Goal: Task Accomplishment & Management: Complete application form

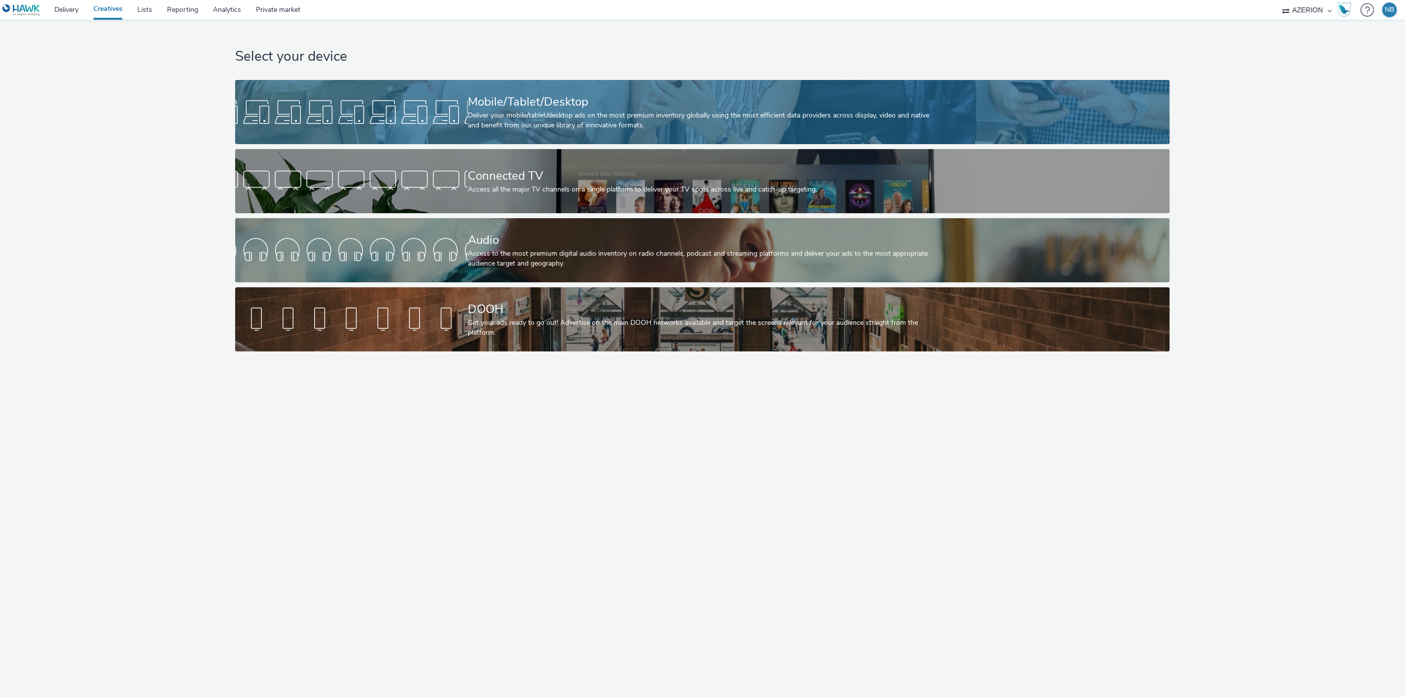
click at [581, 123] on div "Deliver your mobile/tablet/desktop ads on the most premium inventory globally u…" at bounding box center [700, 121] width 465 height 20
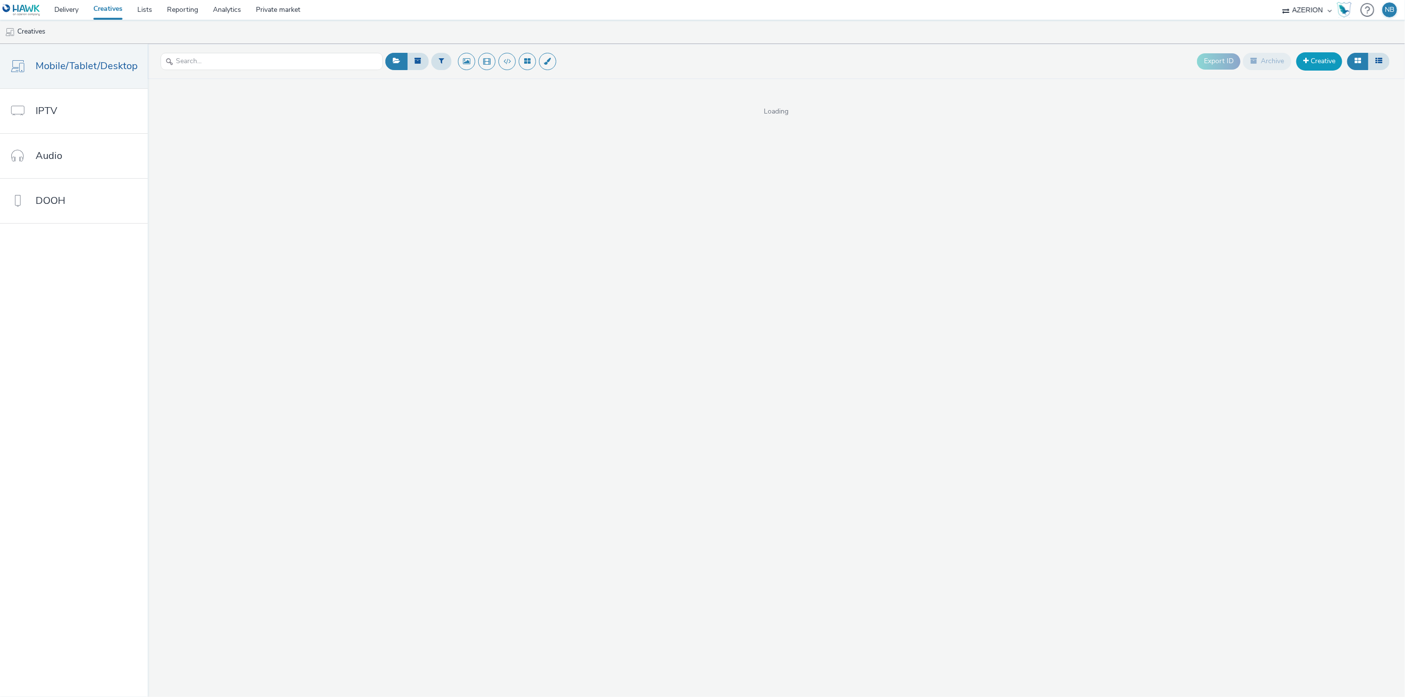
click at [1316, 62] on link "Creative" at bounding box center [1319, 61] width 46 height 18
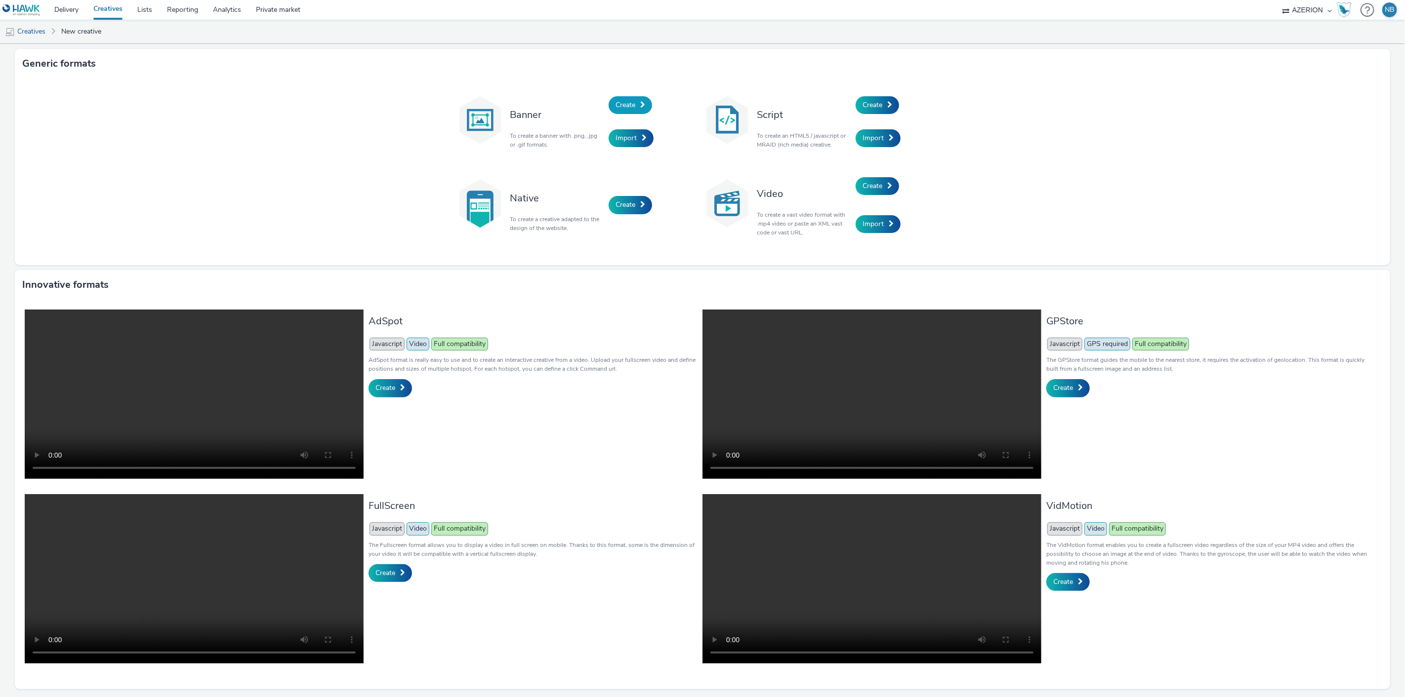
click at [635, 105] on link "Create" at bounding box center [629, 105] width 43 height 18
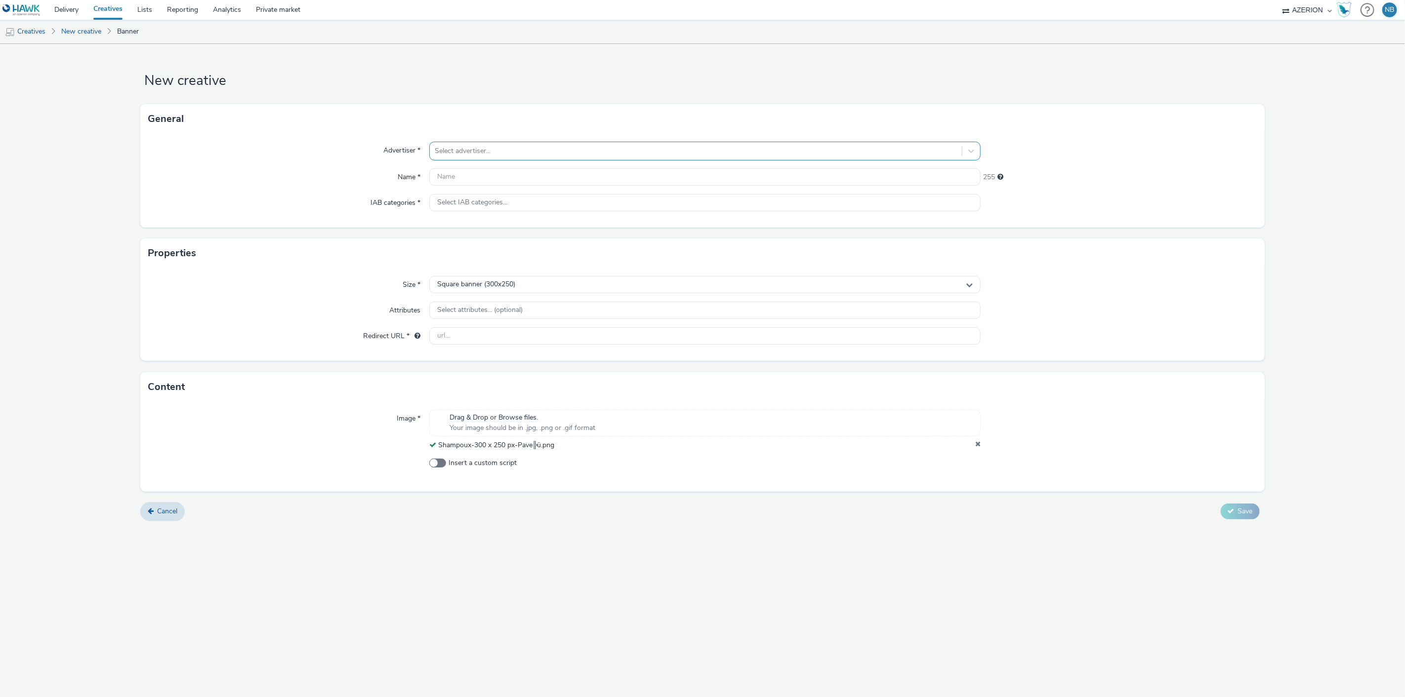
click at [467, 146] on div at bounding box center [696, 151] width 523 height 12
type input "sham"
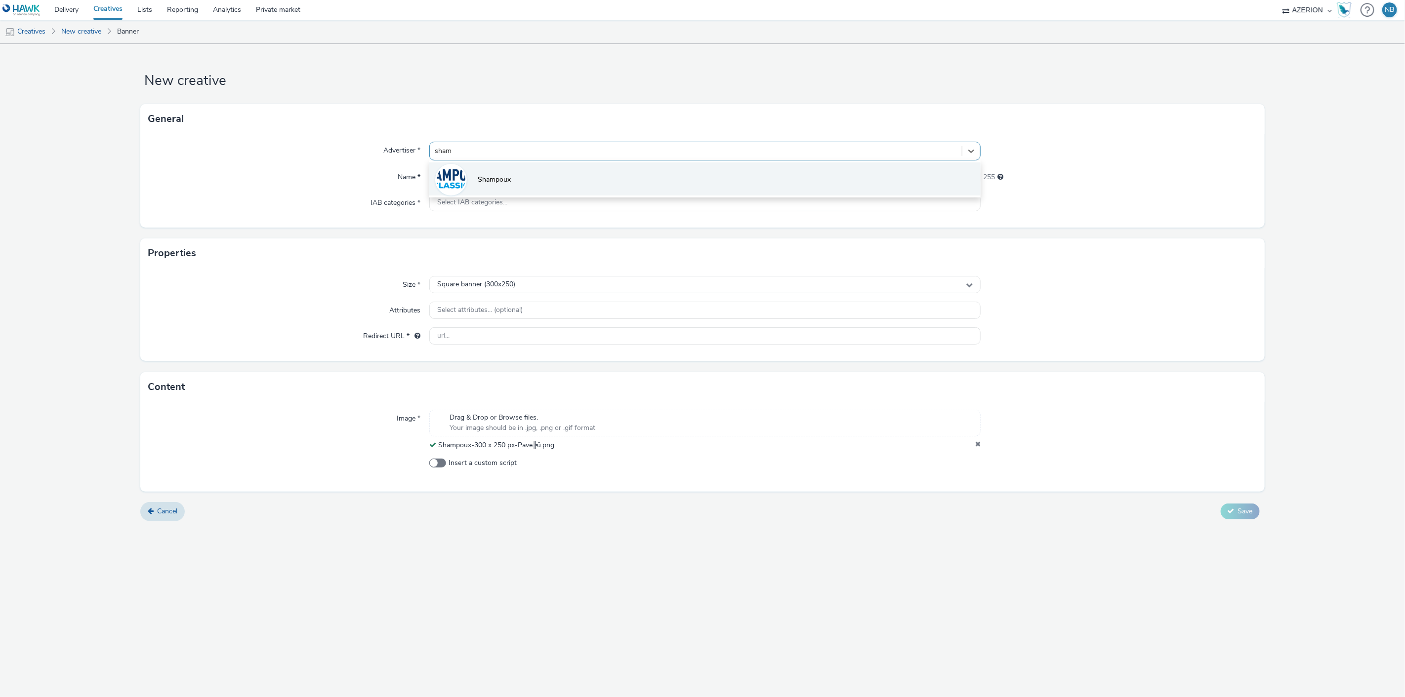
click at [486, 184] on span "Shampoux" at bounding box center [494, 180] width 33 height 10
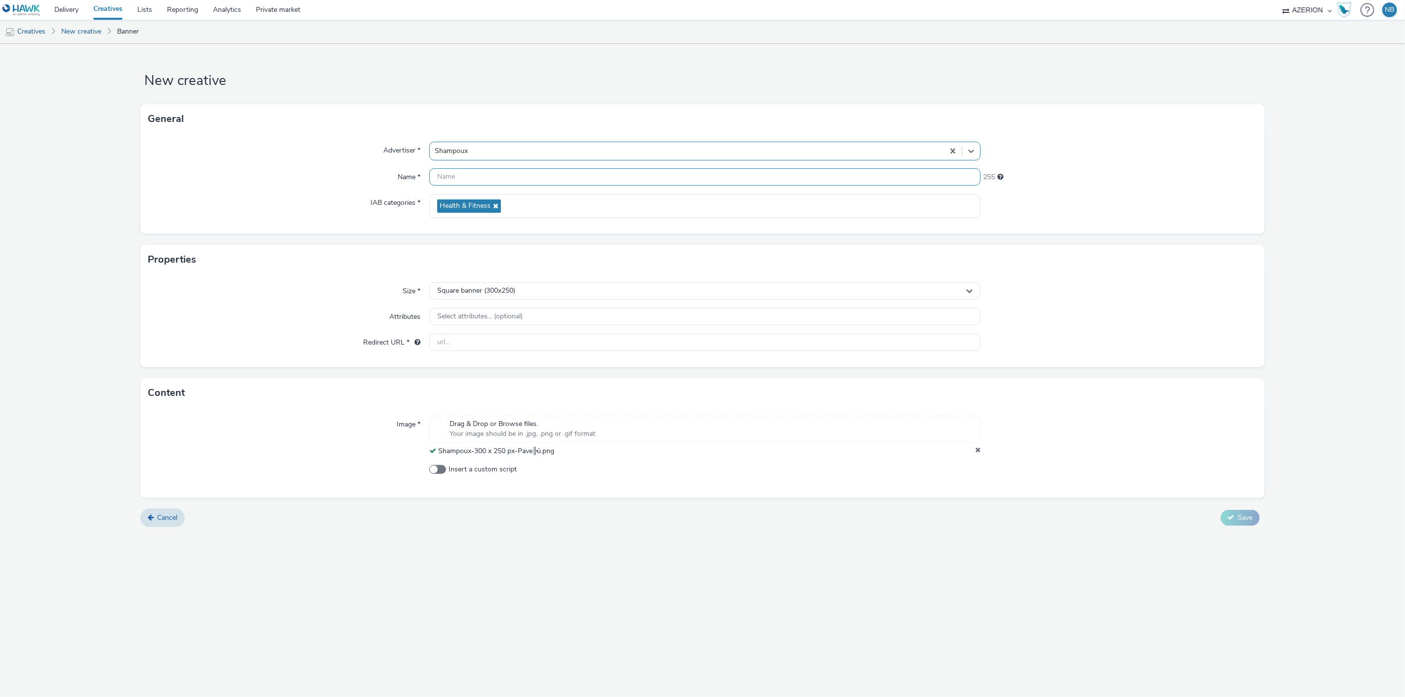
click at [488, 181] on input "text" at bounding box center [705, 176] width 552 height 17
paste input "👋 Hi, quick question about Hawk: in the Tracking section, who provides the In-s…"
type input "👋 Hi, quick question about Hawk: in the Tracking section, who provides the In-s…"
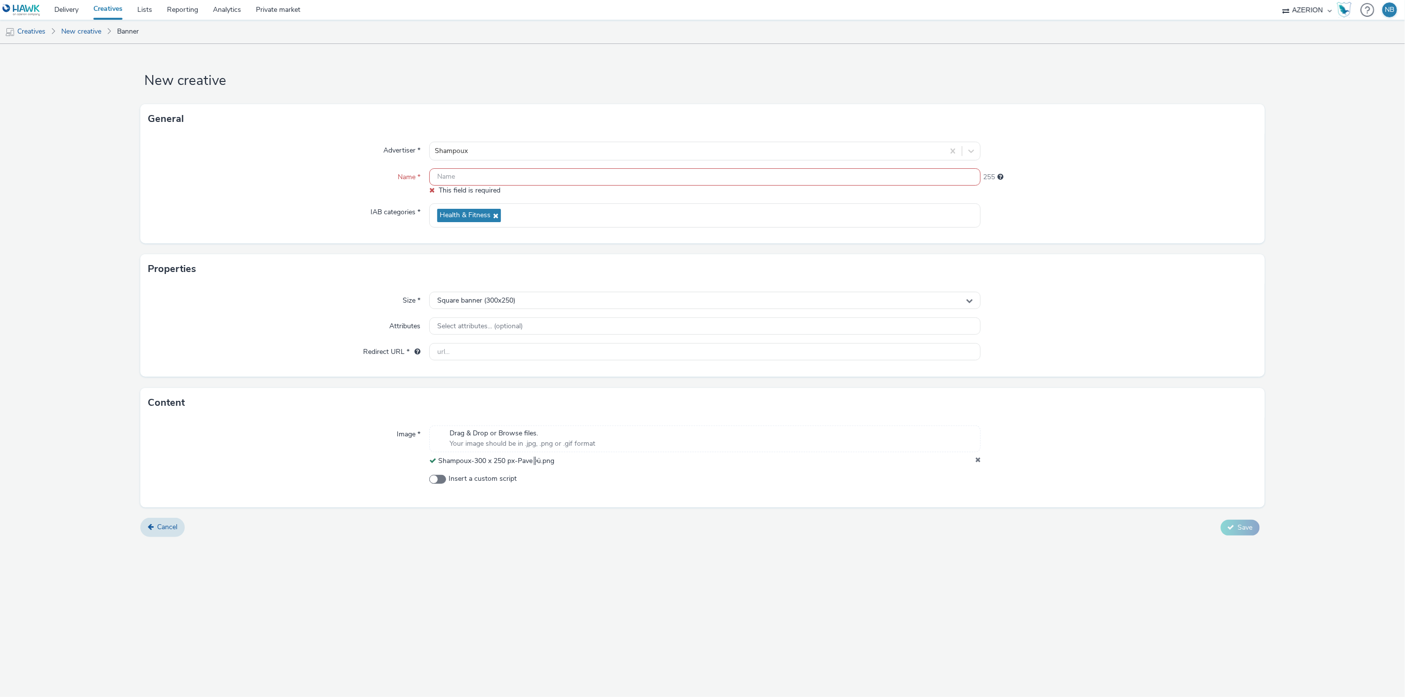
click at [478, 174] on input "text" at bounding box center [705, 176] width 552 height 17
paste input "Shampoux-300 x 250 px-Pave╠ü"
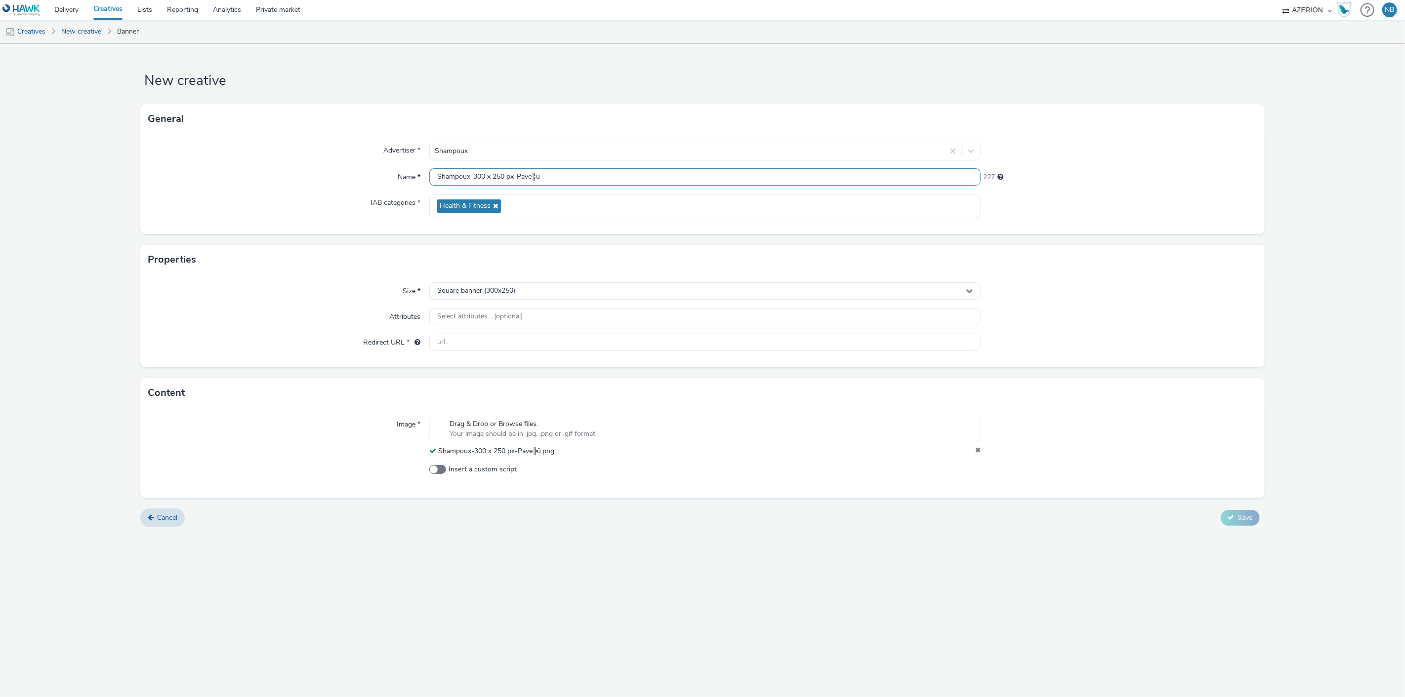
click at [566, 178] on input "Shampoux-300 x 250 px-Pave╠ü" at bounding box center [705, 176] width 552 height 17
click at [560, 174] on input "Shampoux-300 x 250 px-Pave╠ü" at bounding box center [705, 176] width 552 height 17
click at [568, 174] on input "Shampoux-300 x 250 px-Pave FR" at bounding box center [705, 176] width 552 height 17
type input "Shampoux-300 x 250 px-Pave FR Sepy25"
click at [478, 344] on input "text" at bounding box center [705, 342] width 552 height 17
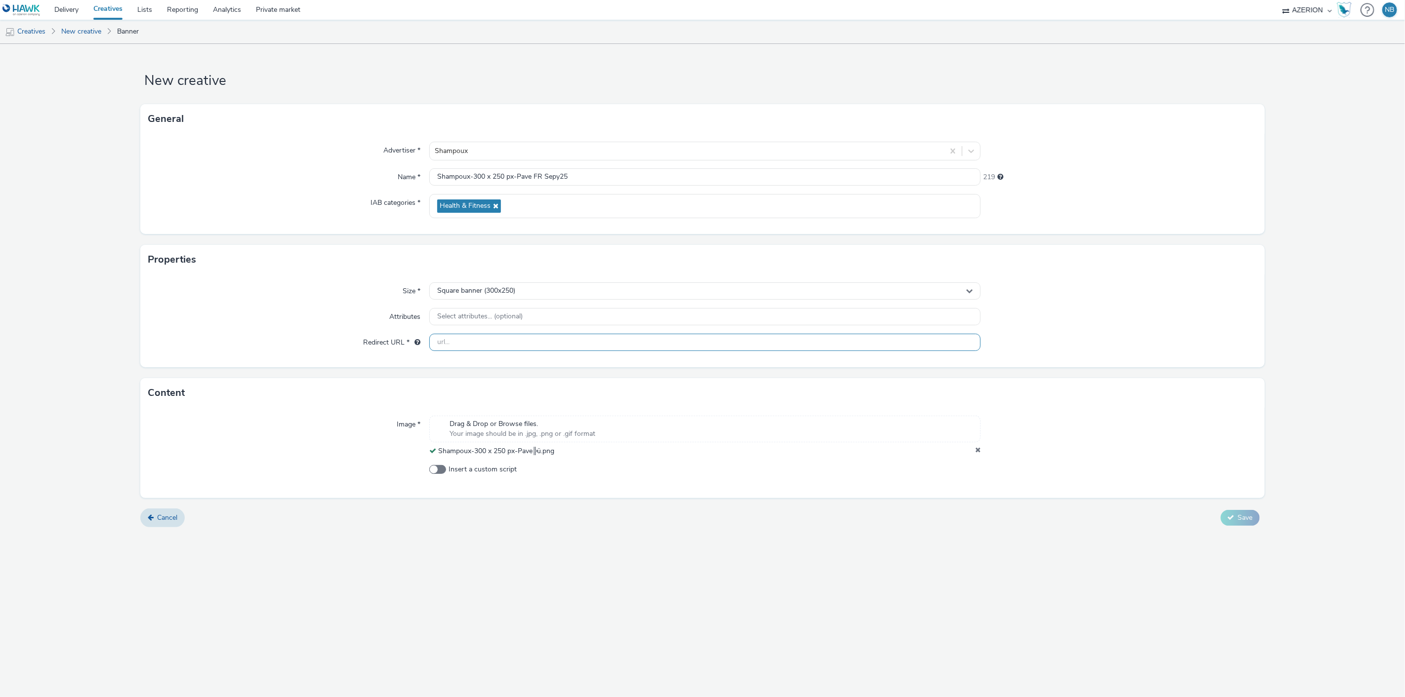
paste input "[URL][DOMAIN_NAME]"
type input "[URL][DOMAIN_NAME]"
click at [595, 593] on div "New creative General Advertiser * Shampoux Name * Shampoux-300 x 250 px-Pave FR…" at bounding box center [702, 370] width 1405 height 653
click at [1241, 519] on span "Save" at bounding box center [1245, 517] width 15 height 9
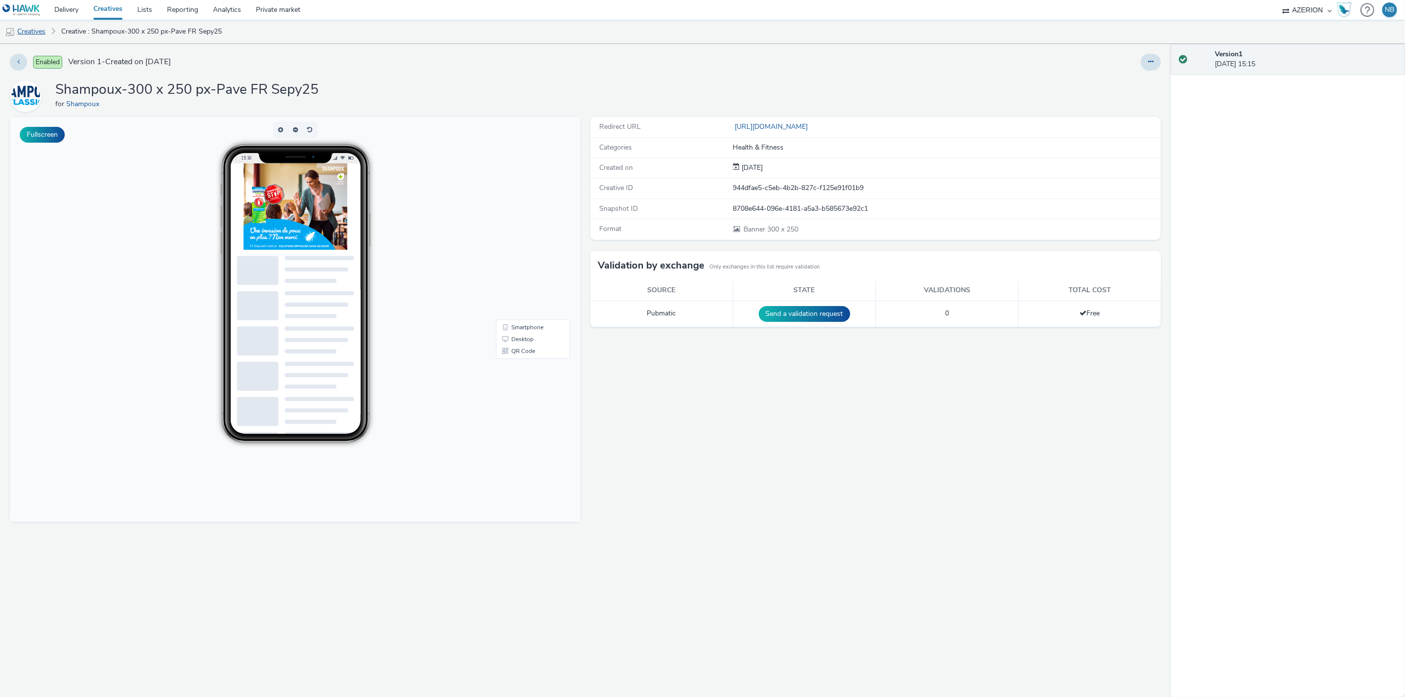
click at [40, 36] on link "Creatives" at bounding box center [25, 32] width 50 height 24
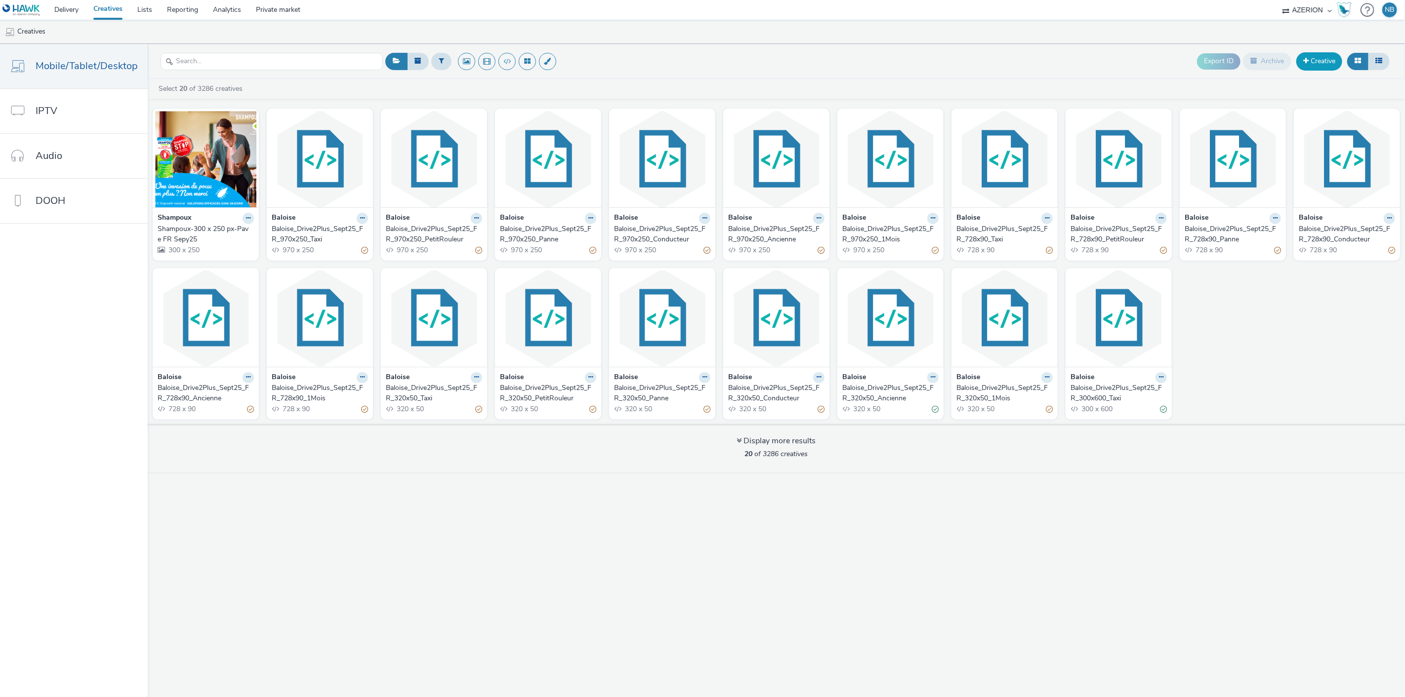
click at [1320, 56] on link "Creative" at bounding box center [1319, 61] width 46 height 18
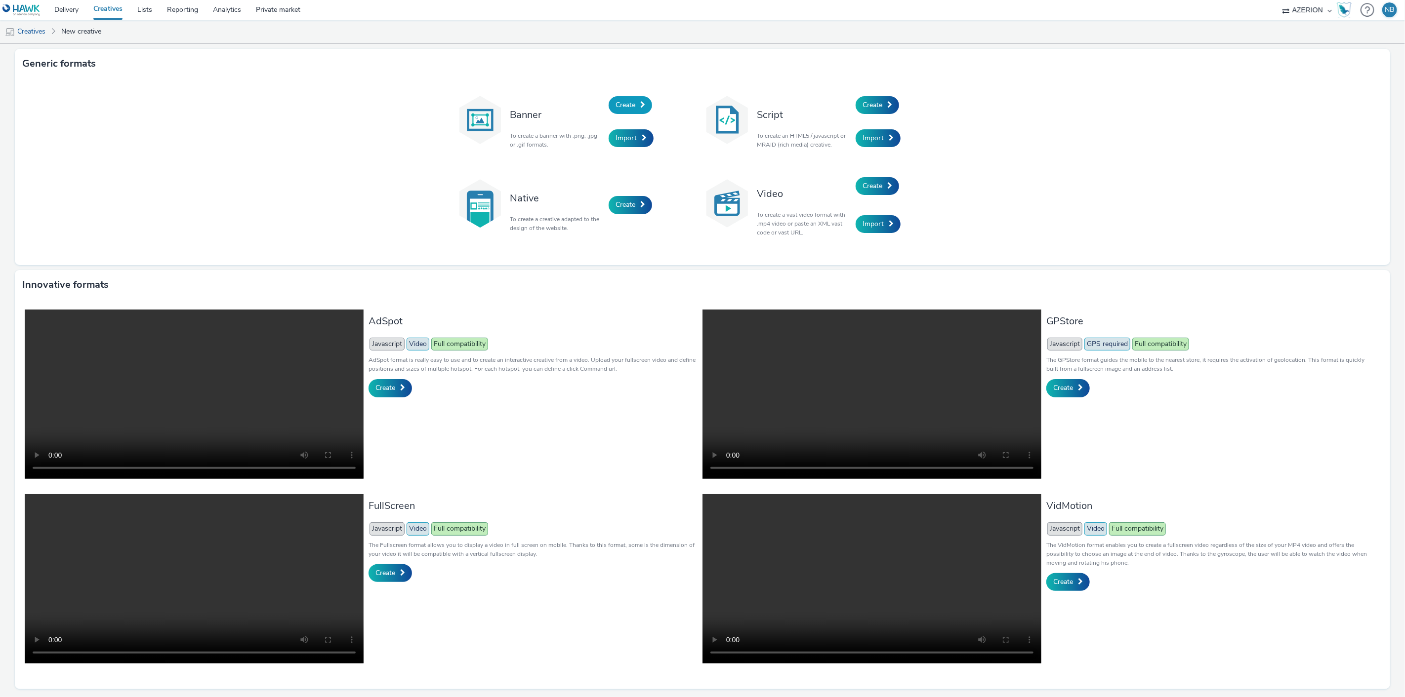
click at [615, 103] on span "Create" at bounding box center [625, 104] width 20 height 9
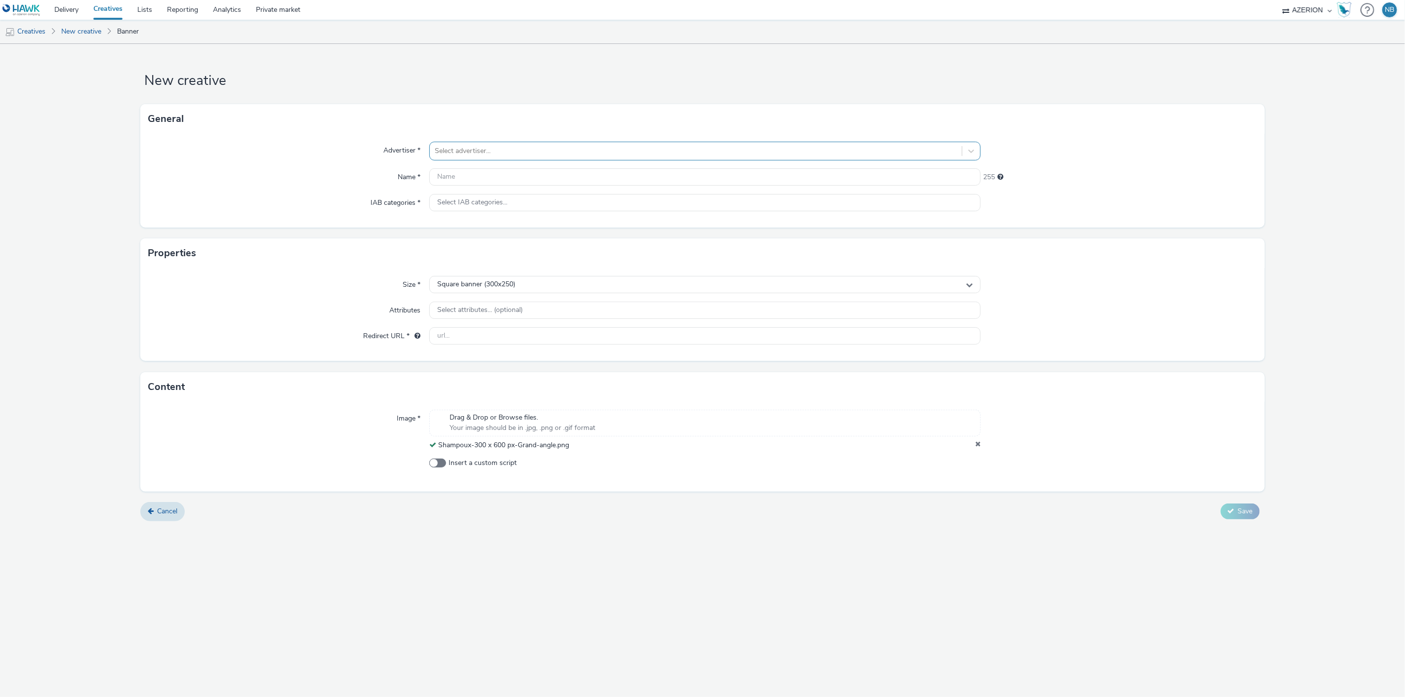
click at [529, 150] on div at bounding box center [696, 151] width 523 height 12
type input "shampo"
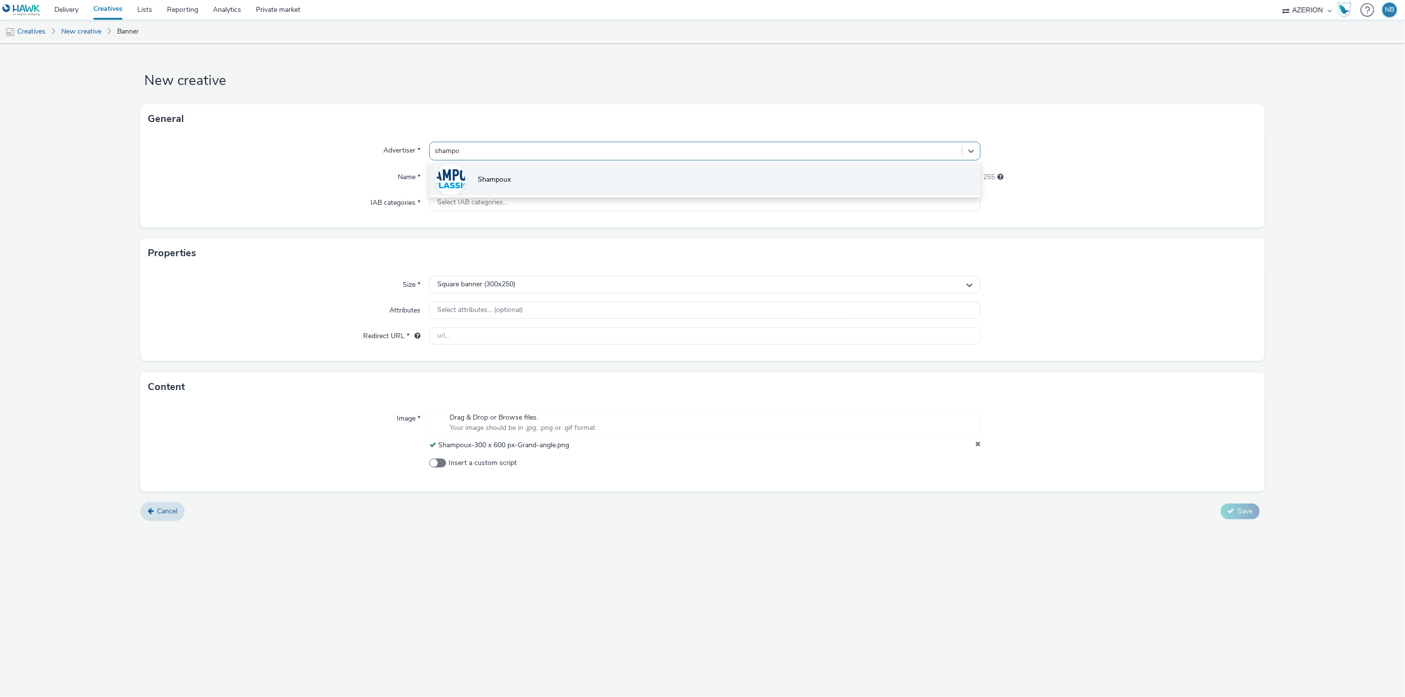
click at [521, 172] on li "Shampoux" at bounding box center [705, 178] width 552 height 33
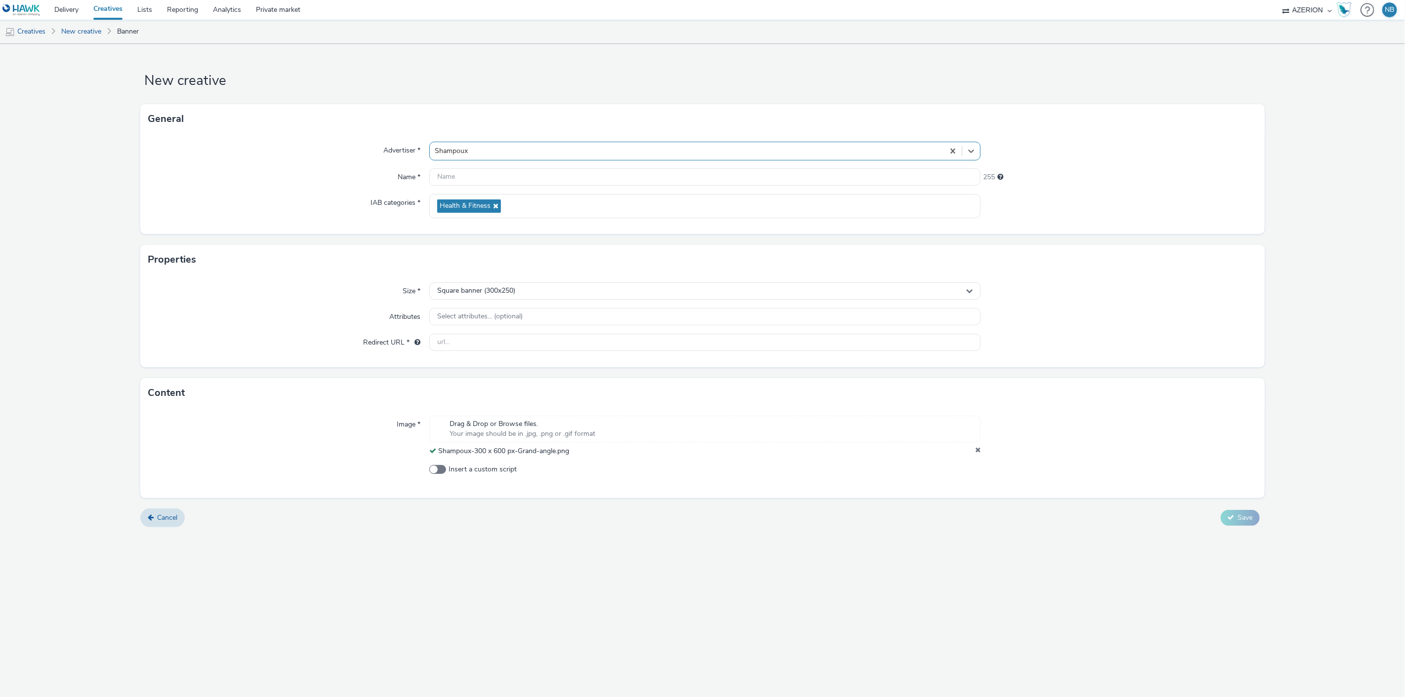
click at [481, 150] on div at bounding box center [687, 151] width 505 height 12
drag, startPoint x: 333, startPoint y: 181, endPoint x: 433, endPoint y: 175, distance: 99.9
click at [334, 181] on div "Name *" at bounding box center [288, 177] width 281 height 18
click at [475, 183] on input "text" at bounding box center [705, 176] width 552 height 17
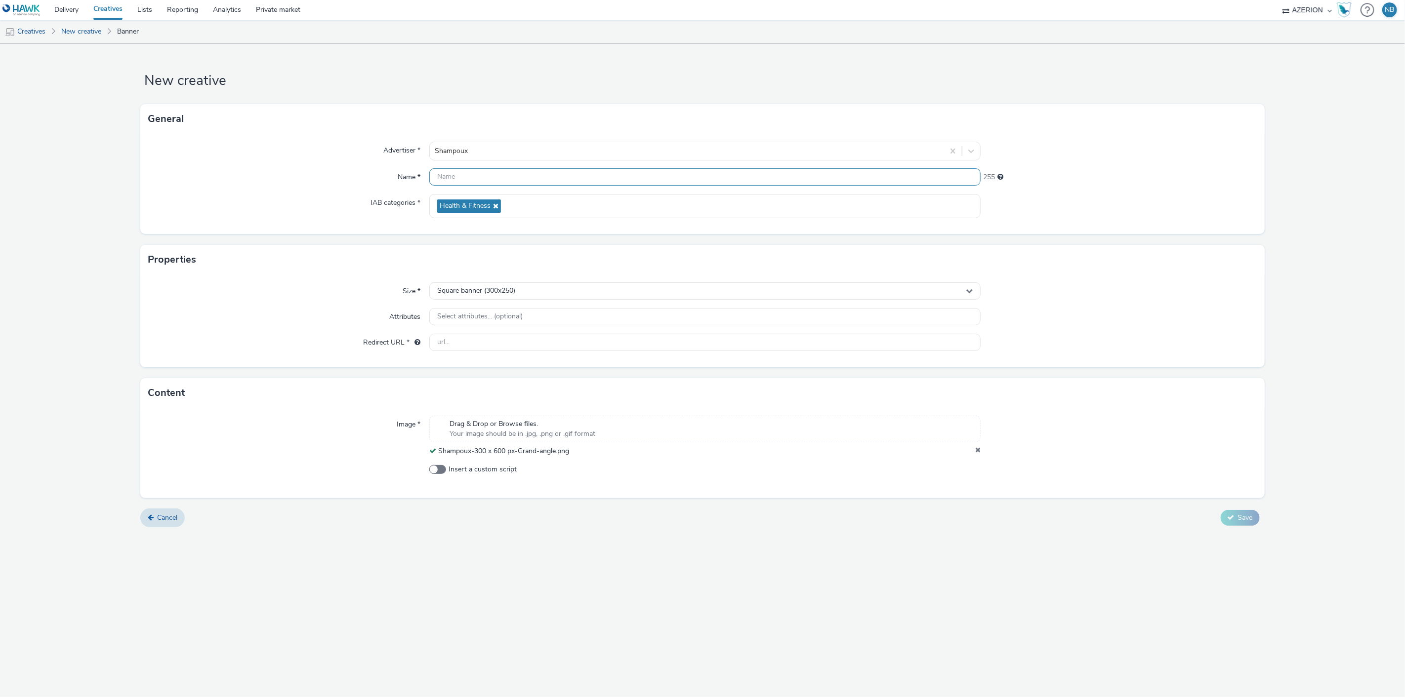
paste input "[URL][DOMAIN_NAME]"
type input "[URL][DOMAIN_NAME]"
click at [501, 341] on input "text" at bounding box center [705, 342] width 552 height 17
paste input "[URL][DOMAIN_NAME]"
type input "[URL][DOMAIN_NAME]"
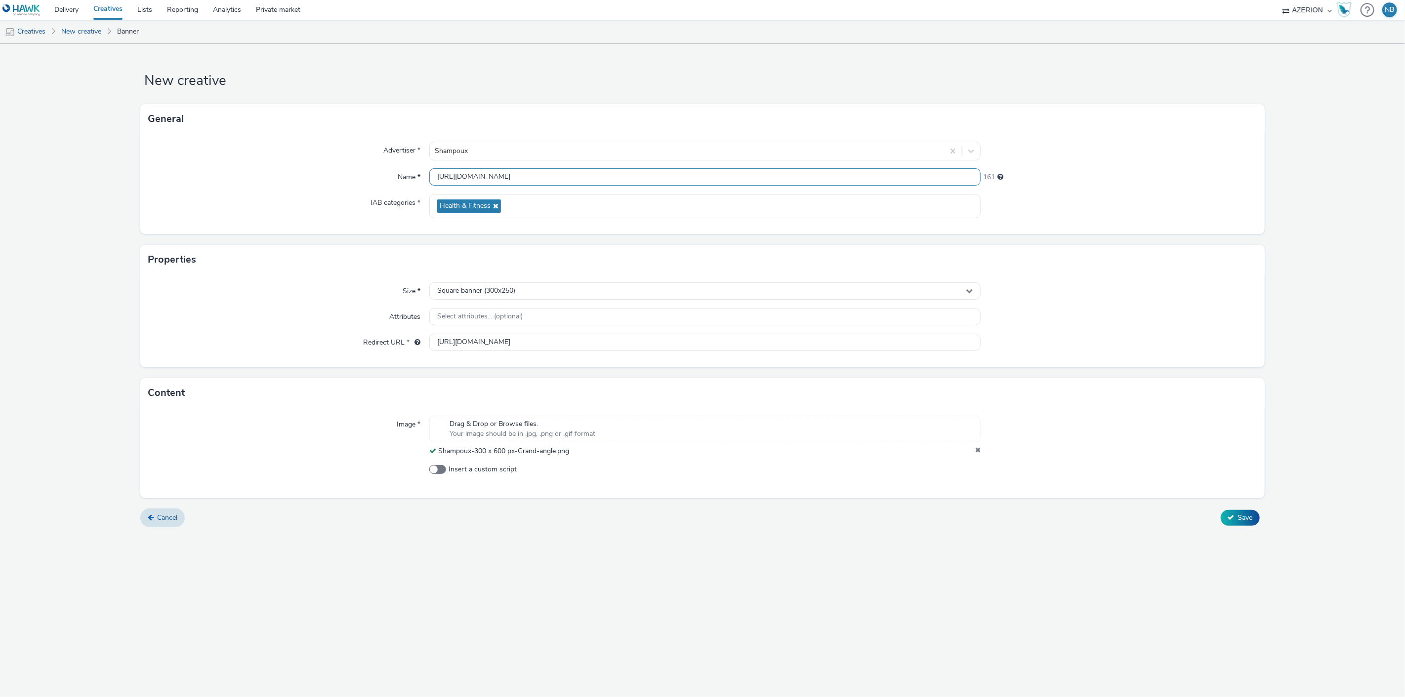
drag, startPoint x: 851, startPoint y: 176, endPoint x: 268, endPoint y: 187, distance: 583.4
click at [269, 186] on div "Advertiser * Shampoux Name * [URL][DOMAIN_NAME] 161 IAB categories * Health & F…" at bounding box center [702, 184] width 1124 height 100
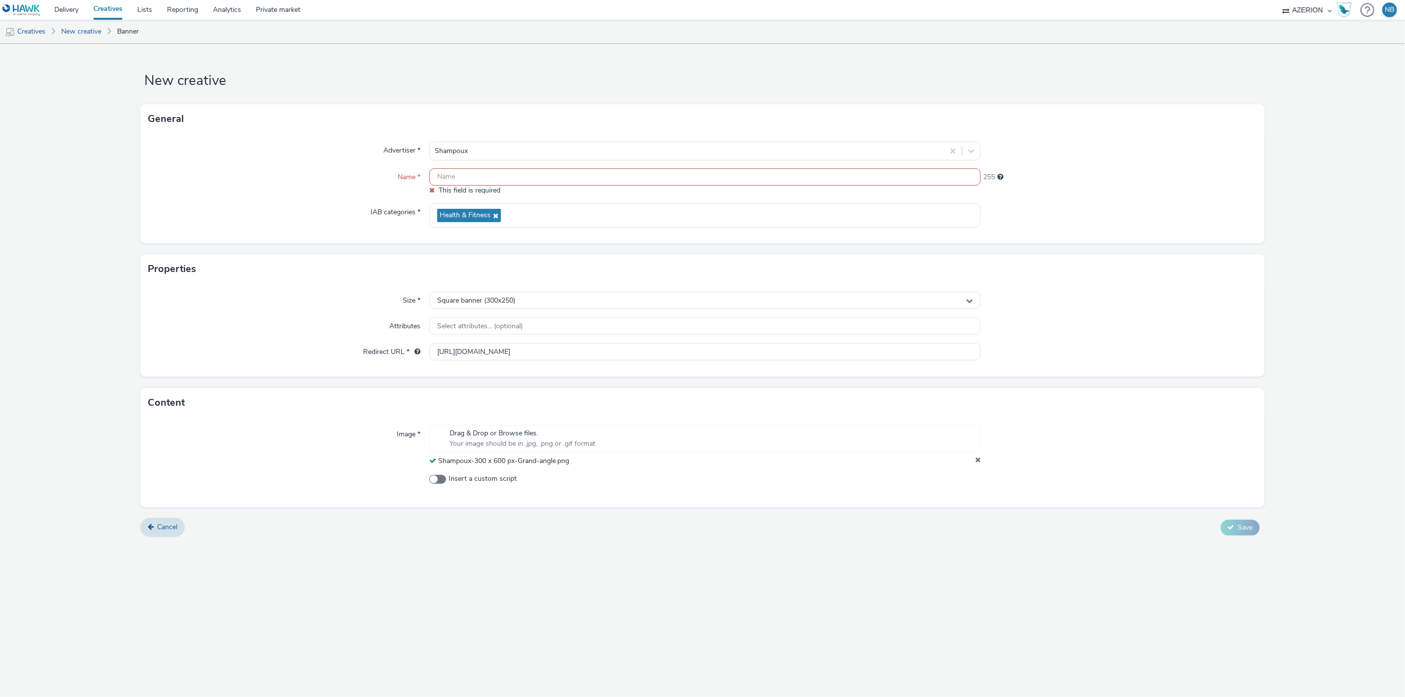
click at [478, 176] on input "text" at bounding box center [705, 176] width 552 height 17
paste input "Shampoux-300 x 600 px-Grand-angle"
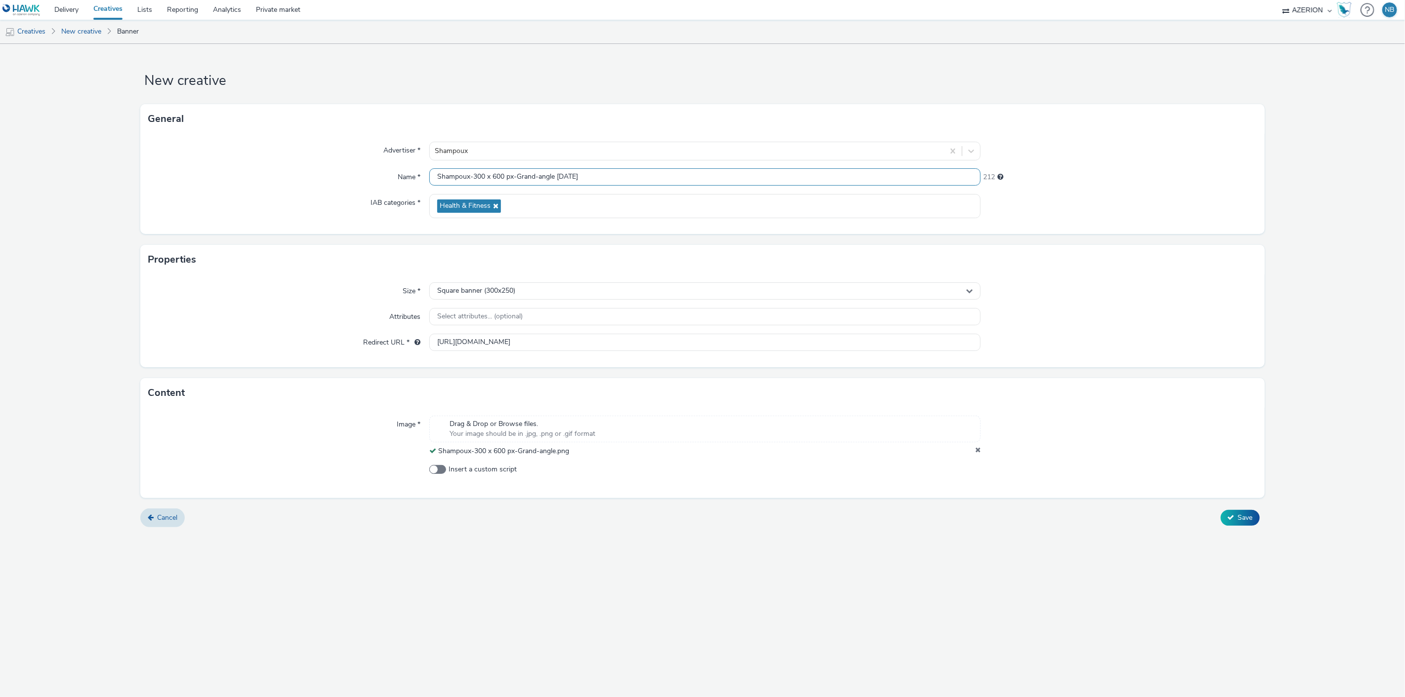
type input "Shampoux-300 x 600 px-Grand-angle [DATE]"
click at [751, 574] on div "New creative General Advertiser * Shampoux Name * Shampoux-300 x 600 px-Grand-a…" at bounding box center [702, 370] width 1405 height 653
click at [529, 284] on div "Square banner (300x250)" at bounding box center [705, 291] width 552 height 17
click at [487, 315] on input "text" at bounding box center [705, 311] width 551 height 17
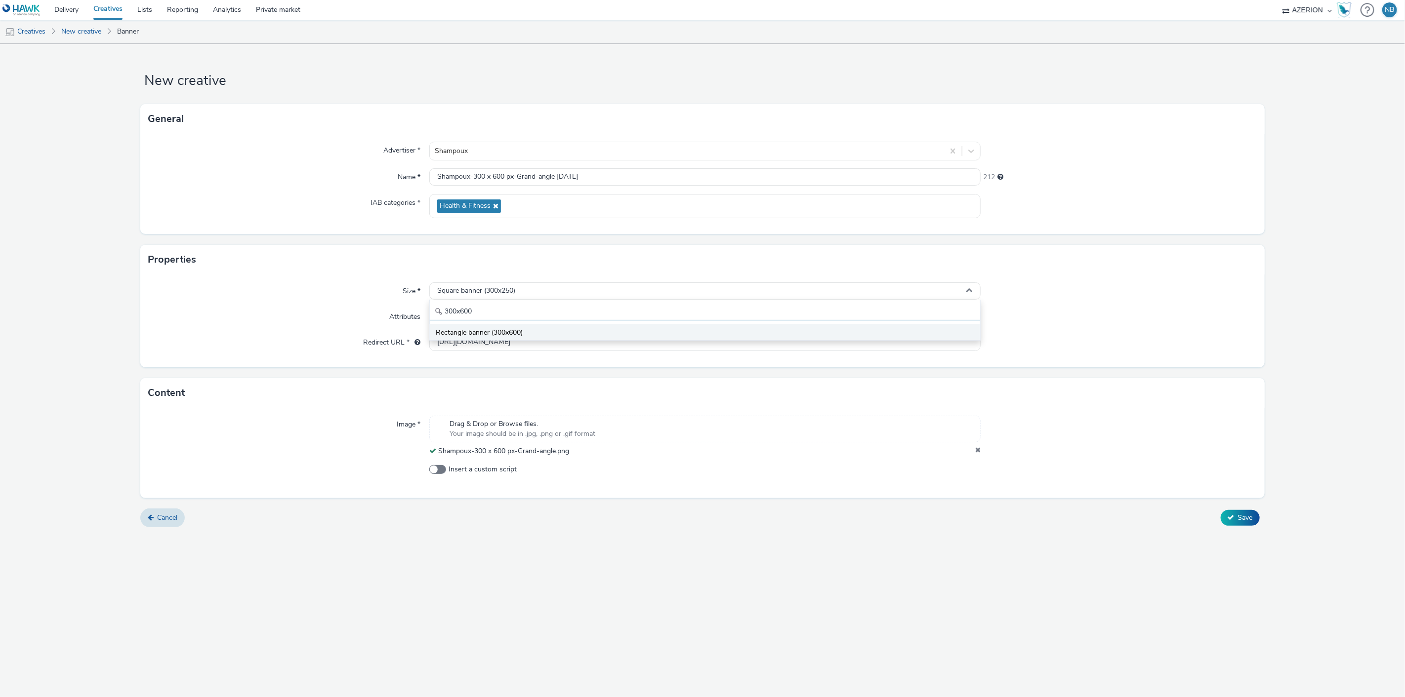
type input "300x600"
click at [495, 327] on li "Rectangle banner (300x600)" at bounding box center [705, 332] width 551 height 16
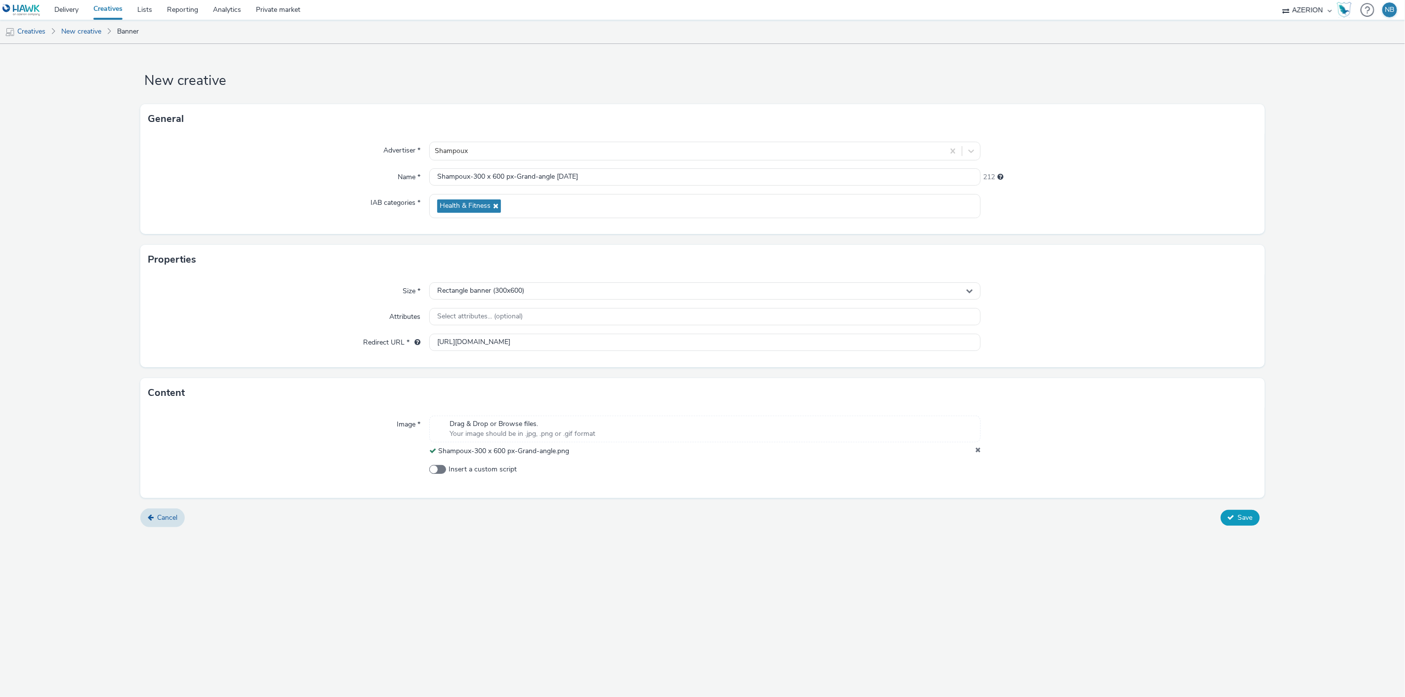
click at [1246, 519] on span "Save" at bounding box center [1245, 517] width 15 height 9
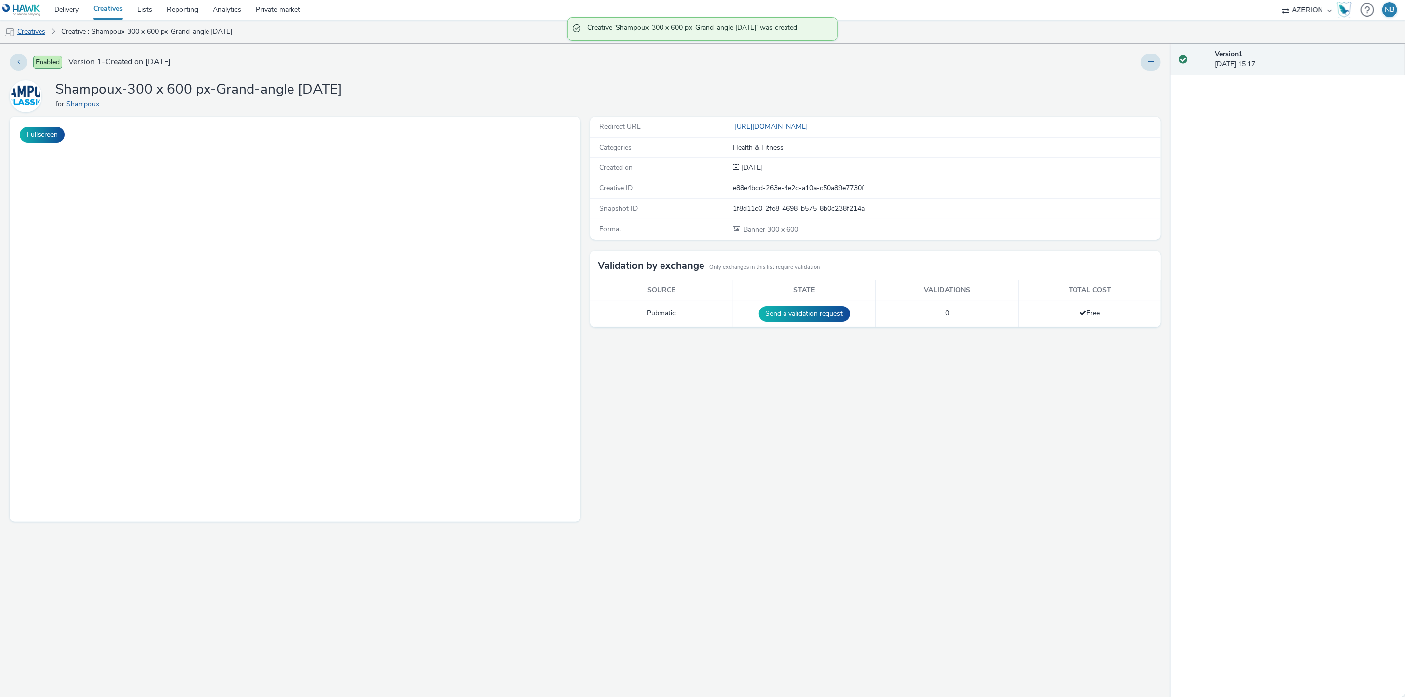
drag, startPoint x: 36, startPoint y: 30, endPoint x: 50, endPoint y: 32, distance: 14.0
click at [36, 30] on link "Creatives" at bounding box center [25, 32] width 50 height 24
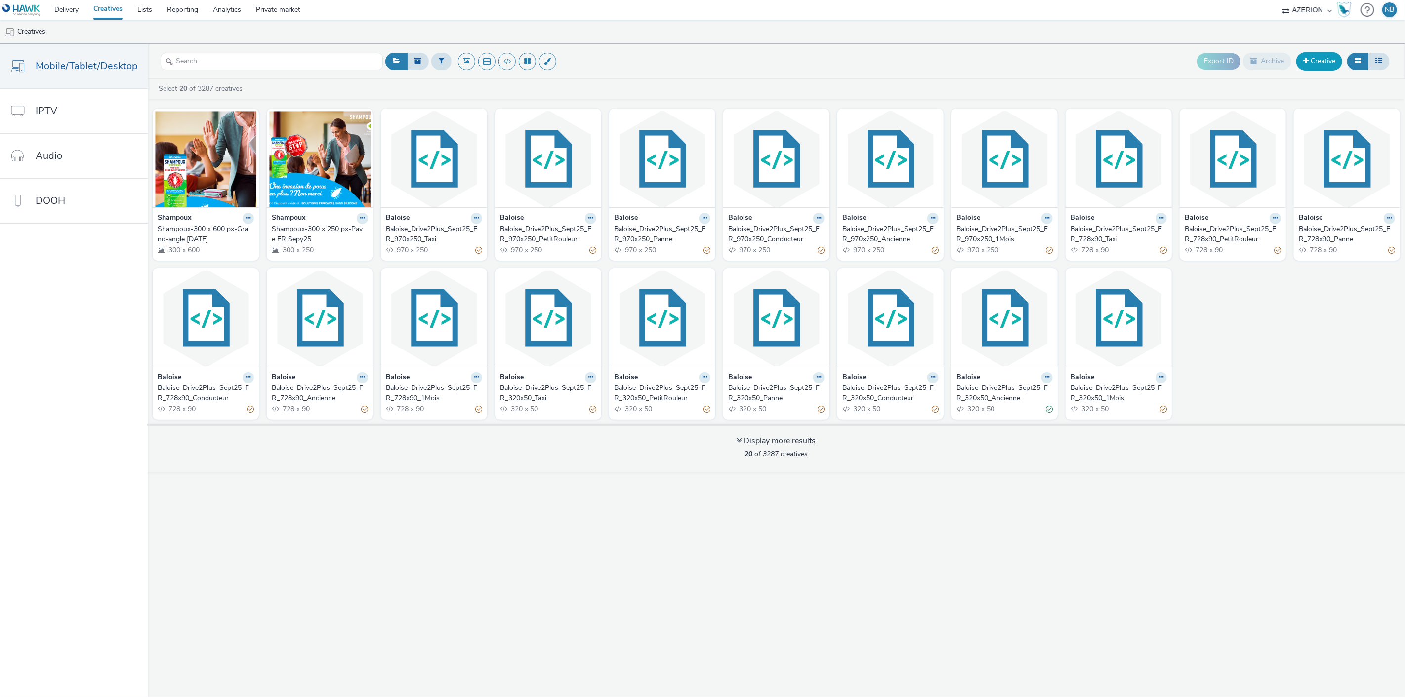
click at [1329, 62] on link "Creative" at bounding box center [1319, 61] width 46 height 18
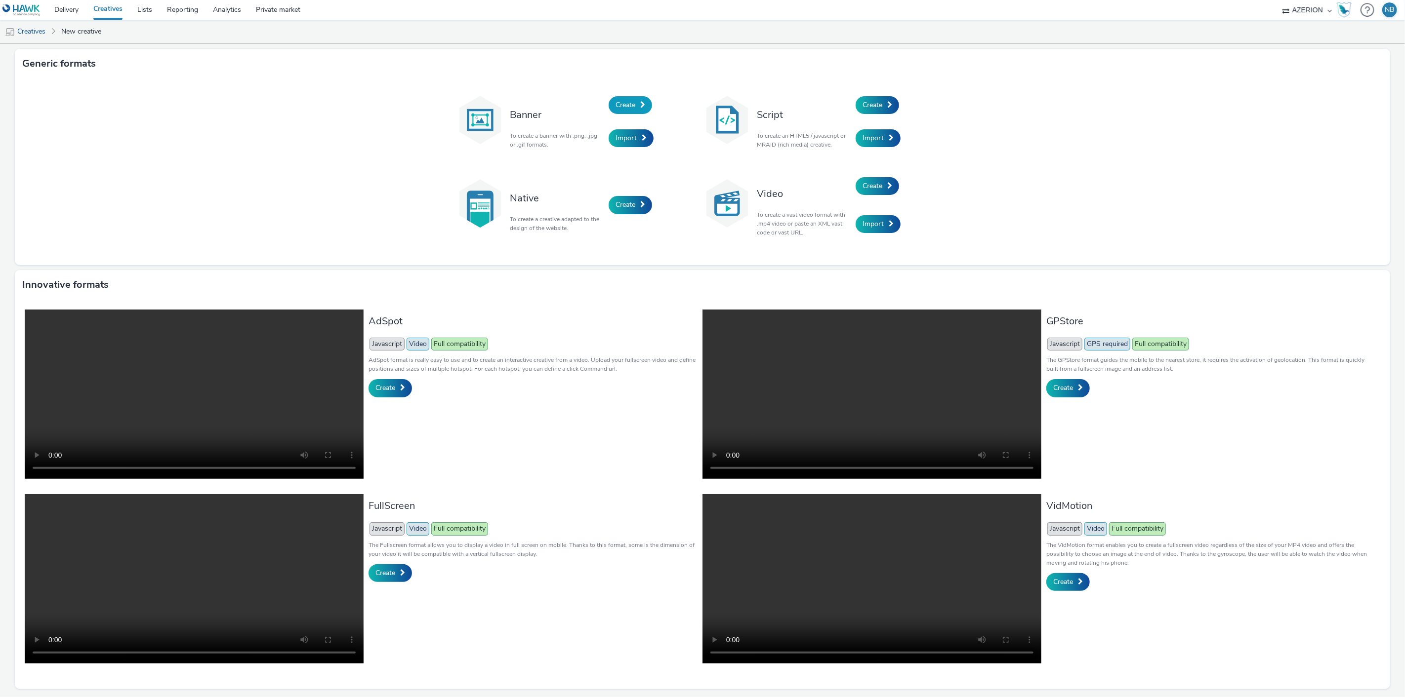
click at [620, 103] on span "Create" at bounding box center [625, 104] width 20 height 9
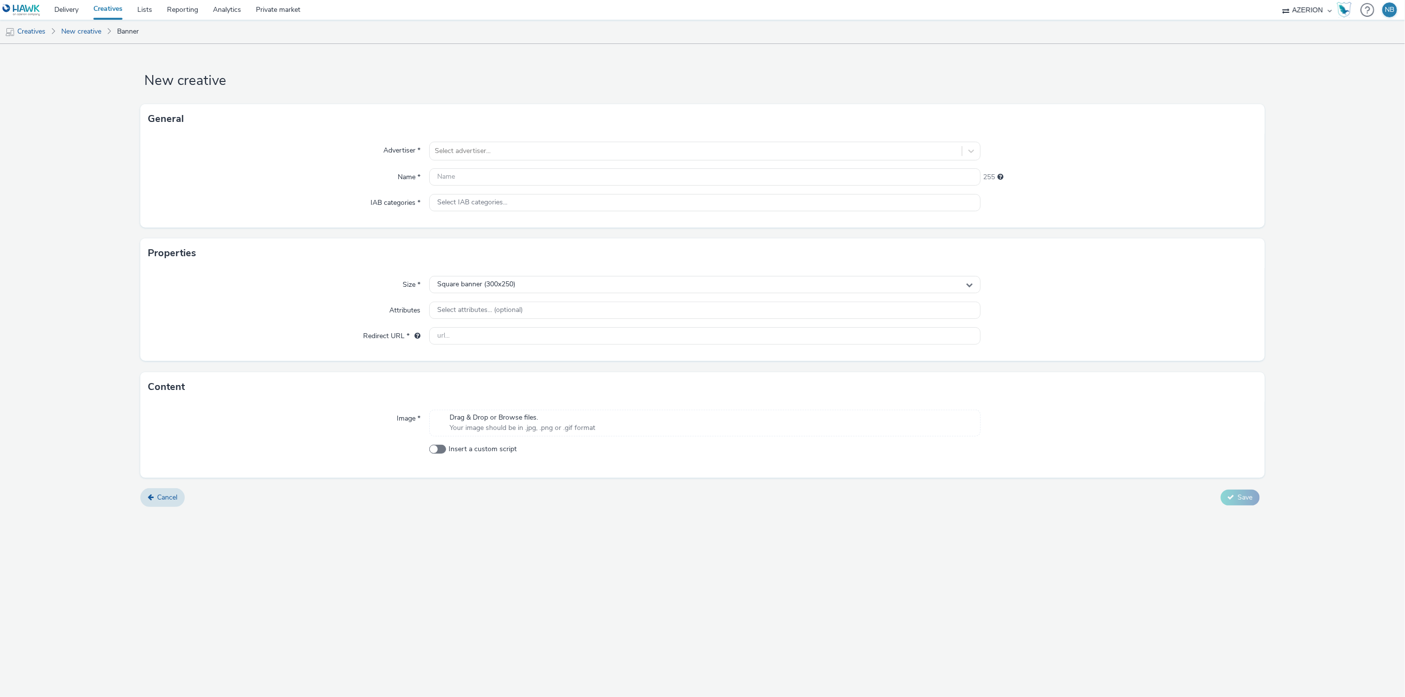
click at [524, 141] on div "Advertiser * Select advertiser... Name * 255 IAB categories * Select IAB catego…" at bounding box center [702, 181] width 1124 height 94
click at [519, 145] on div at bounding box center [696, 151] width 523 height 12
type input "o"
type input "sham"
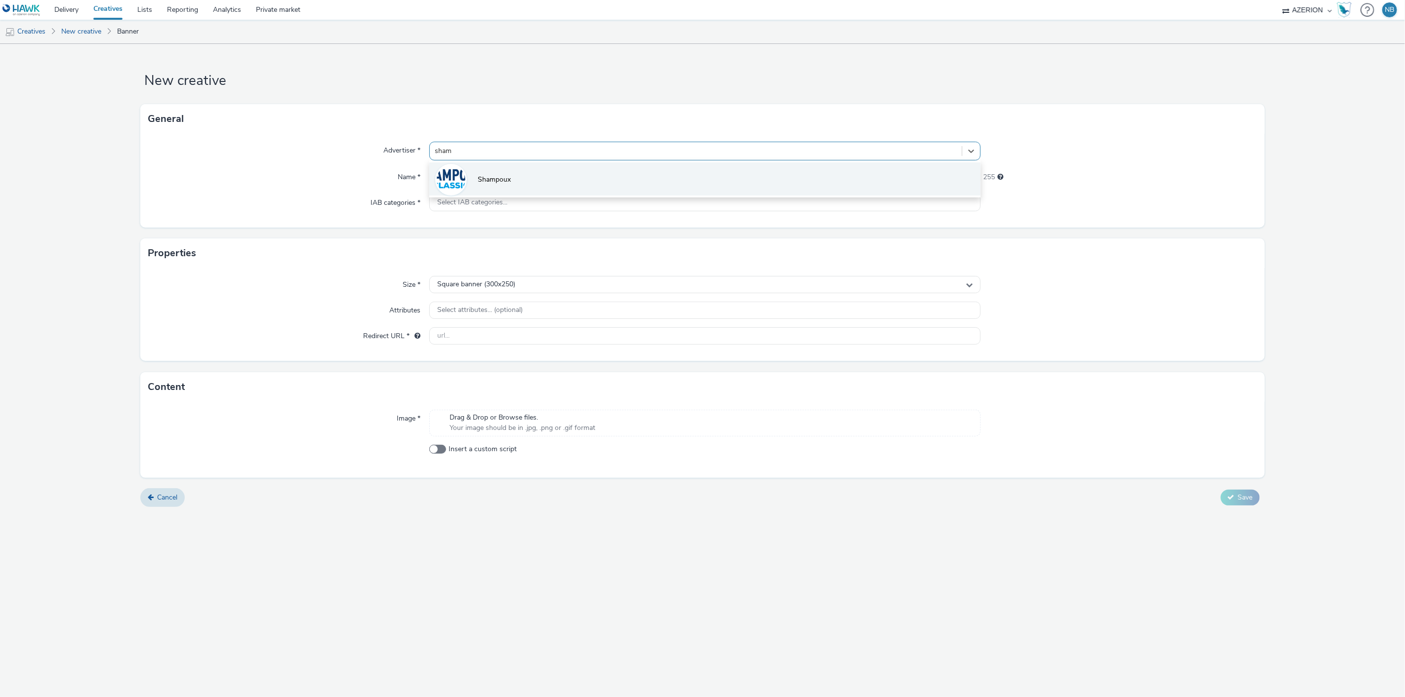
click at [512, 179] on li "Shampoux" at bounding box center [705, 178] width 552 height 33
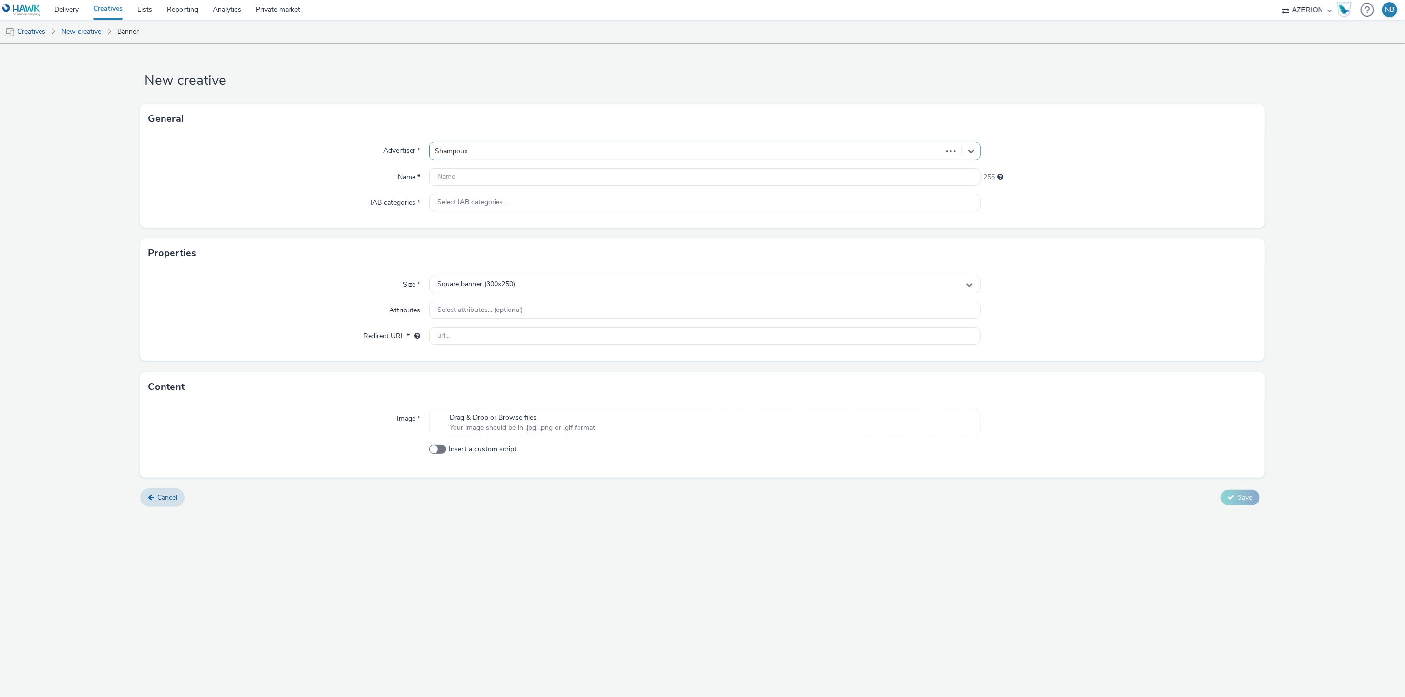
click at [490, 186] on div "Advertiser * option Shampoux, selected. Select is focused ,type to refine list,…" at bounding box center [702, 181] width 1124 height 94
click at [491, 179] on input "text" at bounding box center [705, 176] width 552 height 17
click at [494, 173] on input "text" at bounding box center [705, 176] width 552 height 17
paste input "Shampoux-320 x 50 px-Mobile"
click at [625, 172] on input "Shampoux-320 x 50 px-Mobile FR Sept" at bounding box center [705, 176] width 552 height 17
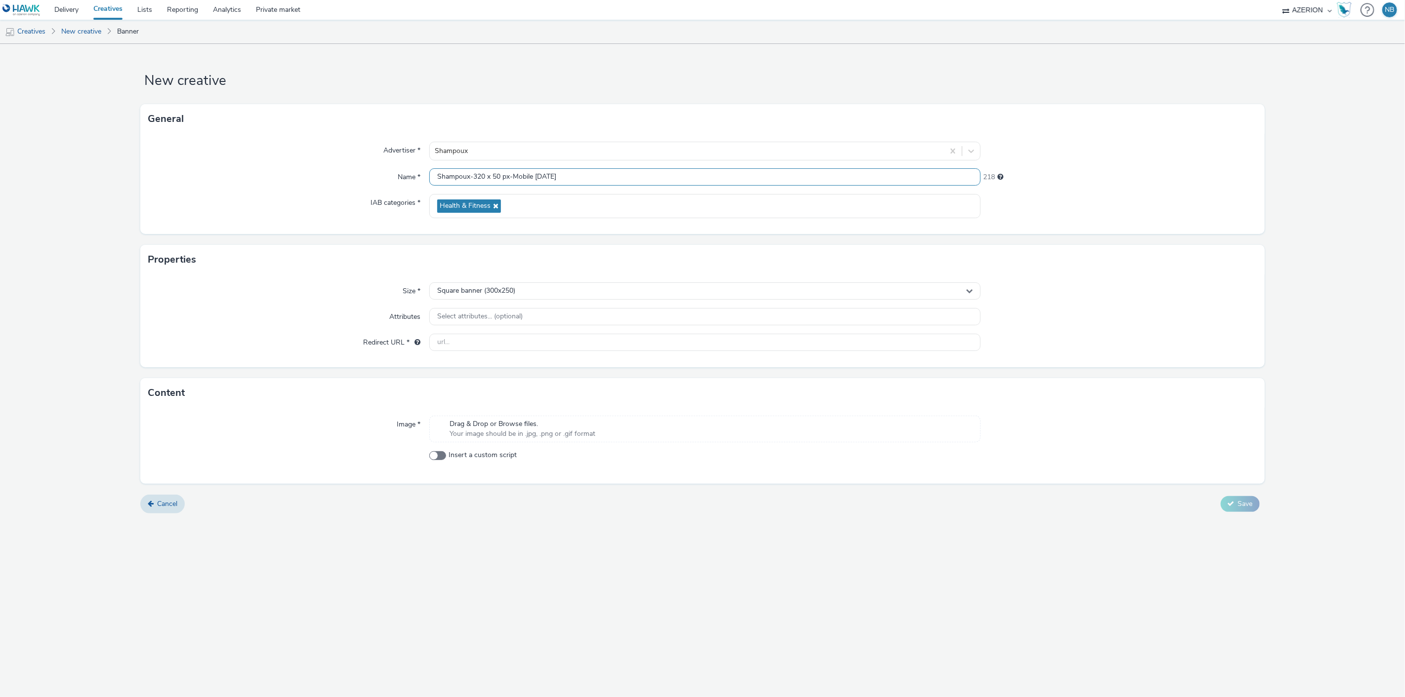
type input "Shampoux-320 x 50 px-Mobile [DATE]"
click at [489, 338] on input "text" at bounding box center [705, 342] width 552 height 17
paste input "[URL][DOMAIN_NAME]"
type input "[URL][DOMAIN_NAME]"
click at [518, 285] on div "Square banner (300x250)" at bounding box center [705, 291] width 552 height 17
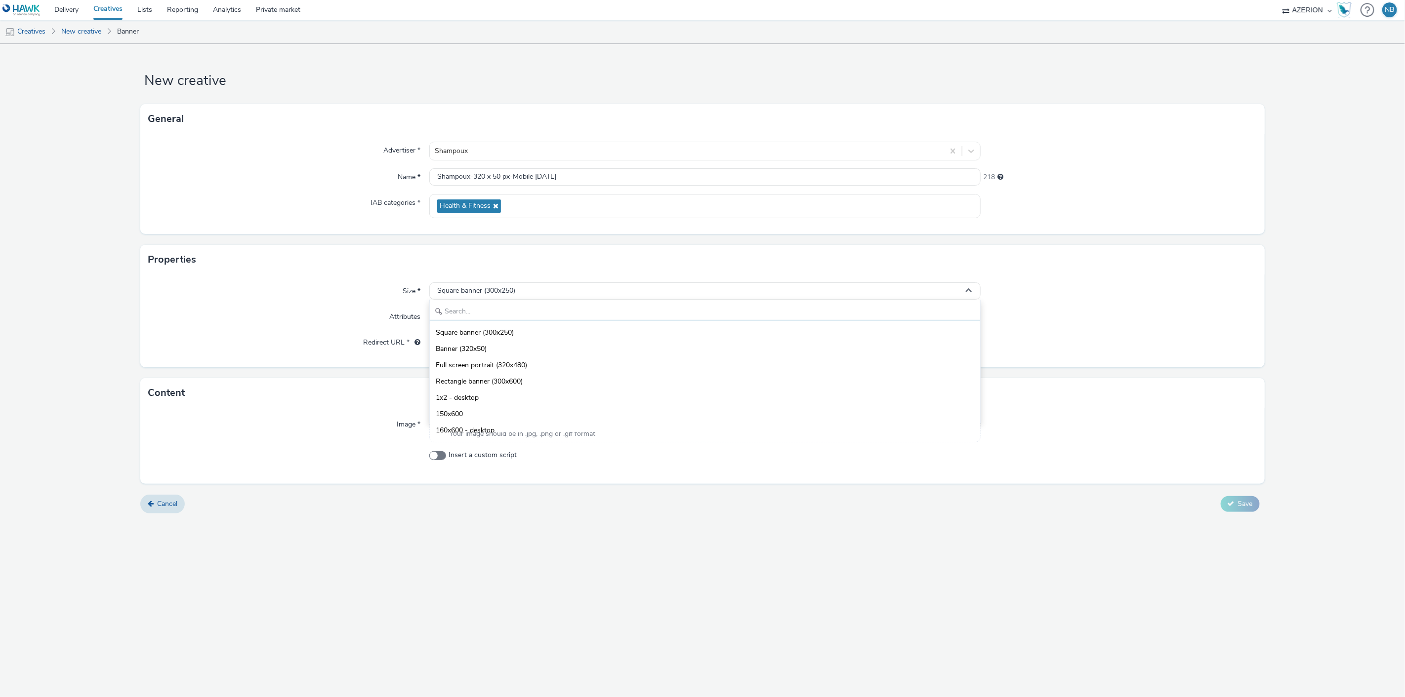
click at [497, 308] on input "text" at bounding box center [705, 311] width 551 height 17
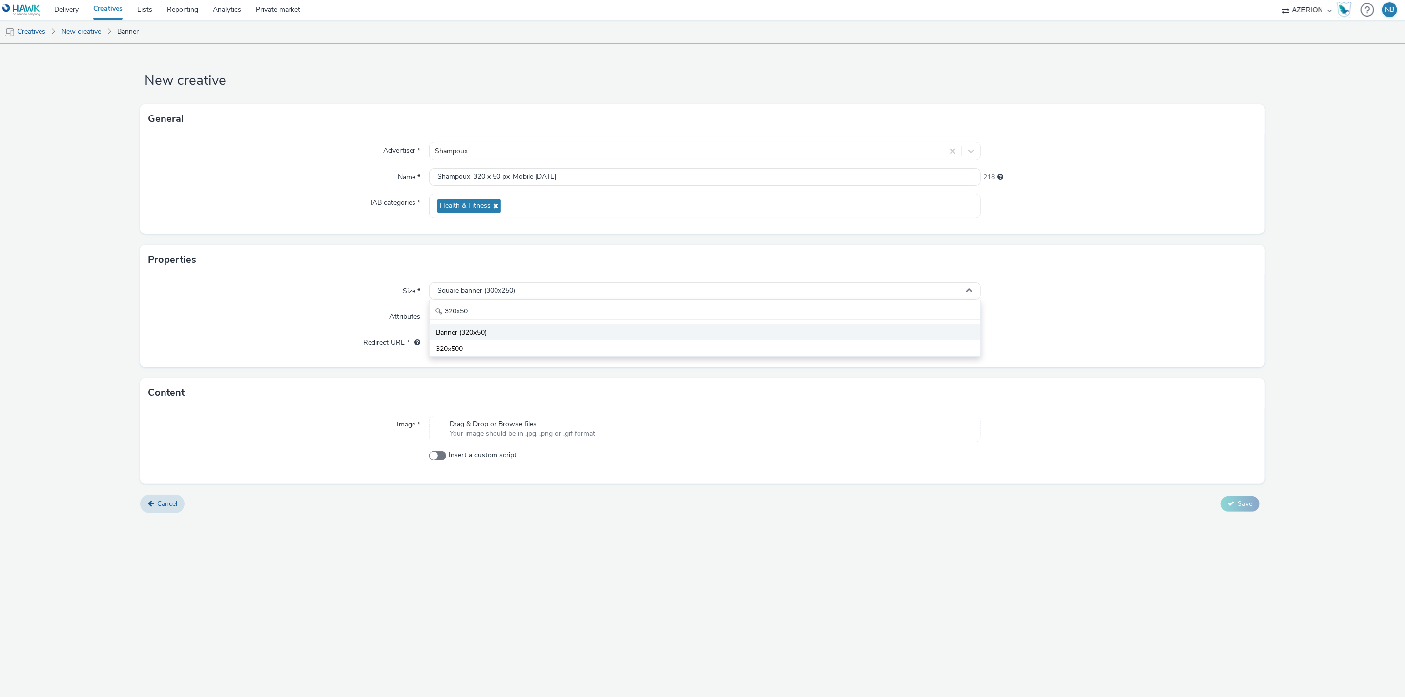
type input "320x50"
click at [497, 329] on li "Banner (320x50)" at bounding box center [705, 332] width 551 height 16
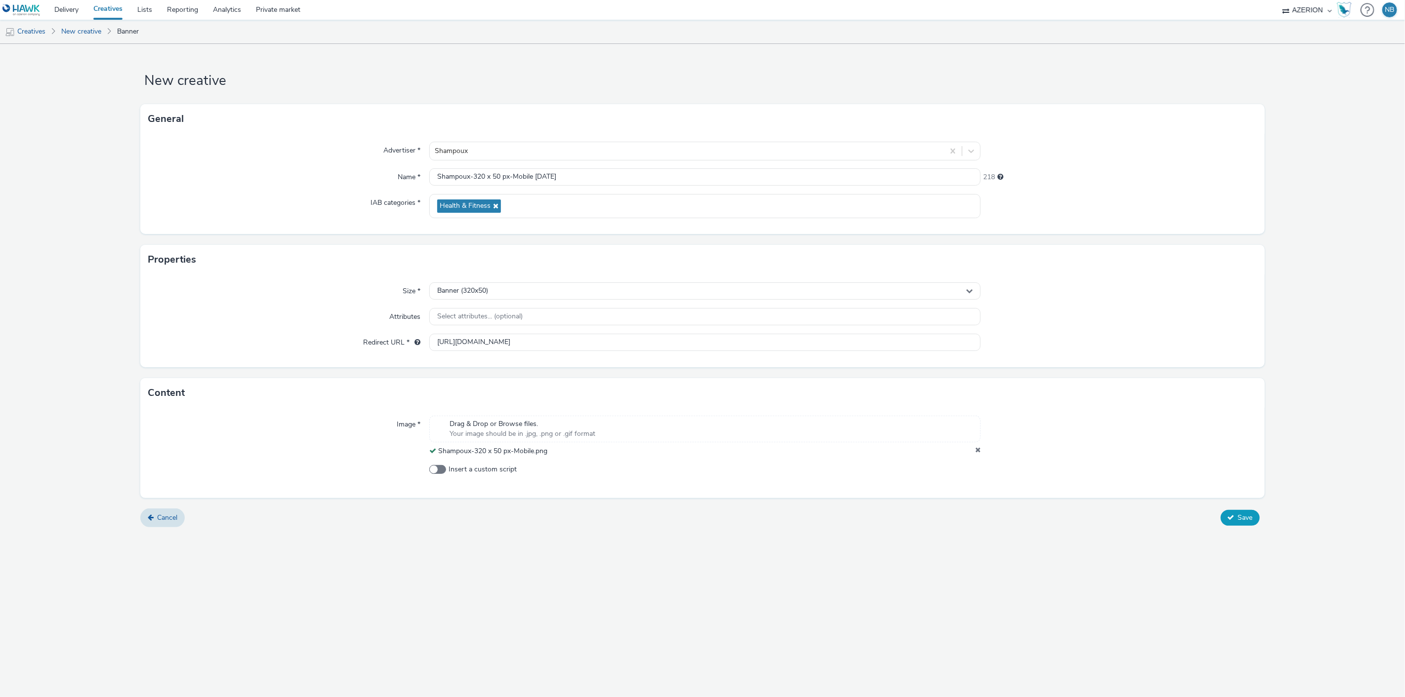
click at [1246, 516] on span "Save" at bounding box center [1245, 517] width 15 height 9
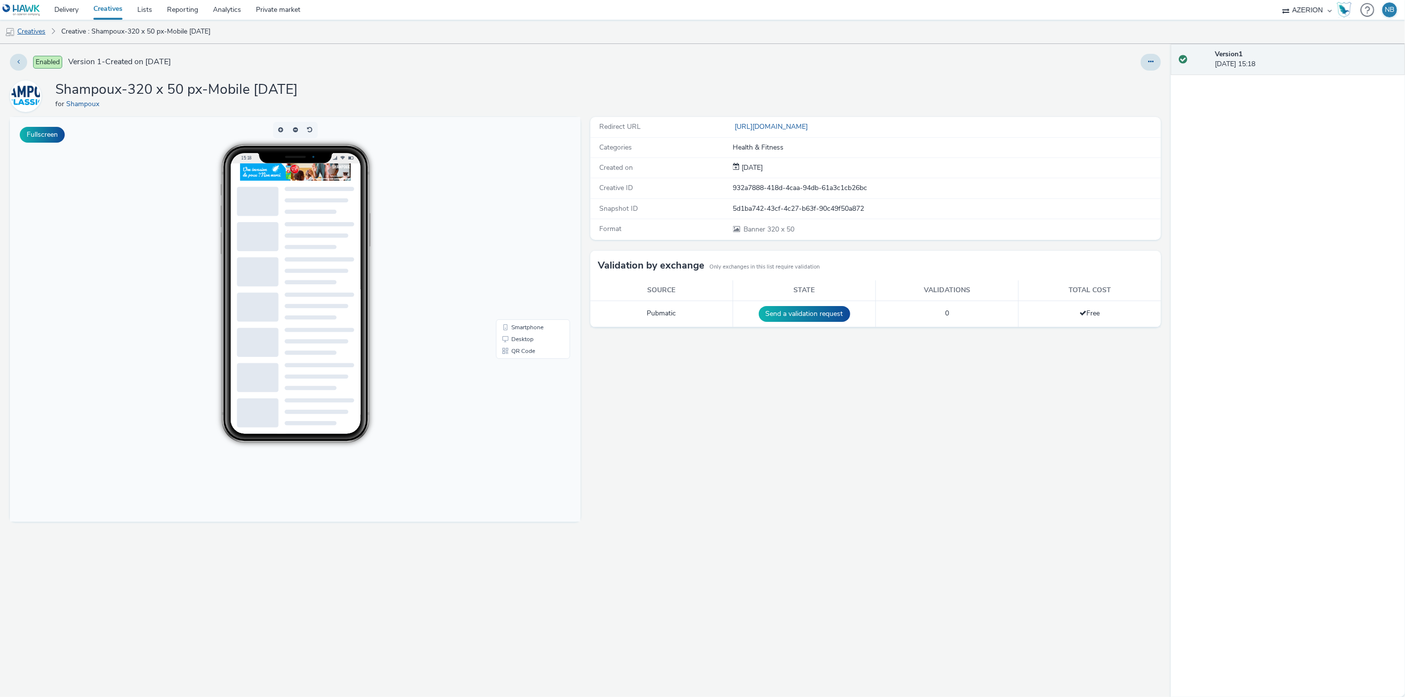
click at [31, 31] on link "Creatives" at bounding box center [25, 32] width 50 height 24
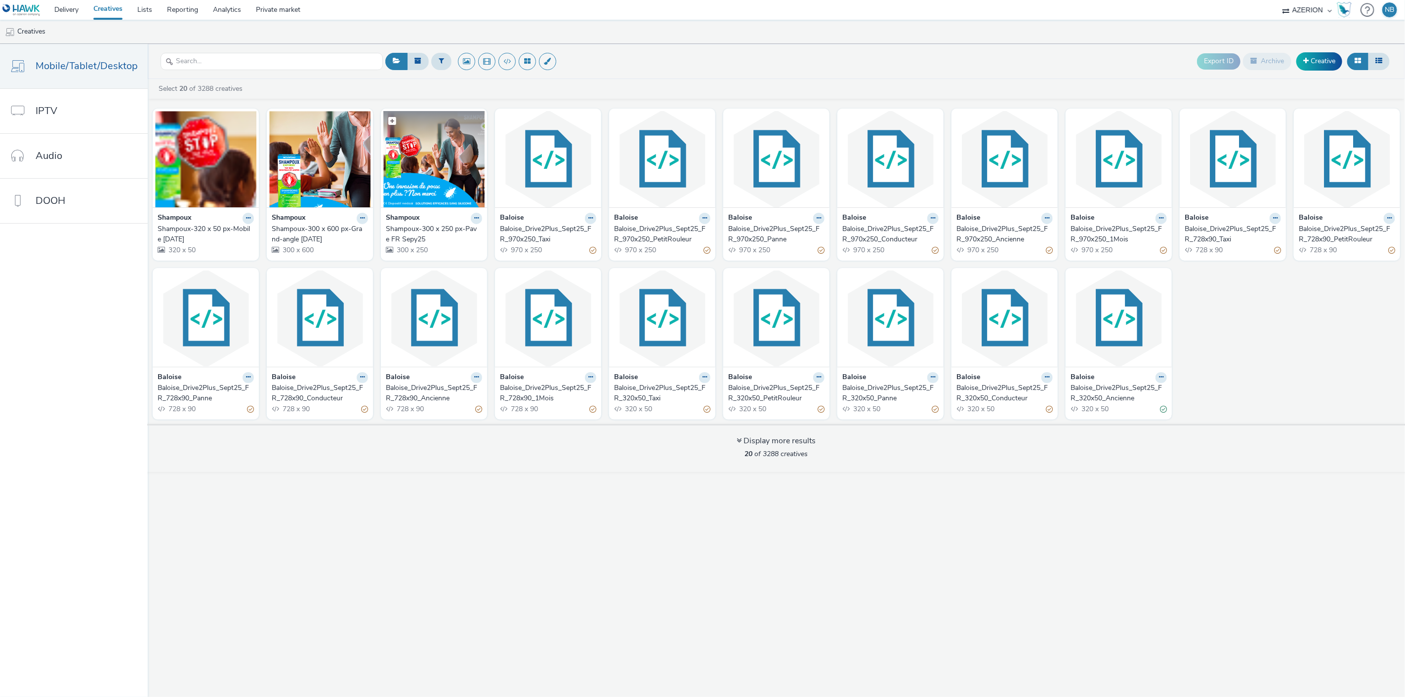
click at [472, 206] on img at bounding box center [433, 159] width 101 height 96
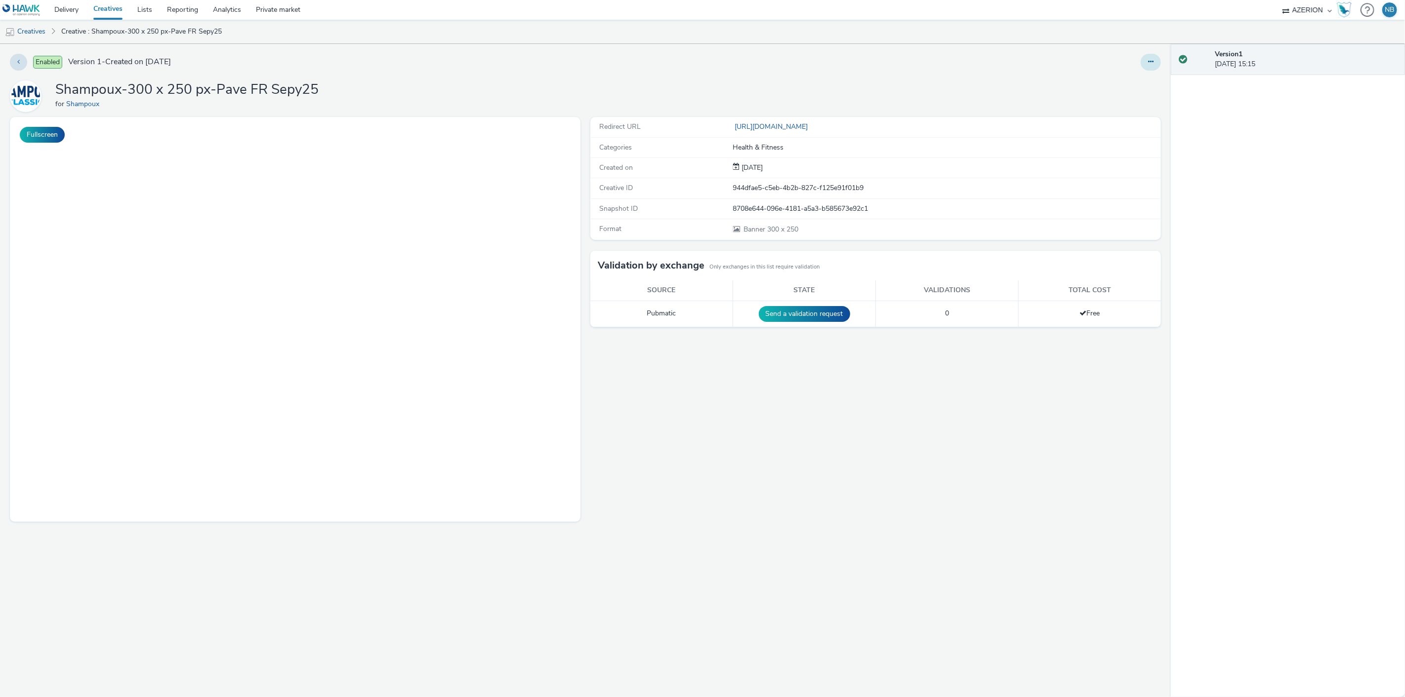
click at [1148, 62] on icon at bounding box center [1150, 61] width 5 height 7
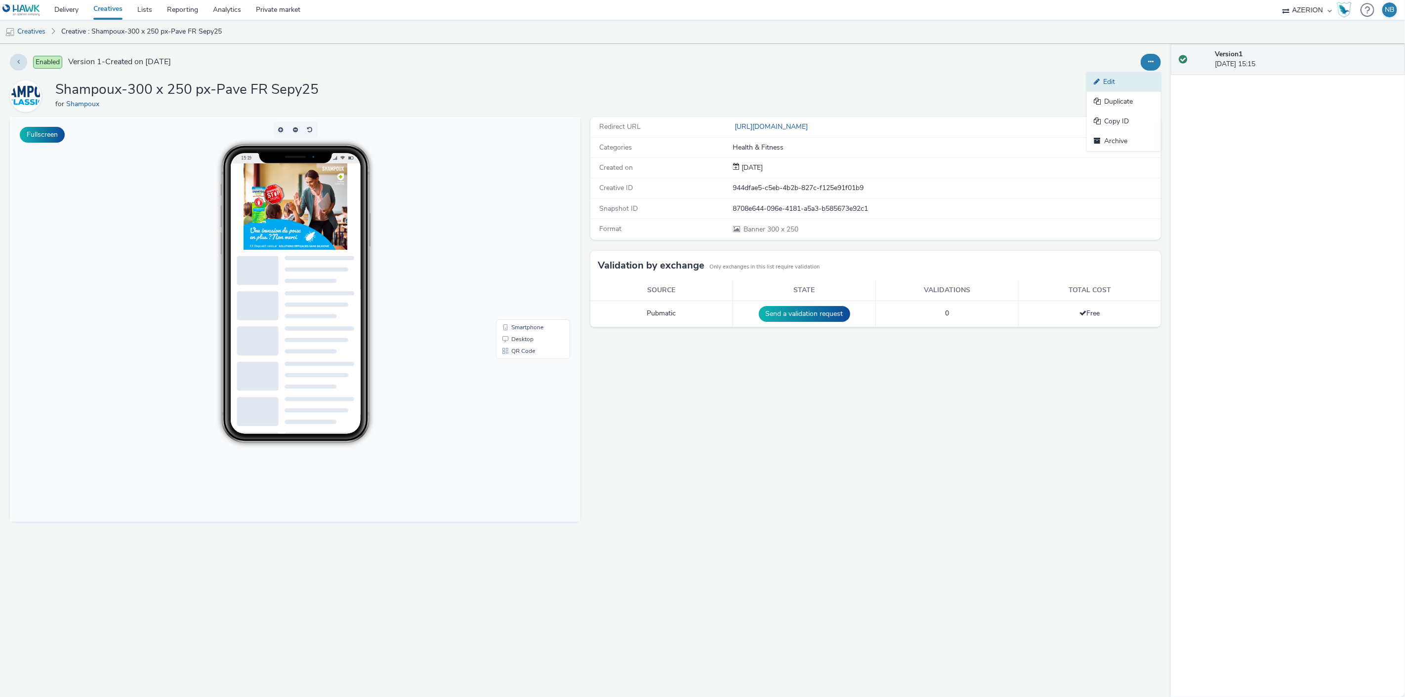
click at [1112, 81] on link "Edit" at bounding box center [1124, 82] width 74 height 20
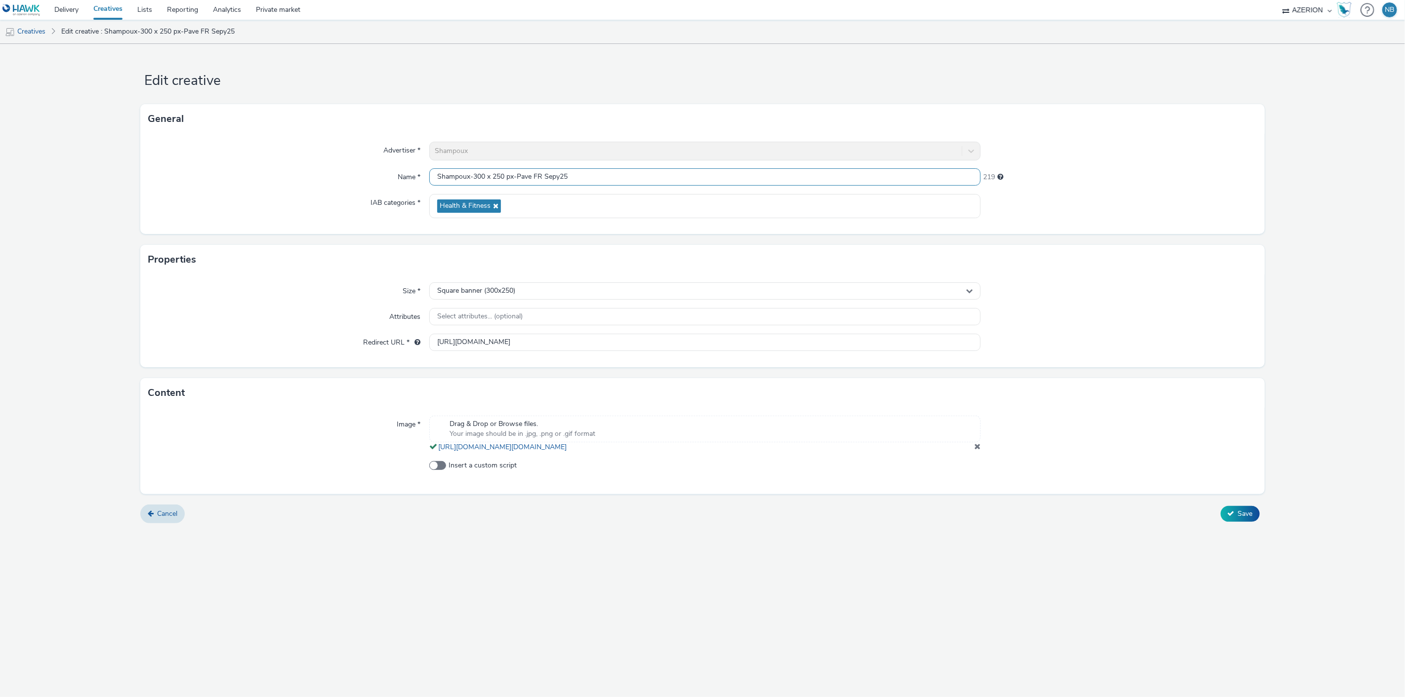
click at [560, 177] on input "Shampoux-300 x 250 px-Pave FR Sepy25" at bounding box center [705, 176] width 552 height 17
type input "Shampoux-300 x 250 px-Pave [DATE]"
click at [1220, 506] on button "Save" at bounding box center [1239, 514] width 39 height 16
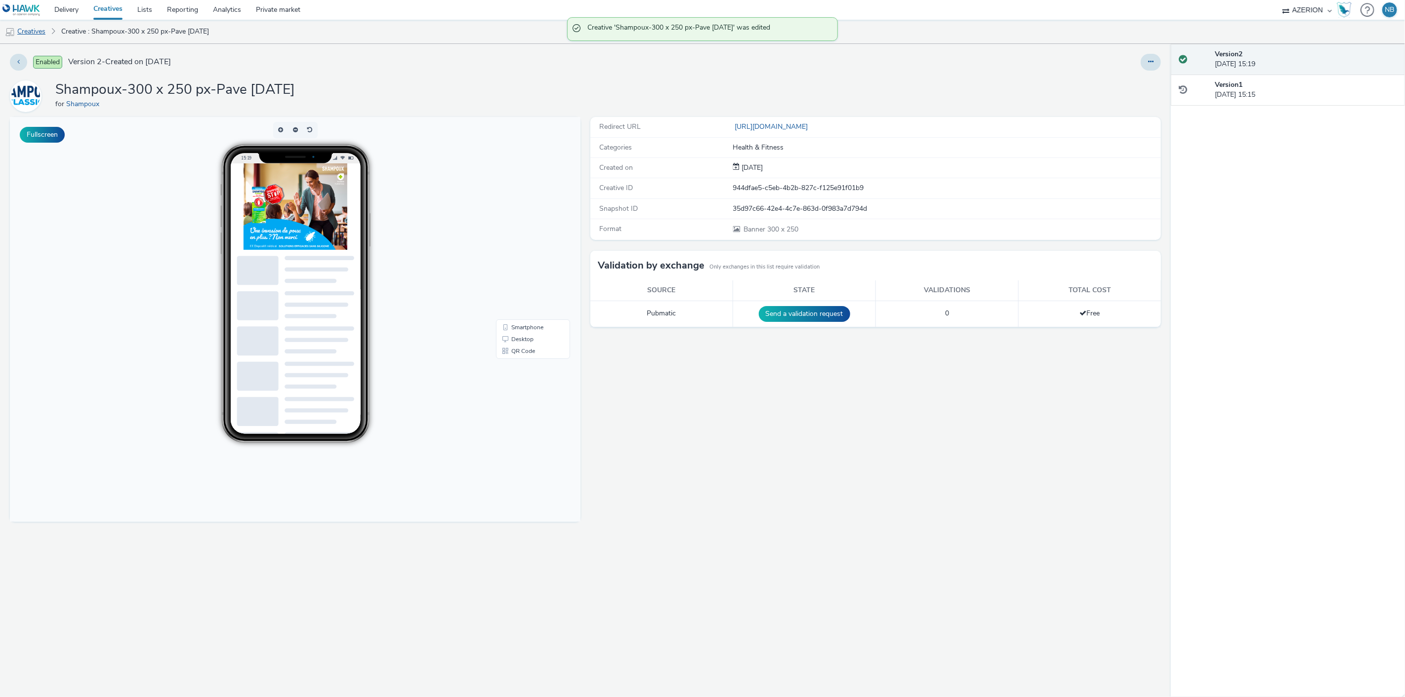
click at [36, 34] on link "Creatives" at bounding box center [25, 32] width 50 height 24
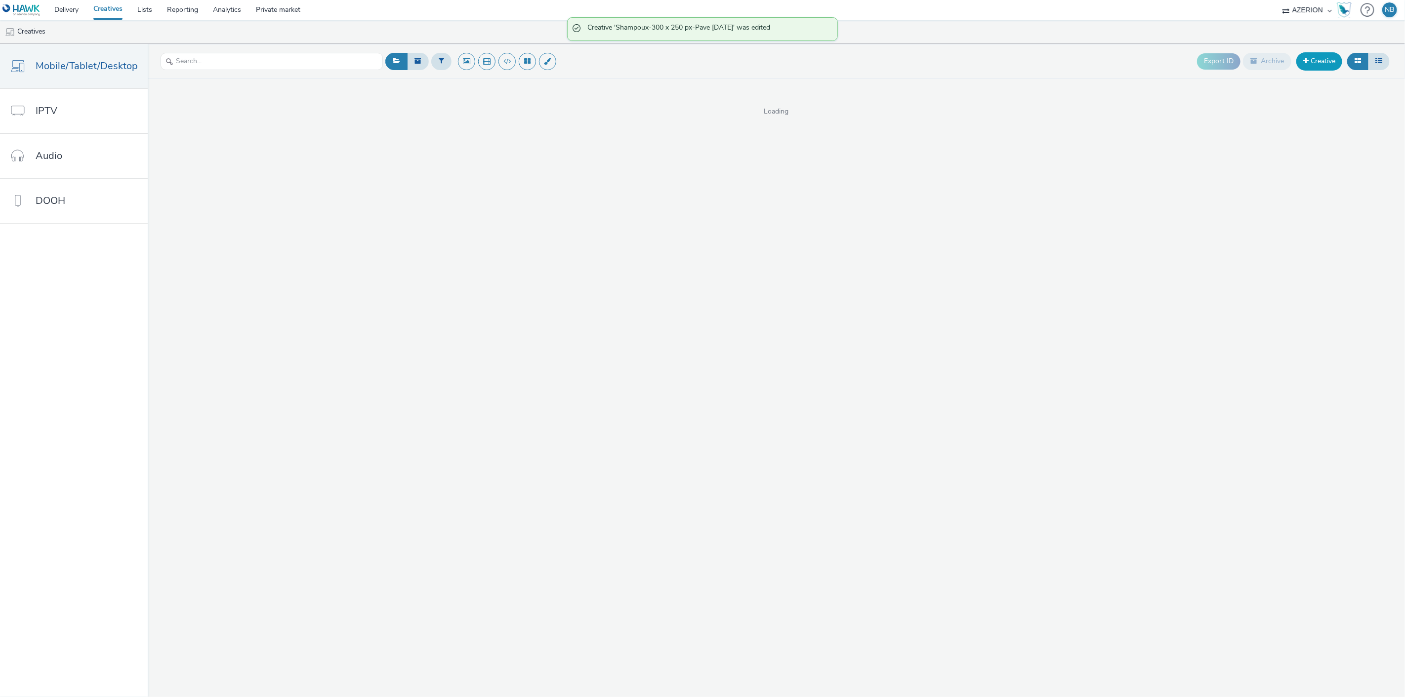
click at [1312, 55] on link "Creative" at bounding box center [1319, 61] width 46 height 18
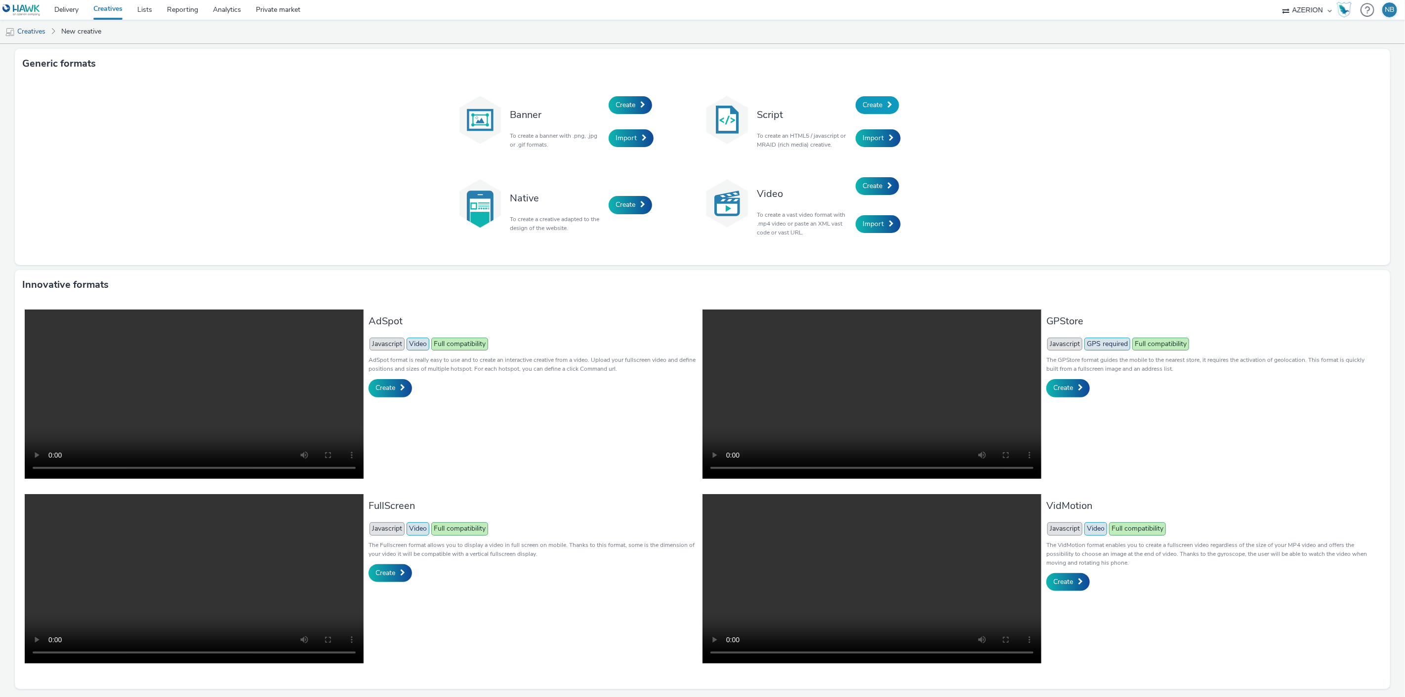
click at [882, 104] on link "Create" at bounding box center [876, 105] width 43 height 18
click at [618, 105] on span "Create" at bounding box center [625, 104] width 20 height 9
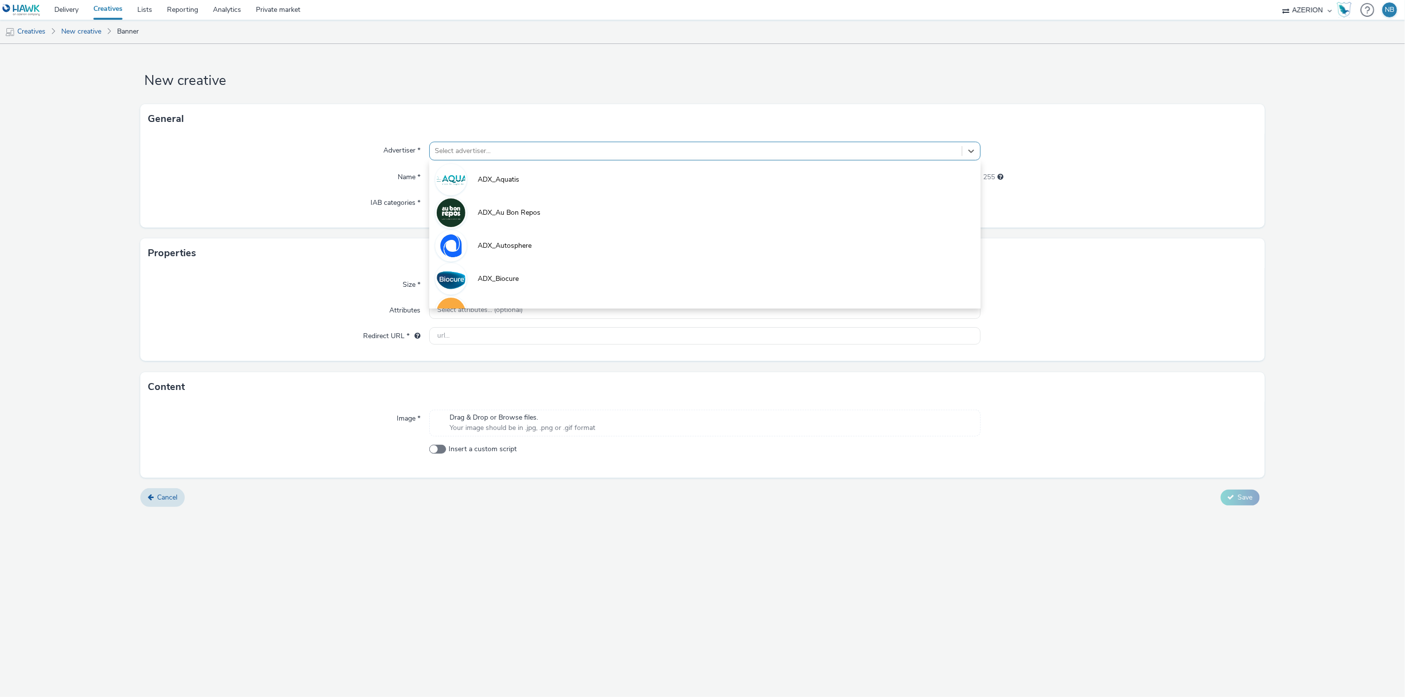
click at [541, 151] on div at bounding box center [696, 151] width 523 height 12
type input "[PERSON_NAME]"
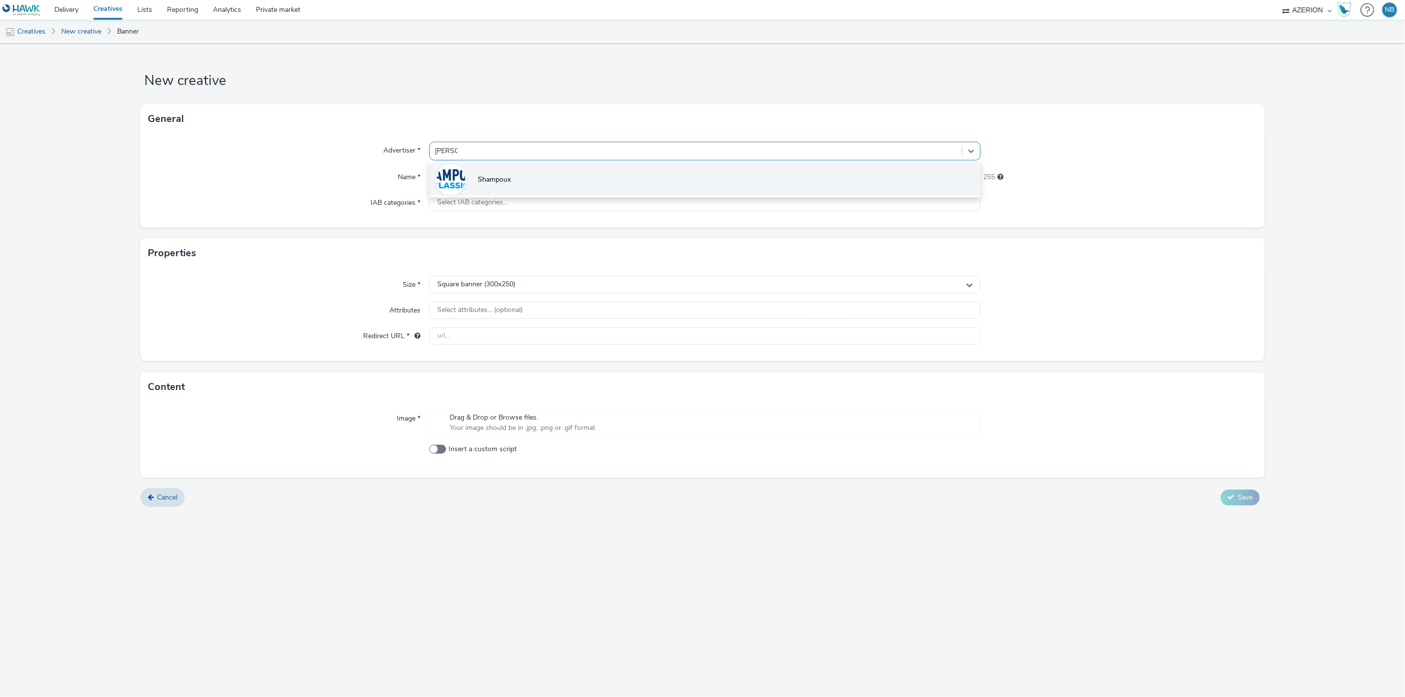
click at [515, 170] on li "Shampoux" at bounding box center [705, 178] width 552 height 33
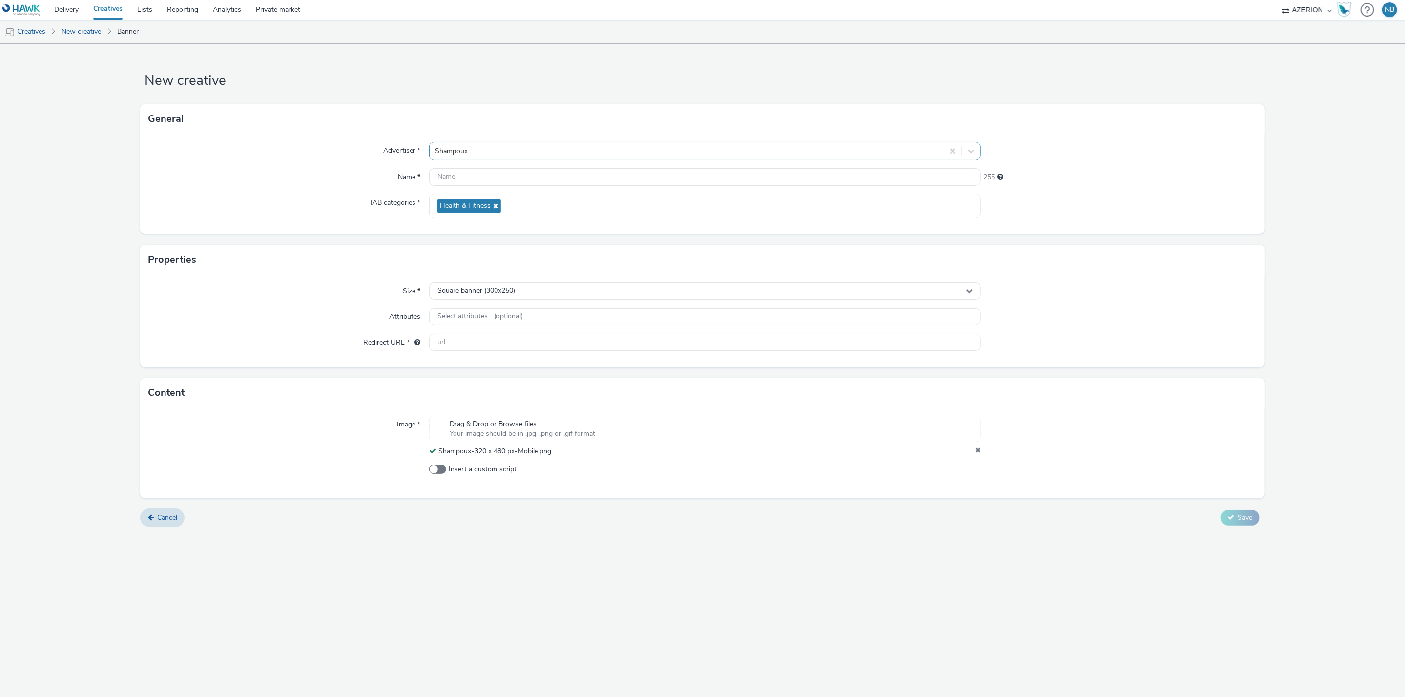
drag, startPoint x: 459, startPoint y: 150, endPoint x: 461, endPoint y: 157, distance: 7.1
click at [459, 150] on div at bounding box center [687, 151] width 505 height 12
click at [335, 179] on div "Name *" at bounding box center [288, 177] width 281 height 18
click at [440, 178] on input "text" at bounding box center [705, 176] width 552 height 17
paste input "Shampoux-320 x 480 px-Mobile"
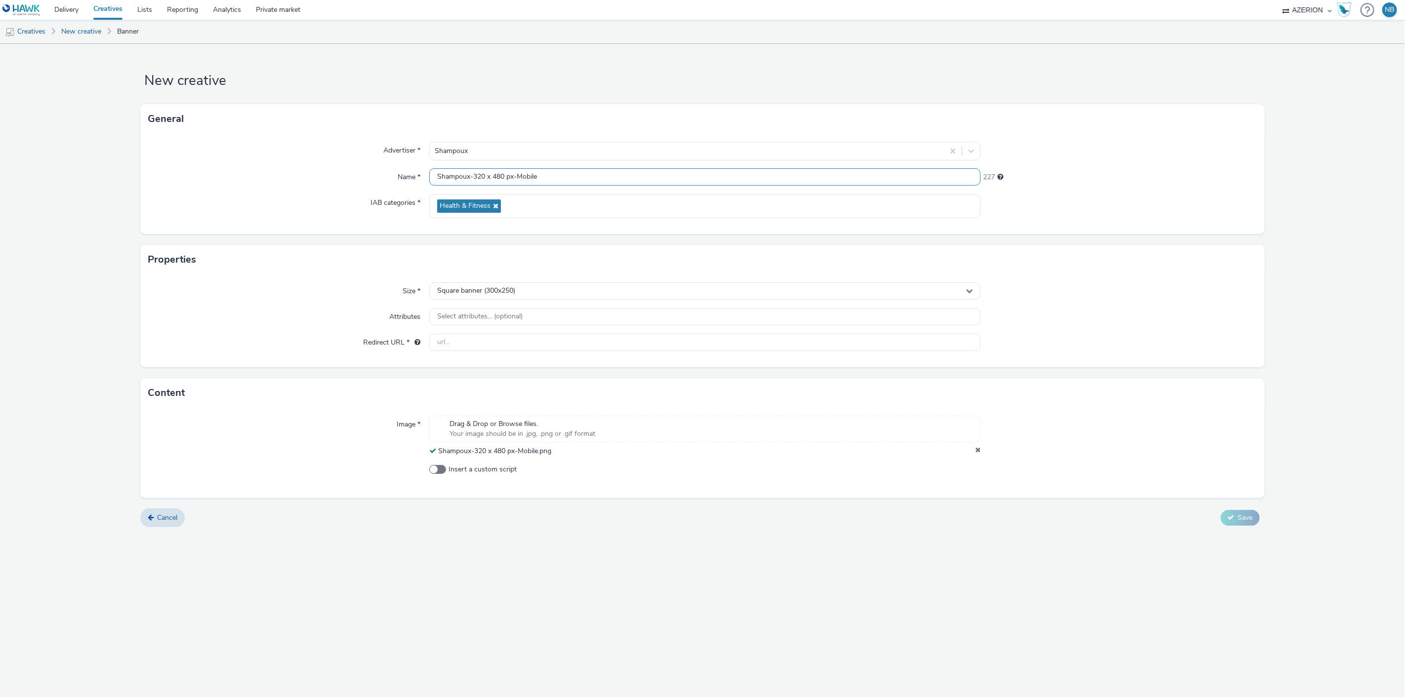
click at [556, 175] on input "Shampoux-320 x 480 px-Mobile" at bounding box center [705, 176] width 552 height 17
type input "Shampoux-320 x 480 px-Mobile [DATE]"
click at [364, 650] on div "New creative General Advertiser * Shampoux Name * Shampoux-320 x 480 px-Mobile …" at bounding box center [702, 370] width 1405 height 653
click at [483, 353] on div "Size * Square banner (300x250) Attributes Select attributes... (optional) Redir…" at bounding box center [702, 321] width 1124 height 93
click at [487, 346] on input "text" at bounding box center [705, 342] width 552 height 17
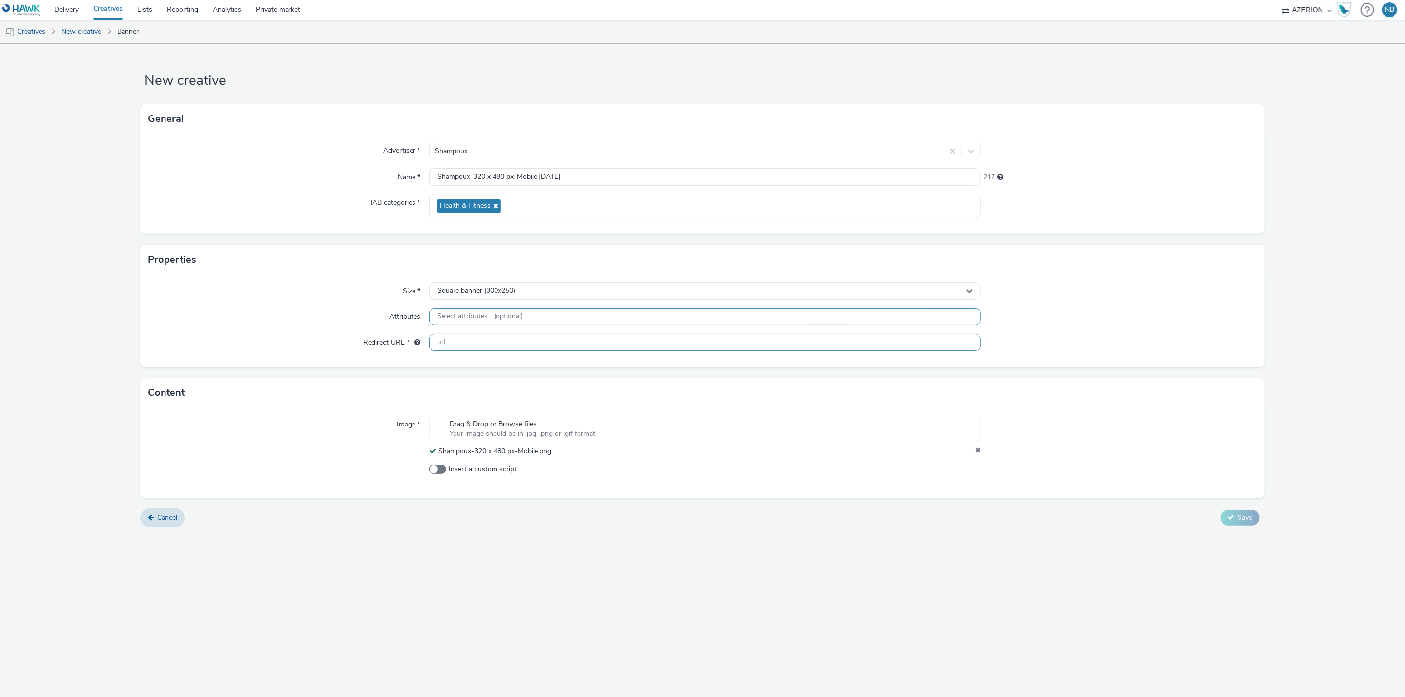
paste input "[URL][DOMAIN_NAME]"
type input "[URL][DOMAIN_NAME]"
click at [504, 291] on span "Square banner (300x250)" at bounding box center [476, 291] width 78 height 8
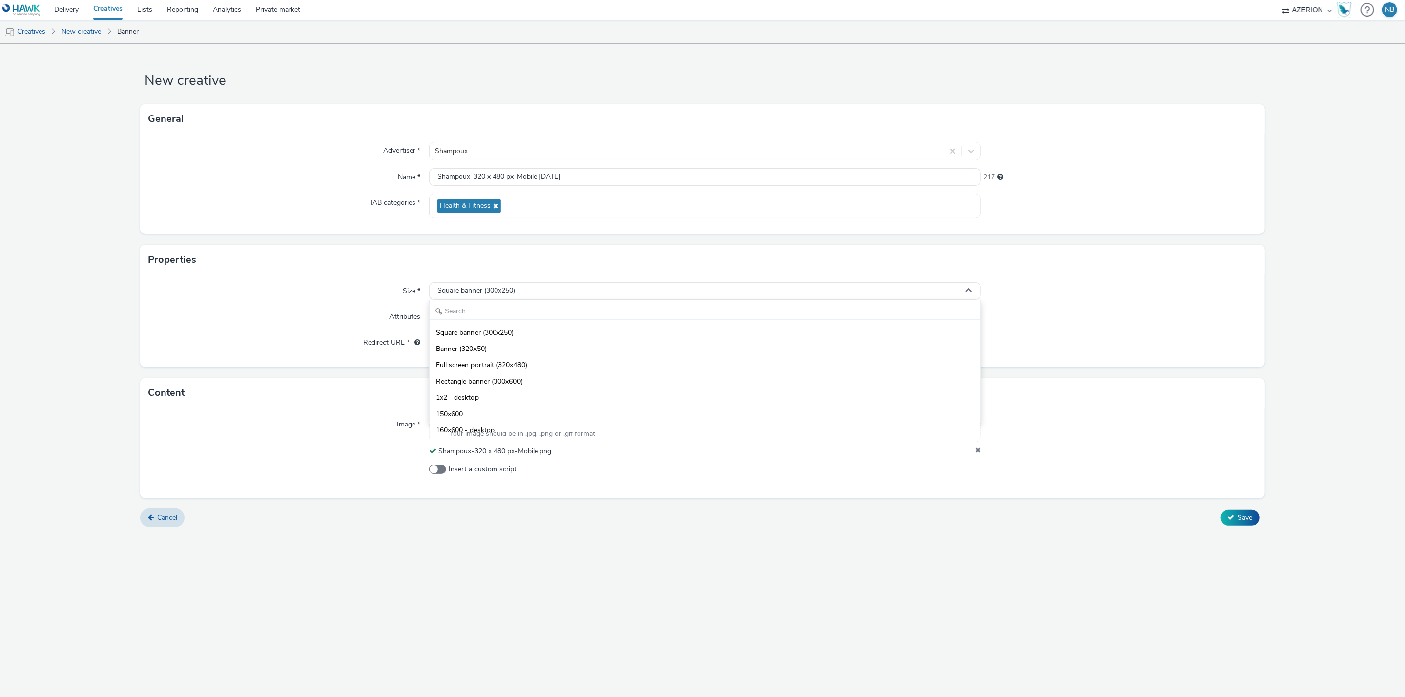
click at [493, 311] on input "text" at bounding box center [705, 311] width 551 height 17
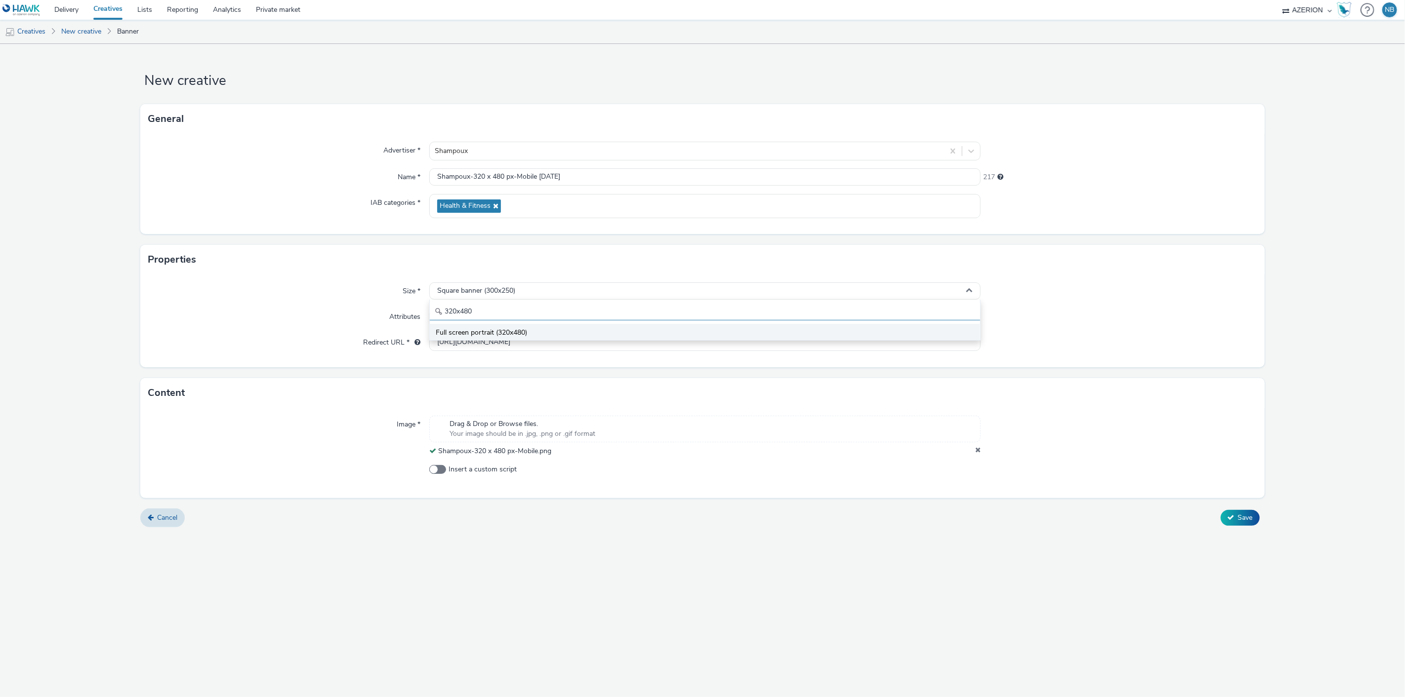
type input "320x480"
click at [495, 330] on span "Full screen portrait (320x480)" at bounding box center [481, 333] width 91 height 10
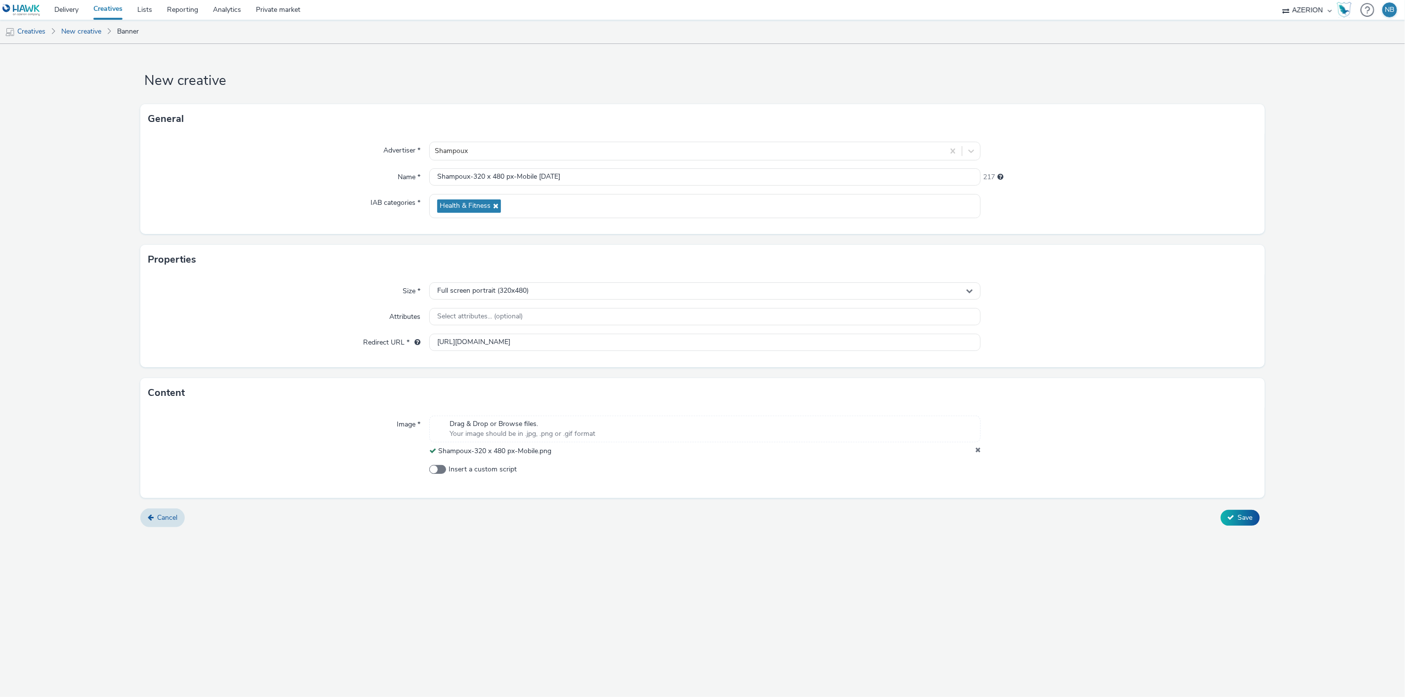
click at [938, 608] on div "New creative General Advertiser * Shampoux Name * Shampoux-320 x 480 px-Mobile …" at bounding box center [702, 370] width 1405 height 653
click at [1241, 514] on span "Save" at bounding box center [1245, 517] width 15 height 9
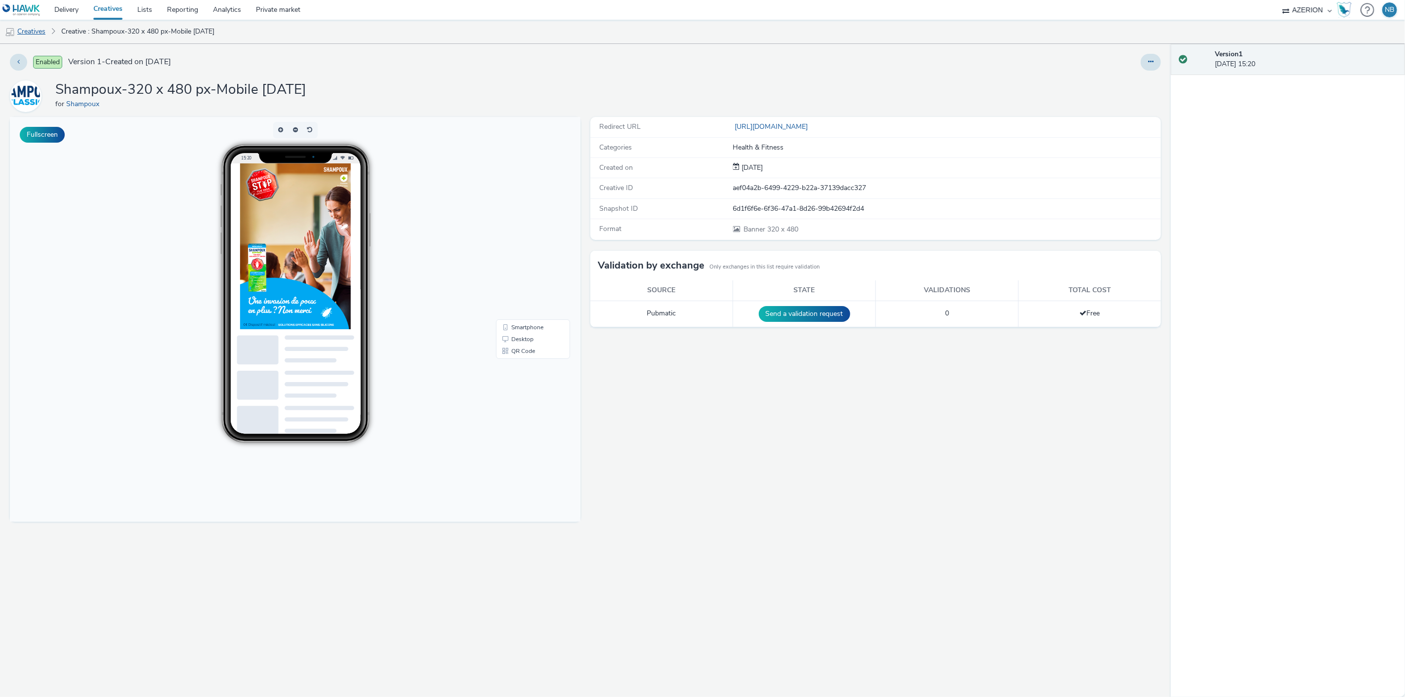
click at [23, 31] on link "Creatives" at bounding box center [25, 32] width 50 height 24
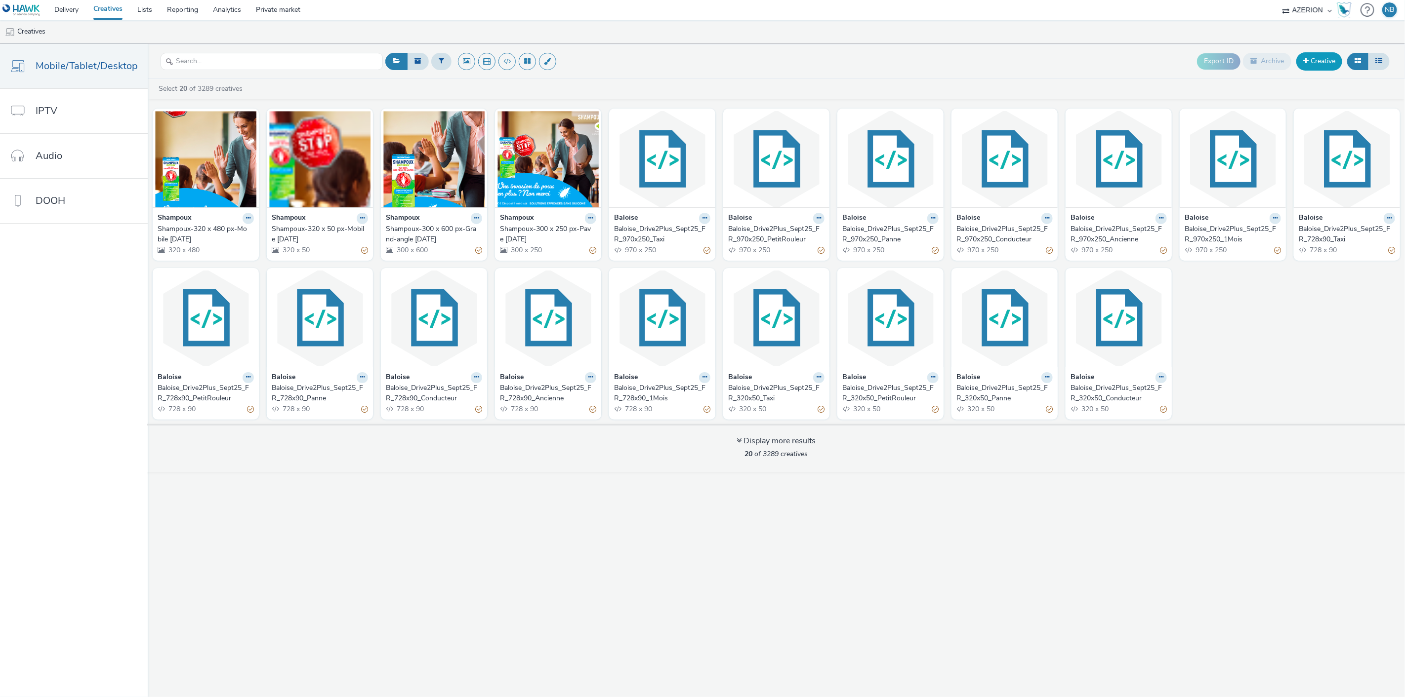
click at [1315, 60] on link "Creative" at bounding box center [1319, 61] width 46 height 18
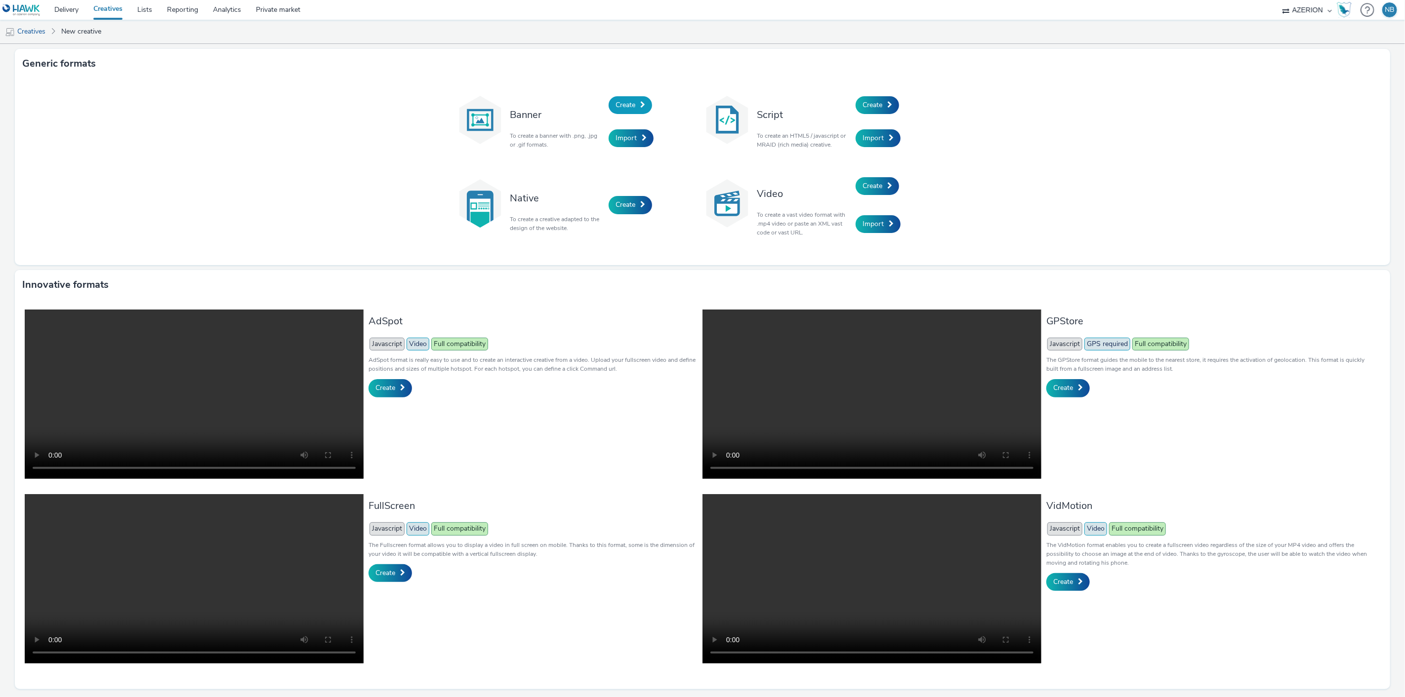
click at [624, 106] on span "Create" at bounding box center [625, 104] width 20 height 9
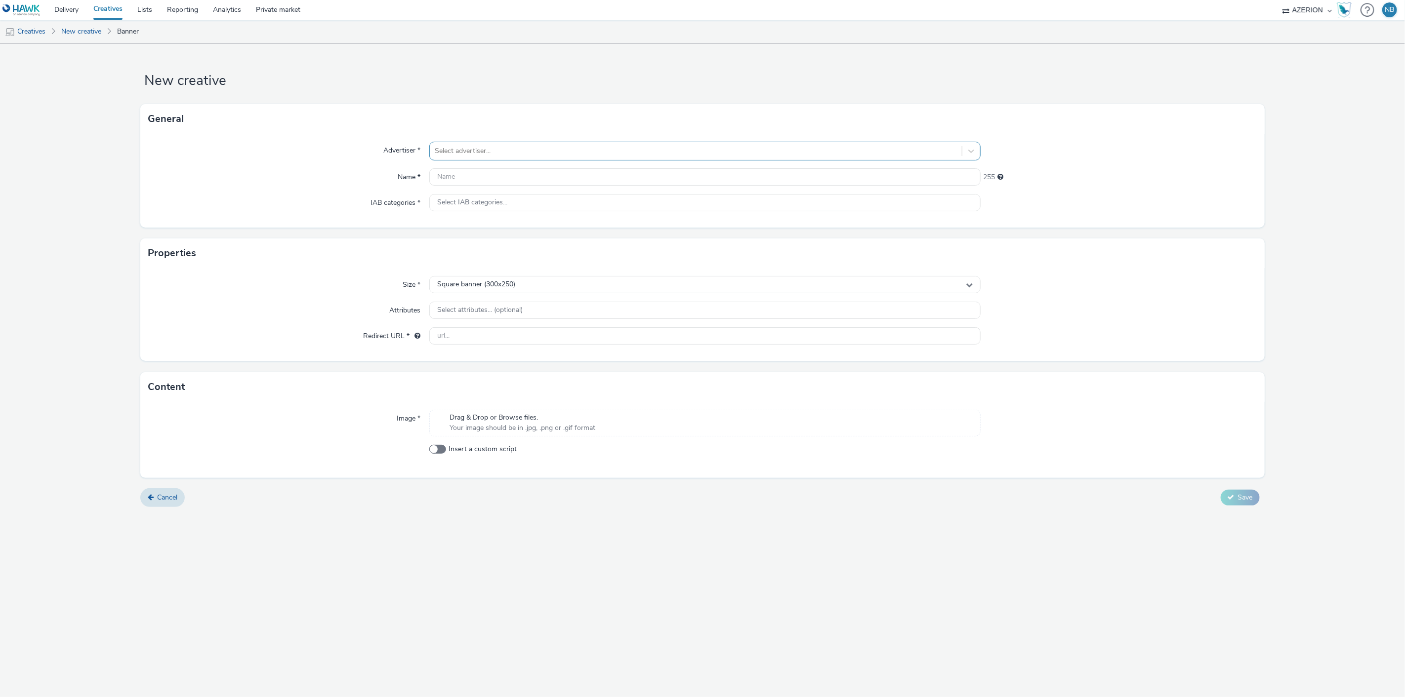
click at [593, 154] on div at bounding box center [696, 151] width 523 height 12
type input "shampo"
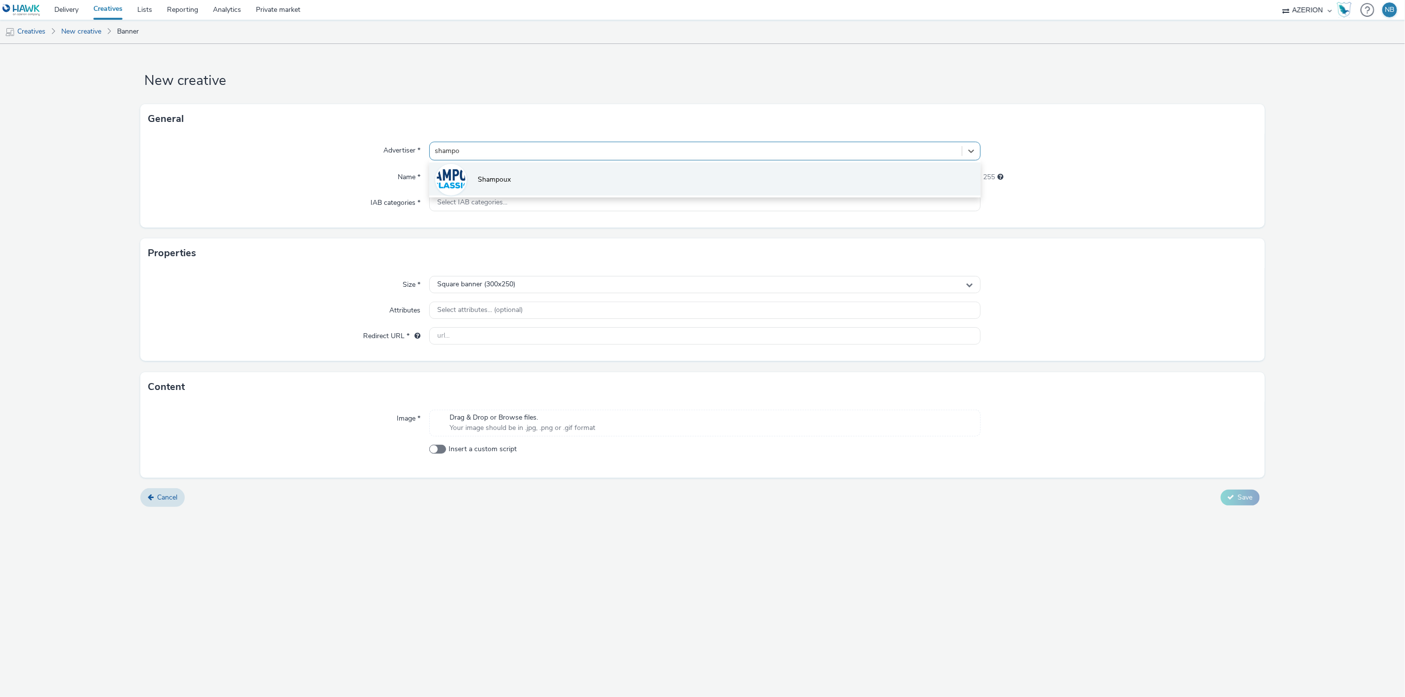
click at [542, 176] on li "Shampoux" at bounding box center [705, 178] width 552 height 33
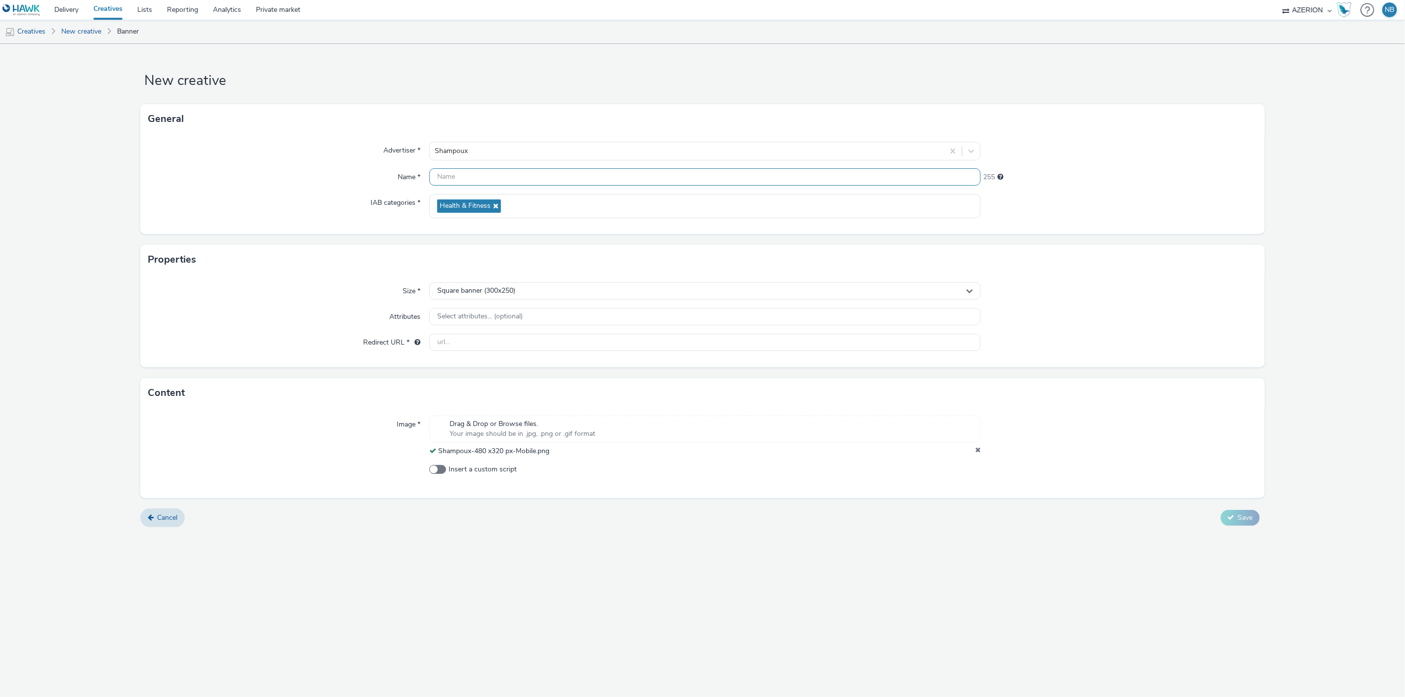
click at [462, 179] on input "text" at bounding box center [705, 176] width 552 height 17
paste input "Shampoux-480 x320 px-Mobile"
type input "Shampoux-480 x320 px-Mobile [DATE]"
click at [500, 289] on span "Square banner (300x250)" at bounding box center [476, 291] width 78 height 8
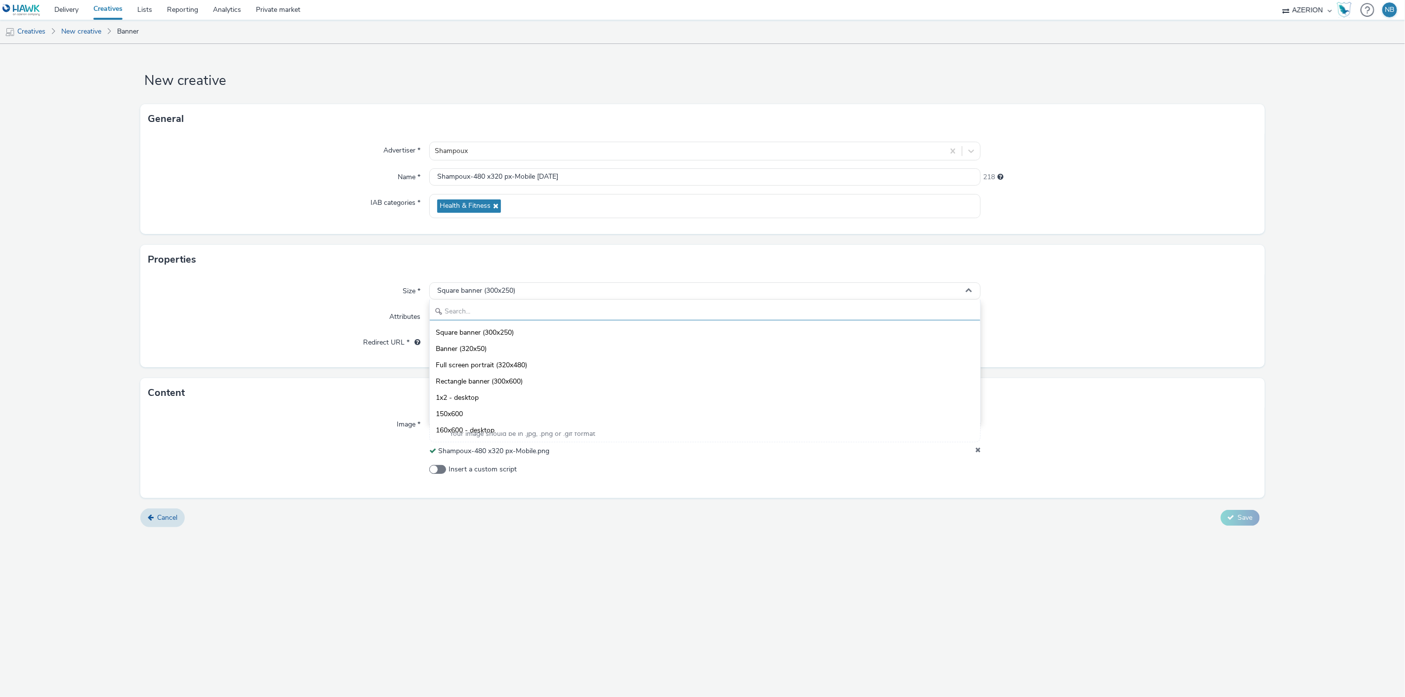
click at [483, 306] on input "text" at bounding box center [705, 311] width 551 height 17
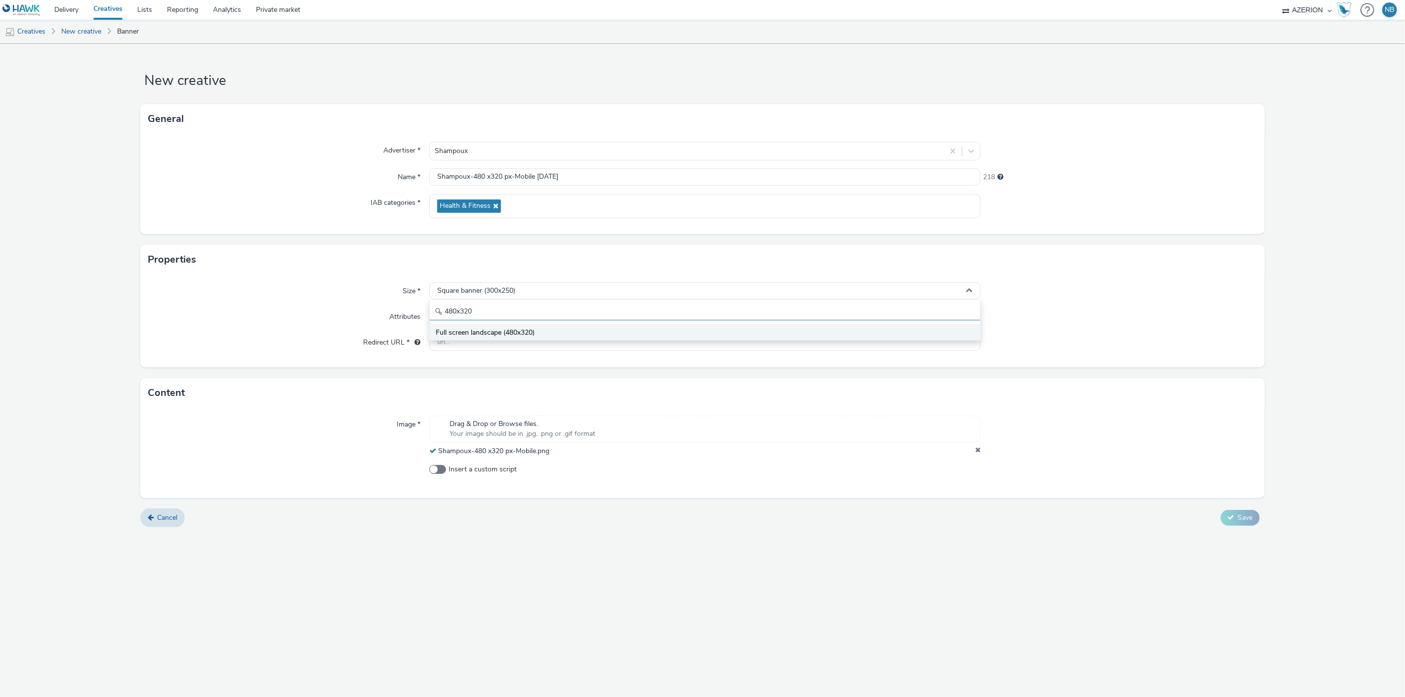
type input "480x320"
click at [494, 325] on li "Full screen landscape (480x320)" at bounding box center [705, 332] width 551 height 16
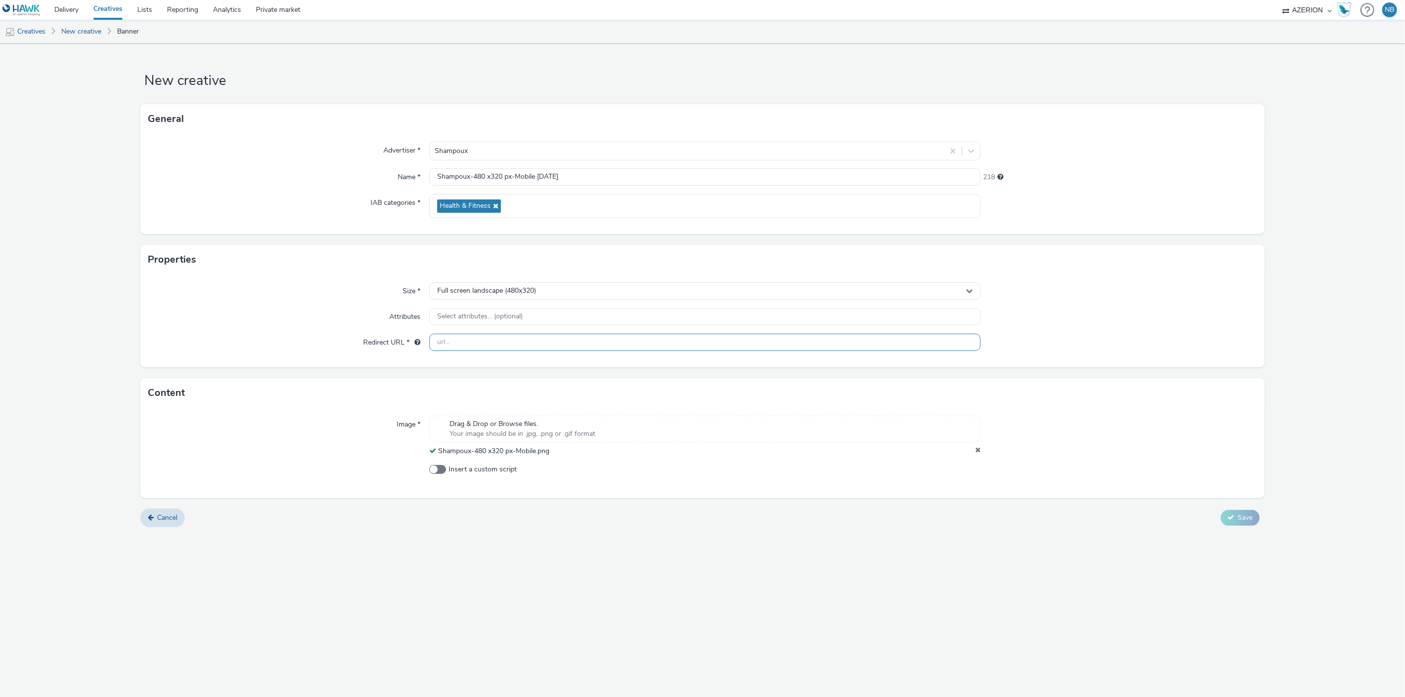
click at [489, 341] on input "text" at bounding box center [705, 342] width 552 height 17
paste input "[URL][DOMAIN_NAME]"
type input "[URL][DOMAIN_NAME]"
click at [712, 663] on div "New creative General Advertiser * Shampoux Name * Shampoux-480 x320 px-Mobile […" at bounding box center [702, 370] width 1405 height 653
click at [1228, 521] on icon at bounding box center [1230, 517] width 7 height 7
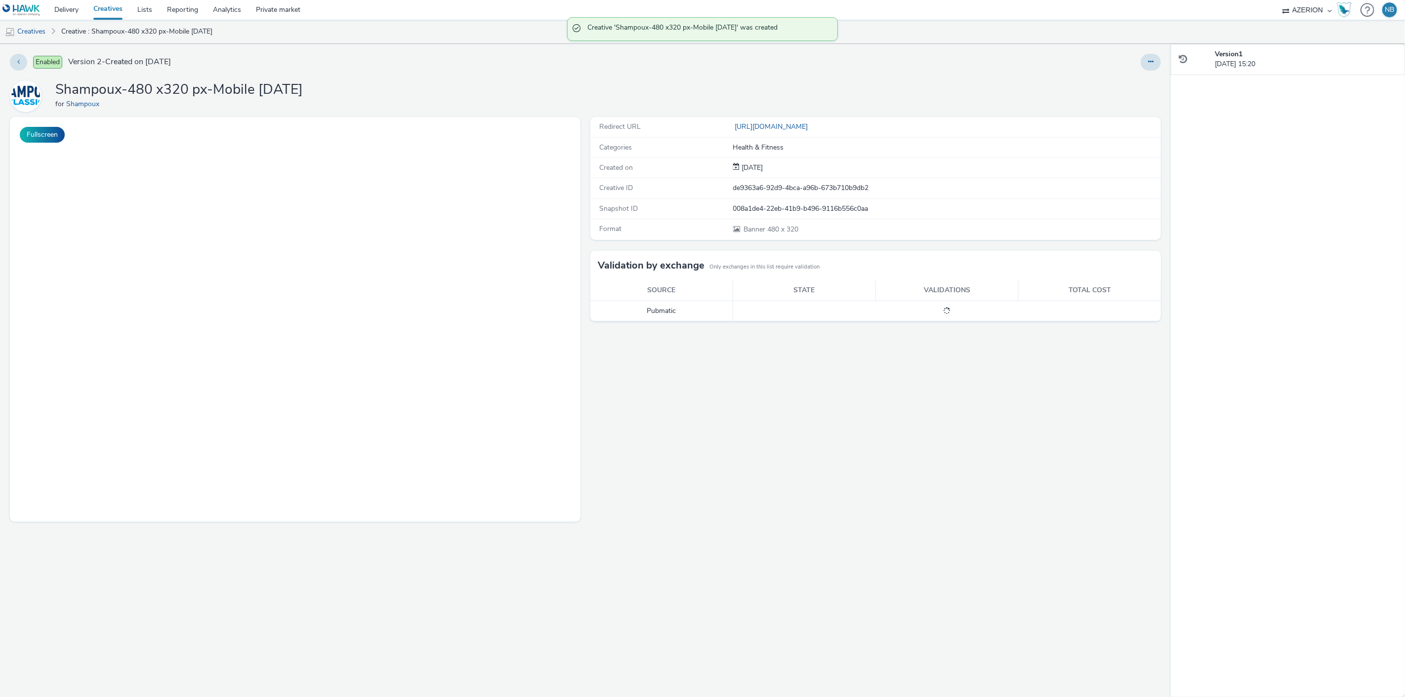
click at [1241, 519] on div "Version 1 [DATE] 15:20" at bounding box center [1288, 370] width 234 height 653
click at [25, 31] on link "Creatives" at bounding box center [25, 32] width 50 height 24
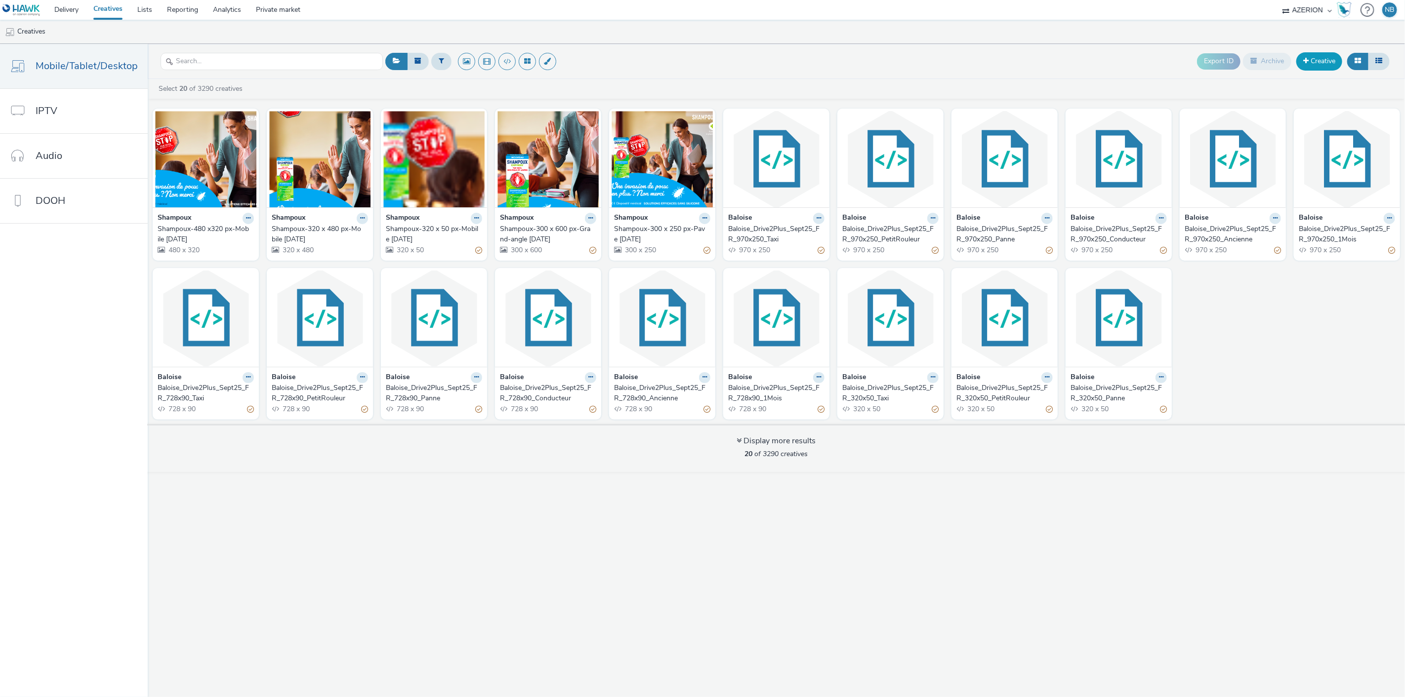
click at [1312, 65] on link "Creative" at bounding box center [1319, 61] width 46 height 18
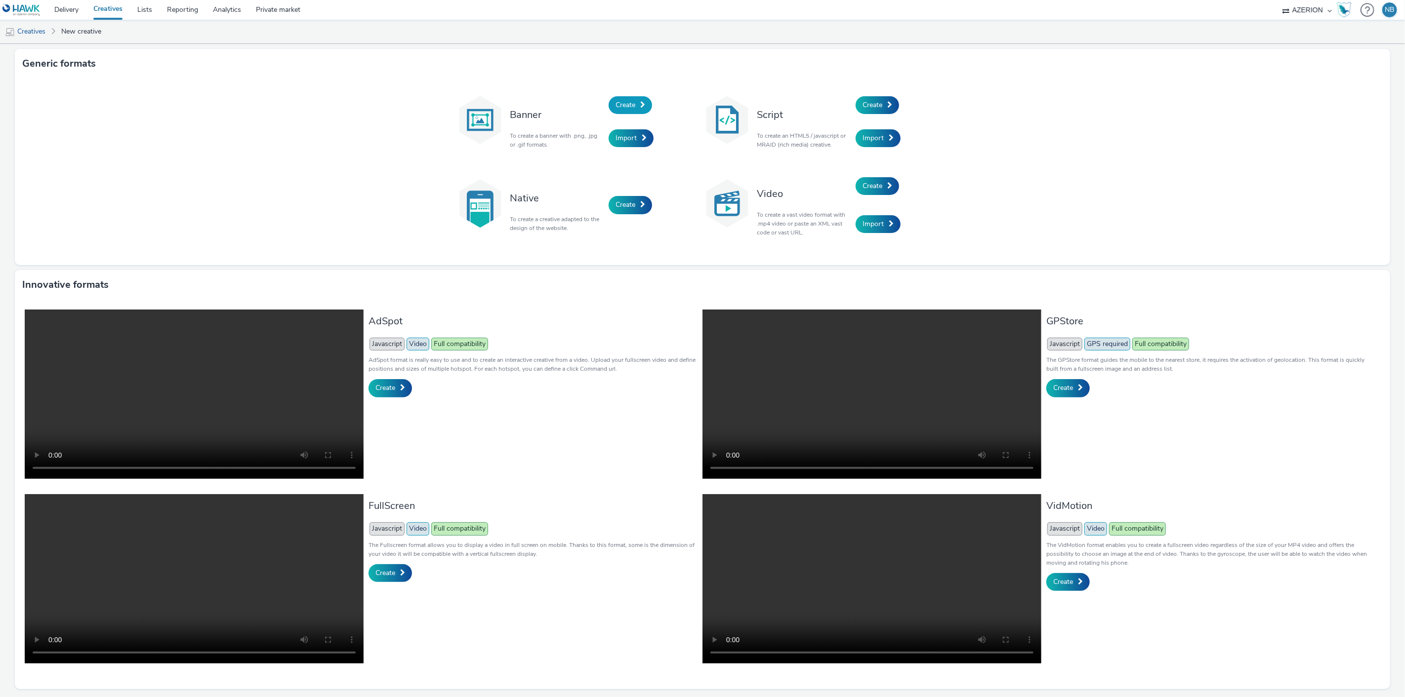
click at [644, 100] on link "Create" at bounding box center [629, 105] width 43 height 18
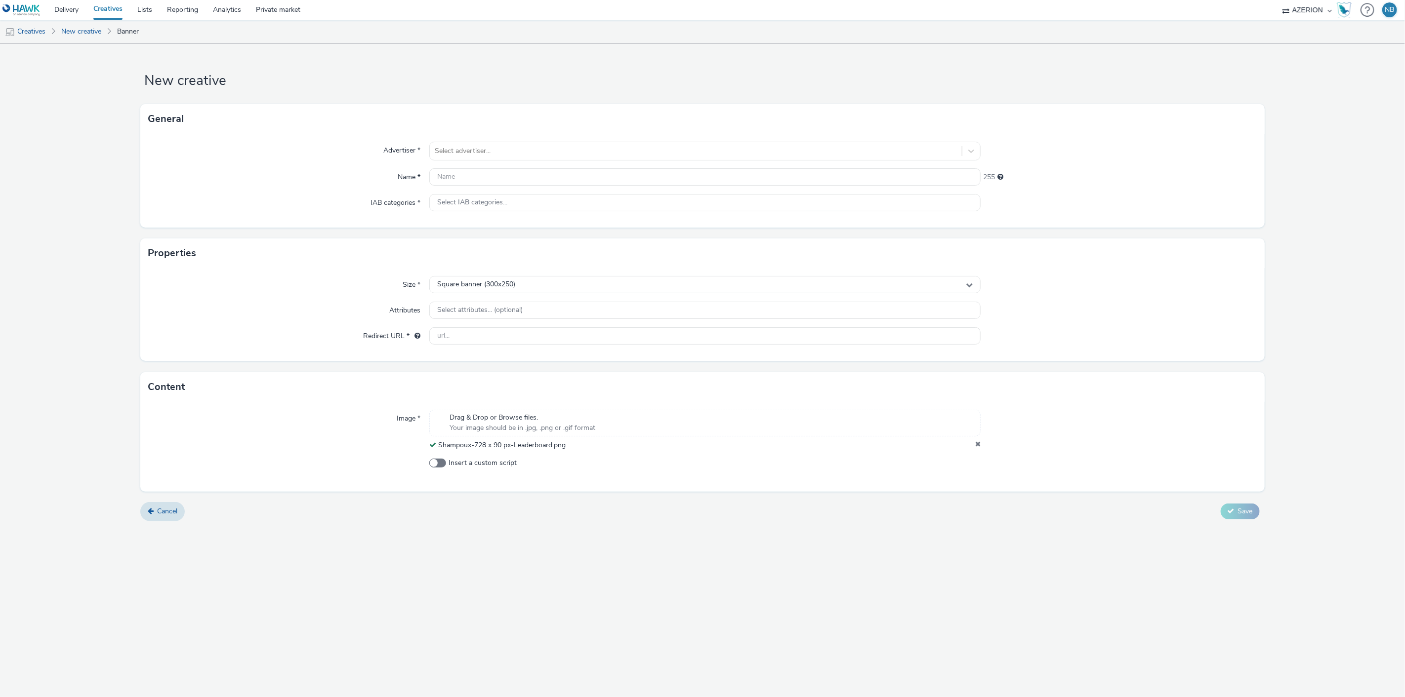
click at [644, 585] on div "New creative General Advertiser * Select advertiser... Name * 255 IAB categorie…" at bounding box center [702, 370] width 1405 height 653
click at [494, 146] on div at bounding box center [696, 151] width 523 height 12
type input "shampou"
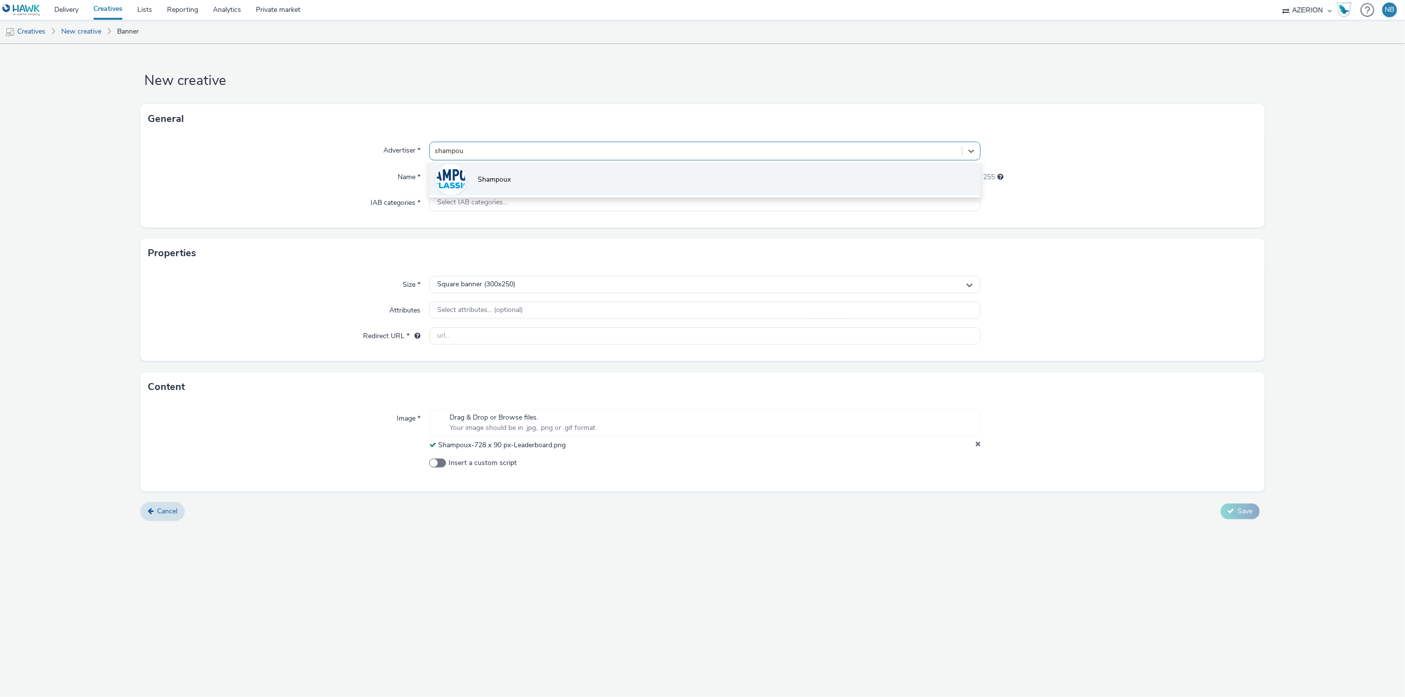
click at [483, 179] on span "Shampoux" at bounding box center [494, 180] width 33 height 10
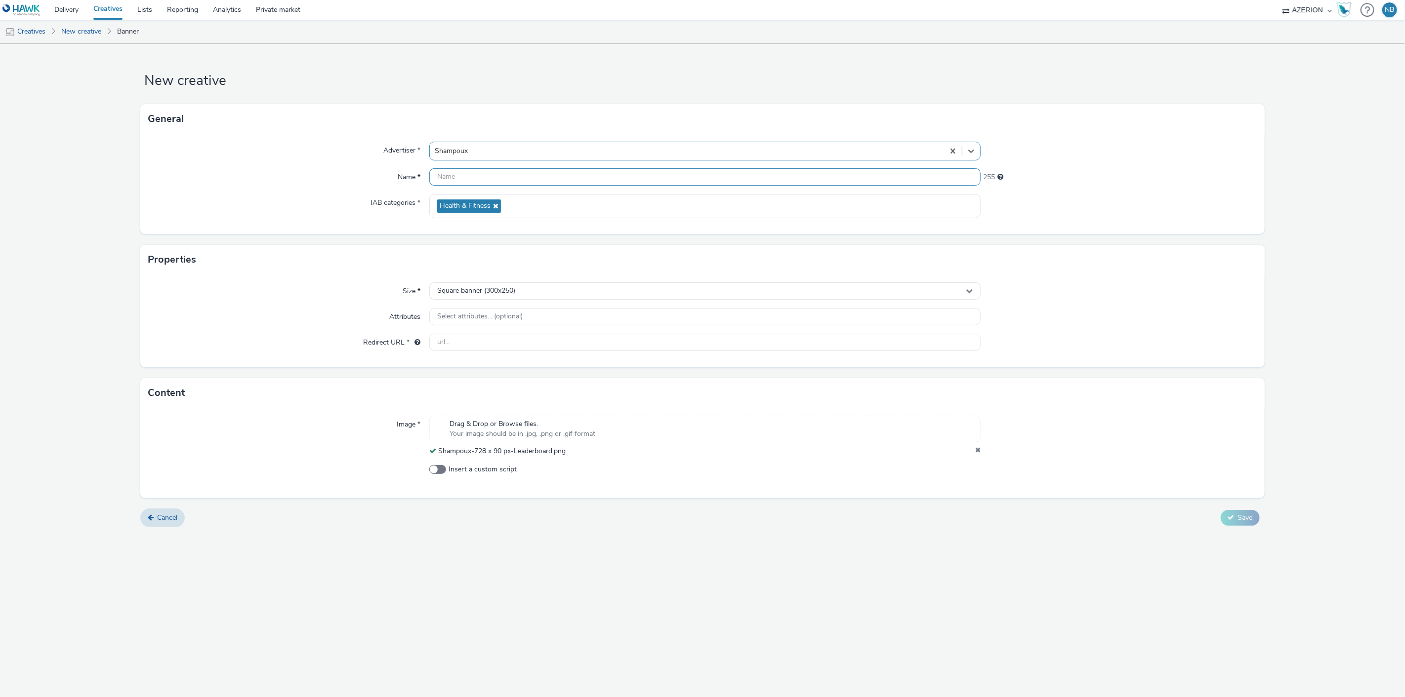
click at [475, 181] on input "text" at bounding box center [705, 176] width 552 height 17
paste input "Shampoux-728 x 90 px-Leaderboard"
type input "Shampoux-728 x 90 px-Leaderboard [DATE]"
click at [511, 330] on div "Size * Square banner (300x250) Attributes Select attributes... (optional) Redir…" at bounding box center [702, 321] width 1124 height 93
click at [507, 337] on input "text" at bounding box center [705, 342] width 552 height 17
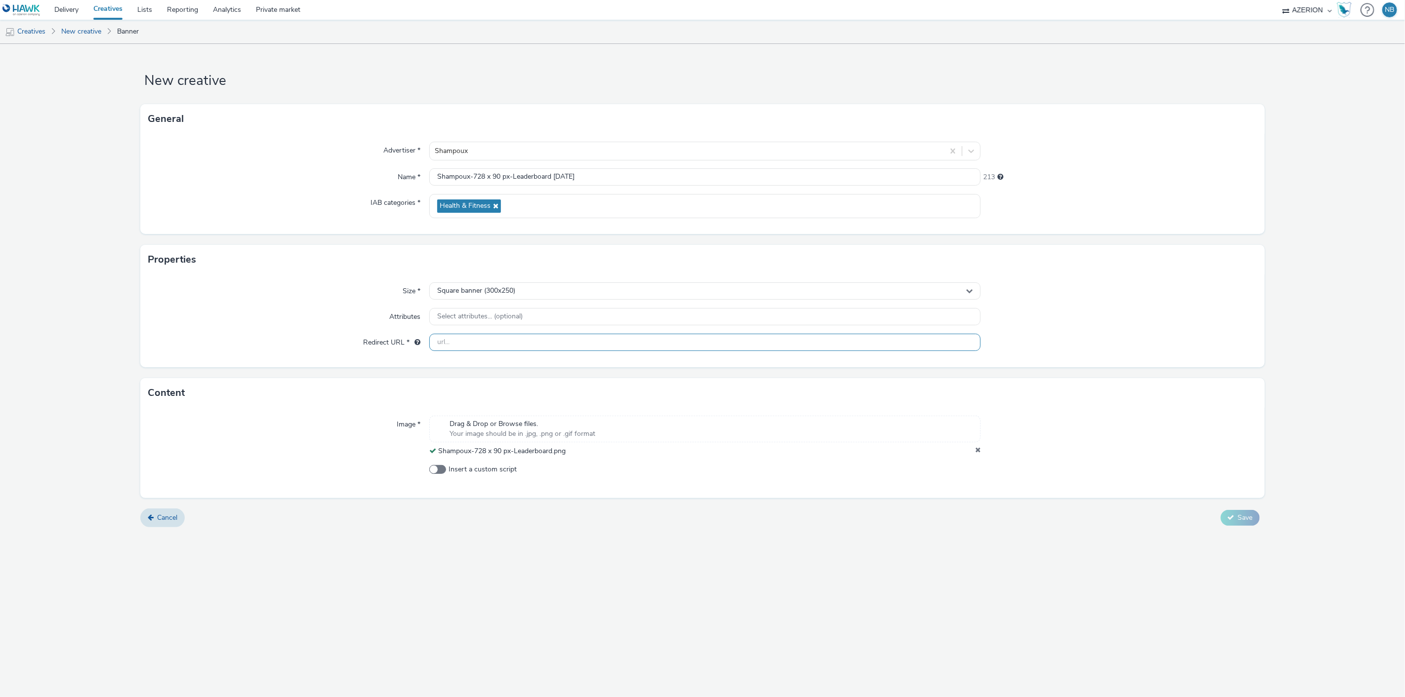
paste input "[URL][DOMAIN_NAME]"
type input "[URL][DOMAIN_NAME]"
click at [507, 289] on span "Square banner (300x250)" at bounding box center [476, 291] width 78 height 8
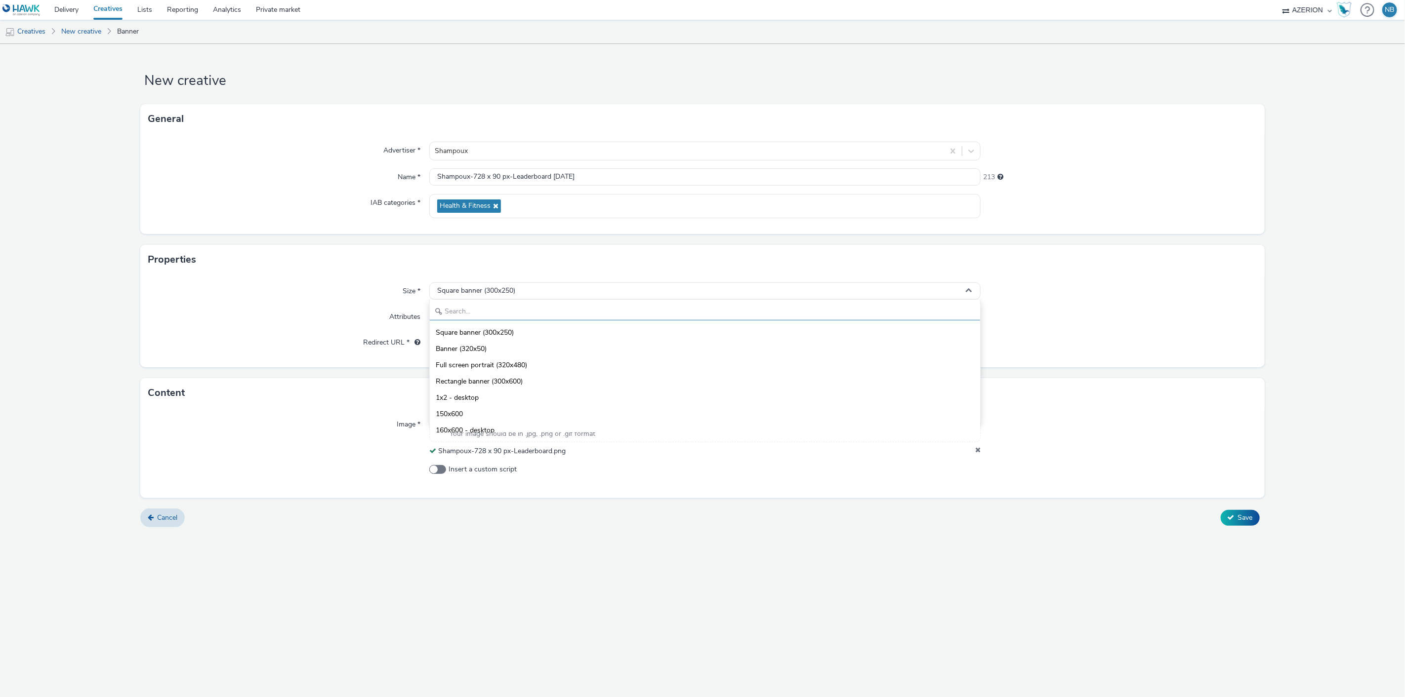
click at [501, 310] on input "text" at bounding box center [705, 311] width 551 height 17
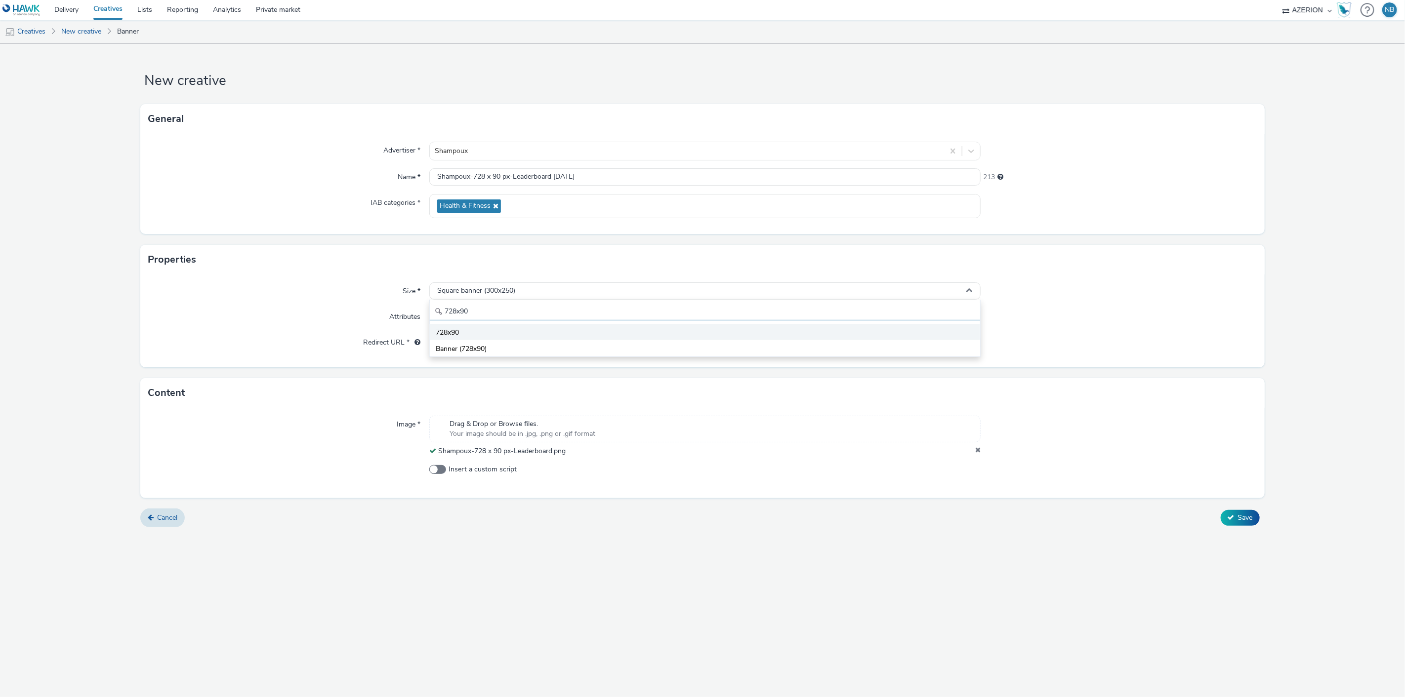
type input "728x90"
click at [489, 336] on li "728x90" at bounding box center [705, 332] width 551 height 16
click at [1247, 522] on span "Save" at bounding box center [1245, 517] width 15 height 9
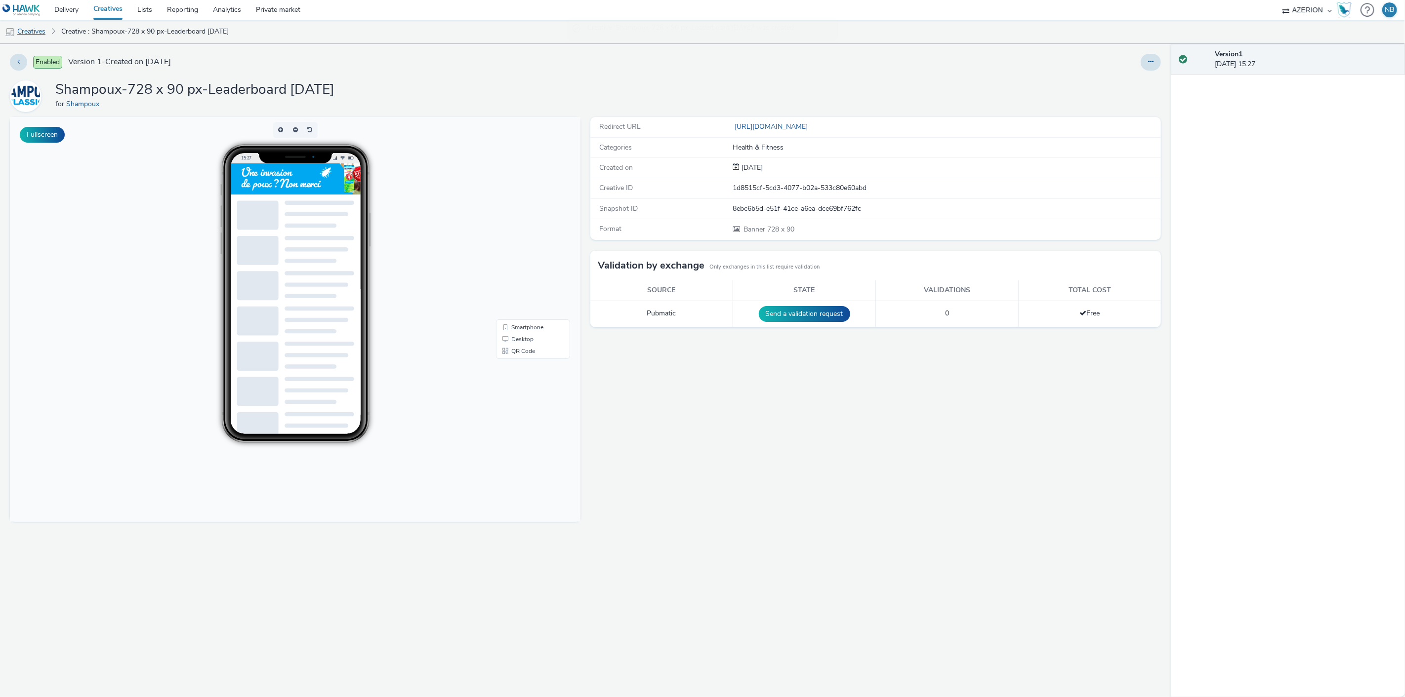
click at [42, 31] on link "Creatives" at bounding box center [25, 32] width 50 height 24
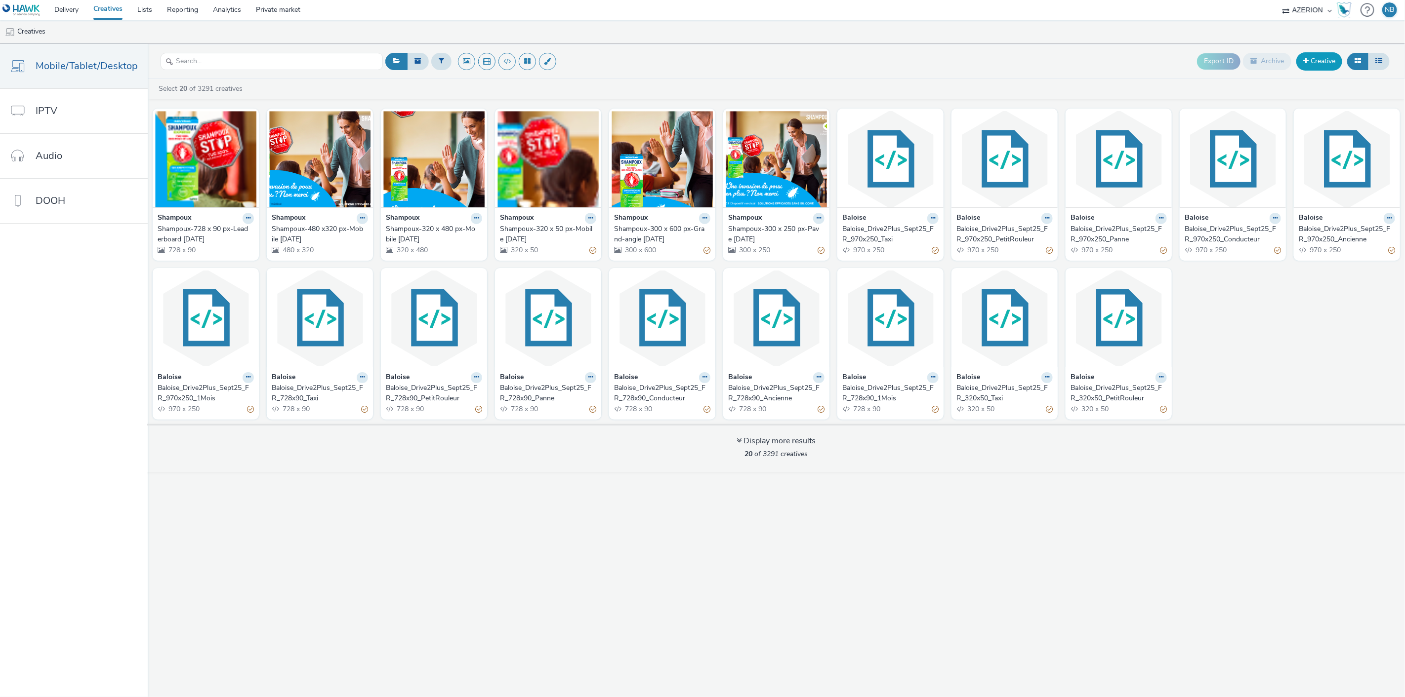
click at [1310, 61] on link "Creative" at bounding box center [1319, 61] width 46 height 18
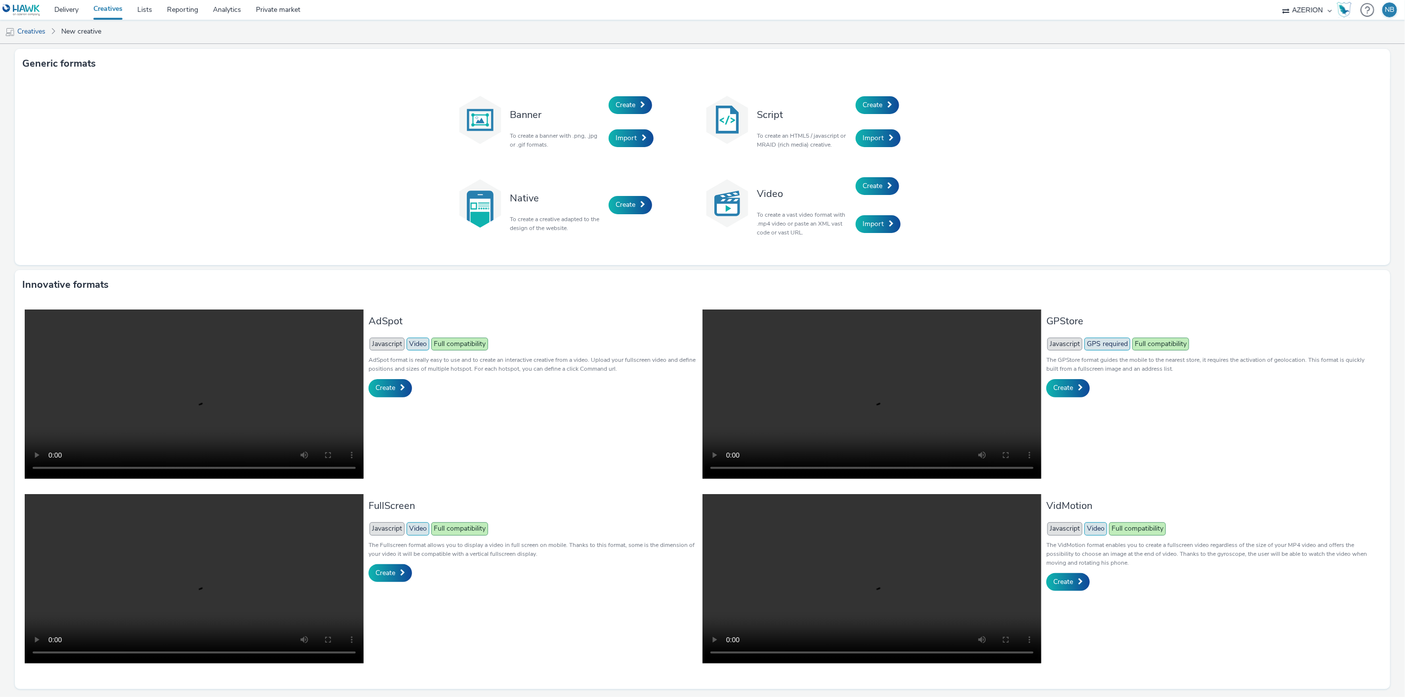
click at [652, 101] on div "Create" at bounding box center [655, 105] width 94 height 34
click at [615, 103] on span "Create" at bounding box center [625, 104] width 20 height 9
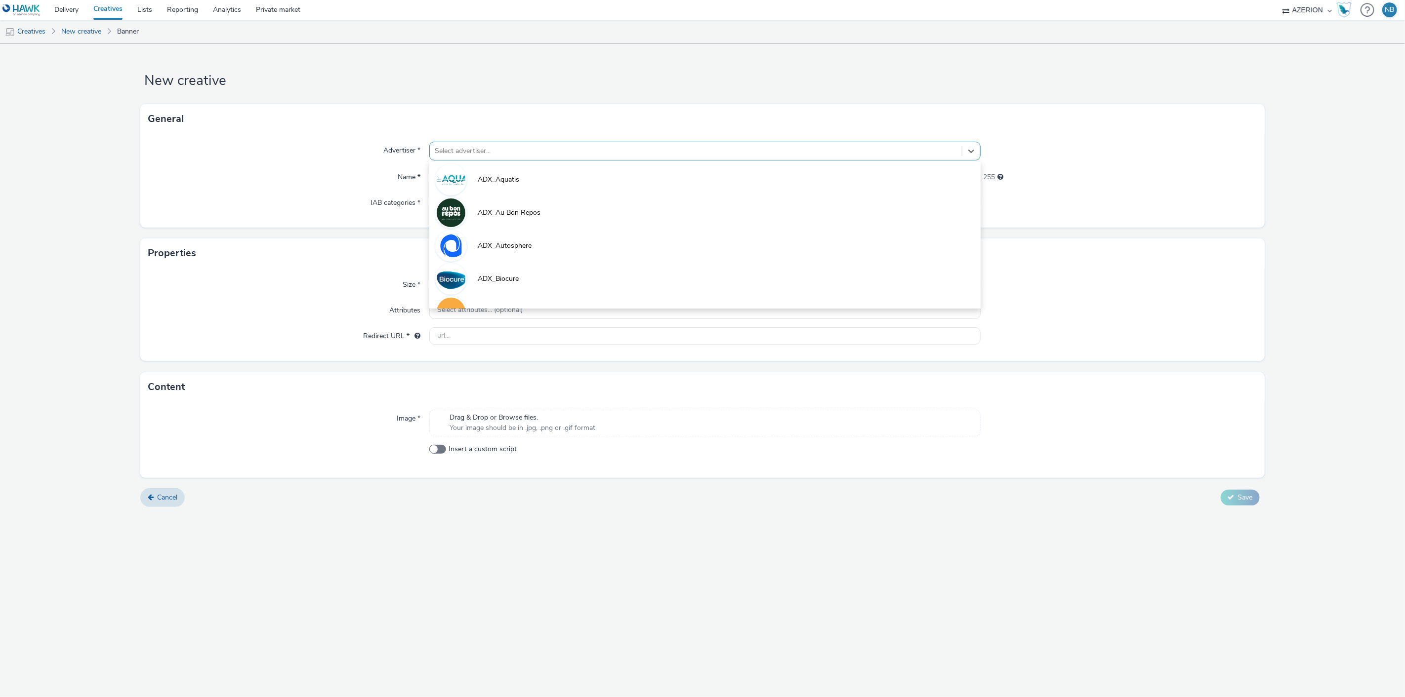
click at [507, 143] on div "Select advertiser..." at bounding box center [696, 151] width 532 height 16
type input "sham"
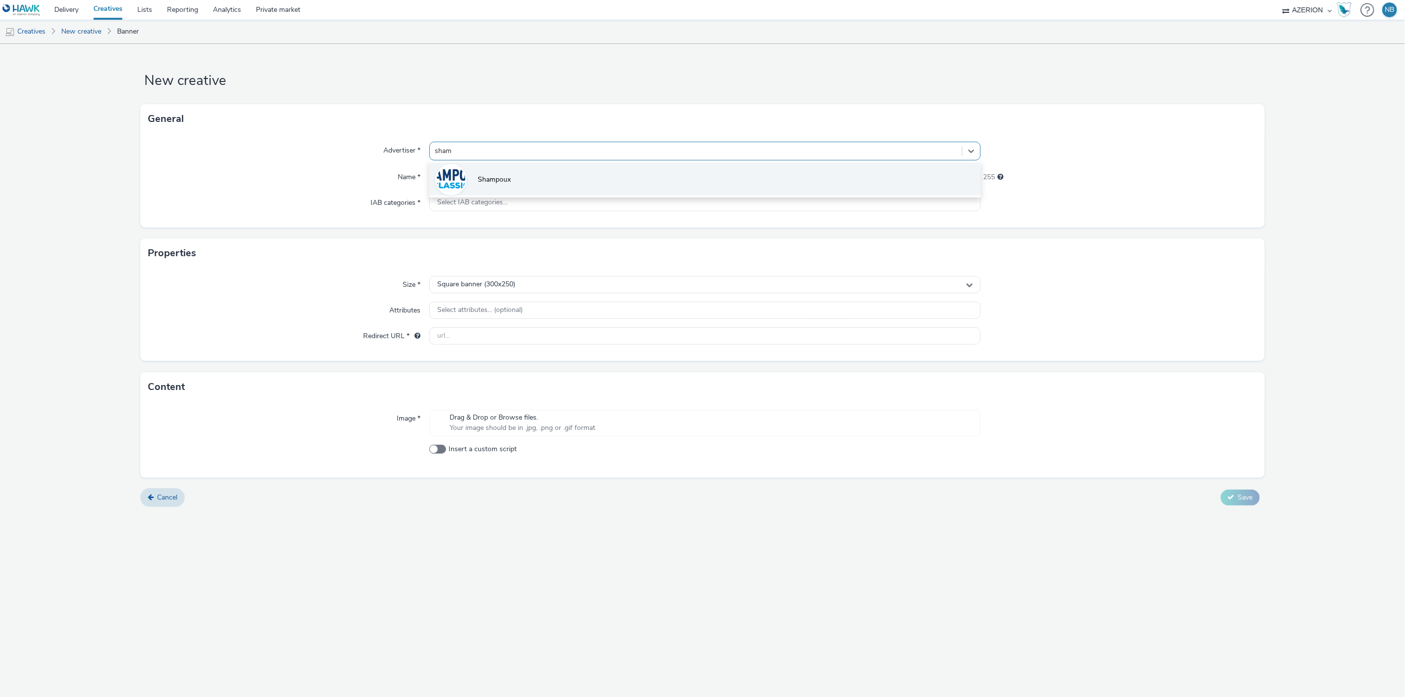
click at [480, 179] on span "Shampoux" at bounding box center [494, 180] width 33 height 10
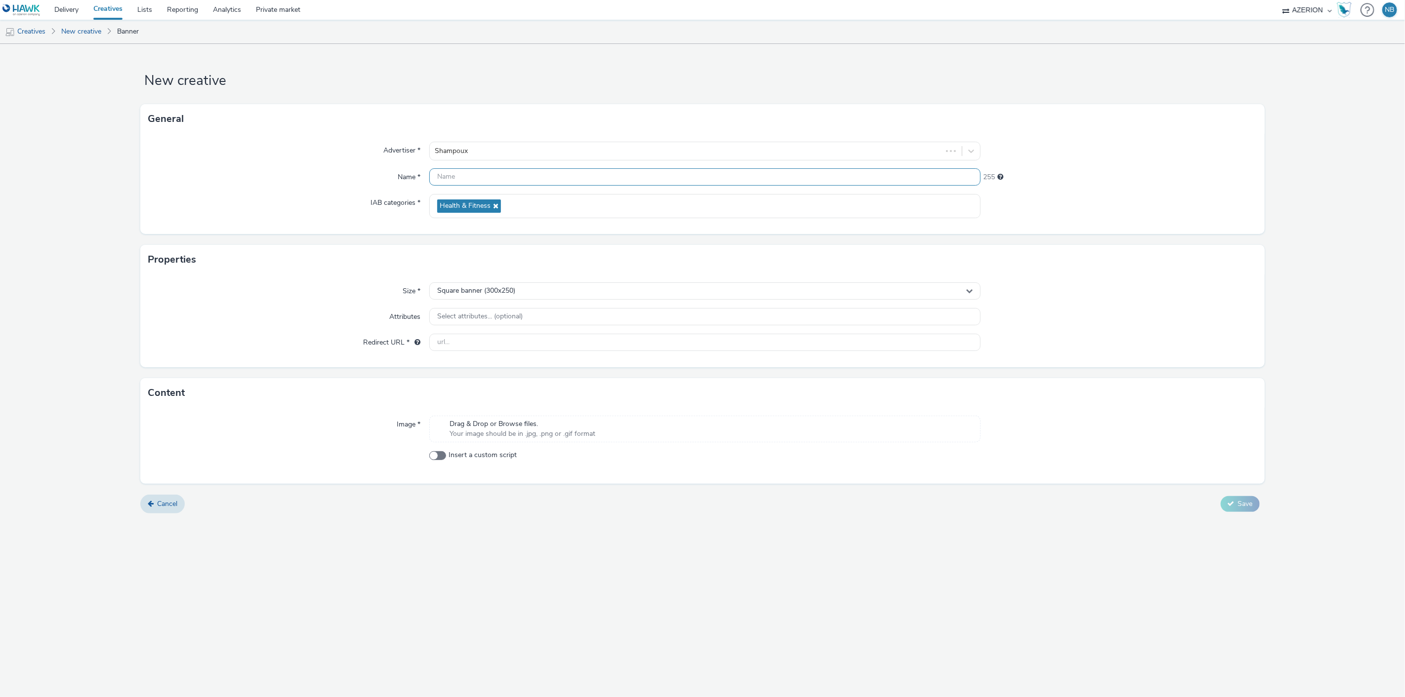
click at [465, 169] on input "text" at bounding box center [705, 176] width 552 height 17
paste input "Shampoux-160 x 600 px-Wide skyscraper -NL"
type input "Shampoux-160 x 600 px-Wide skyscraper -NL [DATE]"
click at [531, 287] on div "Square banner (300x250)" at bounding box center [705, 291] width 552 height 17
click at [495, 312] on input "text" at bounding box center [705, 311] width 551 height 17
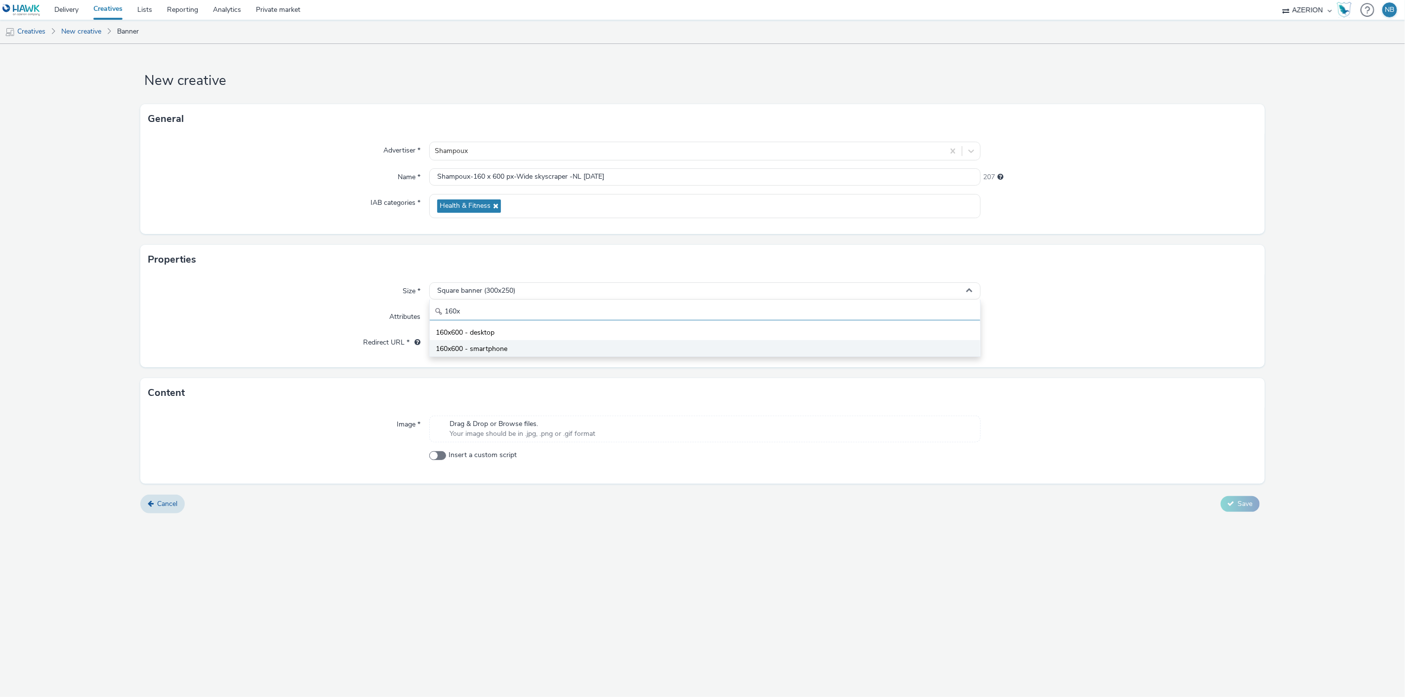
type input "160x"
click at [480, 348] on span "160x600 - smartphone" at bounding box center [472, 349] width 72 height 10
click at [491, 343] on input "text" at bounding box center [705, 342] width 552 height 17
paste input "[URL][DOMAIN_NAME]"
type input "[URL][DOMAIN_NAME]"
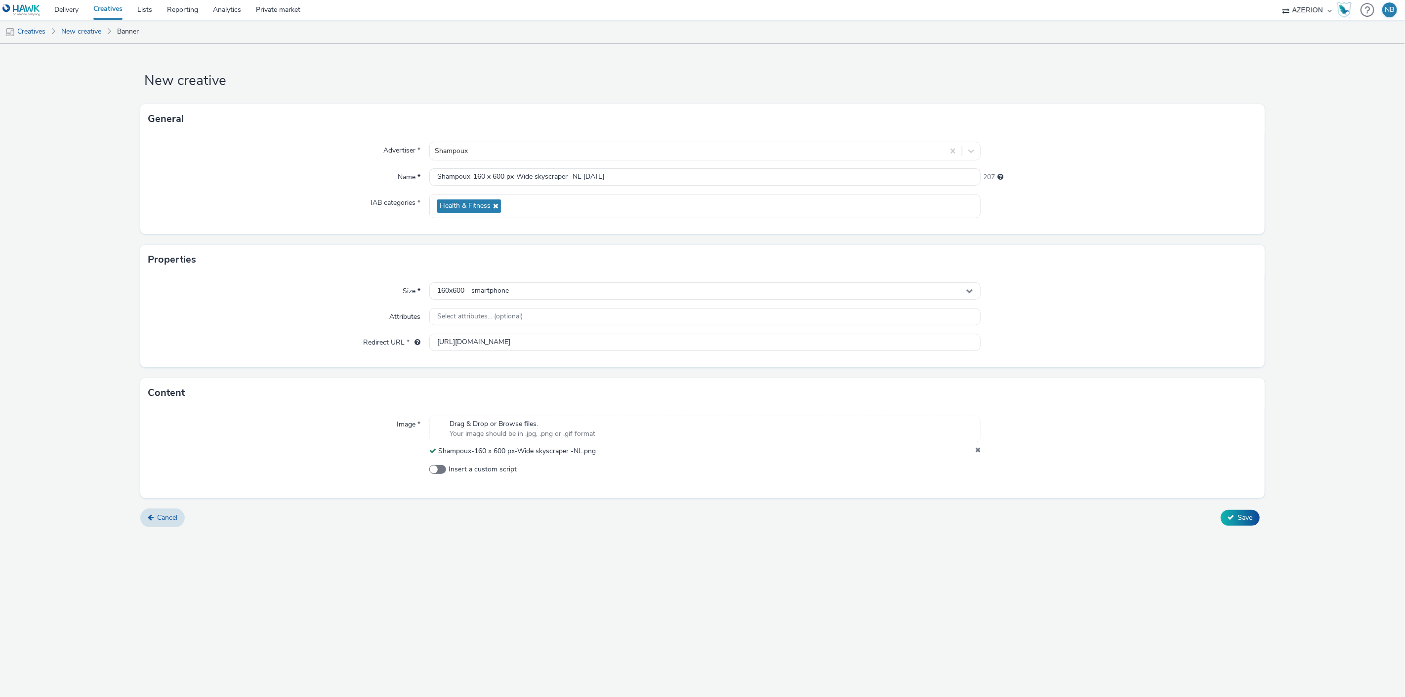
click at [1046, 564] on div "New creative General Advertiser * Shampoux Name * Shampoux-160 x 600 px-Wide sk…" at bounding box center [702, 370] width 1405 height 653
click at [1250, 525] on button "Save" at bounding box center [1239, 518] width 39 height 16
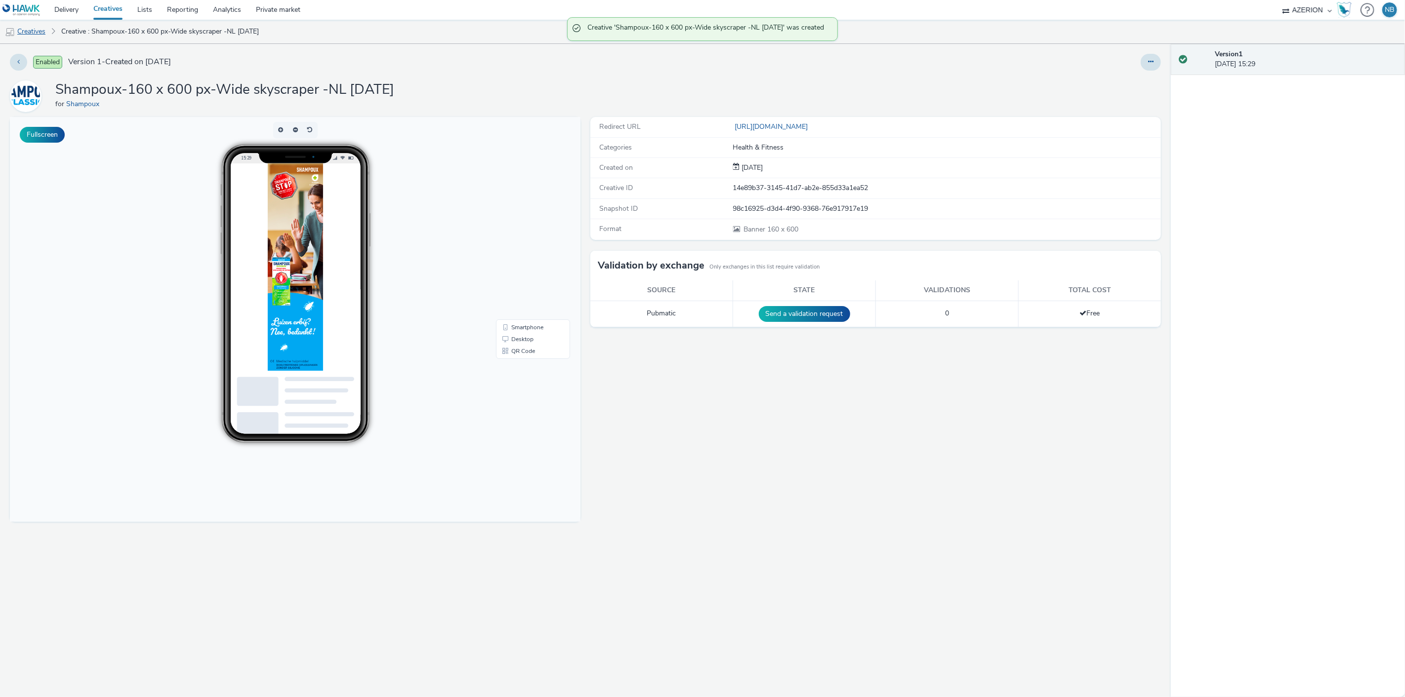
click at [36, 28] on link "Creatives" at bounding box center [25, 32] width 50 height 24
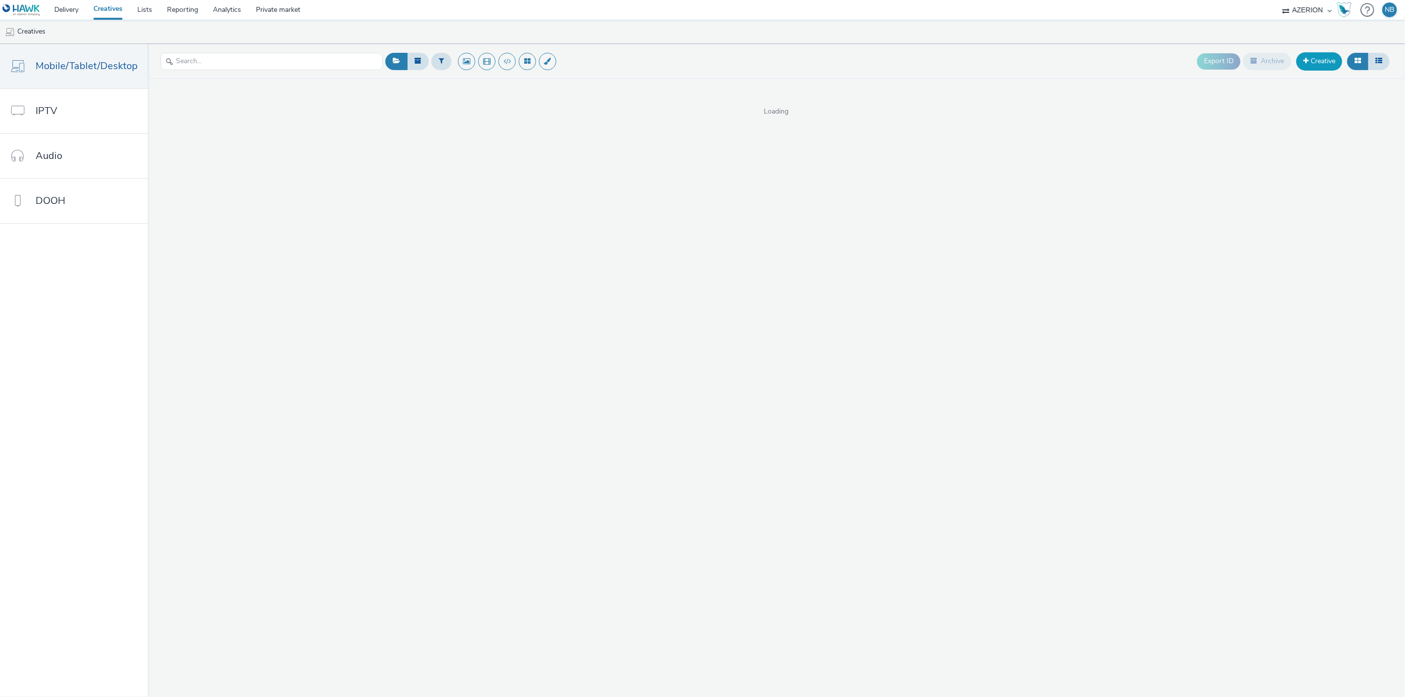
click at [1304, 57] on span at bounding box center [1305, 60] width 5 height 7
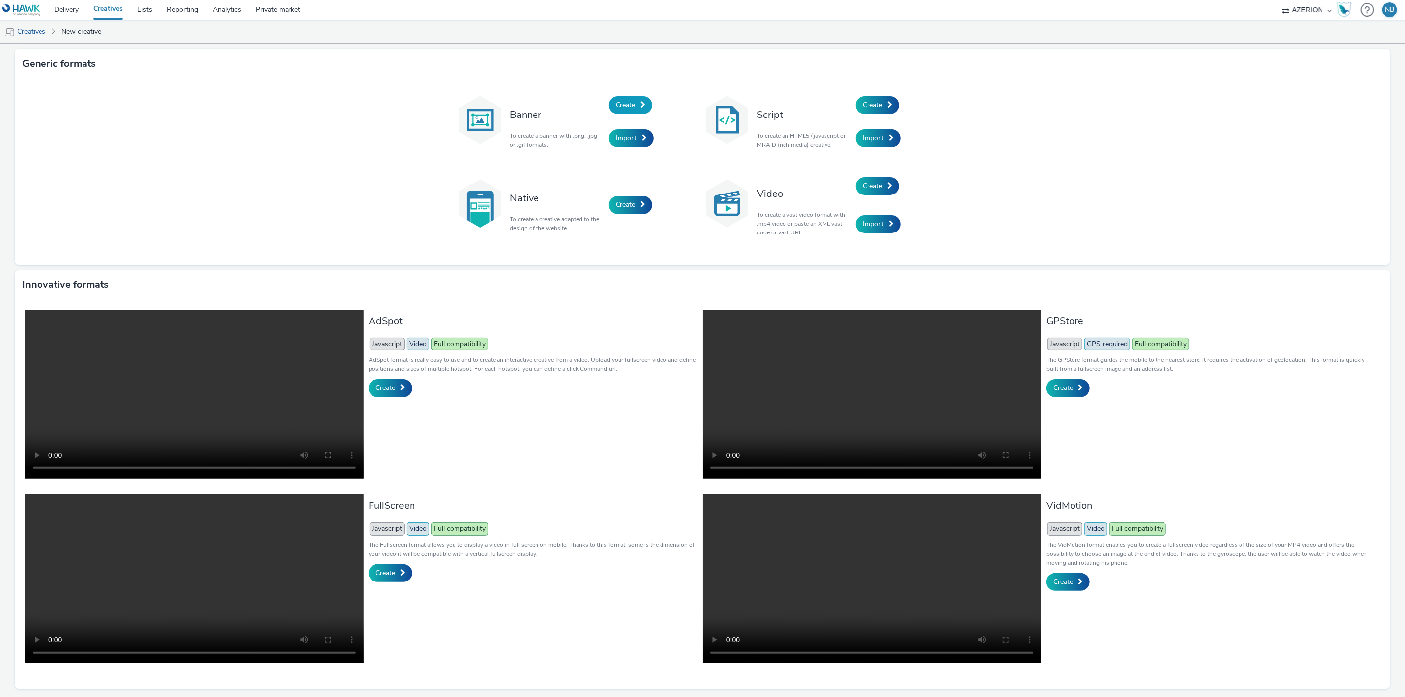
click at [625, 107] on span "Create" at bounding box center [625, 104] width 20 height 9
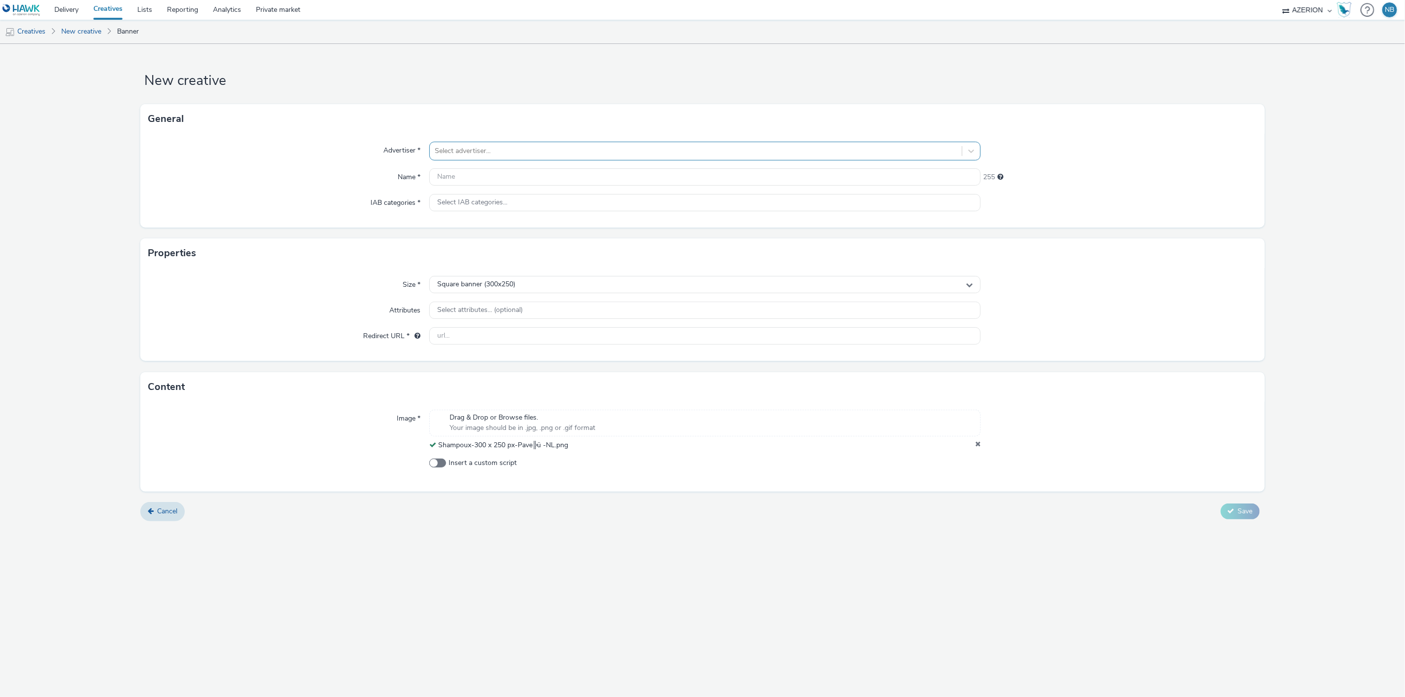
click at [461, 153] on div at bounding box center [696, 151] width 523 height 12
type input "shampo"
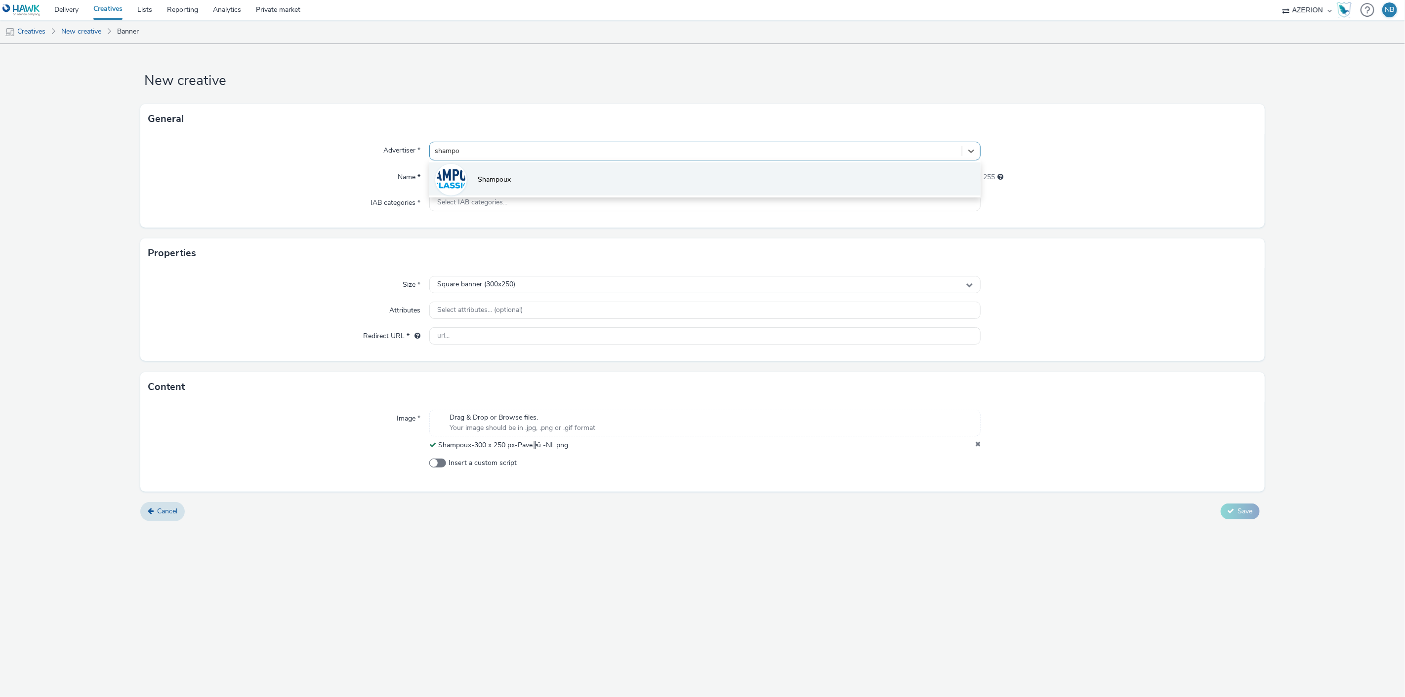
click at [479, 173] on li "Shampoux" at bounding box center [705, 178] width 552 height 33
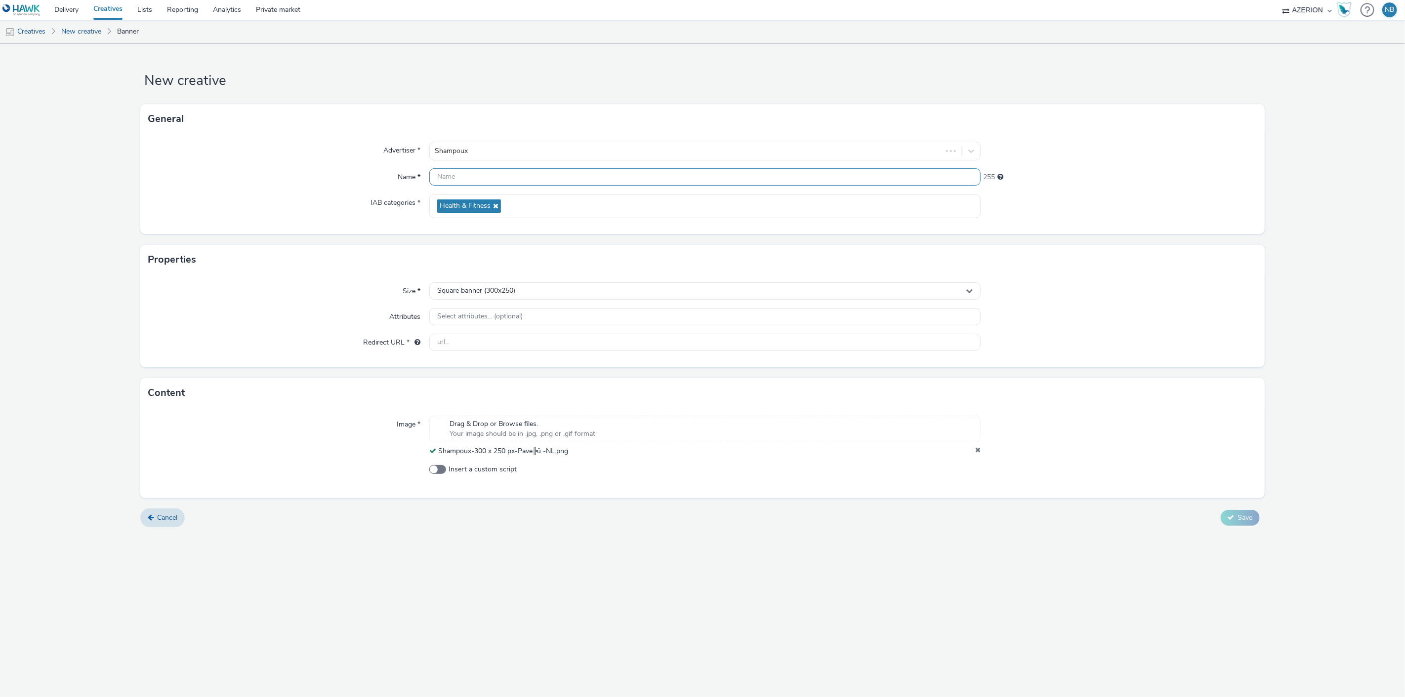
click at [493, 176] on input "text" at bounding box center [705, 176] width 552 height 17
paste input "Shampoux-300 x 250 px-Pave╠ü -NL"
click at [600, 180] on input "Shampoux-300 x 250 px-Pave╠ü -NL" at bounding box center [705, 176] width 552 height 17
type input "Shampoux-300 x 250 px-Pave╠ü -NL [DATE]"
click at [496, 341] on input "text" at bounding box center [705, 342] width 552 height 17
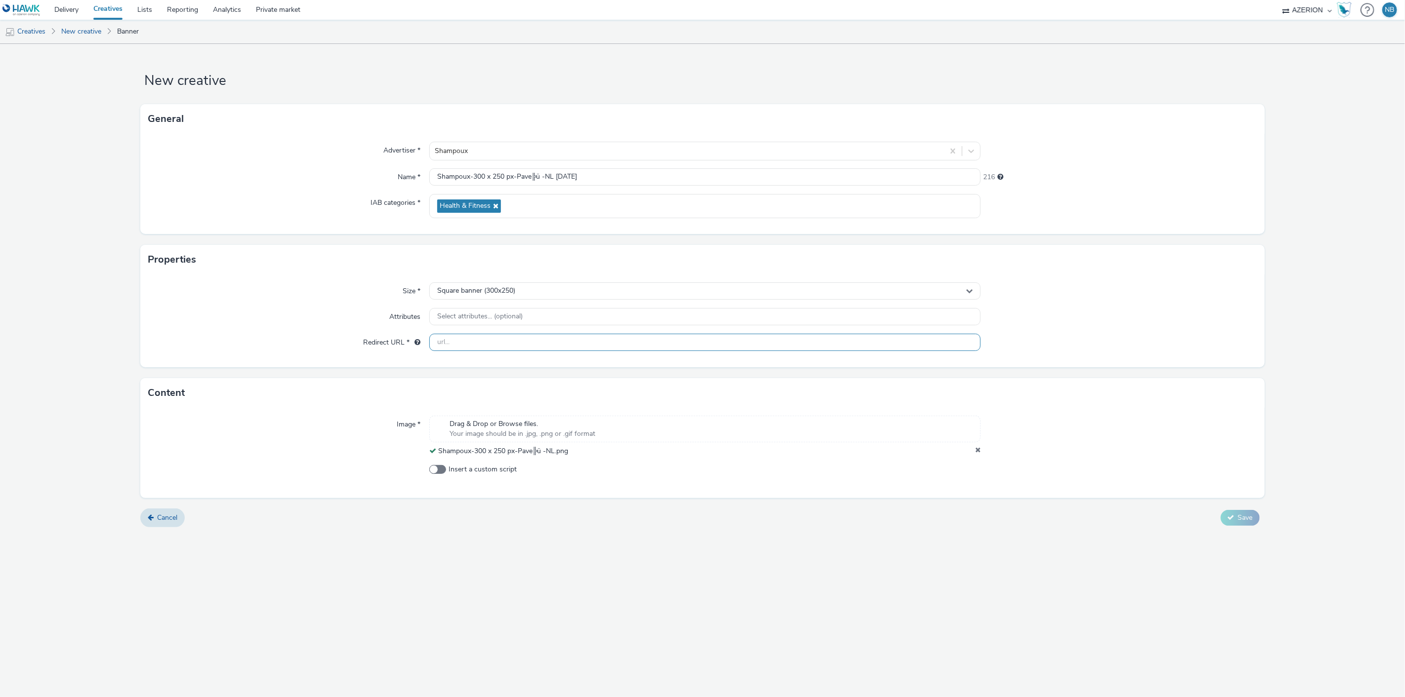
paste input "[URL][DOMAIN_NAME]"
type input "[URL][DOMAIN_NAME]"
click at [74, 291] on form "New creative General Advertiser * Shampoux Name * Shampoux-300 x 250 px-Pave╠ü …" at bounding box center [702, 289] width 1405 height 491
click at [1238, 509] on div "Cancel Save" at bounding box center [702, 518] width 1124 height 18
click at [1240, 520] on span "Save" at bounding box center [1245, 517] width 15 height 9
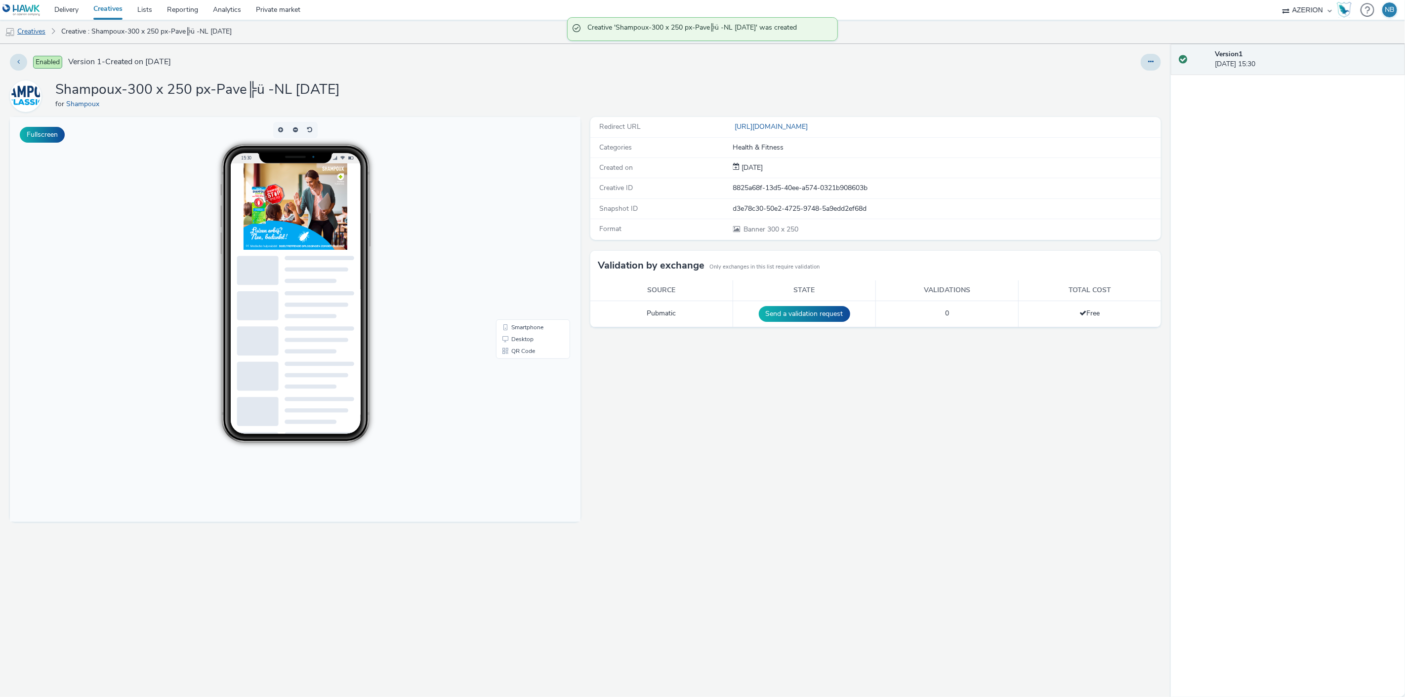
click at [36, 32] on link "Creatives" at bounding box center [25, 32] width 50 height 24
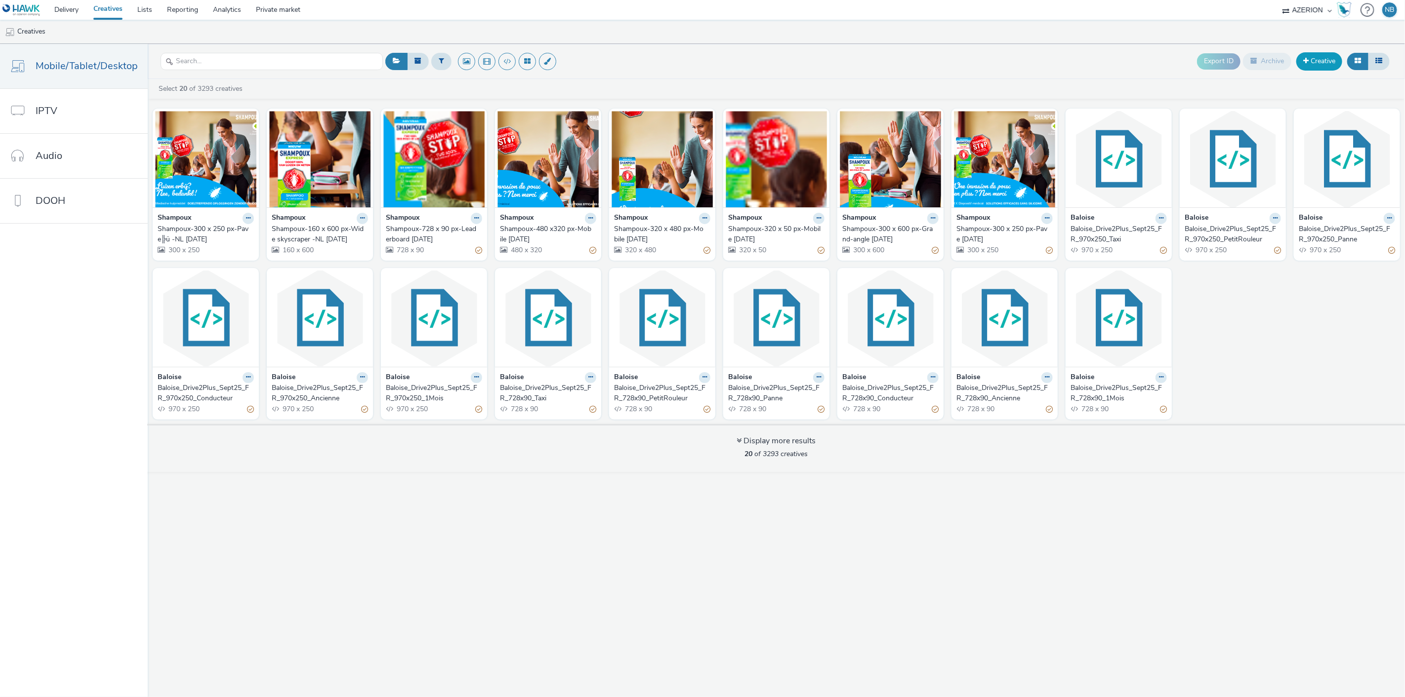
click at [1329, 58] on link "Creative" at bounding box center [1319, 61] width 46 height 18
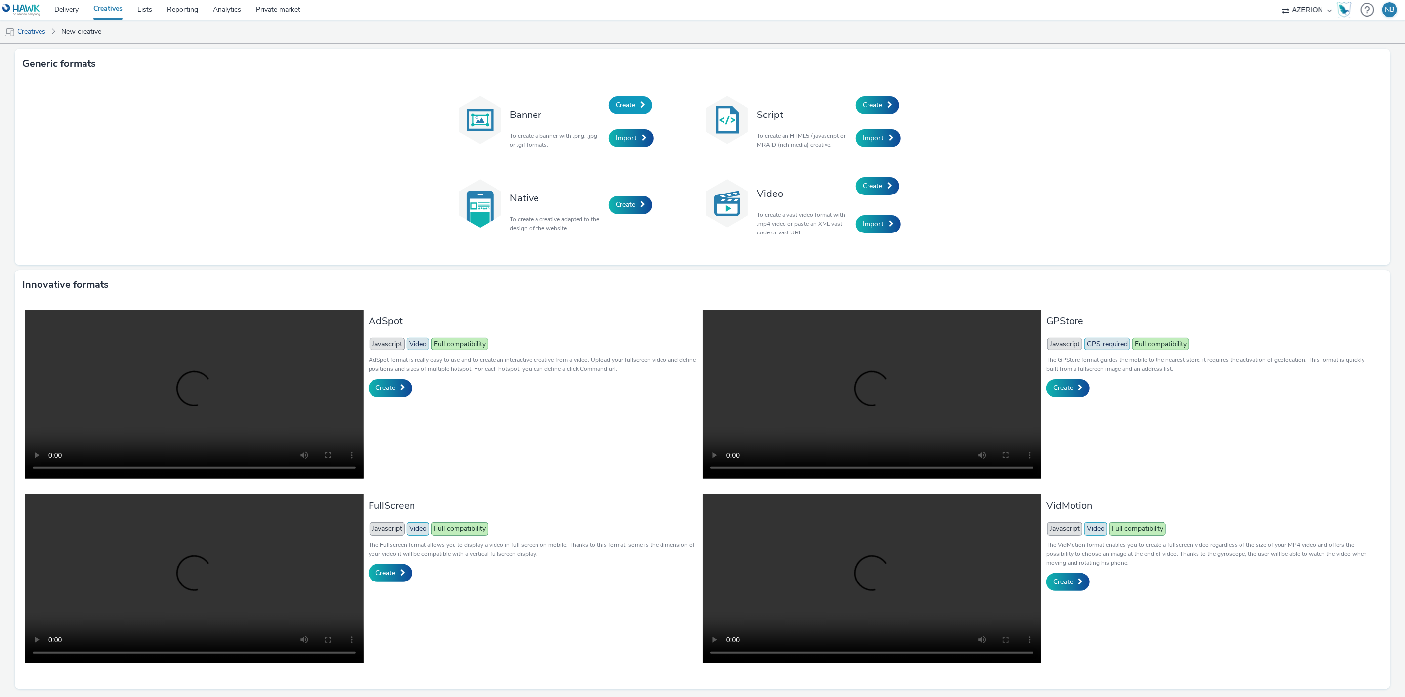
click at [616, 102] on span "Create" at bounding box center [625, 104] width 20 height 9
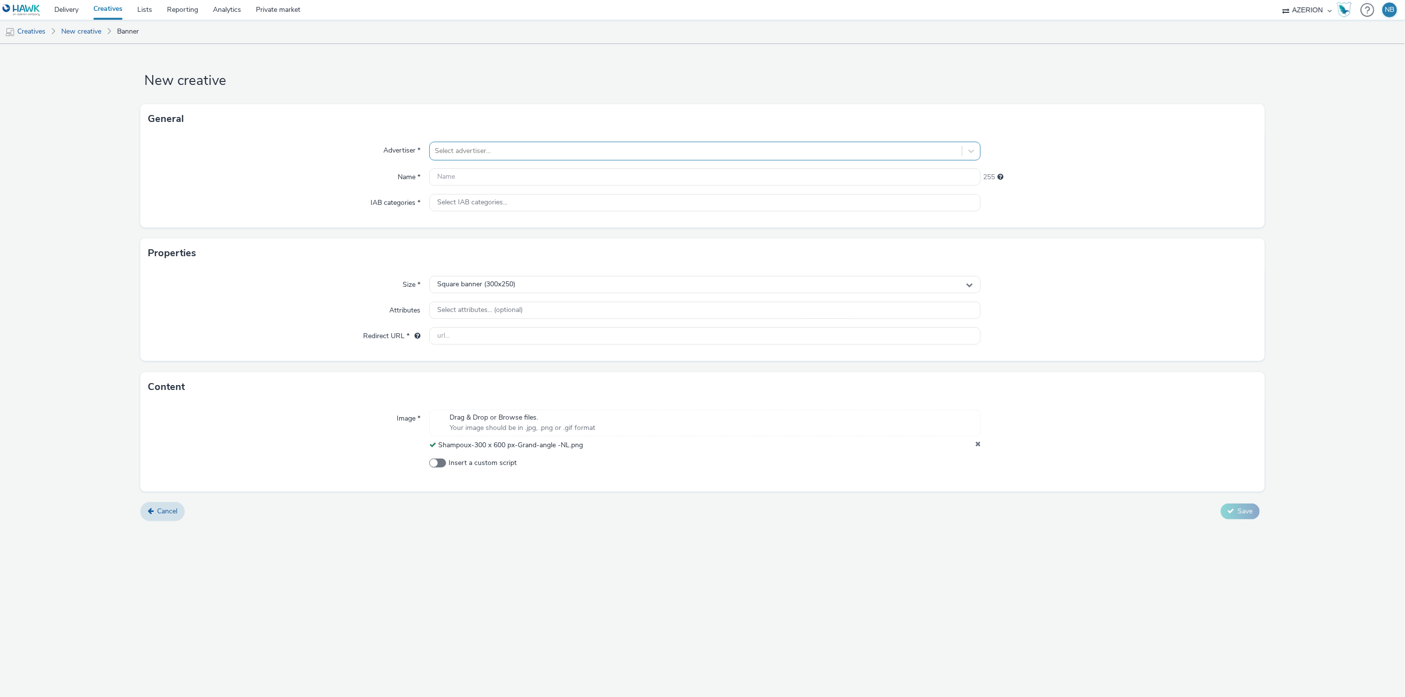
click at [476, 151] on div at bounding box center [696, 151] width 523 height 12
type input "[PERSON_NAME]"
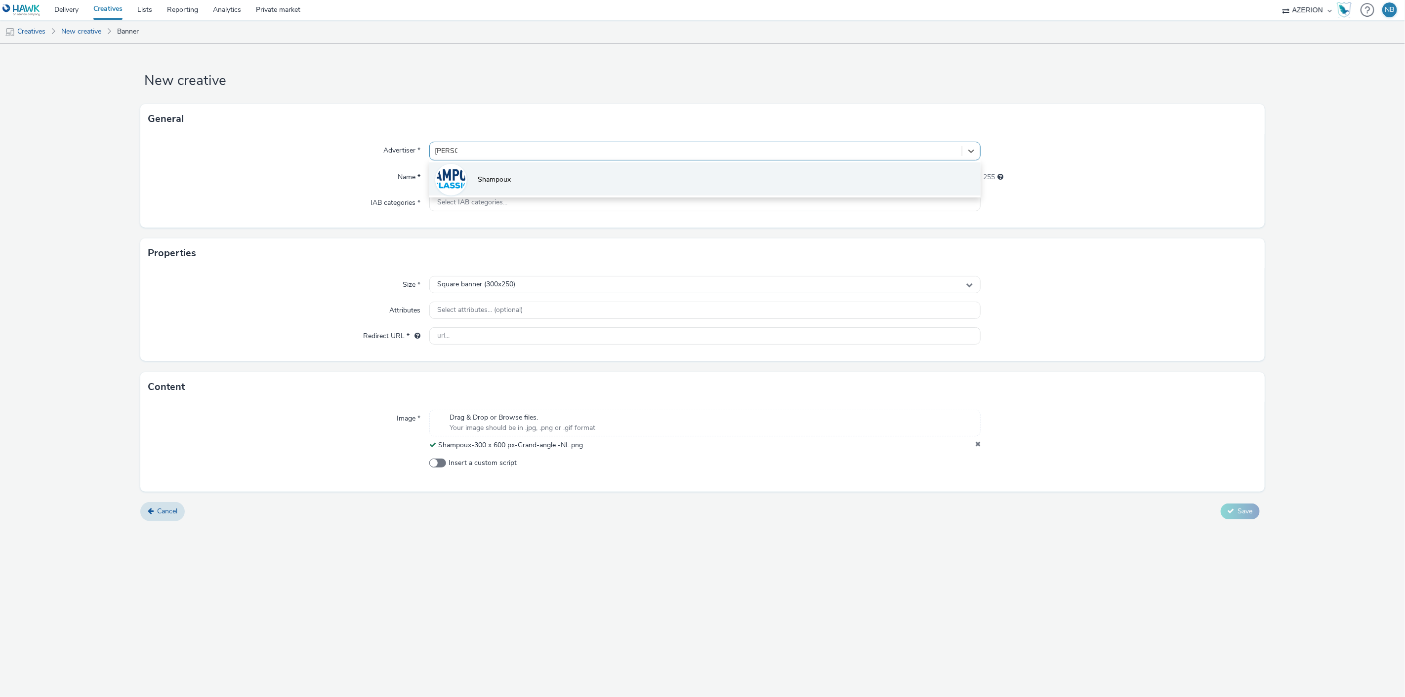
click at [493, 183] on span "Shampoux" at bounding box center [494, 180] width 33 height 10
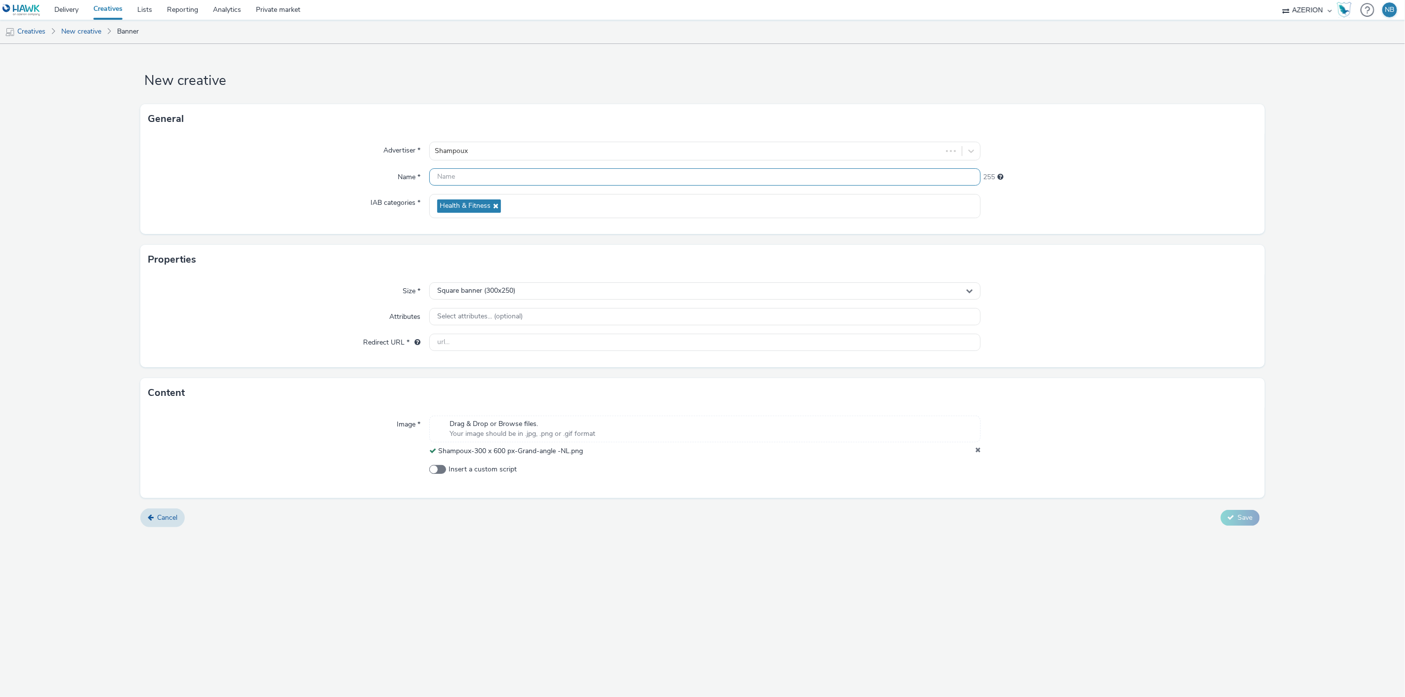
click at [462, 176] on input "text" at bounding box center [705, 176] width 552 height 17
paste input "Shampoux-300 x 600 px-Grand-angle -NL"
click at [628, 184] on input "Shampoux-300 x 600 px-Grand-angle -NL" at bounding box center [705, 176] width 552 height 17
type input "Shampoux-300 x 600 px-Grand-angle -NL [DATE]"
click at [530, 328] on div "Size * Square banner (300x250) Attributes Select attributes... (optional) Redir…" at bounding box center [702, 321] width 1124 height 93
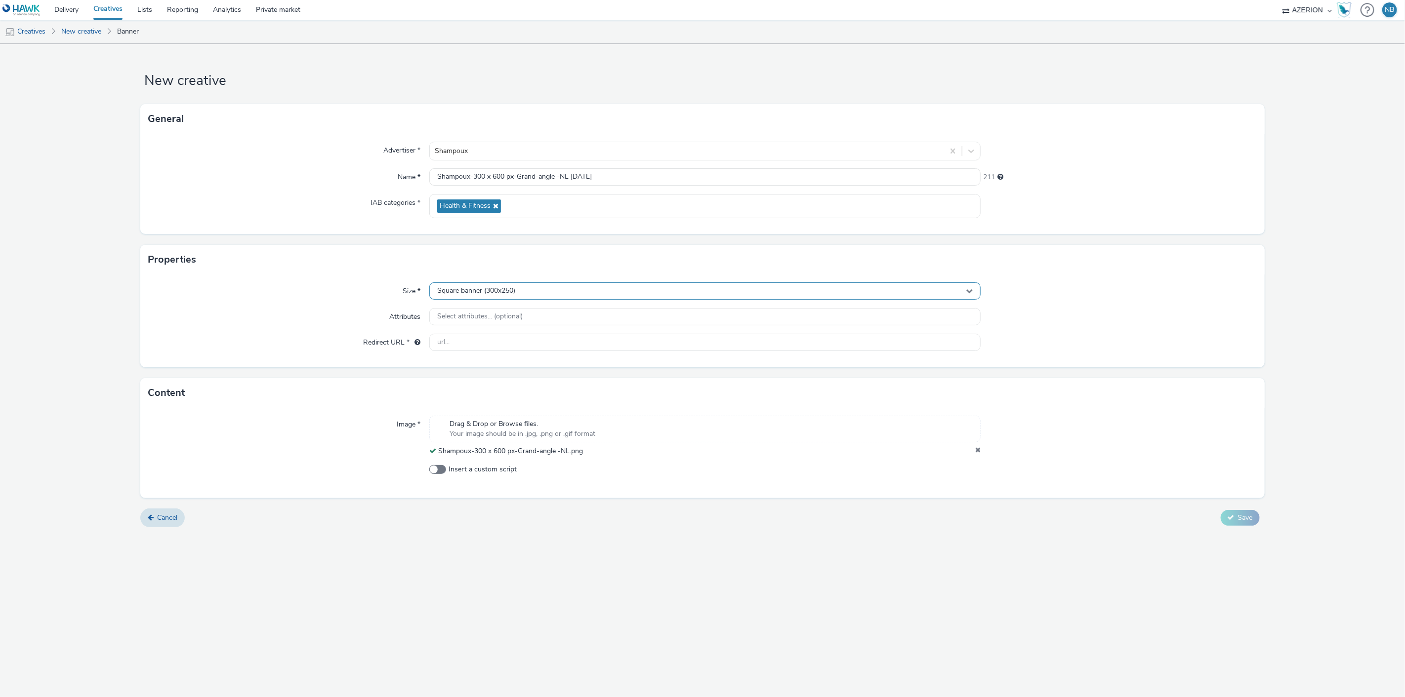
click at [514, 283] on div "Square banner (300x250)" at bounding box center [705, 291] width 552 height 17
click at [483, 313] on input "text" at bounding box center [705, 311] width 551 height 17
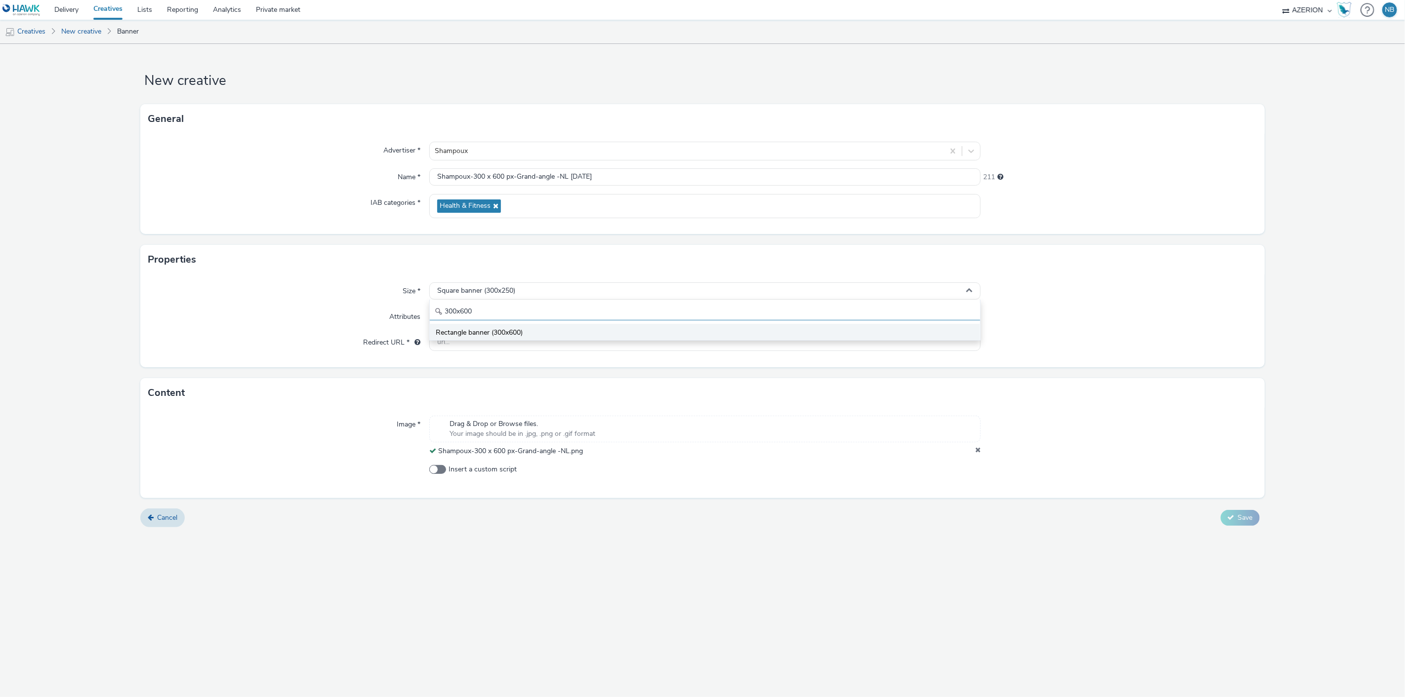
type input "300x600"
click at [486, 326] on li "Rectangle banner (300x600)" at bounding box center [705, 332] width 551 height 16
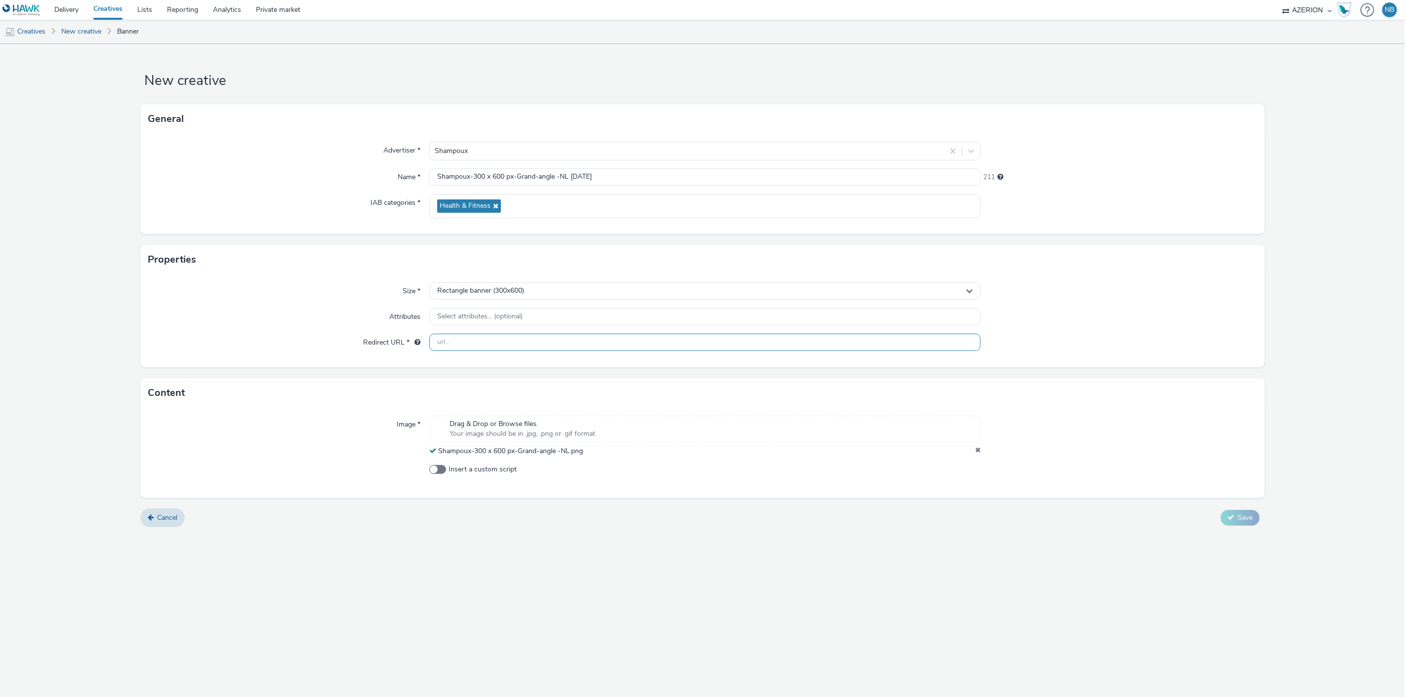
click at [500, 348] on input "text" at bounding box center [705, 342] width 552 height 17
paste input "[URL][DOMAIN_NAME]"
type input "[URL][DOMAIN_NAME]"
click at [669, 517] on div "Cancel Save" at bounding box center [702, 518] width 1124 height 18
click at [1241, 520] on span "Save" at bounding box center [1245, 517] width 15 height 9
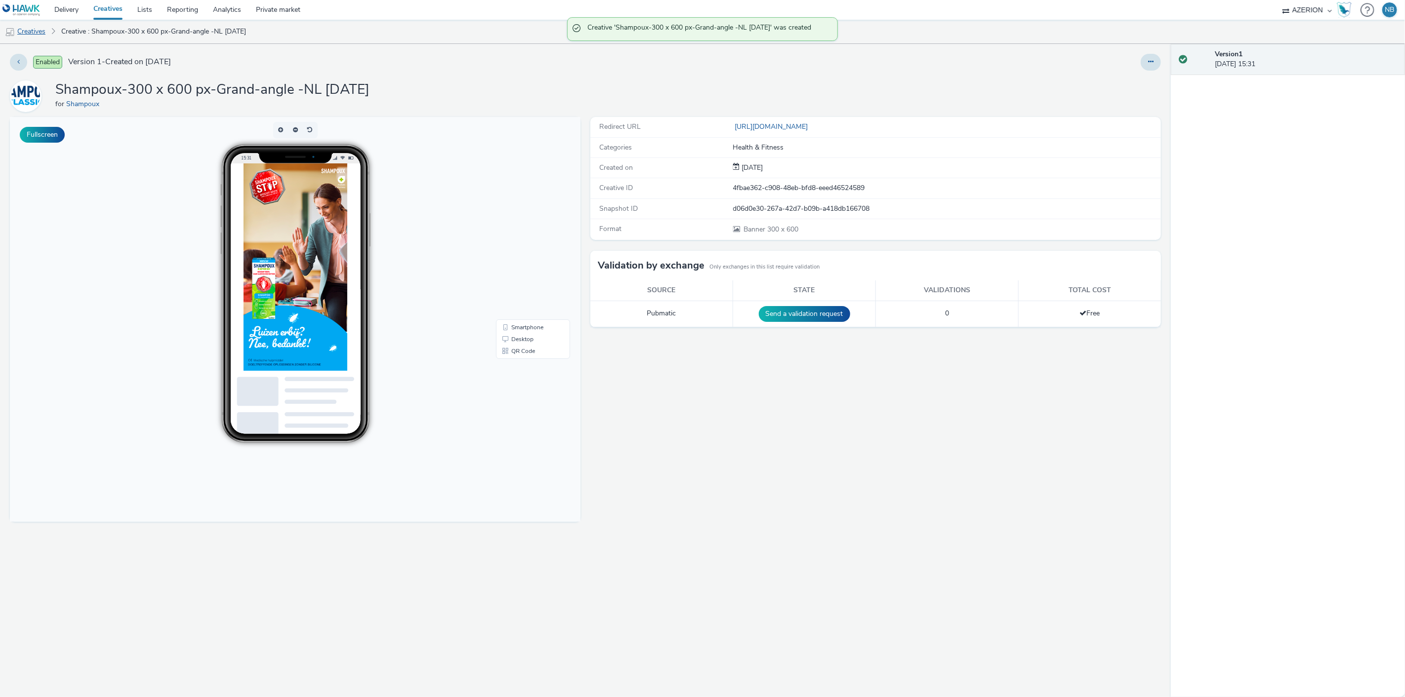
click at [25, 33] on link "Creatives" at bounding box center [25, 32] width 50 height 24
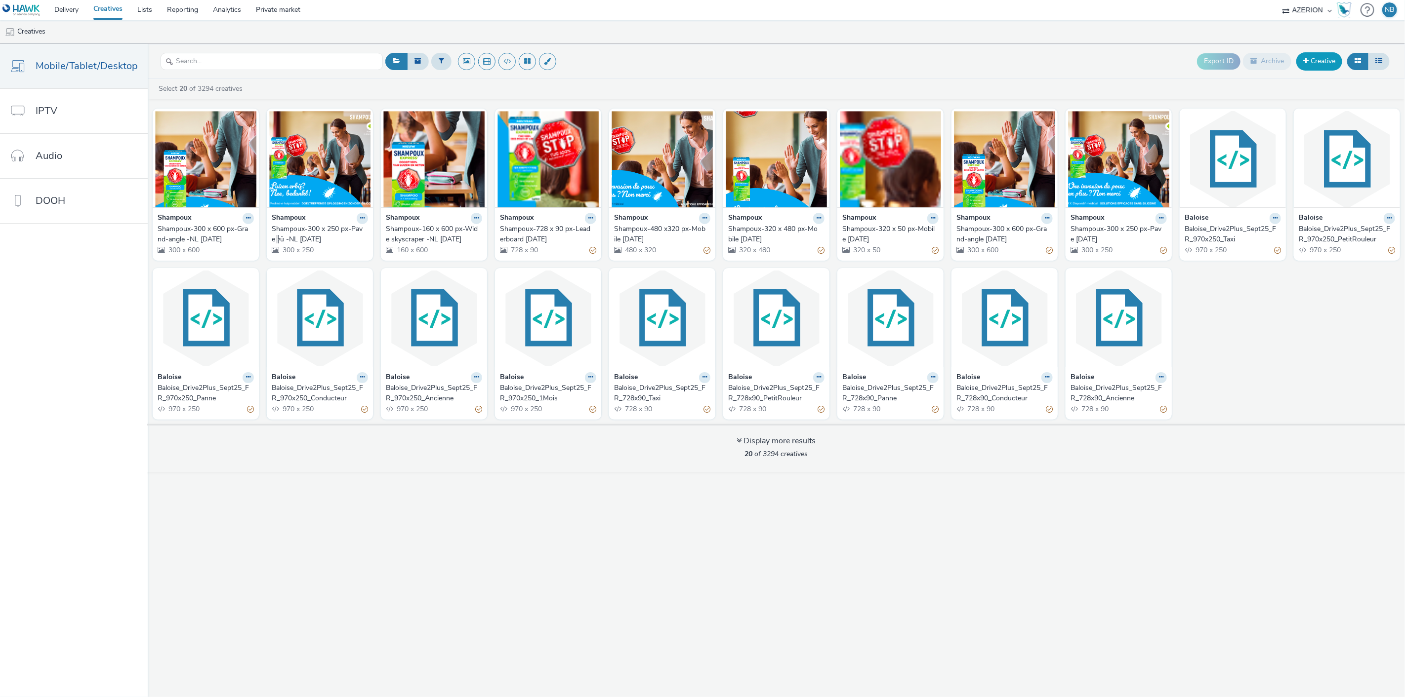
click at [1315, 61] on link "Creative" at bounding box center [1319, 61] width 46 height 18
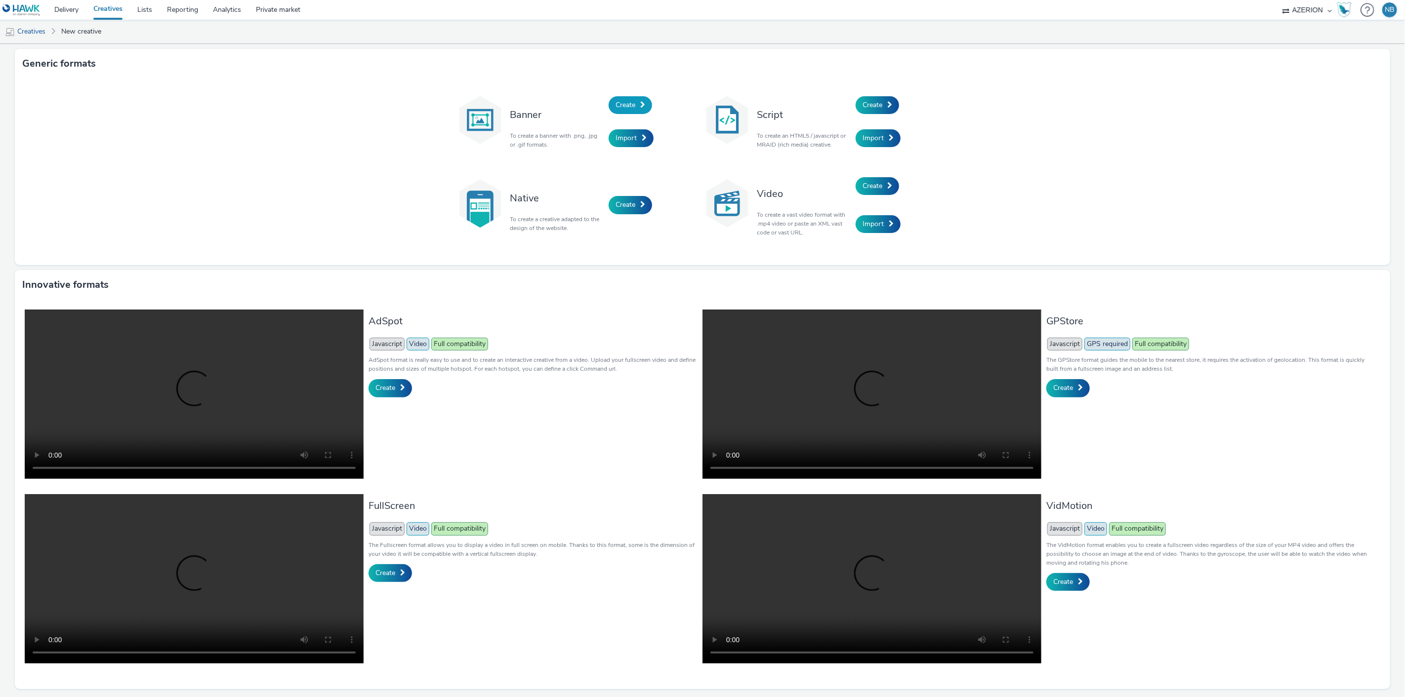
click at [608, 104] on link "Create" at bounding box center [629, 105] width 43 height 18
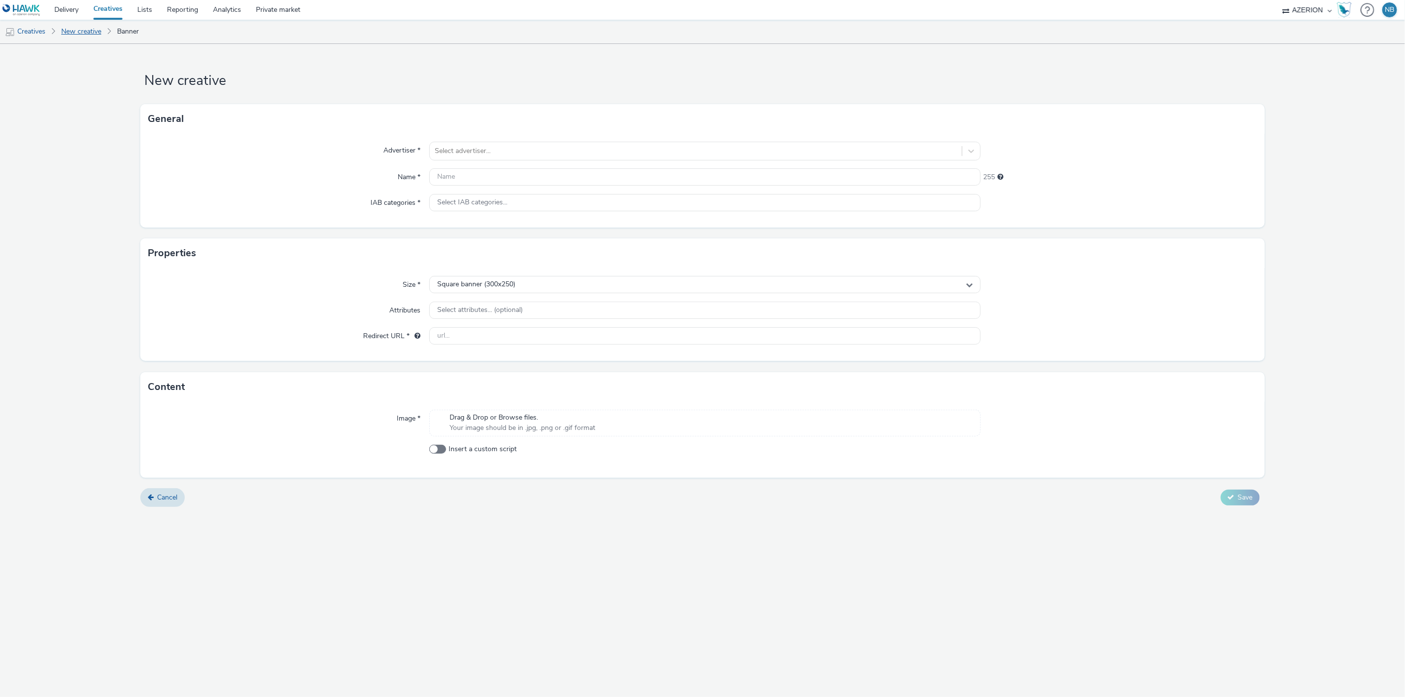
click at [73, 31] on link "New creative" at bounding box center [81, 32] width 50 height 24
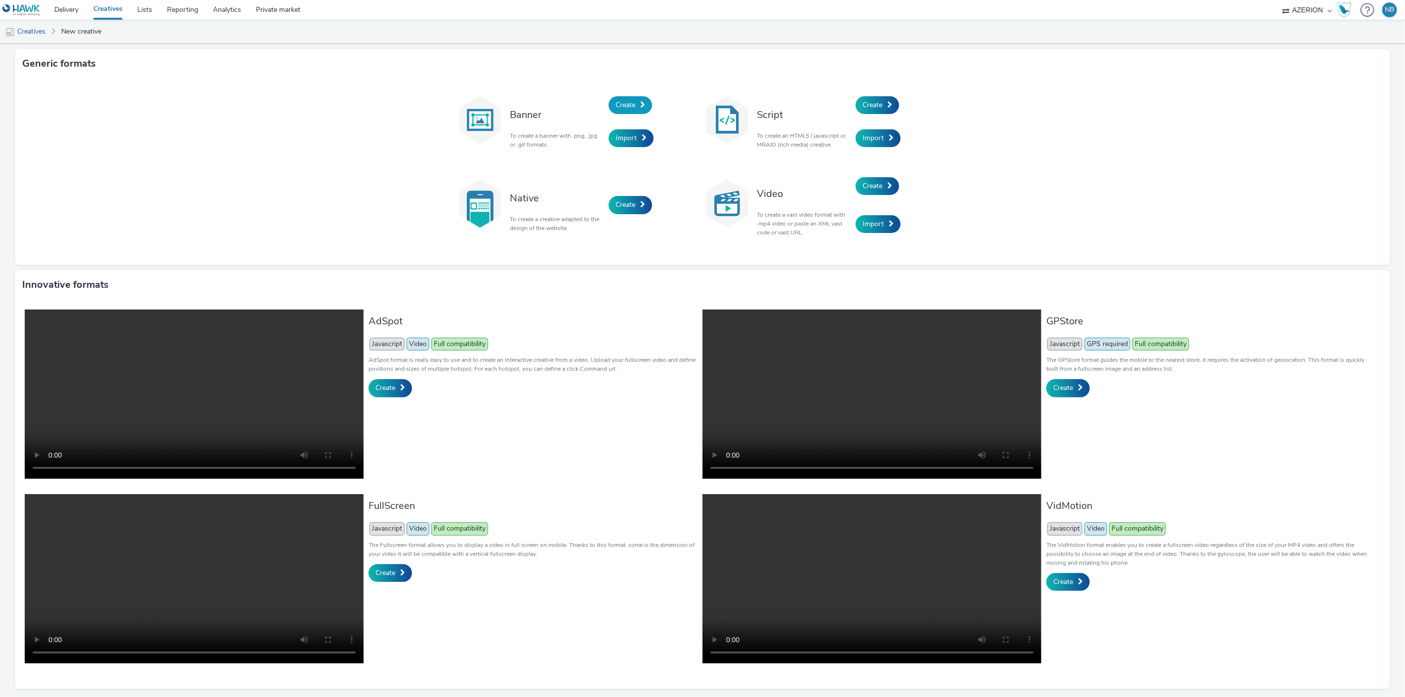
click at [635, 100] on link "Create" at bounding box center [629, 105] width 43 height 18
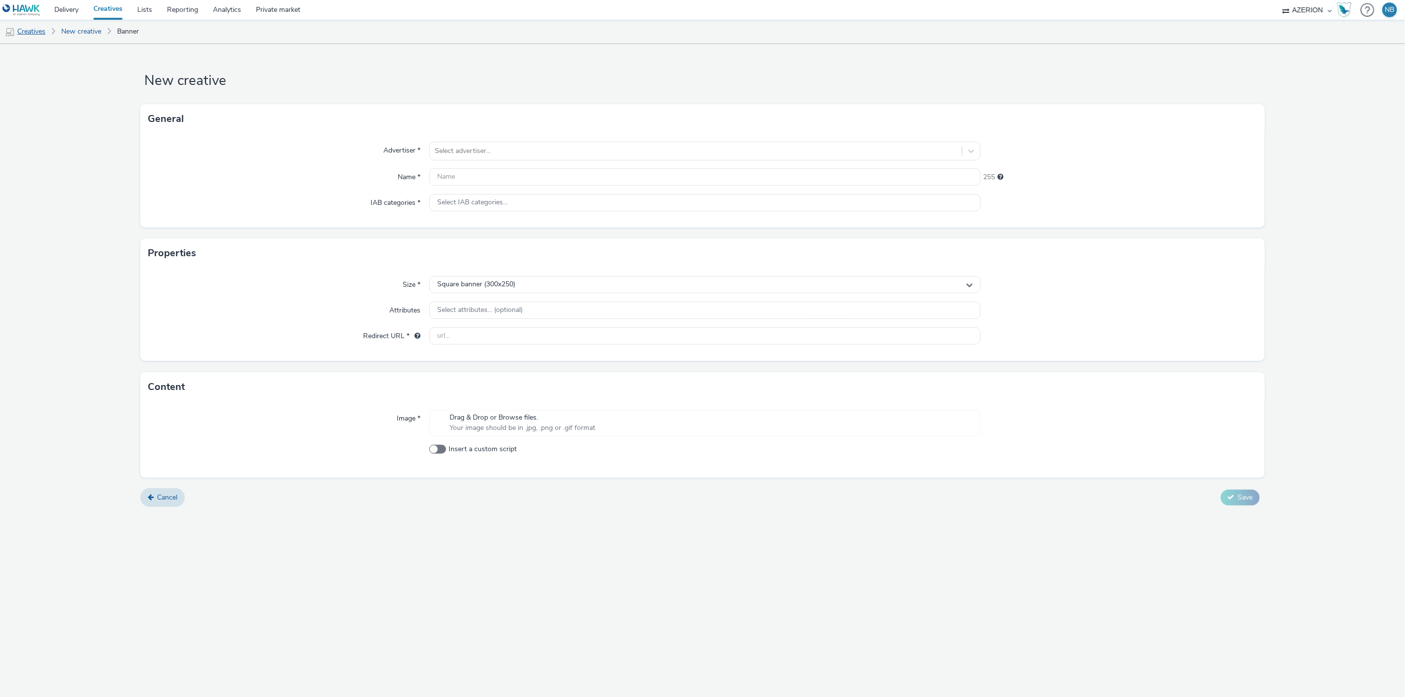
click at [41, 32] on link "Creatives" at bounding box center [25, 32] width 50 height 24
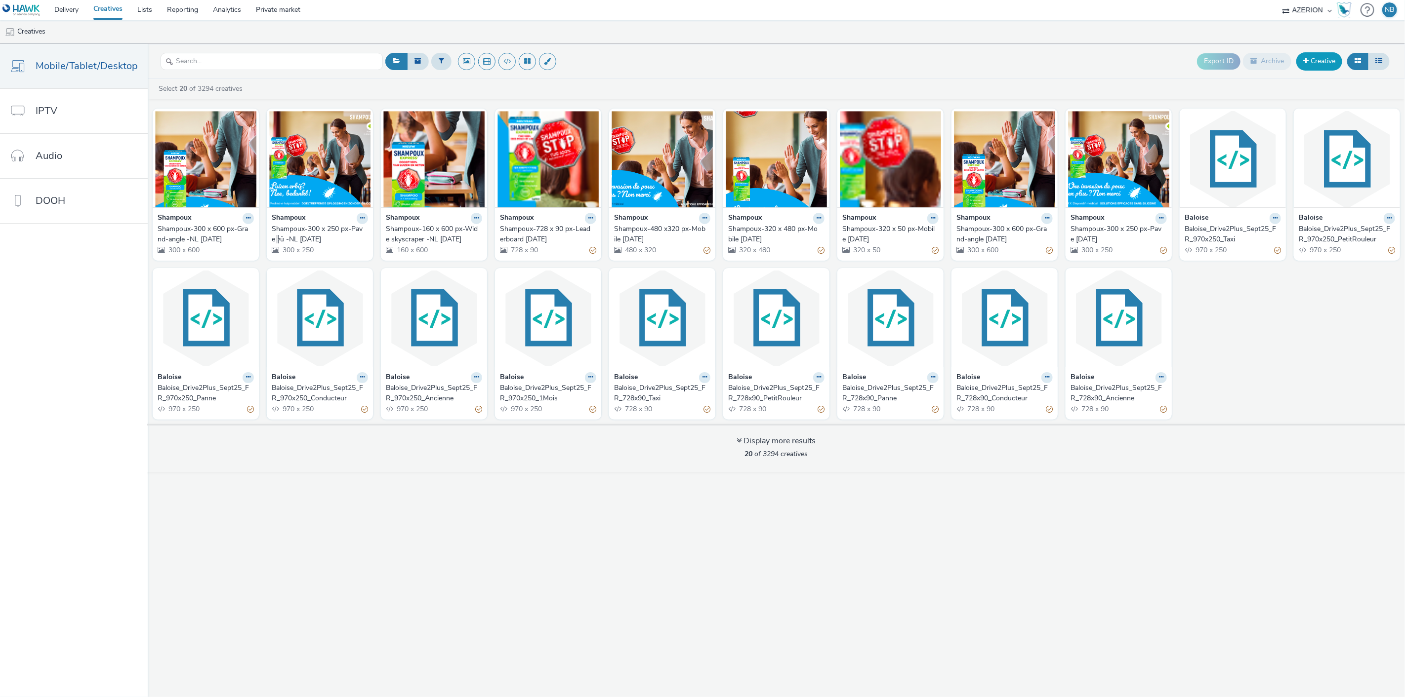
click at [1314, 60] on link "Creative" at bounding box center [1319, 61] width 46 height 18
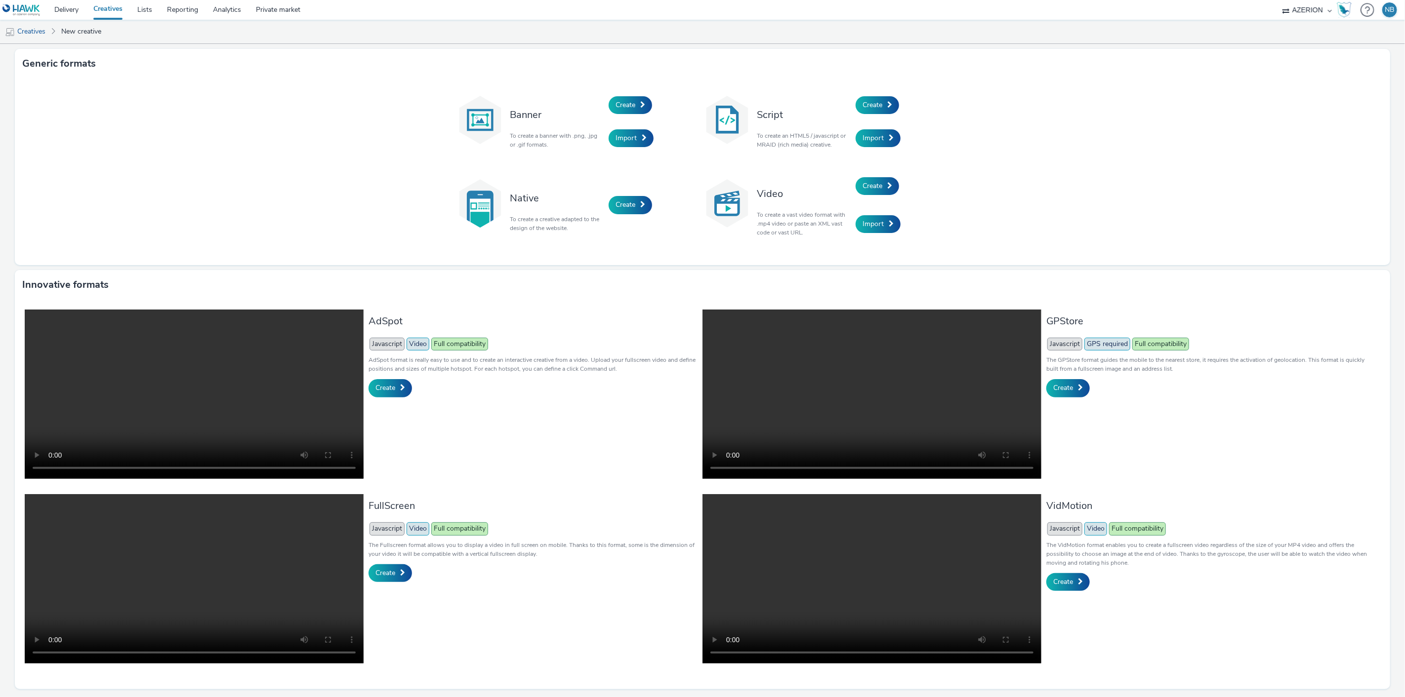
click at [619, 104] on span "Create" at bounding box center [625, 104] width 20 height 9
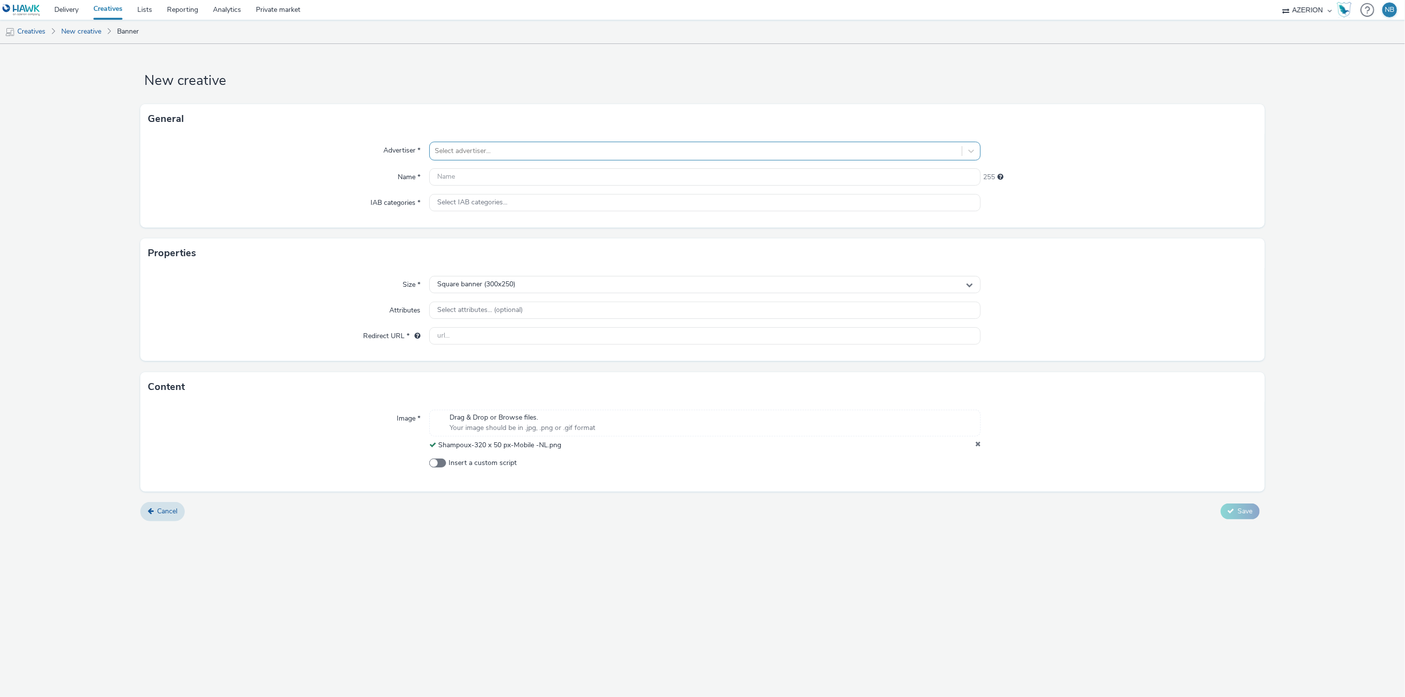
click at [460, 150] on div at bounding box center [696, 151] width 523 height 12
type input "sham"
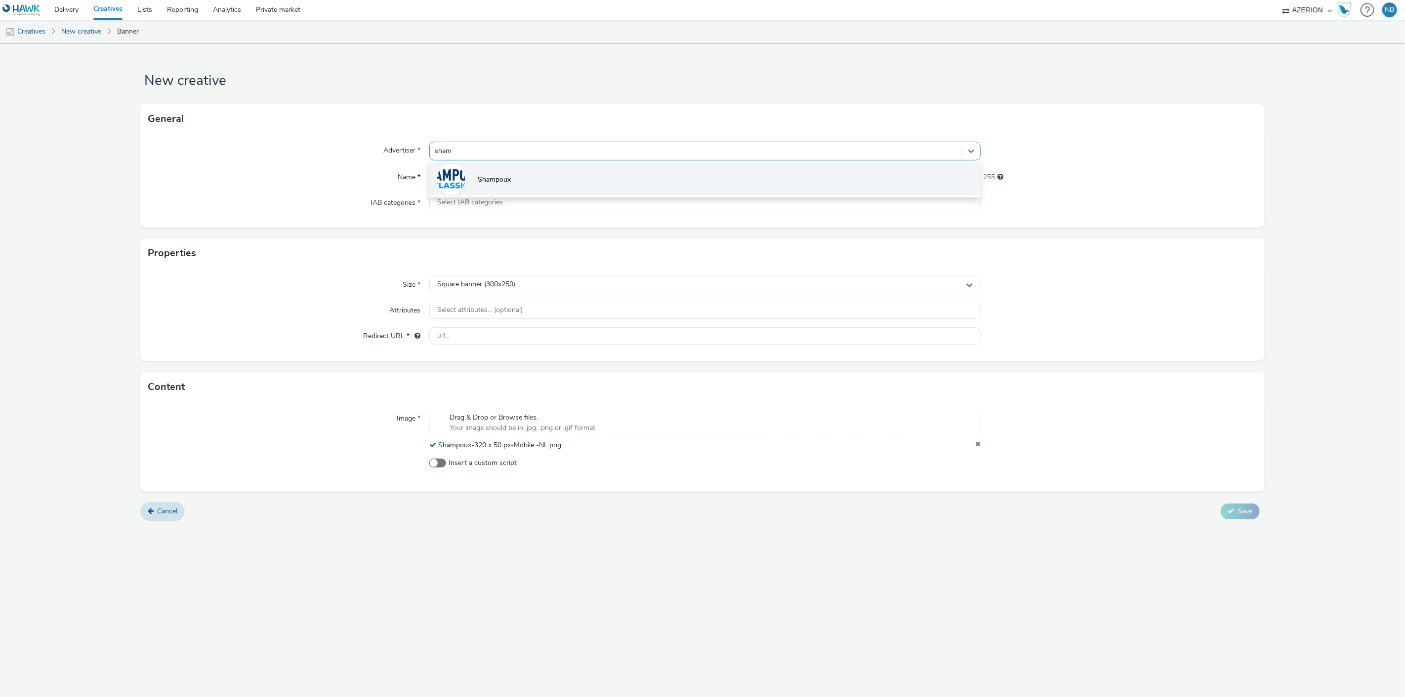
click at [470, 169] on li "Shampoux" at bounding box center [705, 178] width 552 height 33
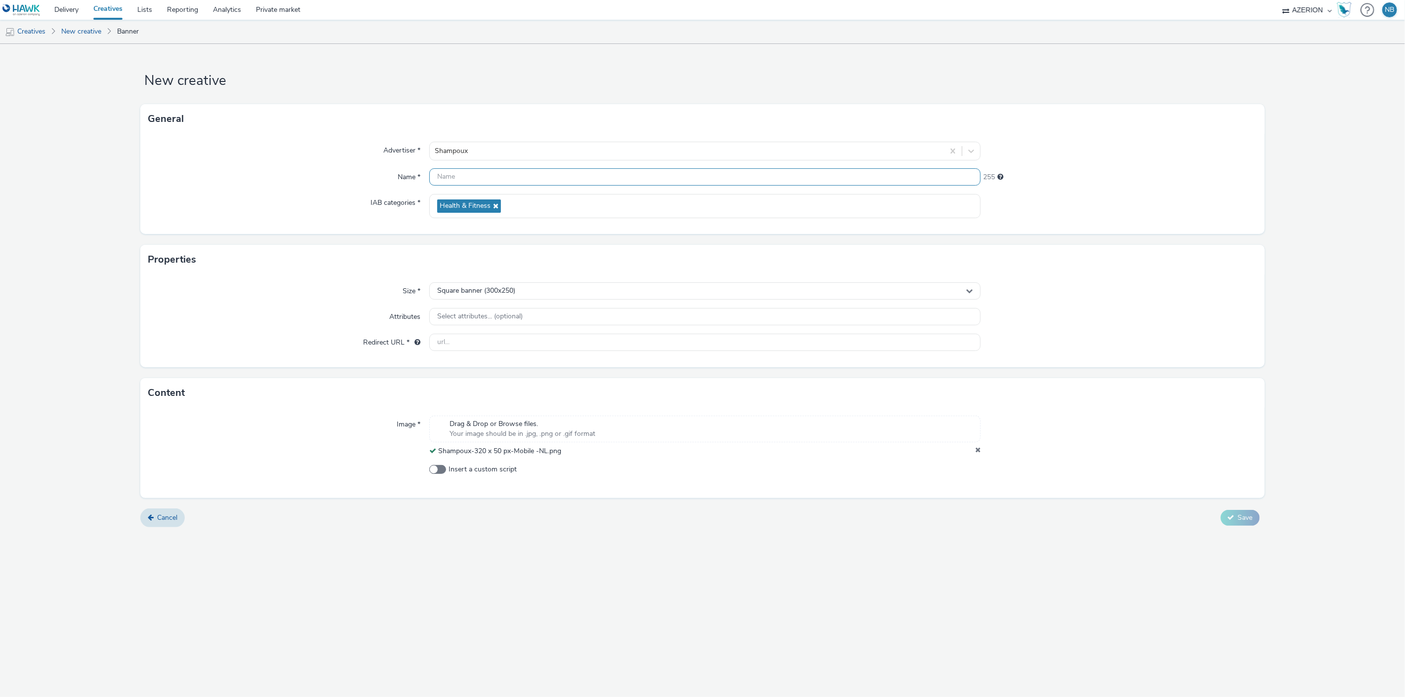
click at [466, 179] on input "text" at bounding box center [705, 176] width 552 height 17
paste input "Shampoux-320 x 50 px-Mobile -NL"
type input "Shampoux-320 x 50 px-Mobile -NL [DATE]"
click at [512, 336] on input "text" at bounding box center [705, 342] width 552 height 17
paste input "[URL][DOMAIN_NAME]"
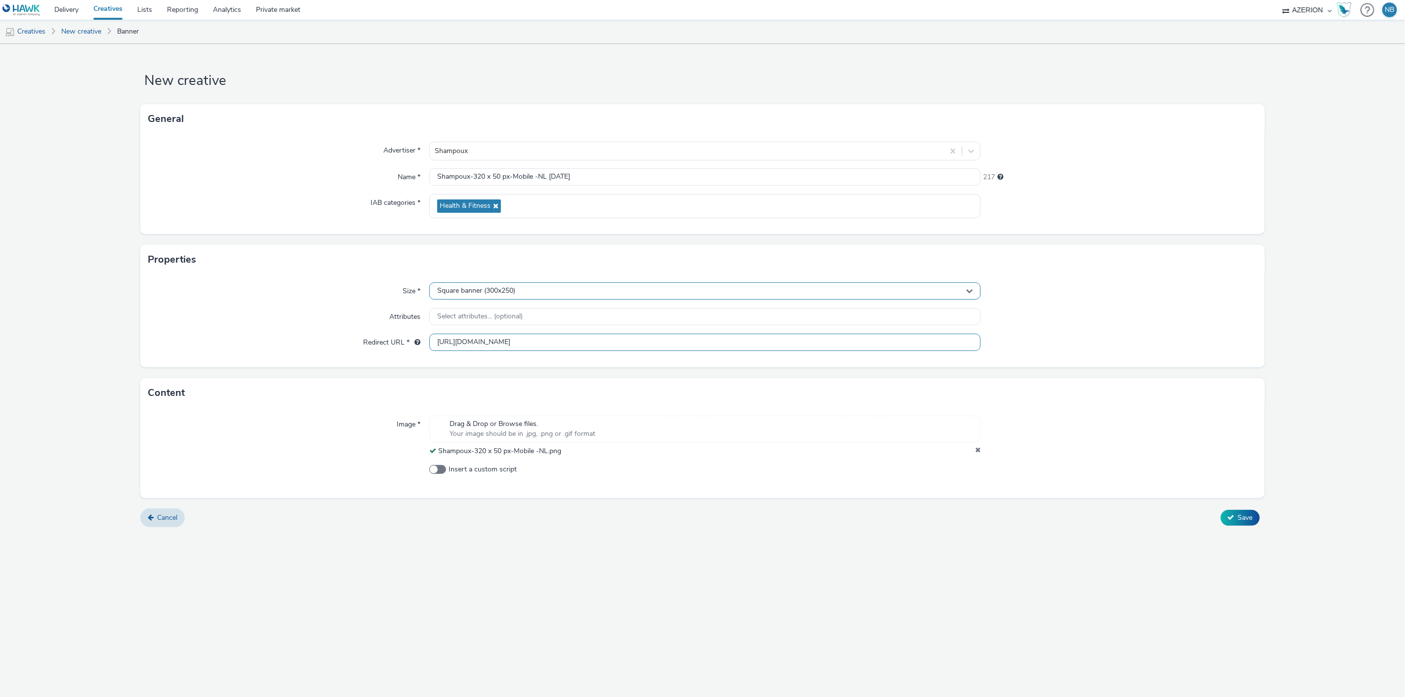
type input "[URL][DOMAIN_NAME]"
click at [494, 284] on div "Square banner (300x250)" at bounding box center [705, 291] width 552 height 17
click at [471, 315] on input "text" at bounding box center [705, 311] width 551 height 17
type input "320x50"
click at [471, 323] on div "320x50 Banner (320x50) 320x500" at bounding box center [705, 328] width 552 height 57
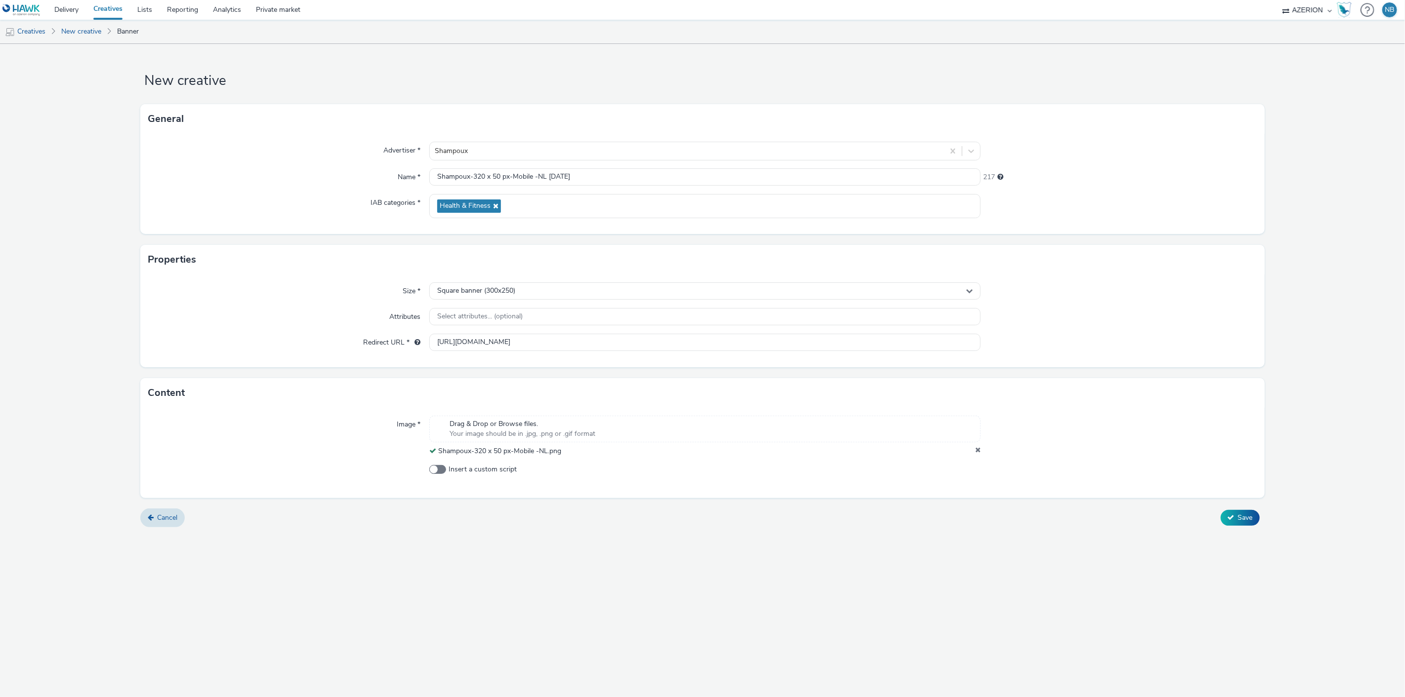
click at [529, 578] on div "New creative General Advertiser * Shampoux Name * Shampoux-320 x 50 px-Mobile -…" at bounding box center [702, 370] width 1405 height 653
click at [504, 302] on div "Size * Square banner (300x250) Attributes Select attributes... (optional) Redir…" at bounding box center [702, 321] width 1124 height 93
click at [511, 283] on div "Square banner (300x250)" at bounding box center [705, 291] width 552 height 17
click at [488, 313] on input "320x50" at bounding box center [705, 311] width 551 height 17
click at [492, 336] on li "Banner (320x50)" at bounding box center [705, 332] width 551 height 16
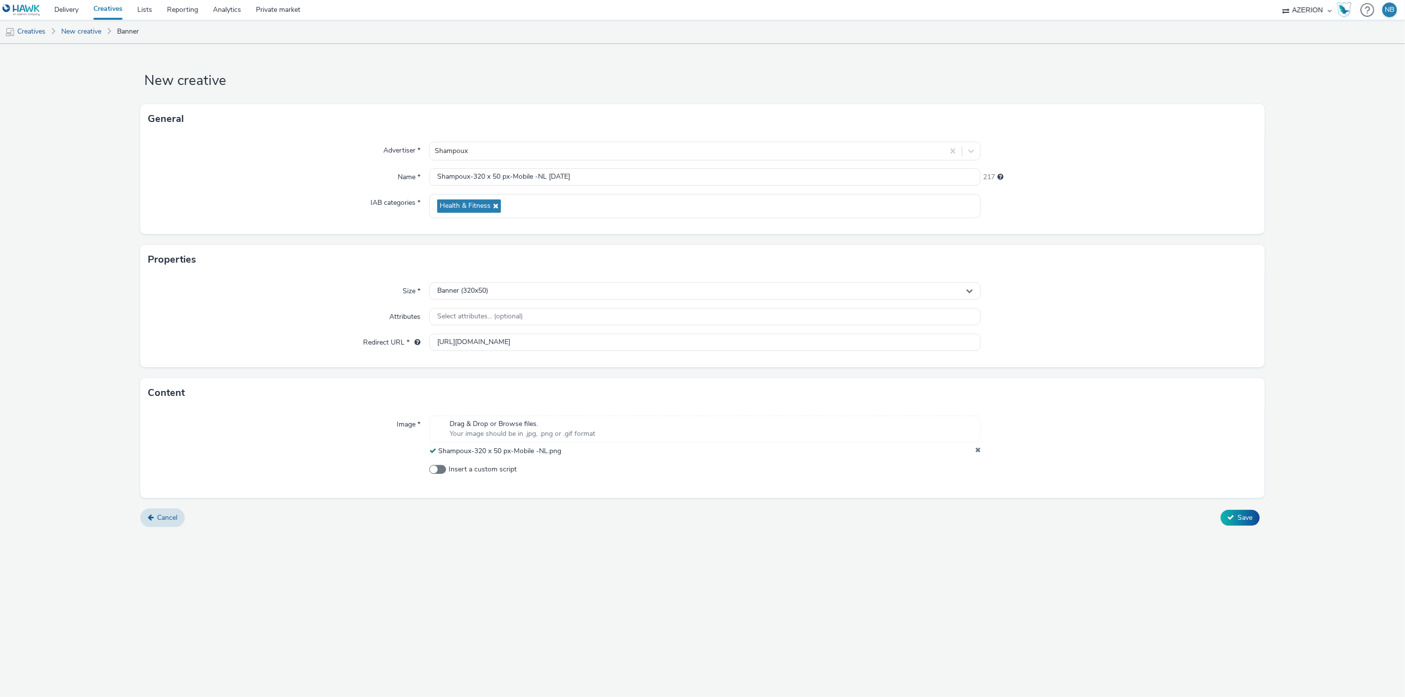
click at [1066, 612] on div "New creative General Advertiser * Shampoux Name * Shampoux-320 x 50 px-Mobile -…" at bounding box center [702, 370] width 1405 height 653
click at [1221, 519] on button "Save" at bounding box center [1239, 518] width 39 height 16
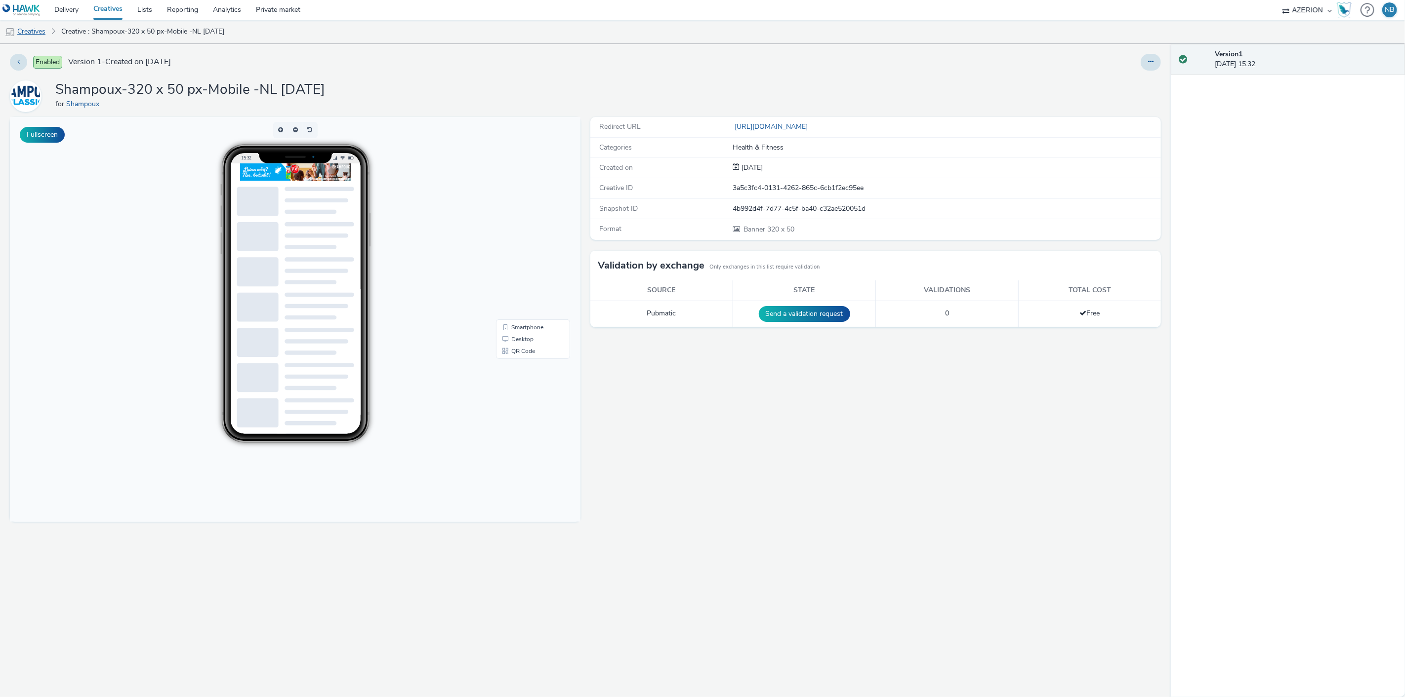
click at [20, 30] on link "Creatives" at bounding box center [25, 32] width 50 height 24
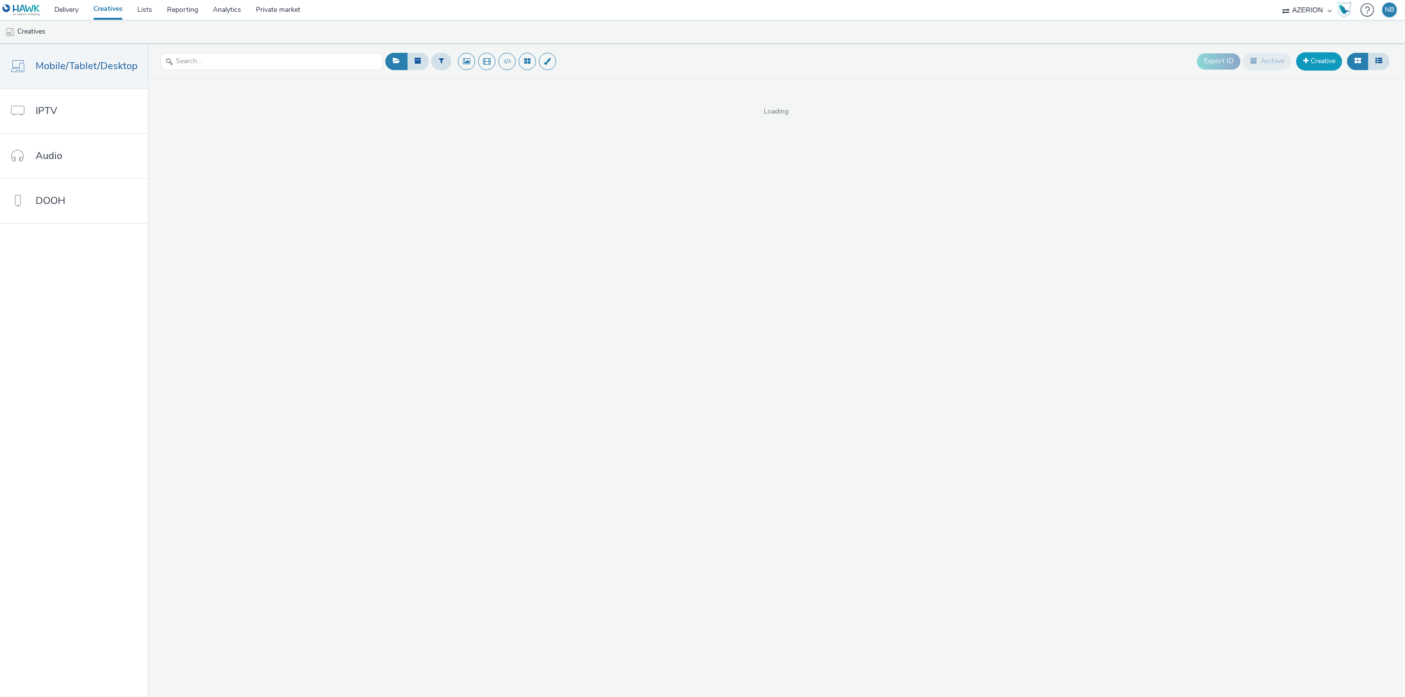
click at [1311, 59] on link "Creative" at bounding box center [1319, 61] width 46 height 18
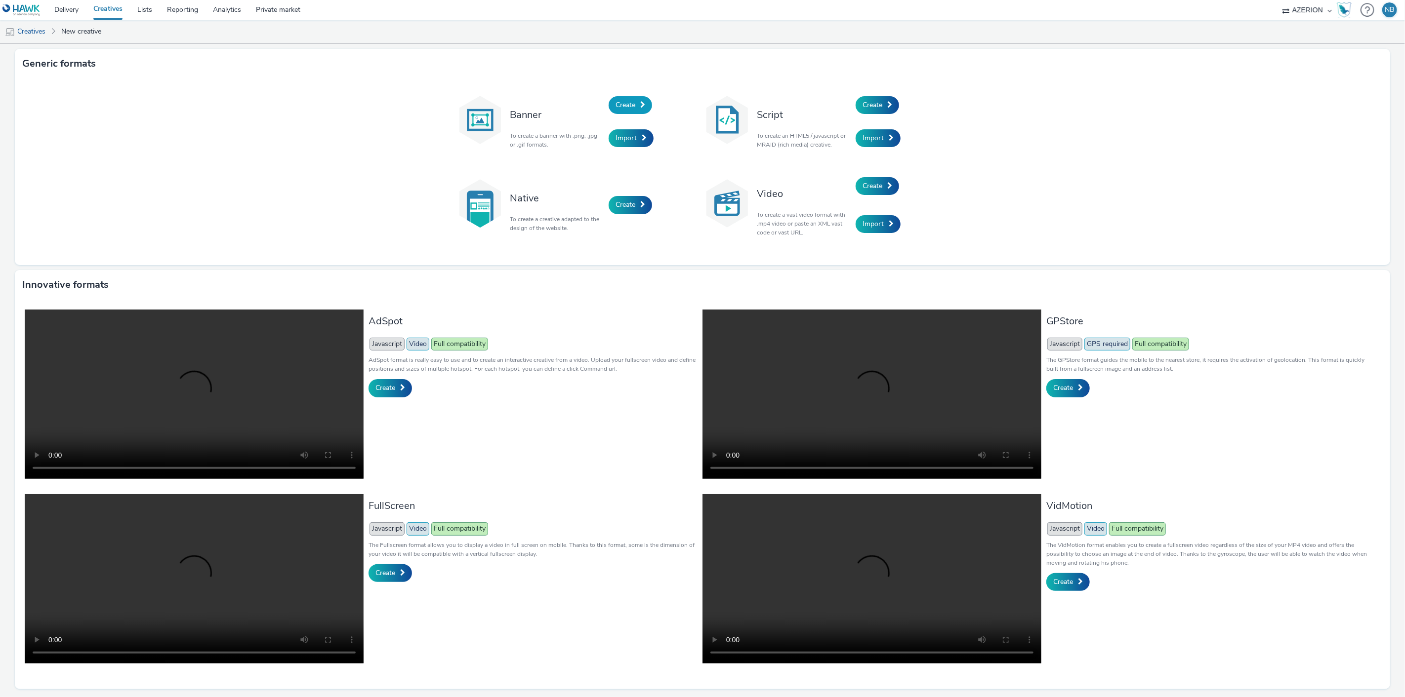
click at [624, 100] on span "Create" at bounding box center [625, 104] width 20 height 9
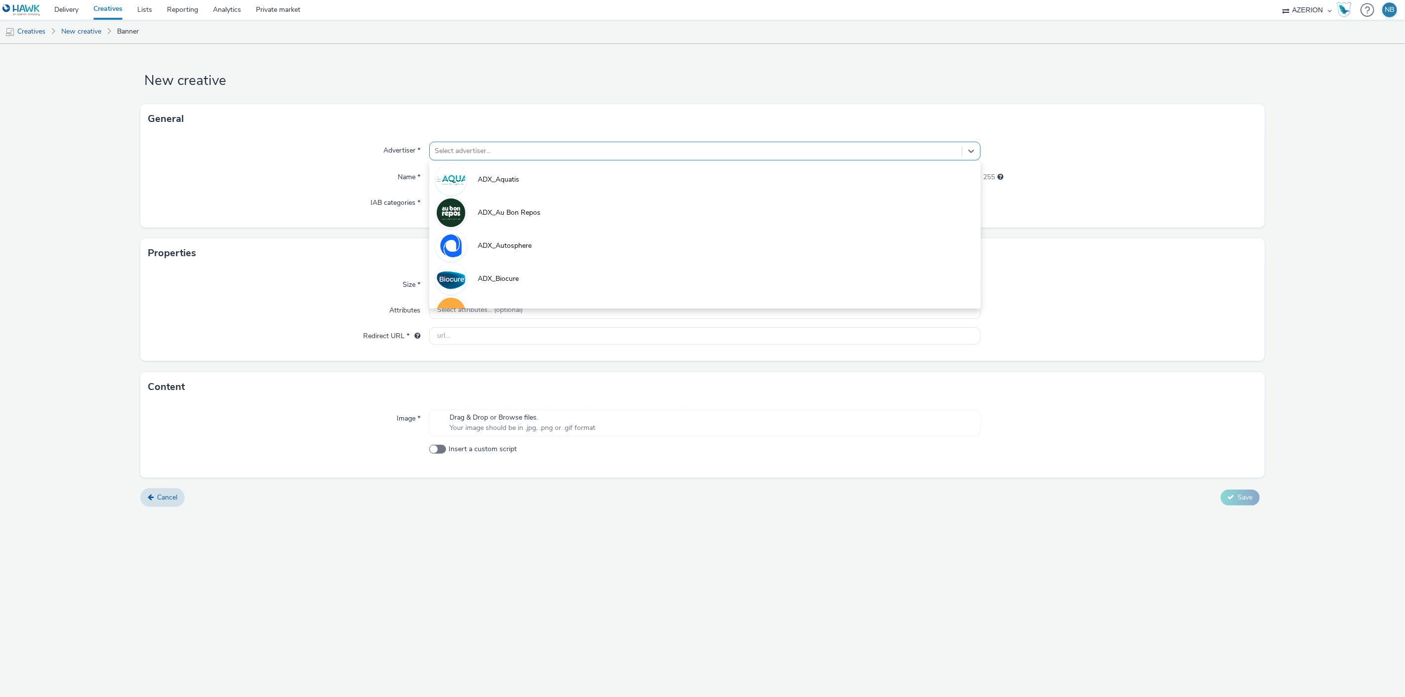
click at [485, 150] on div at bounding box center [696, 151] width 523 height 12
type input "sha"
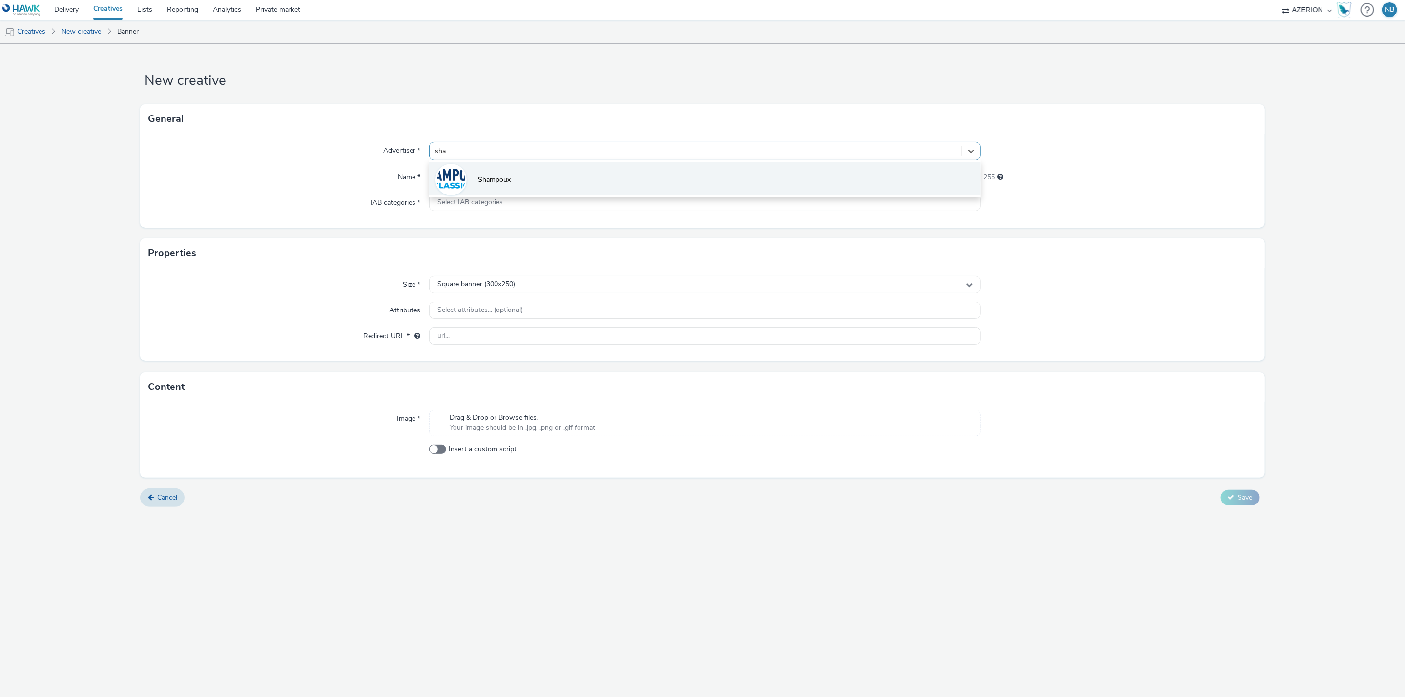
click at [486, 169] on li "Shampoux" at bounding box center [705, 178] width 552 height 33
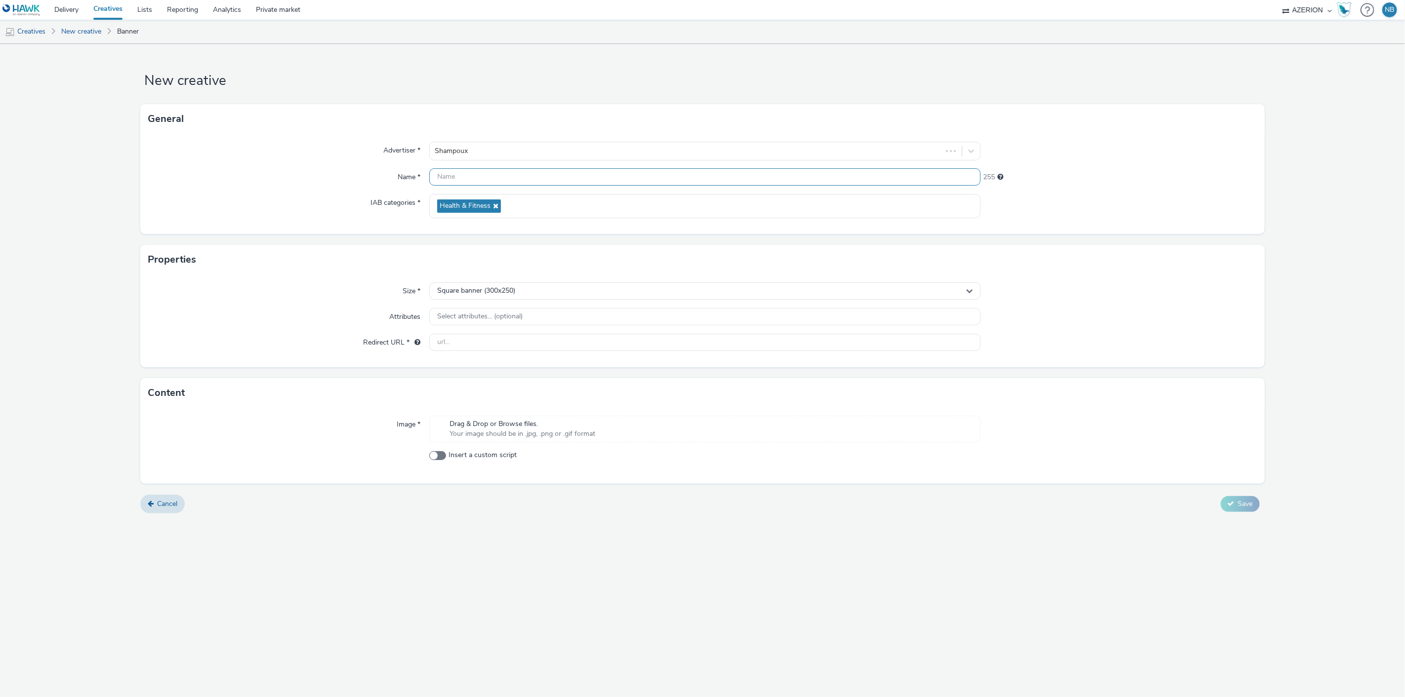
click at [463, 181] on input "text" at bounding box center [705, 176] width 552 height 17
paste input "Shampoux-320 x 480 px-Mobile -NL"
type input "Shampoux-320 x 480 px-Mobile -NL [DATE]"
click at [492, 296] on div "Square banner (300x250)" at bounding box center [705, 291] width 552 height 17
click at [467, 309] on input "text" at bounding box center [705, 311] width 551 height 17
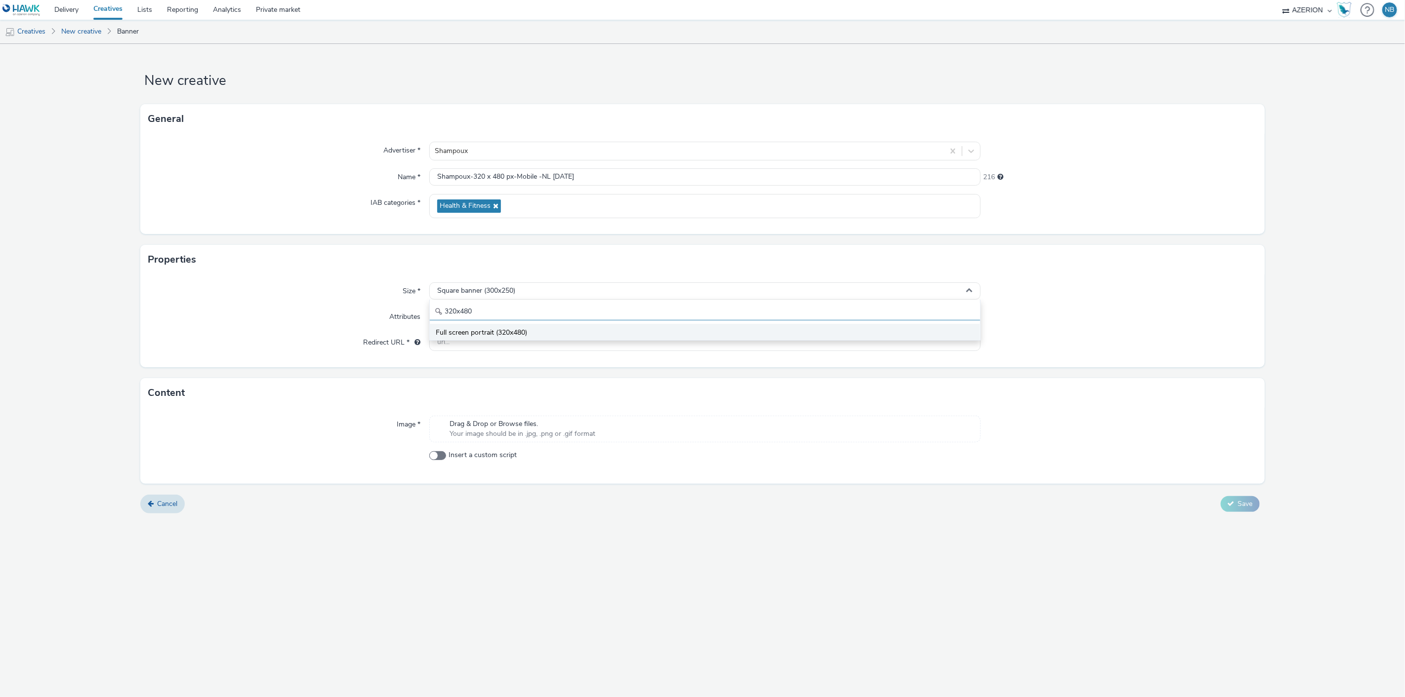
type input "320x480"
click at [499, 333] on span "Full screen portrait (320x480)" at bounding box center [481, 333] width 91 height 10
click at [608, 325] on div "Select attributes... (optional)" at bounding box center [705, 316] width 552 height 17
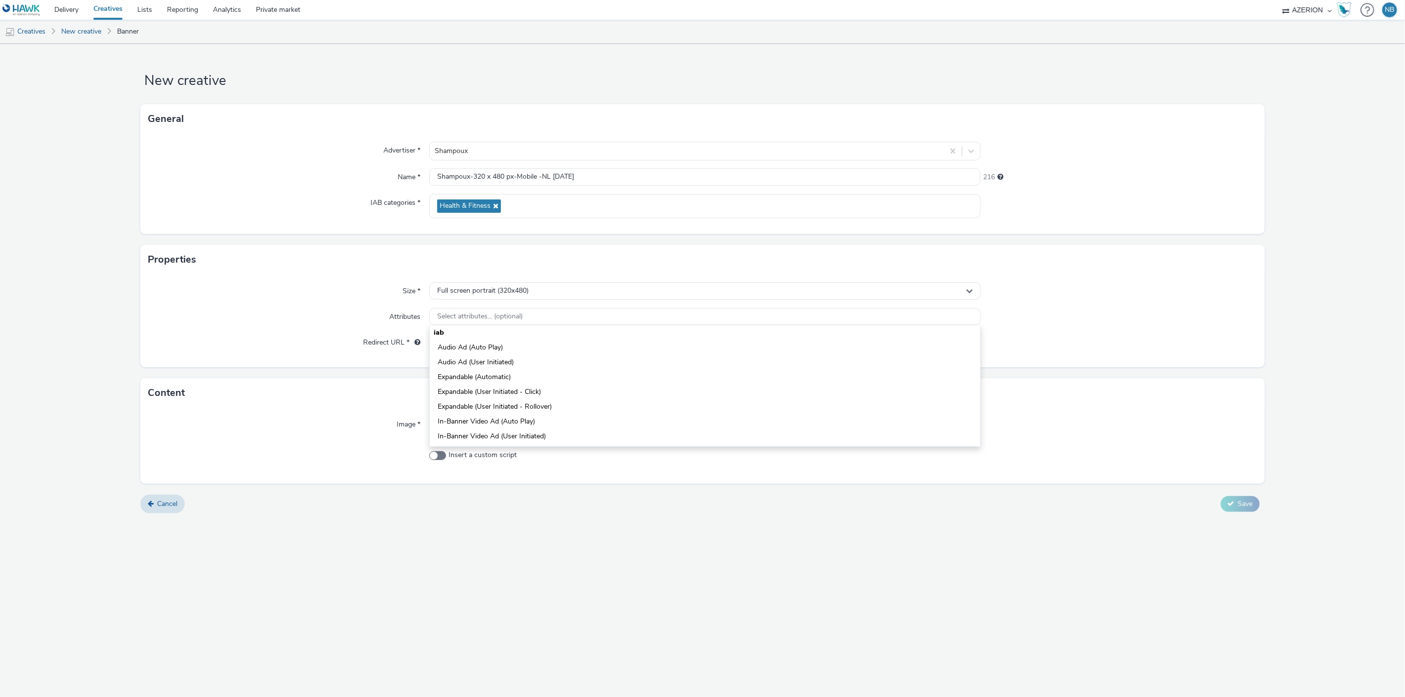
drag, startPoint x: 349, startPoint y: 324, endPoint x: 368, endPoint y: 329, distance: 19.4
click at [352, 325] on div "Attributes" at bounding box center [288, 317] width 281 height 18
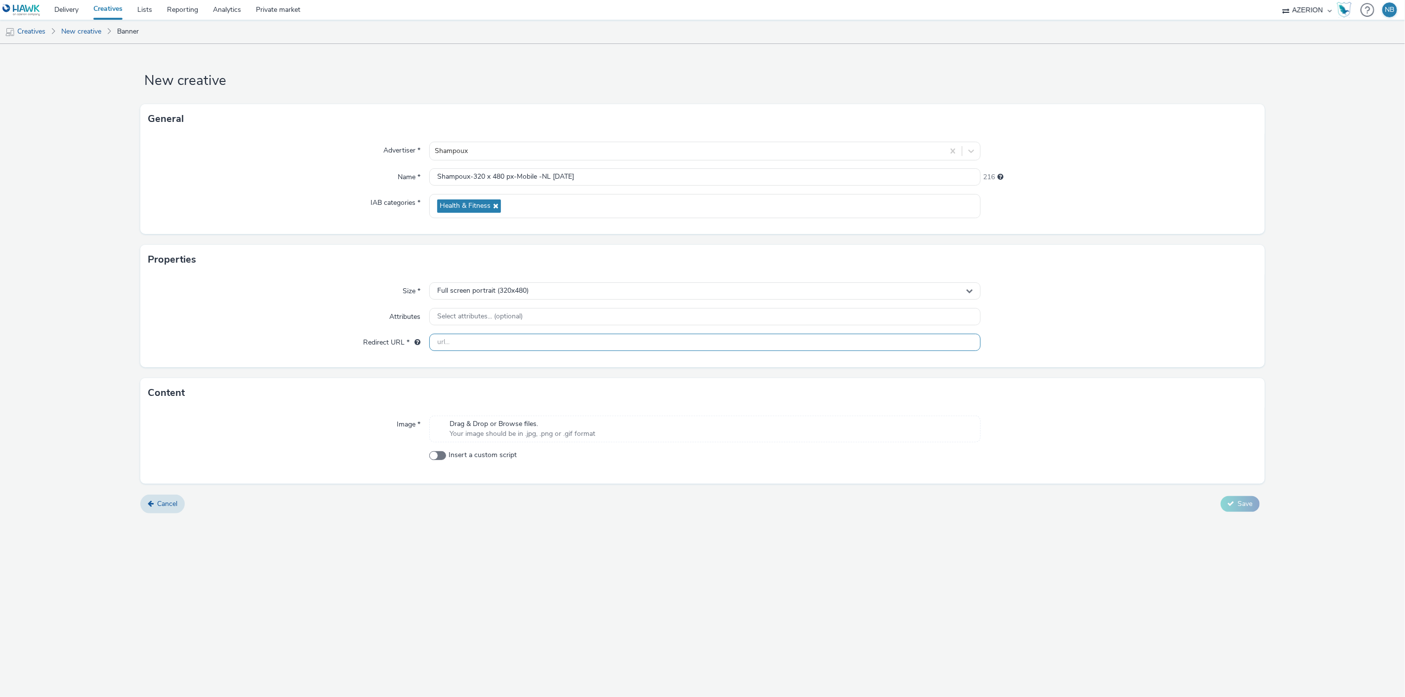
drag, startPoint x: 495, startPoint y: 355, endPoint x: 499, endPoint y: 351, distance: 5.6
click at [495, 354] on div "Size * Full screen portrait (320x480) Attributes Select attributes... (optional…" at bounding box center [702, 321] width 1124 height 93
click at [499, 351] on input "text" at bounding box center [705, 342] width 552 height 17
paste input "[URL][DOMAIN_NAME]"
type input "[URL][DOMAIN_NAME]"
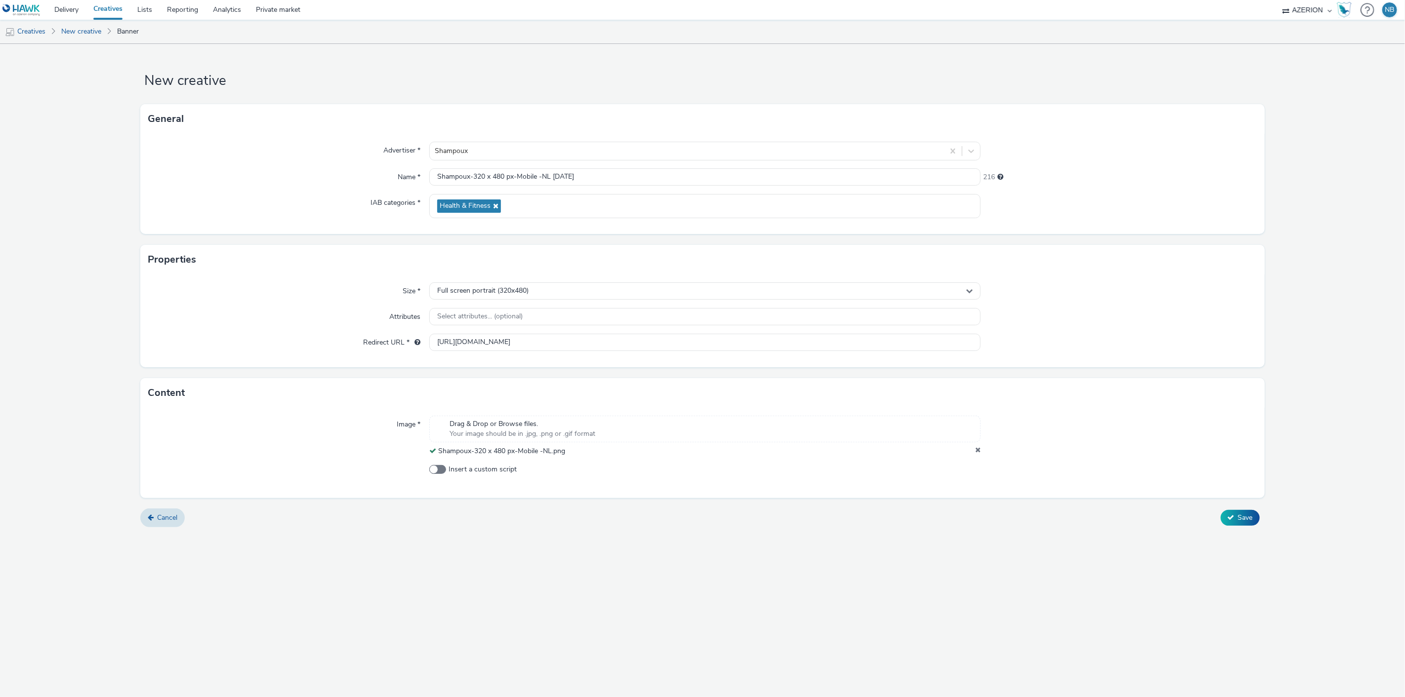
click at [1070, 535] on div "New creative General Advertiser * Shampoux Name * Shampoux-320 x 480 px-Mobile …" at bounding box center [702, 370] width 1405 height 653
click at [1245, 517] on span "Save" at bounding box center [1245, 517] width 15 height 9
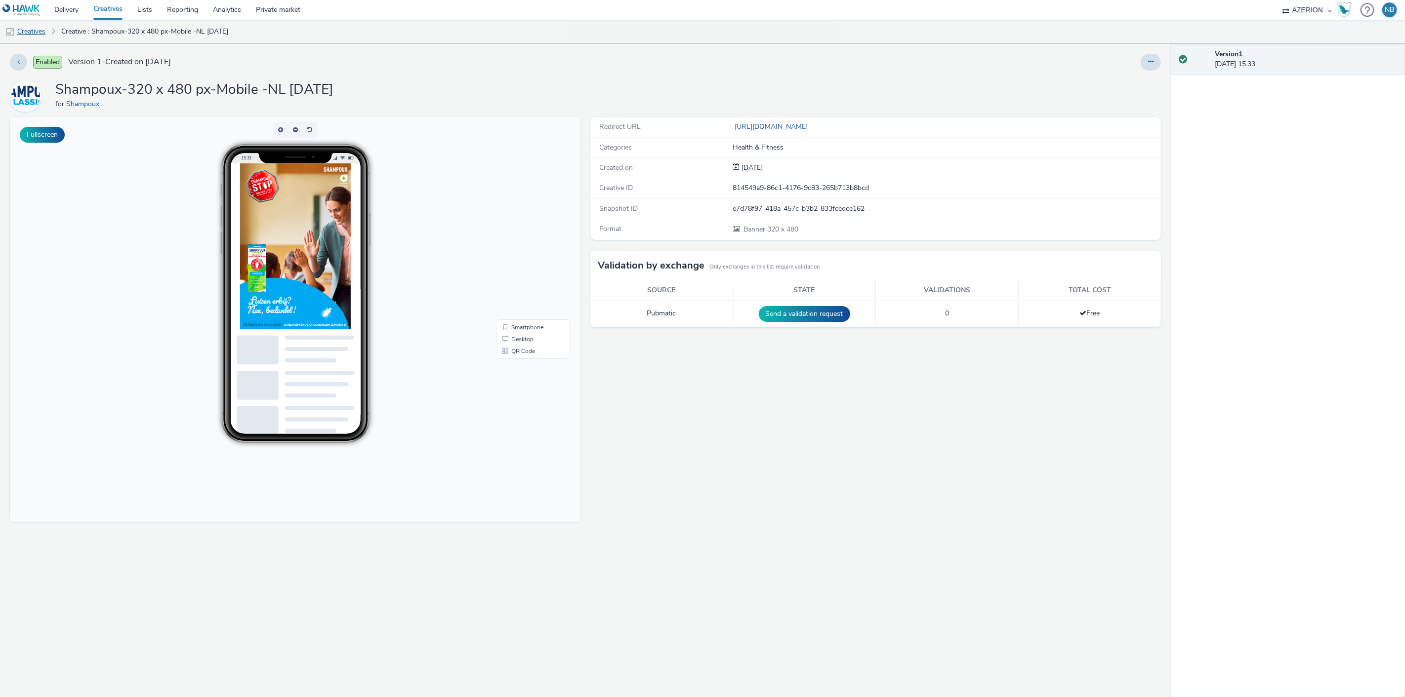
click at [36, 35] on link "Creatives" at bounding box center [25, 32] width 50 height 24
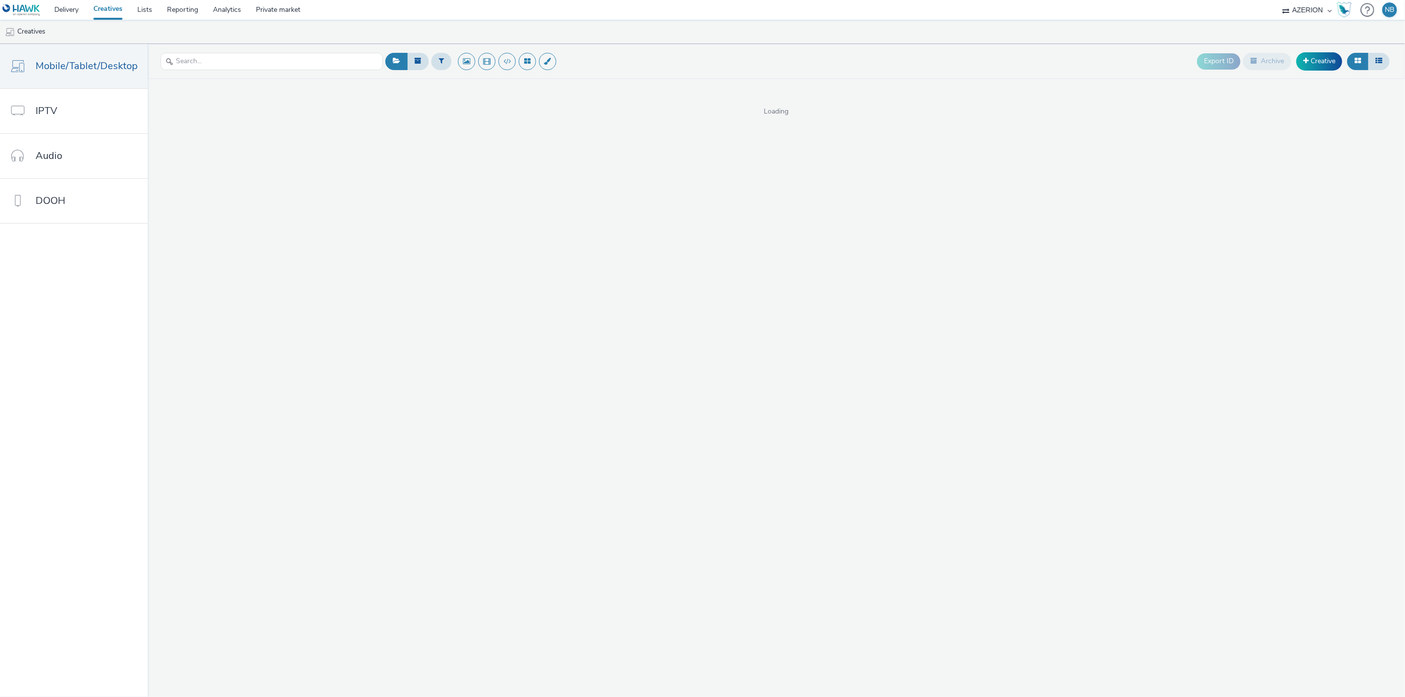
click at [1088, 58] on div "Export ID Archive Creative" at bounding box center [887, 61] width 1009 height 24
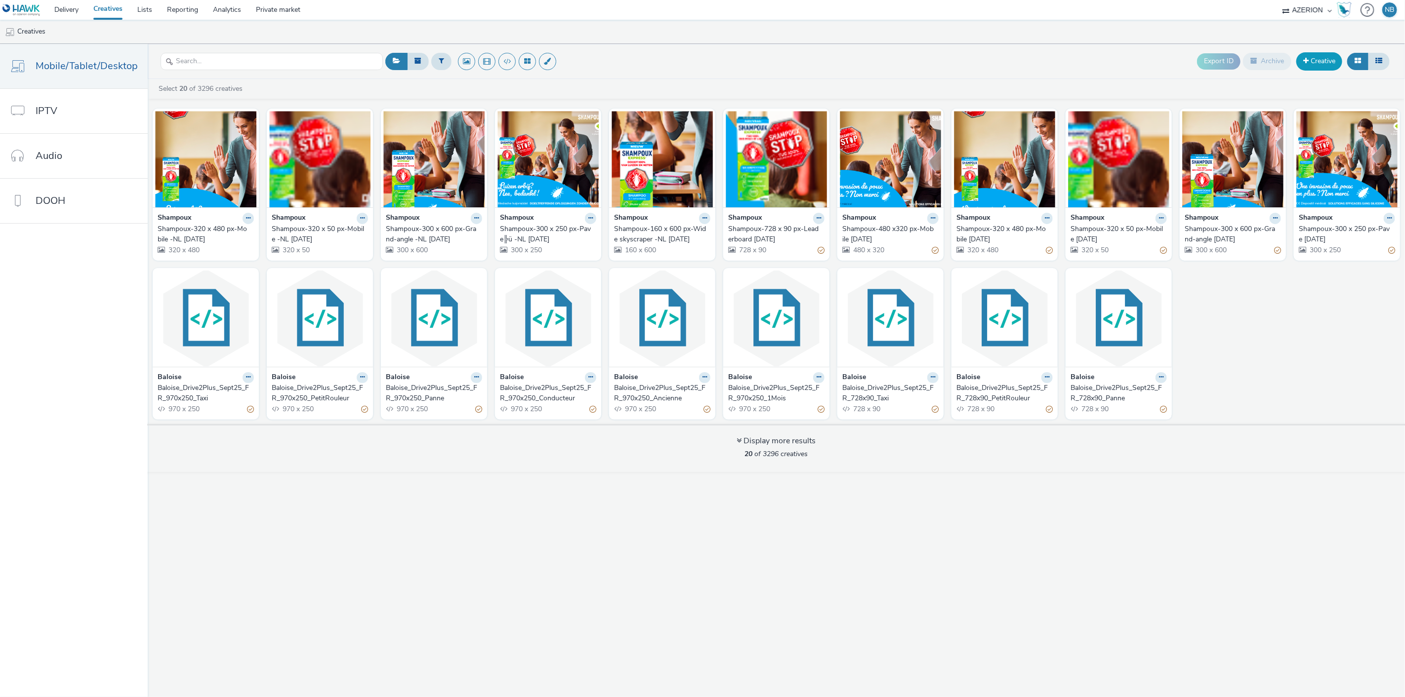
click at [1320, 63] on link "Creative" at bounding box center [1319, 61] width 46 height 18
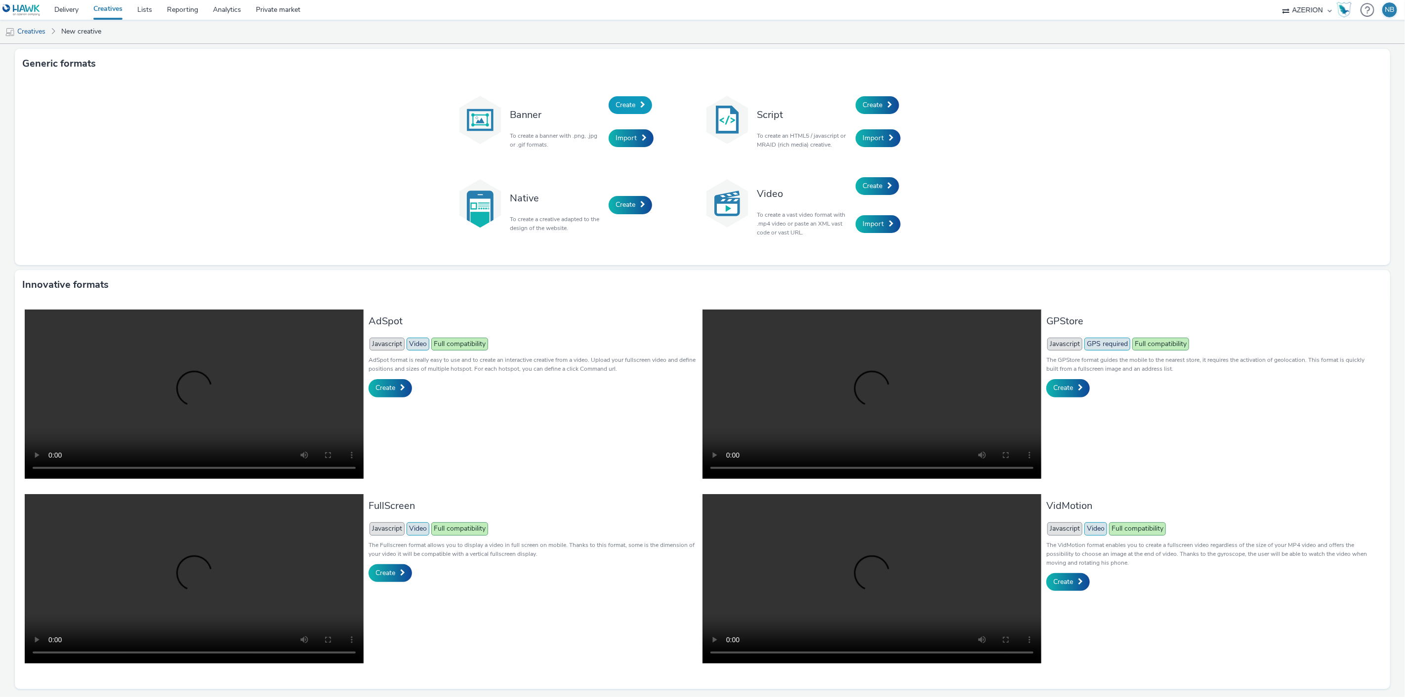
click at [619, 105] on span "Create" at bounding box center [625, 104] width 20 height 9
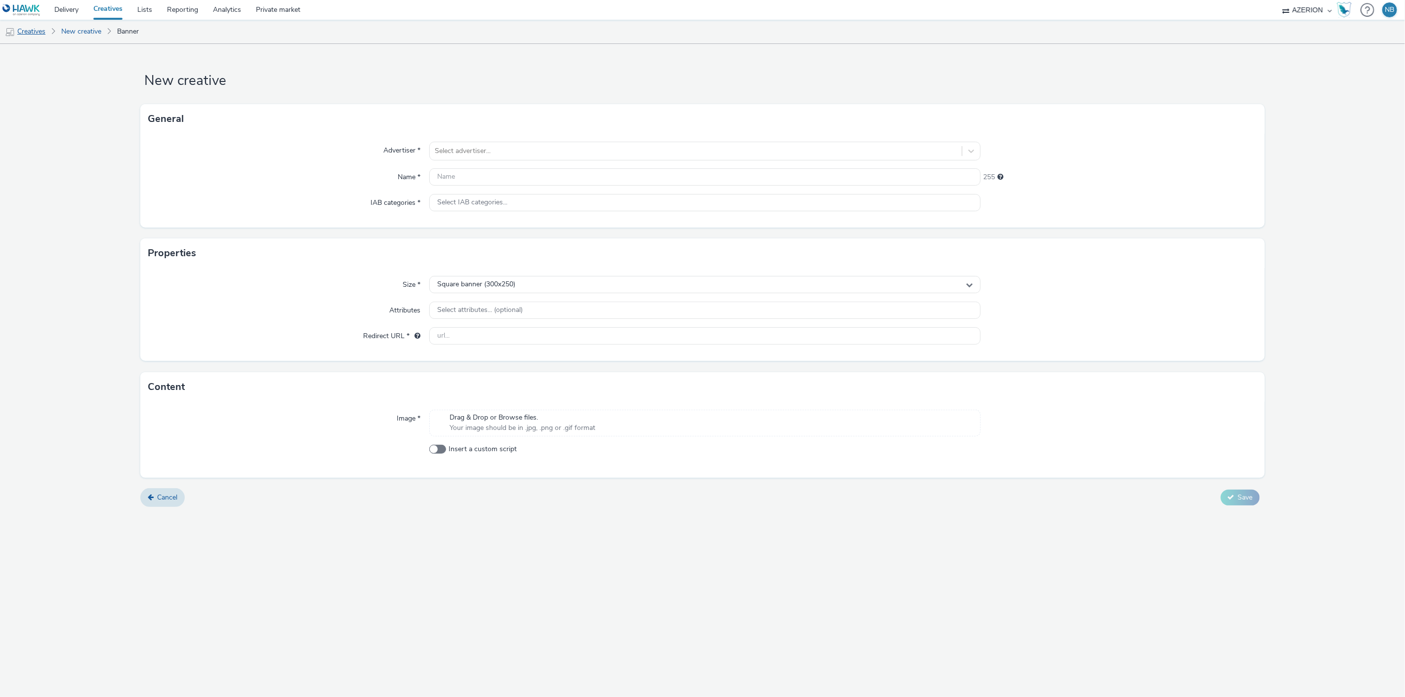
click at [40, 30] on link "Creatives" at bounding box center [25, 32] width 50 height 24
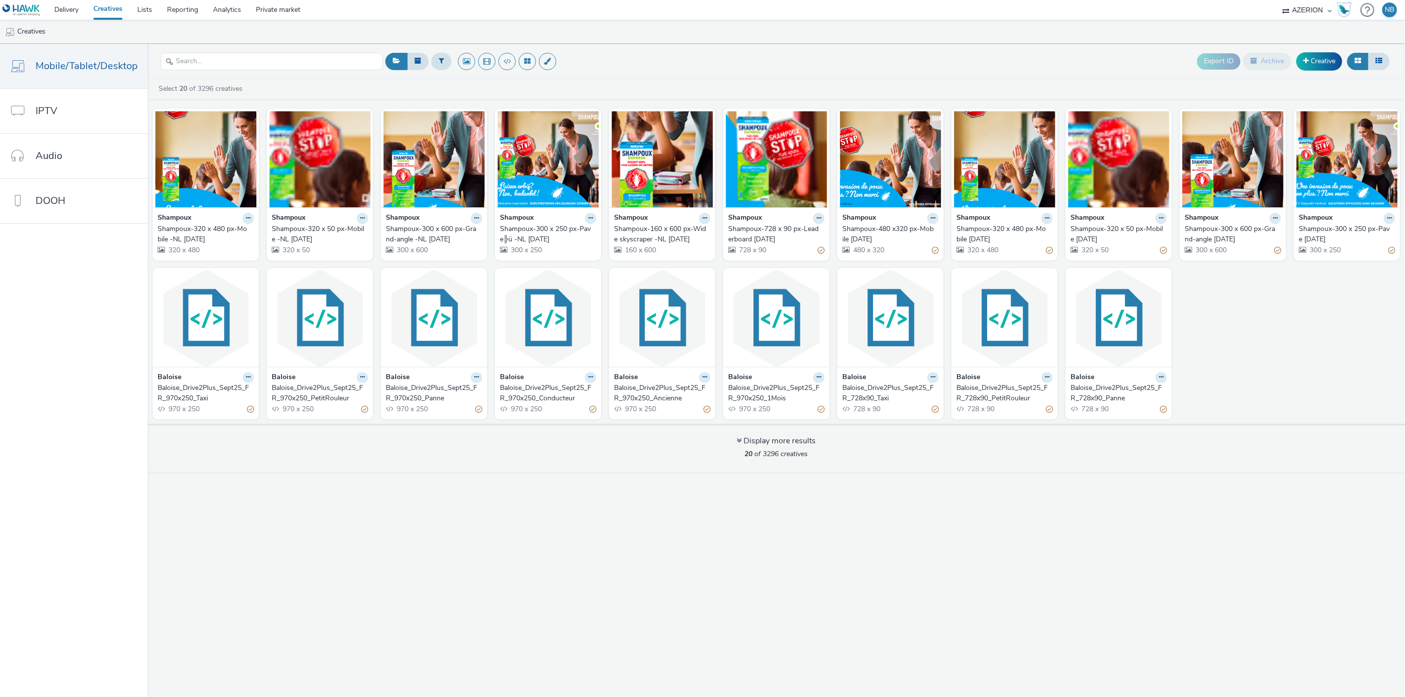
click at [205, 229] on div "Shampoux-320 x 480 px-Mobile -NL [DATE]" at bounding box center [204, 234] width 92 height 20
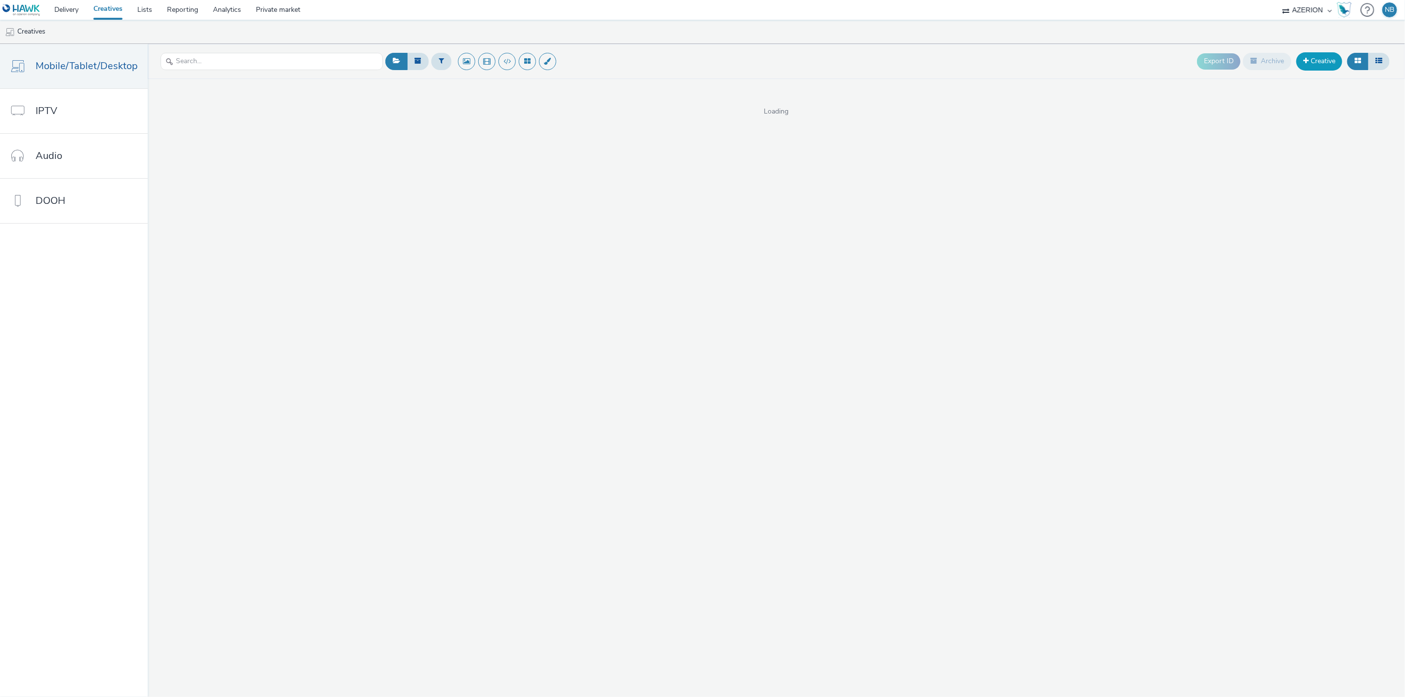
click at [1316, 66] on link "Creative" at bounding box center [1319, 61] width 46 height 18
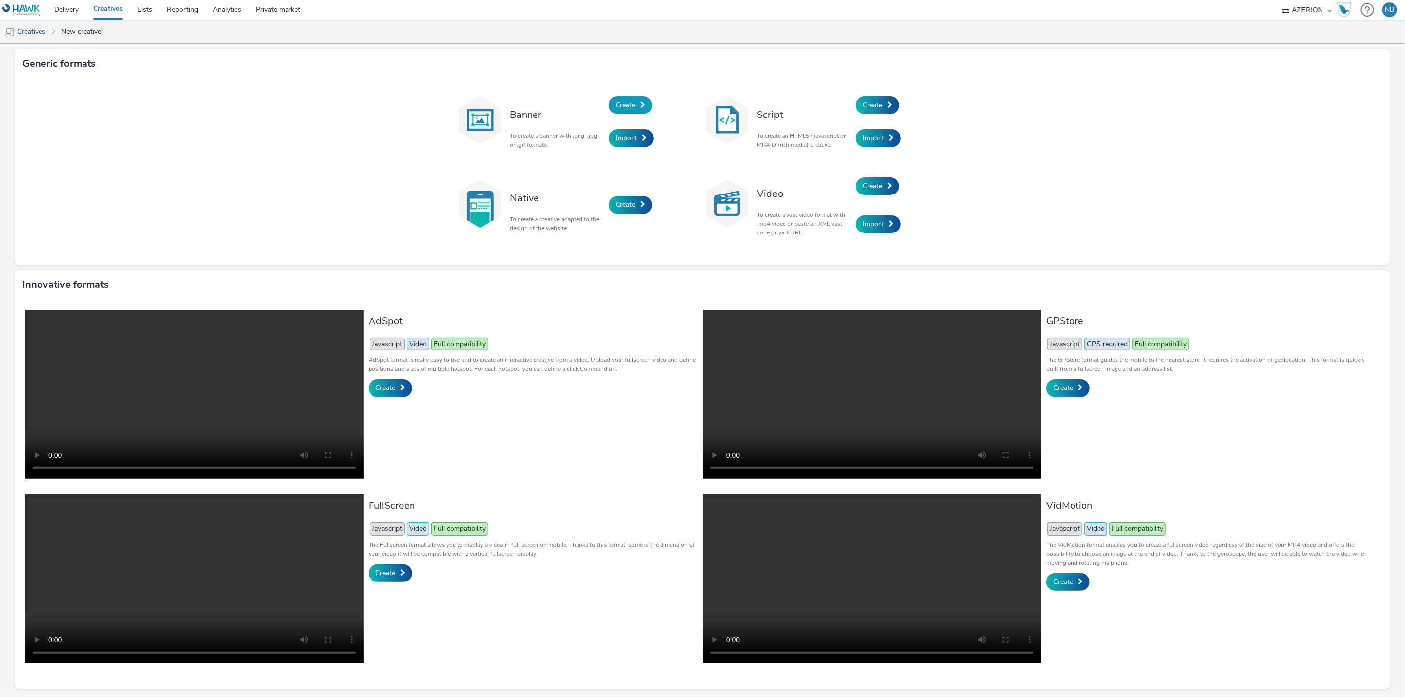
click at [640, 97] on link "Create" at bounding box center [629, 105] width 43 height 18
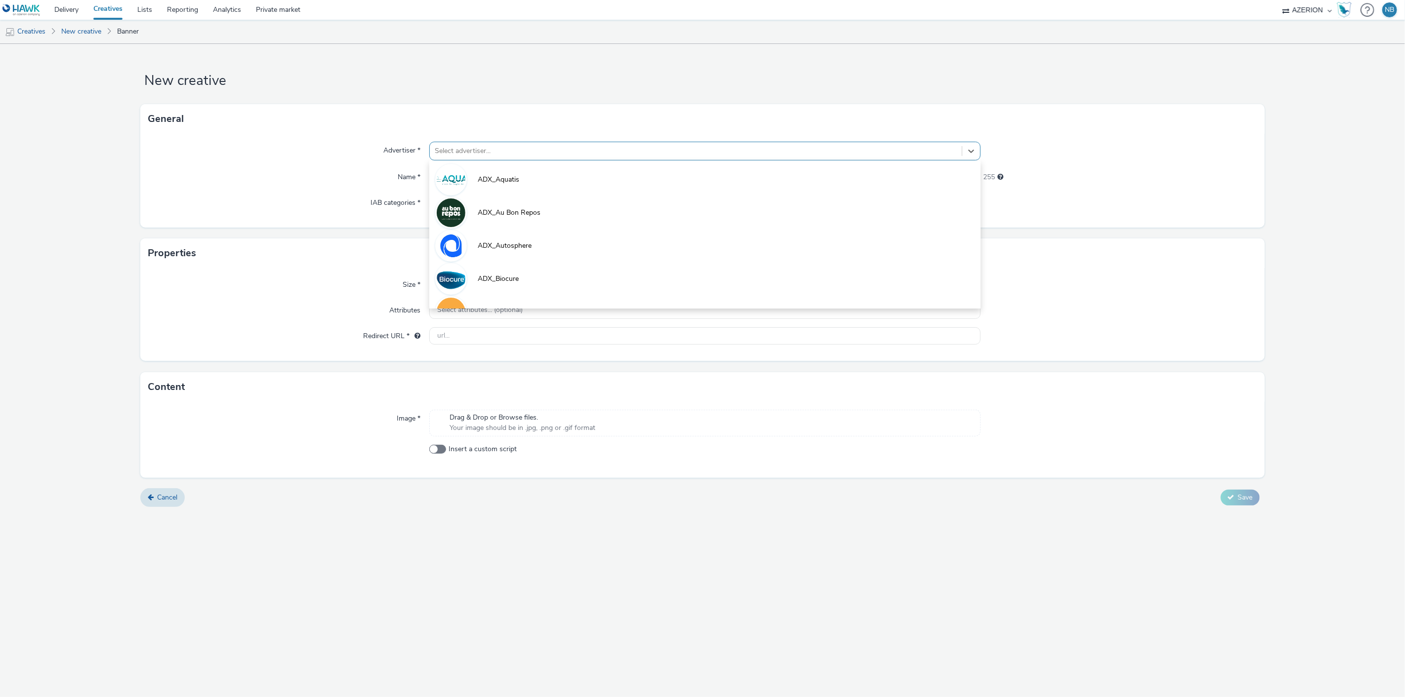
click at [498, 154] on div at bounding box center [696, 151] width 523 height 12
type input "[PERSON_NAME]"
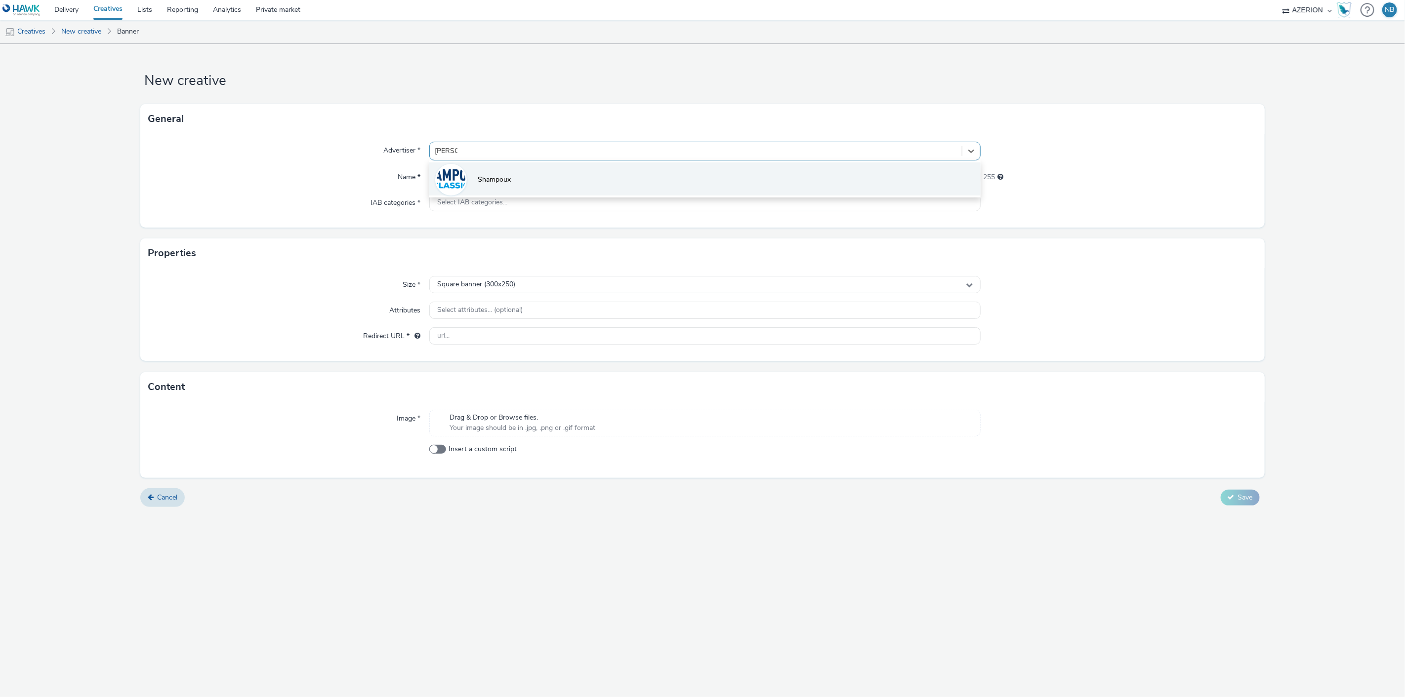
click at [502, 180] on span "Shampoux" at bounding box center [494, 180] width 33 height 10
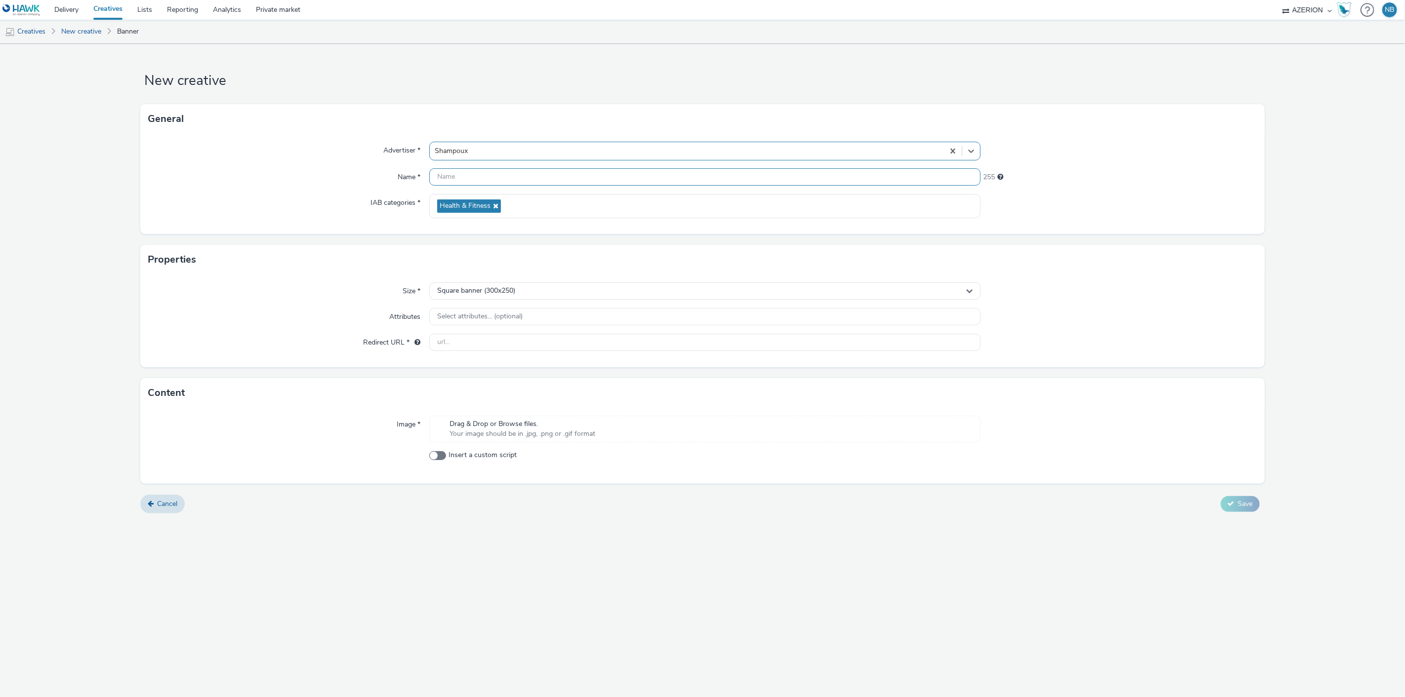
click at [502, 180] on input "text" at bounding box center [705, 176] width 552 height 17
paste input "Shampoux-480 x320 px-Mobile -NL"
click at [601, 174] on input "Shampoux-480 x320 px-Mobile -NL" at bounding box center [705, 176] width 552 height 17
type input "Shampoux-480 x320 px-Mobile -NL [DATE]"
click at [493, 290] on span "Square banner (300x250)" at bounding box center [476, 291] width 78 height 8
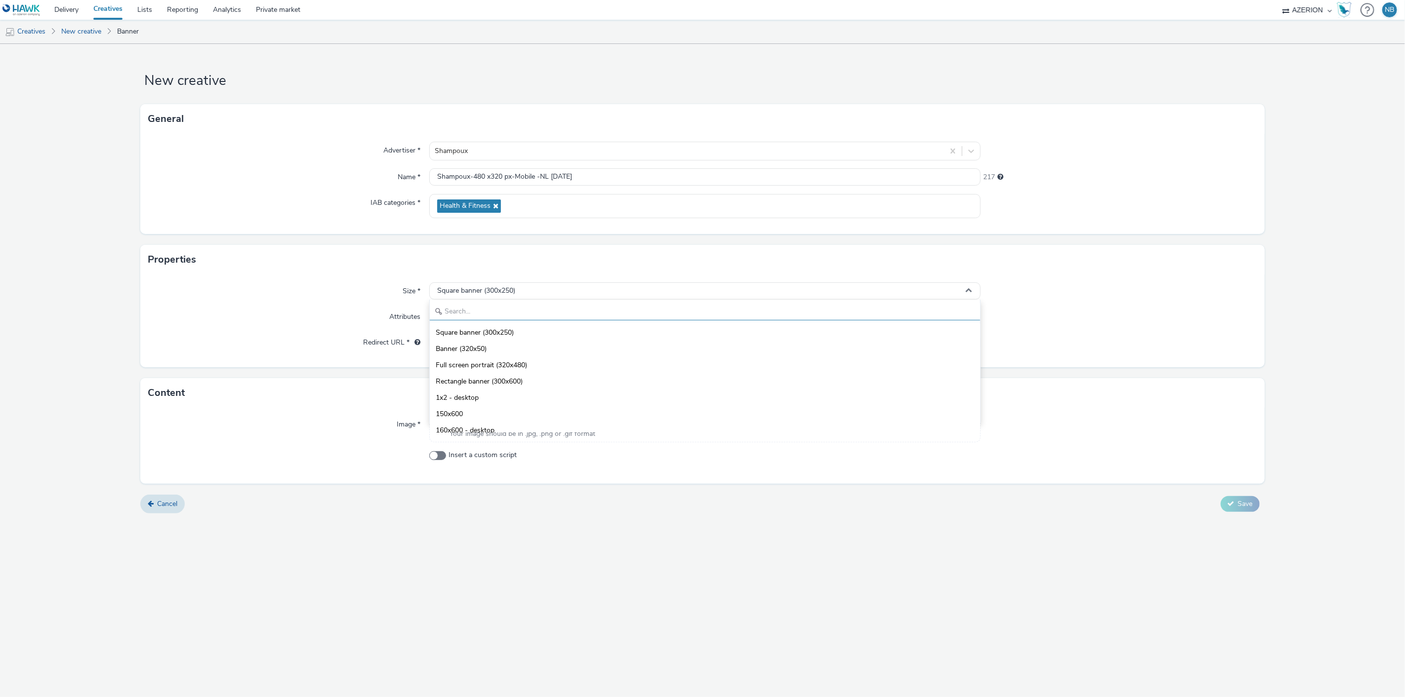
click at [489, 308] on input "text" at bounding box center [705, 311] width 551 height 17
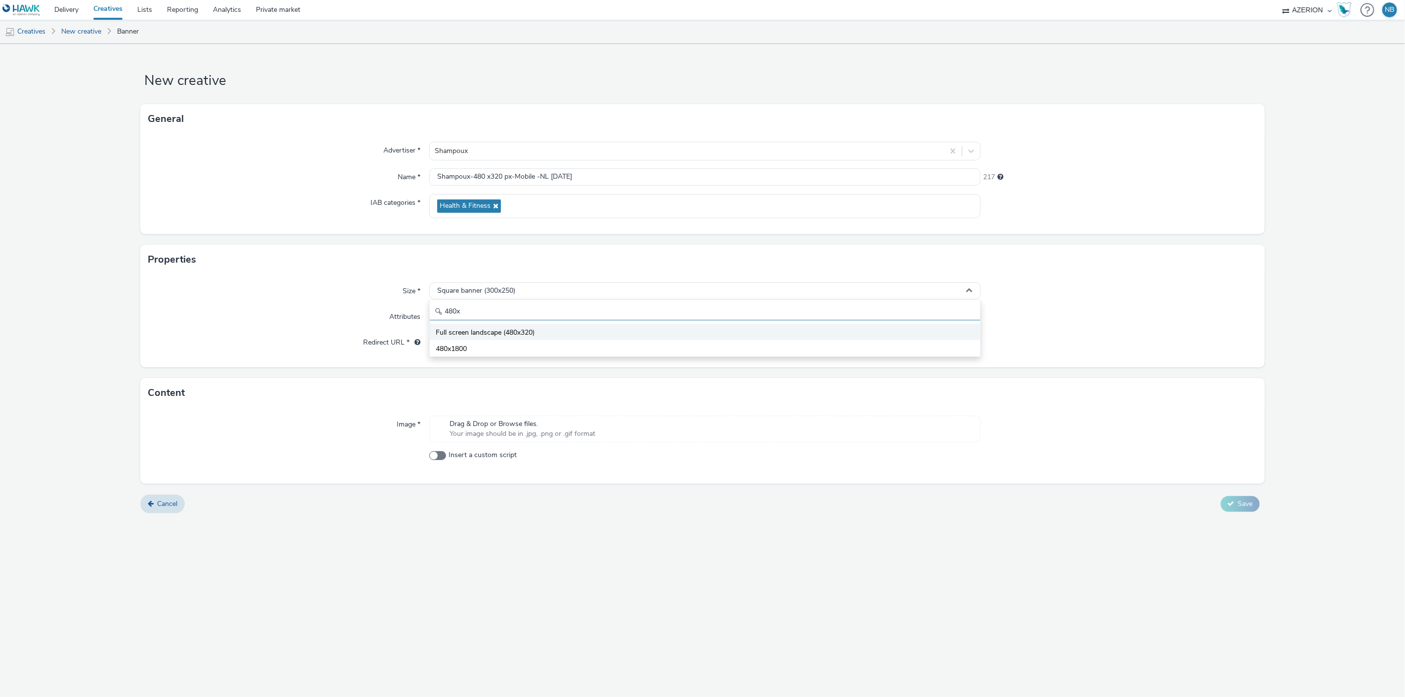
type input "480x"
click at [505, 328] on span "Full screen landscape (480x320)" at bounding box center [485, 333] width 99 height 10
click at [538, 334] on input "text" at bounding box center [705, 342] width 552 height 17
paste input "[URL][DOMAIN_NAME]"
type input "[URL][DOMAIN_NAME]"
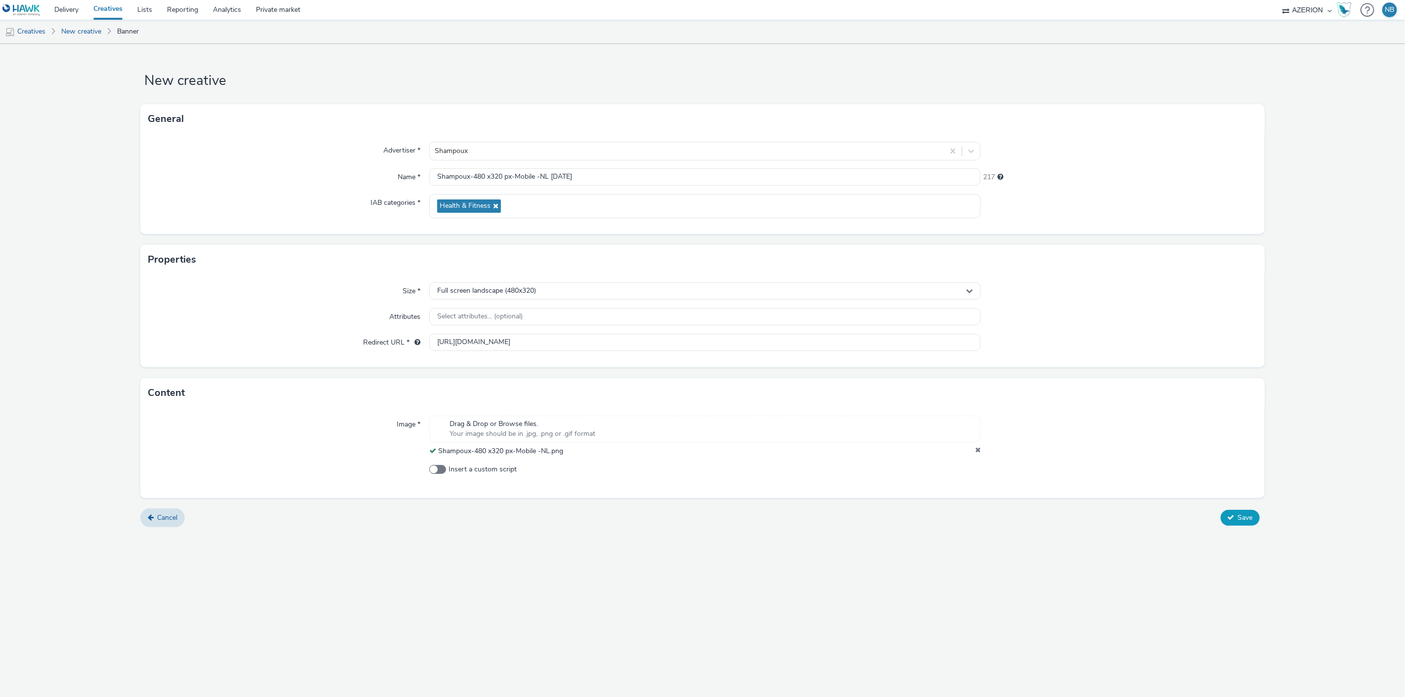
click at [1243, 516] on span "Save" at bounding box center [1245, 517] width 15 height 9
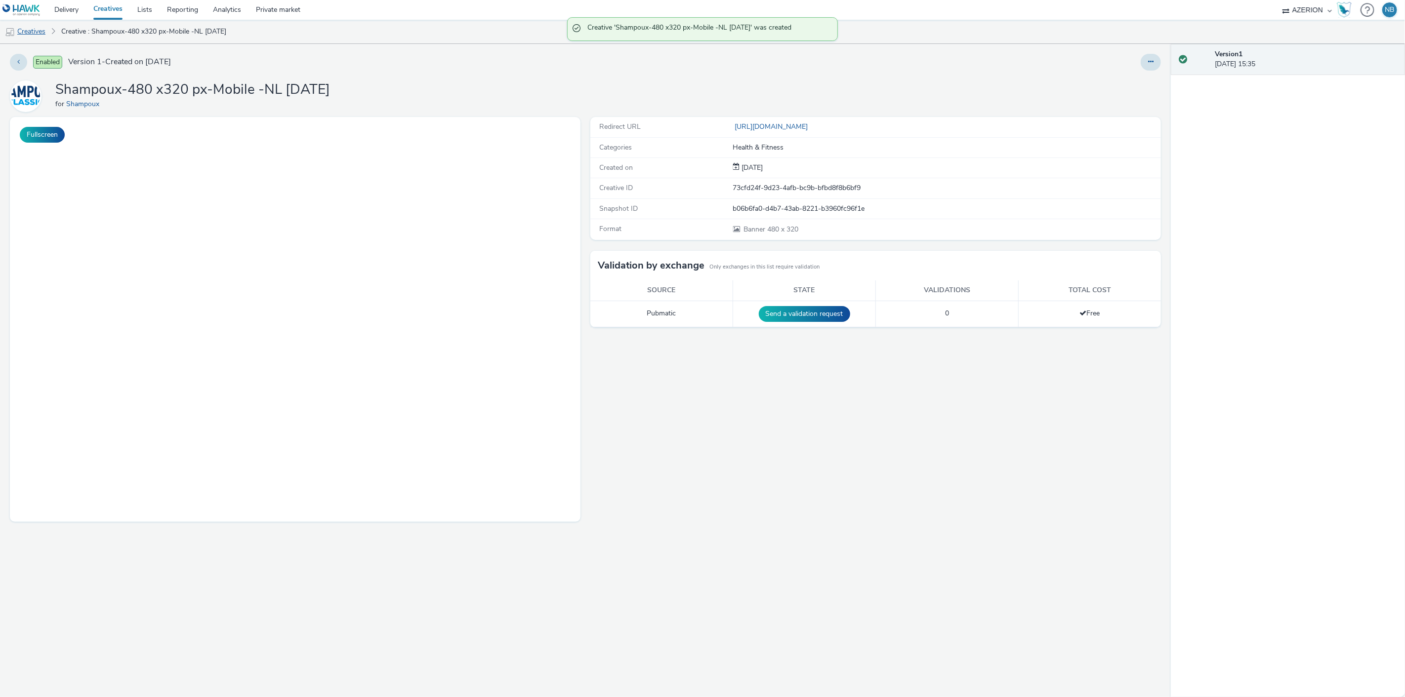
click at [25, 25] on link "Creatives" at bounding box center [25, 32] width 50 height 24
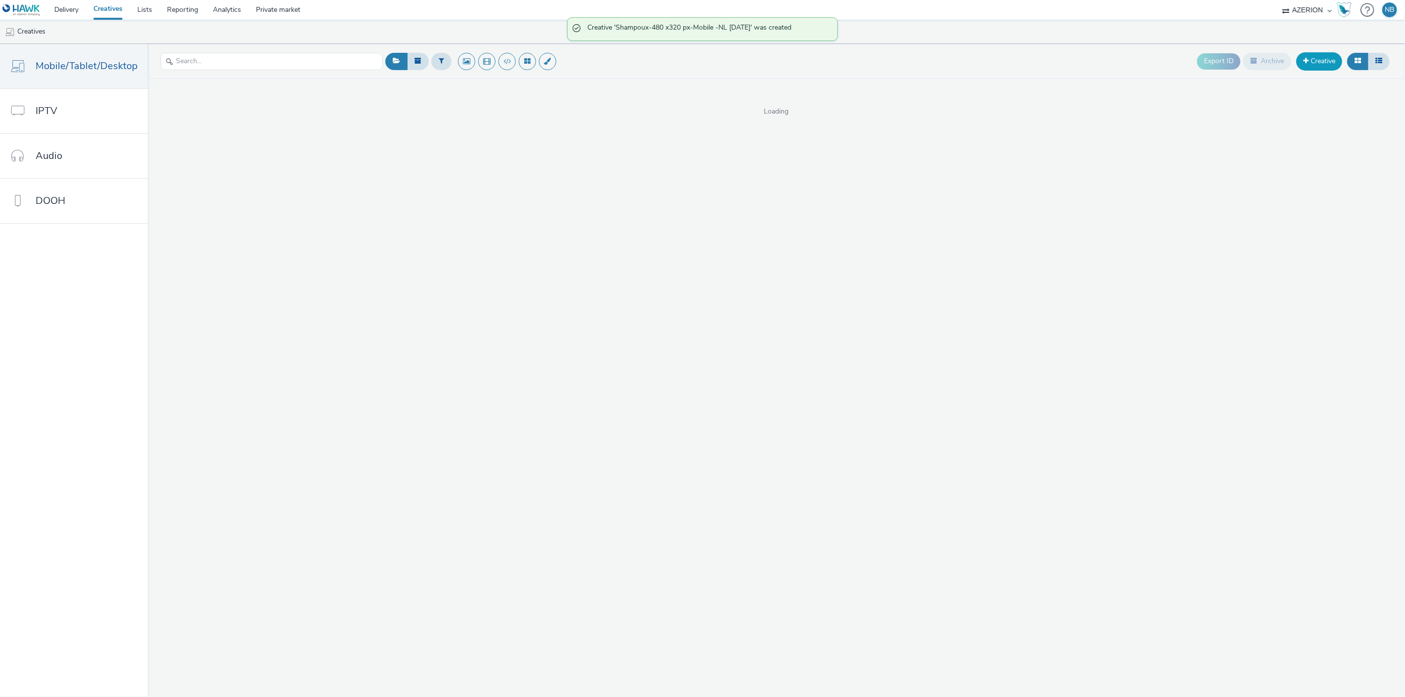
click at [1300, 62] on link "Creative" at bounding box center [1319, 61] width 46 height 18
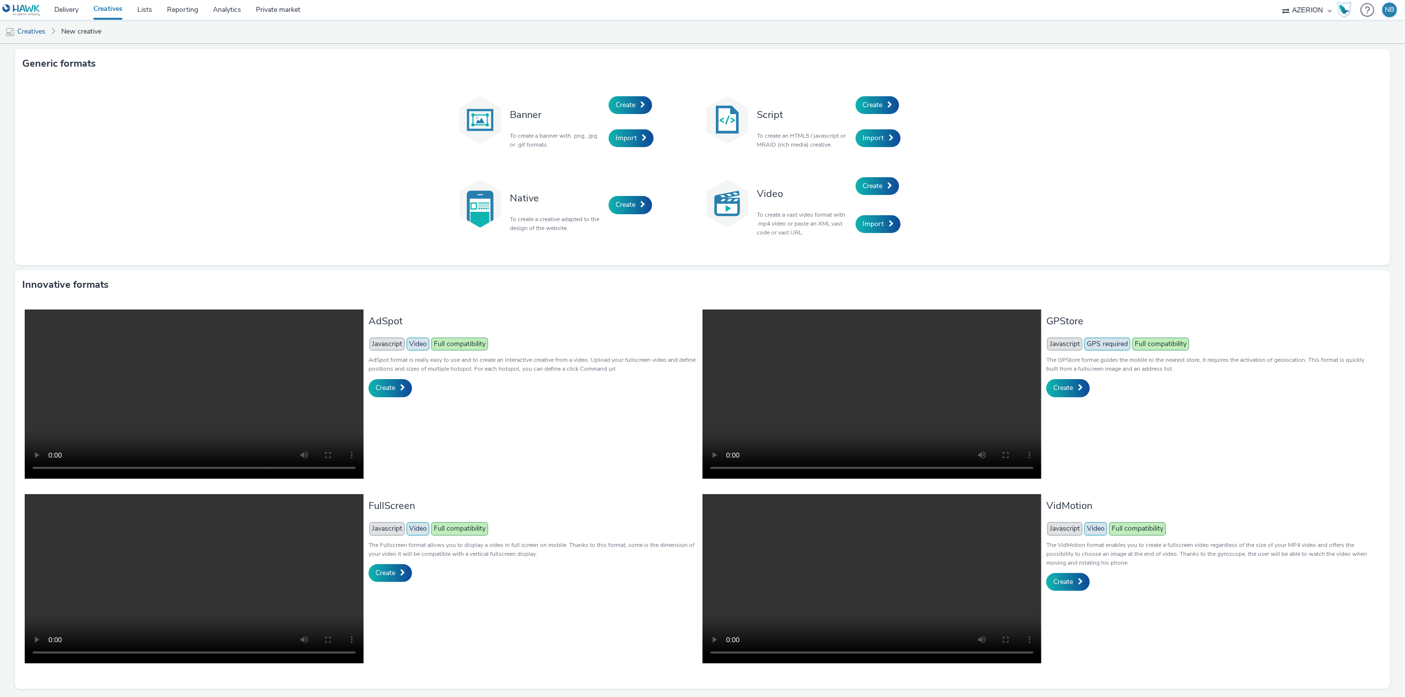
click at [648, 106] on div "Create" at bounding box center [655, 105] width 94 height 34
click at [631, 102] on span "Create" at bounding box center [625, 104] width 20 height 9
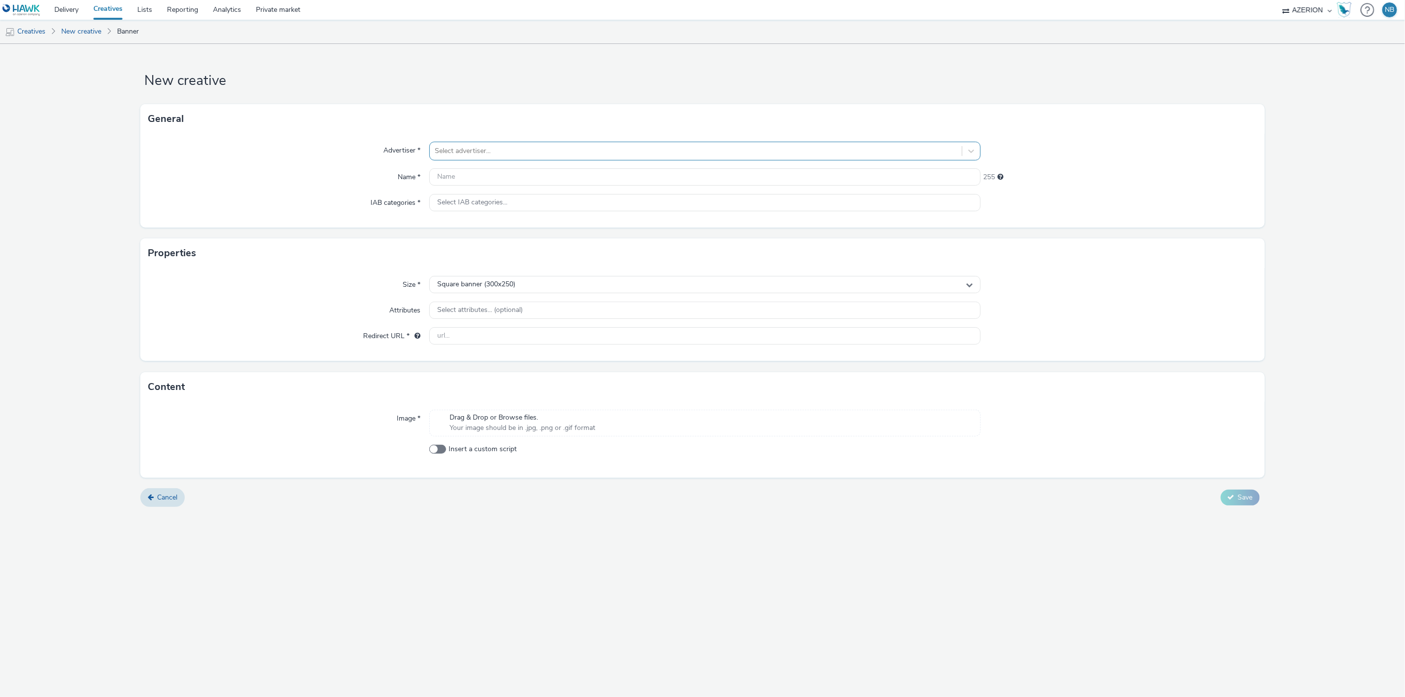
click at [472, 145] on div at bounding box center [696, 151] width 523 height 12
type input "sha"
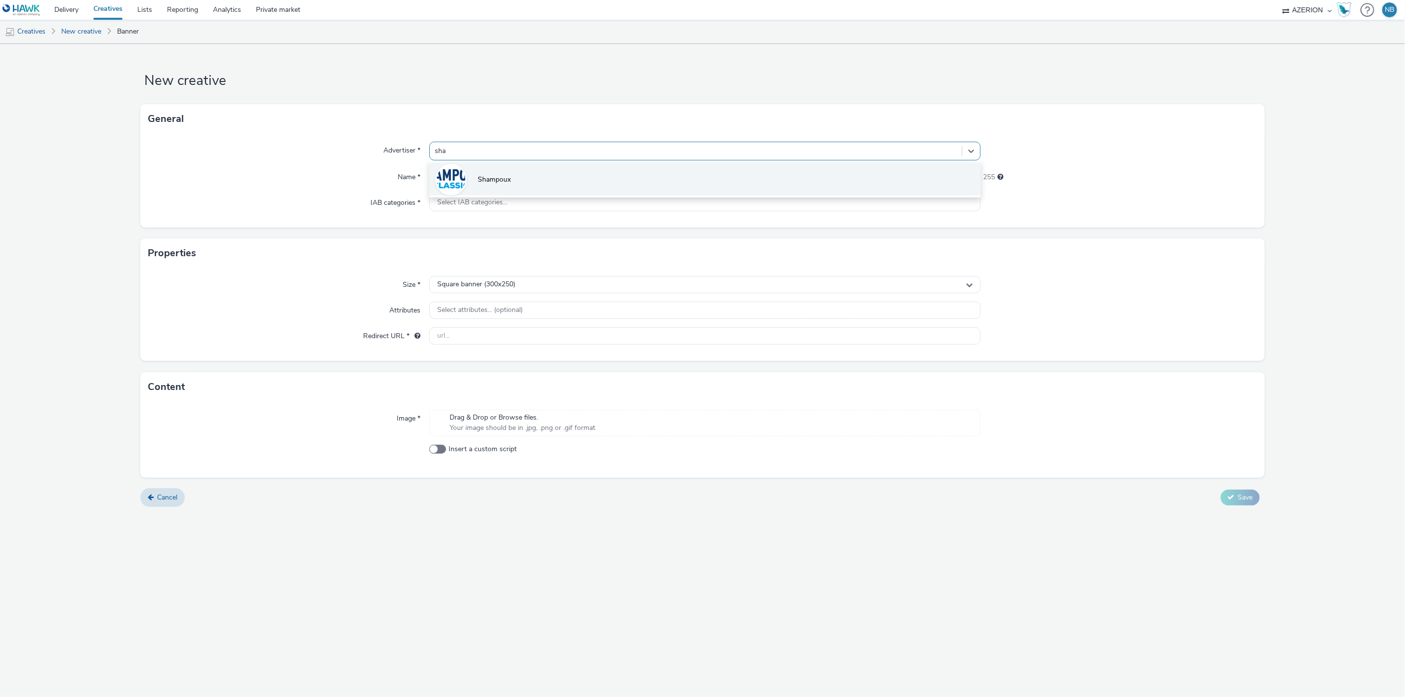
click at [490, 180] on span "Shampoux" at bounding box center [494, 180] width 33 height 10
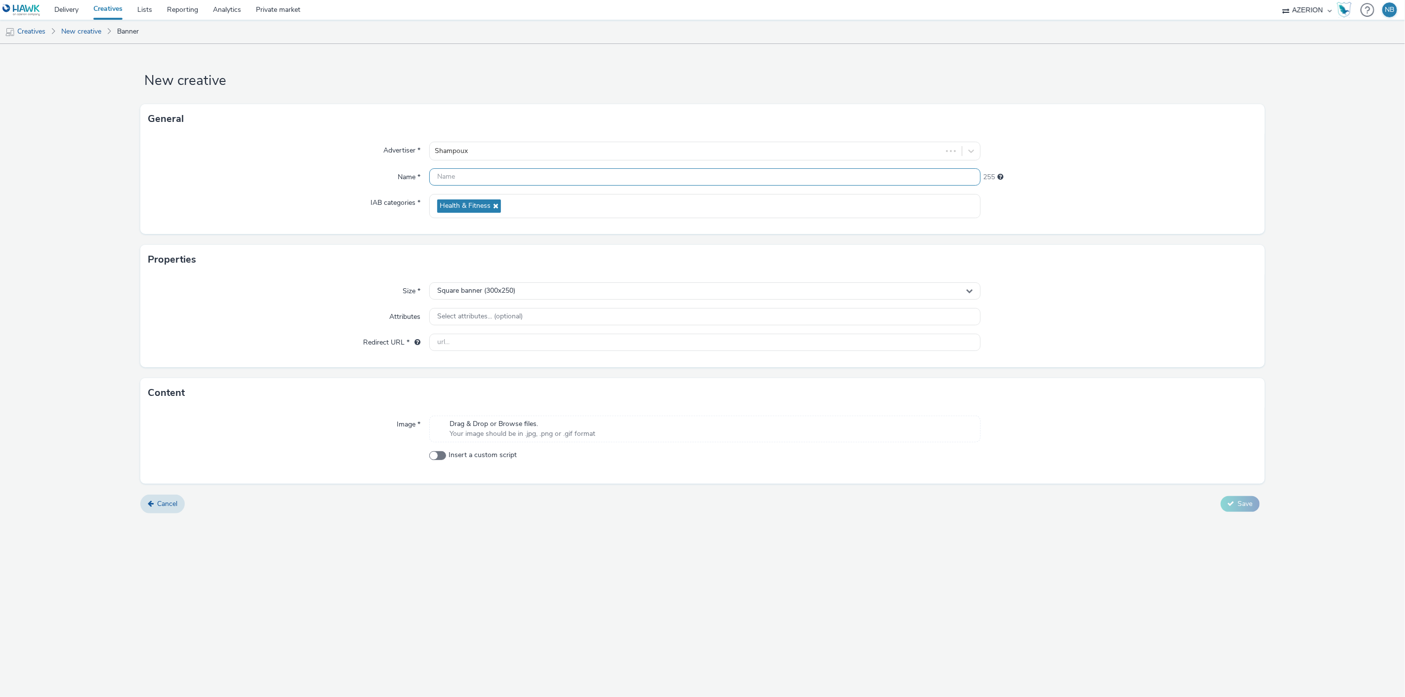
click at [483, 175] on input "text" at bounding box center [705, 176] width 552 height 17
type input "E"
paste input "Shampoux-728 x 90 px-Leaderboard -NL"
type input "Shampoux-728 x 90 px-Leaderboard -NL [DATE]"
click at [491, 289] on span "Square banner (300x250)" at bounding box center [476, 291] width 78 height 8
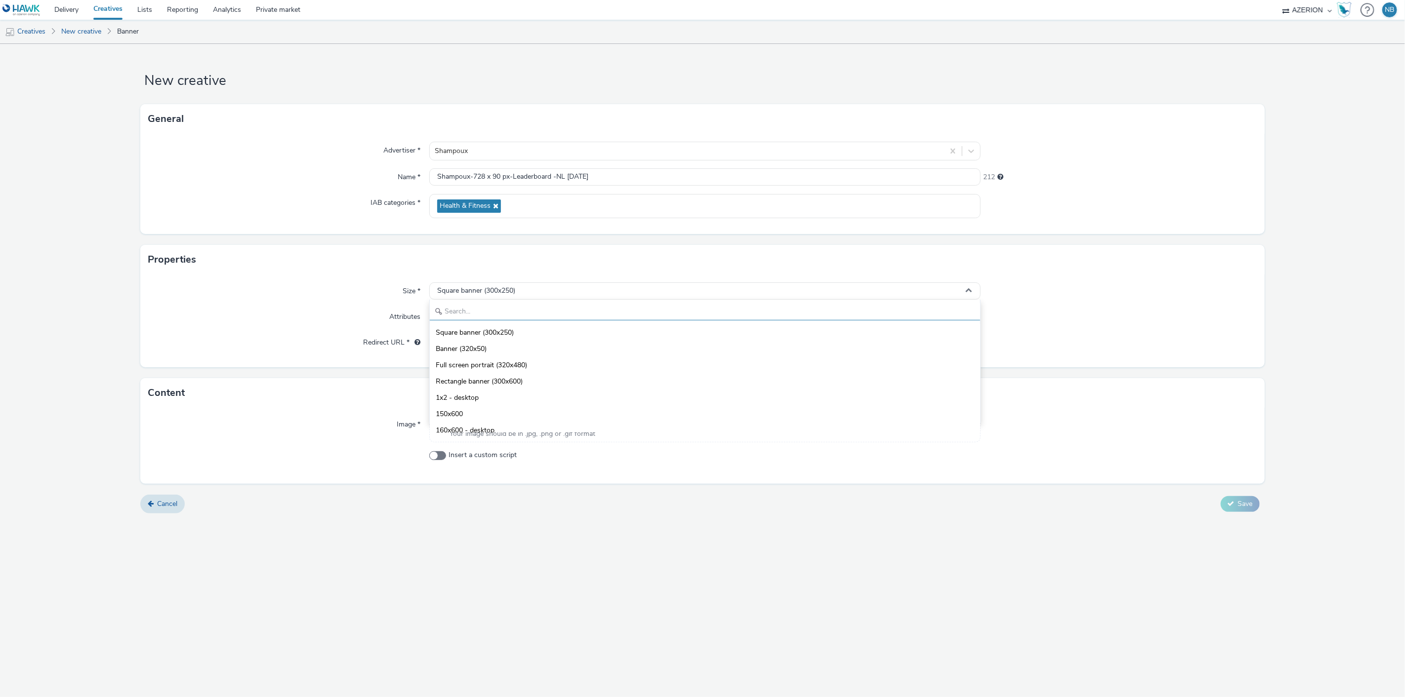
click at [479, 309] on input "text" at bounding box center [705, 311] width 551 height 17
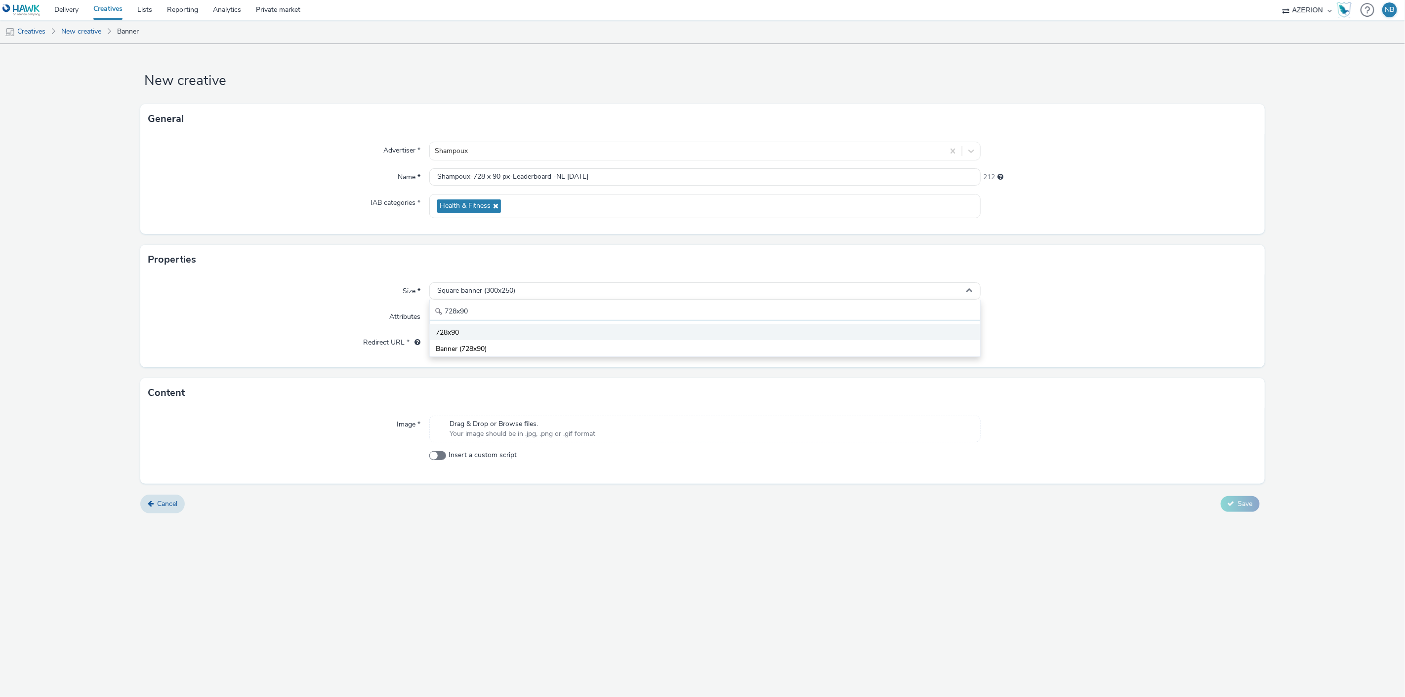
type input "728x90"
click at [478, 331] on li "728x90" at bounding box center [705, 332] width 551 height 16
click at [491, 343] on input "text" at bounding box center [705, 342] width 552 height 17
paste input "[URL][DOMAIN_NAME]"
type input "[URL][DOMAIN_NAME]"
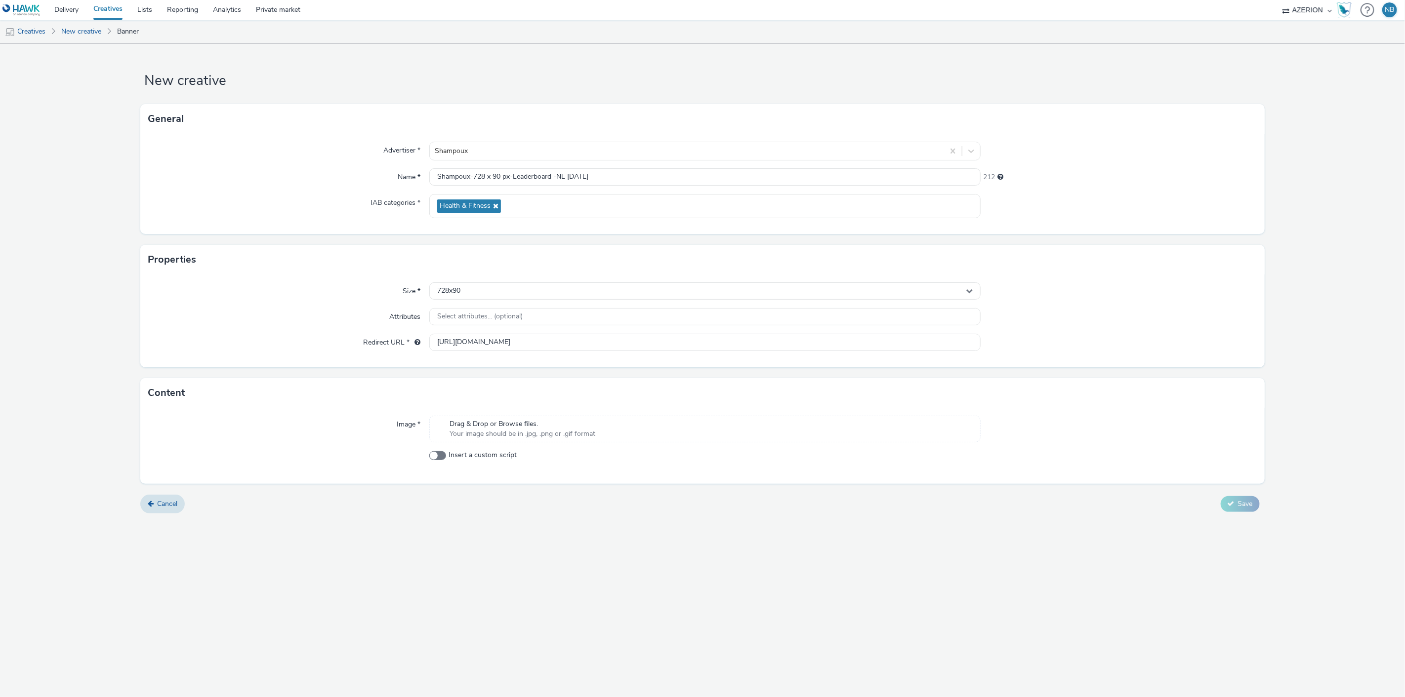
click at [569, 641] on div "New creative General Advertiser * Shampoux Name * Shampoux-728 x 90 px-Leaderbo…" at bounding box center [702, 370] width 1405 height 653
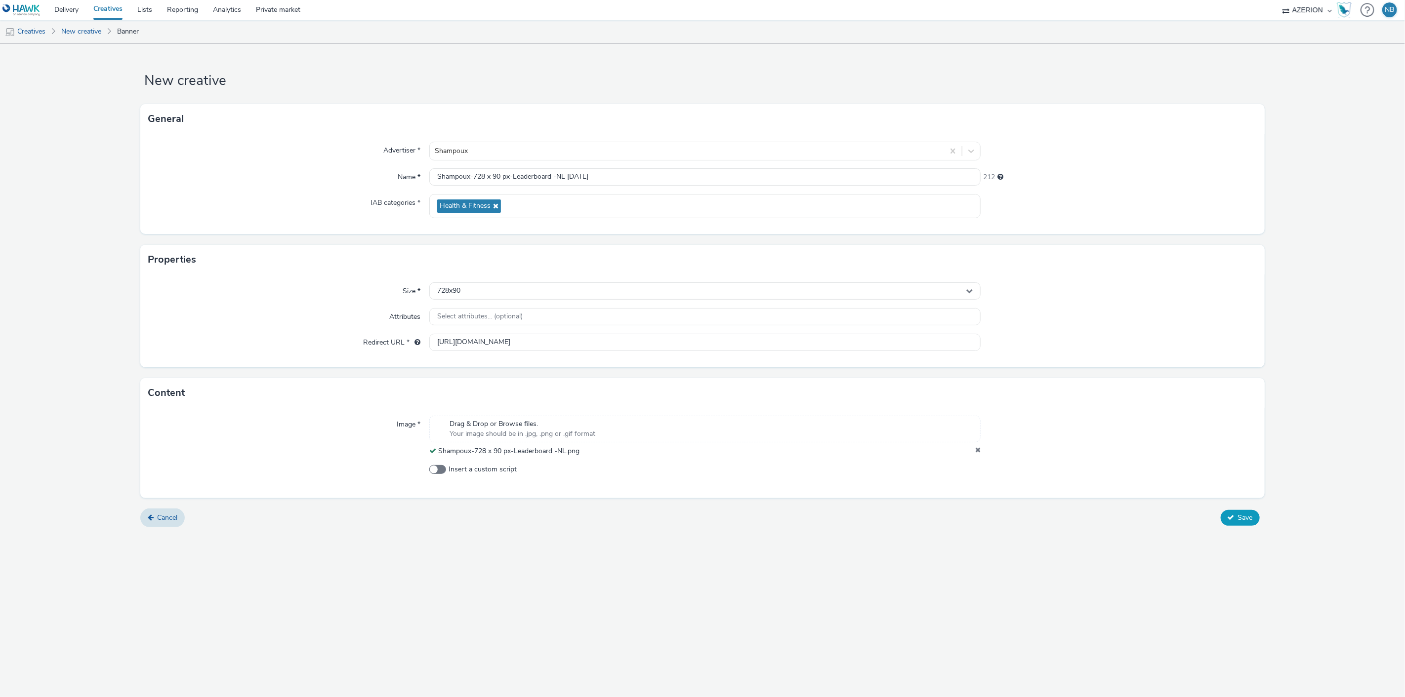
click at [1247, 513] on span "Save" at bounding box center [1245, 517] width 15 height 9
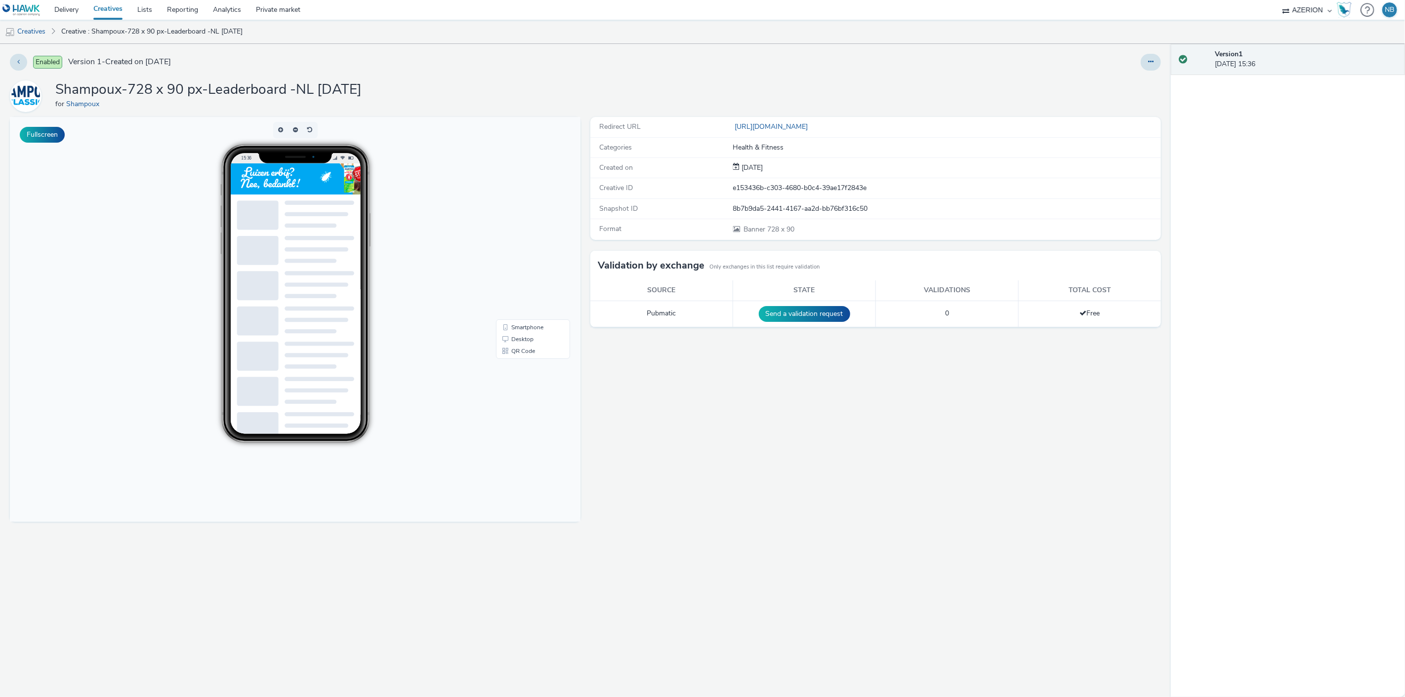
click at [116, 12] on link "Creatives" at bounding box center [108, 10] width 44 height 20
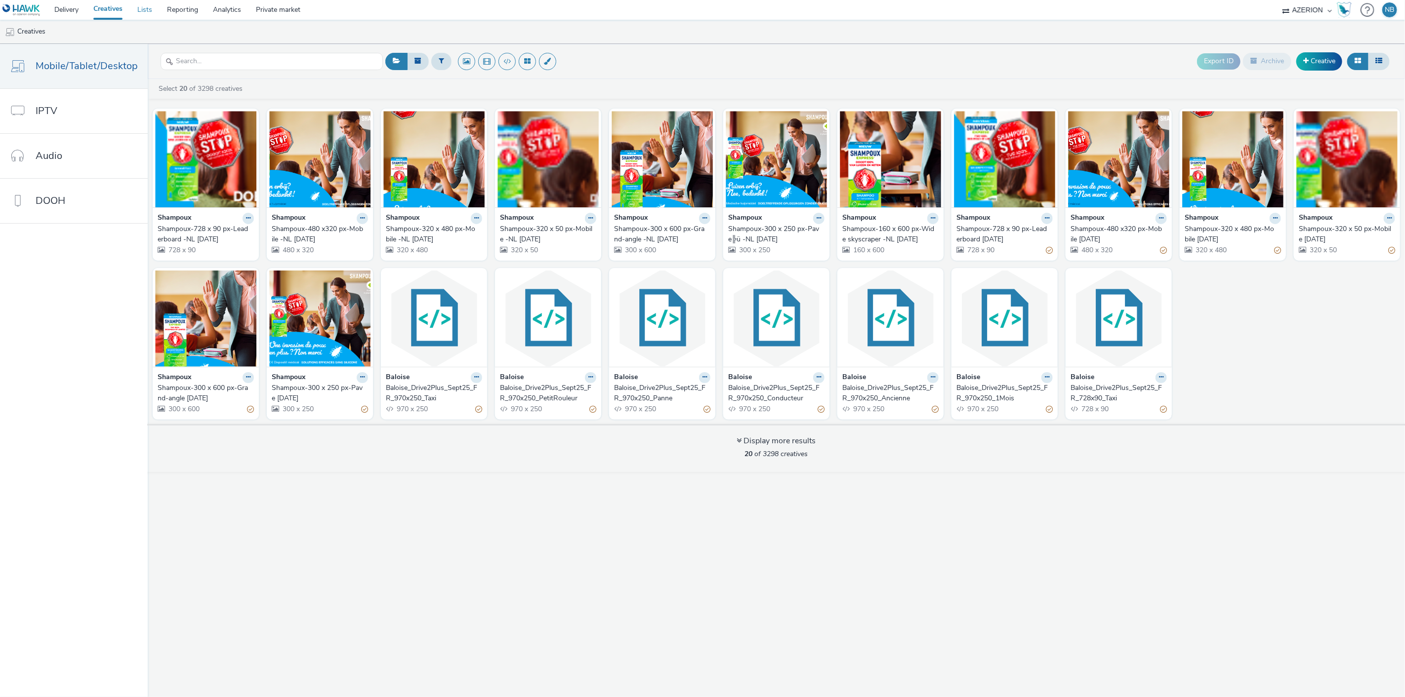
click at [150, 9] on link "Lists" at bounding box center [145, 10] width 30 height 20
